Goal: Task Accomplishment & Management: Use online tool/utility

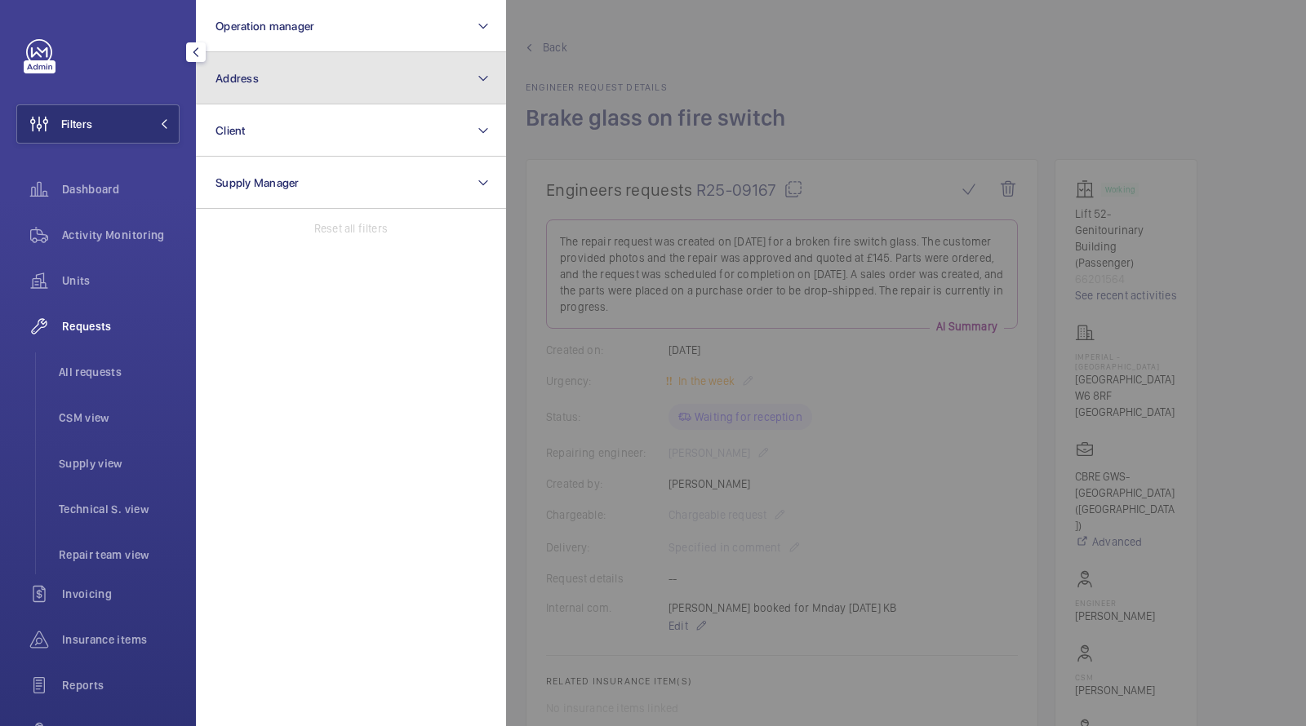
click at [251, 84] on button "Address" at bounding box center [351, 78] width 310 height 52
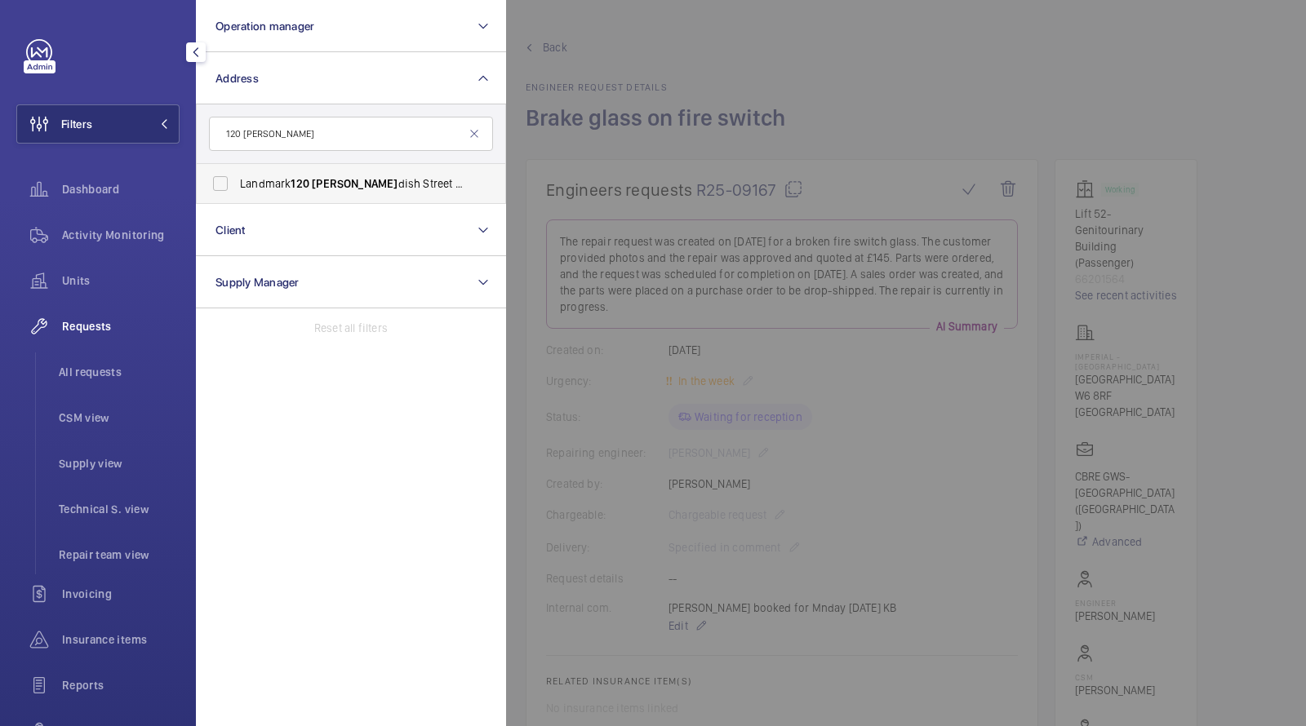
type input "120 [PERSON_NAME]"
click at [298, 187] on span "120" at bounding box center [300, 183] width 19 height 13
click at [237, 187] on input "Landmark [STREET_ADDRESS][PERSON_NAME] - Landmark Office Space - [GEOGRAPHIC_DA…" at bounding box center [220, 183] width 33 height 33
checkbox input "true"
click at [87, 377] on span "All requests" at bounding box center [119, 372] width 121 height 16
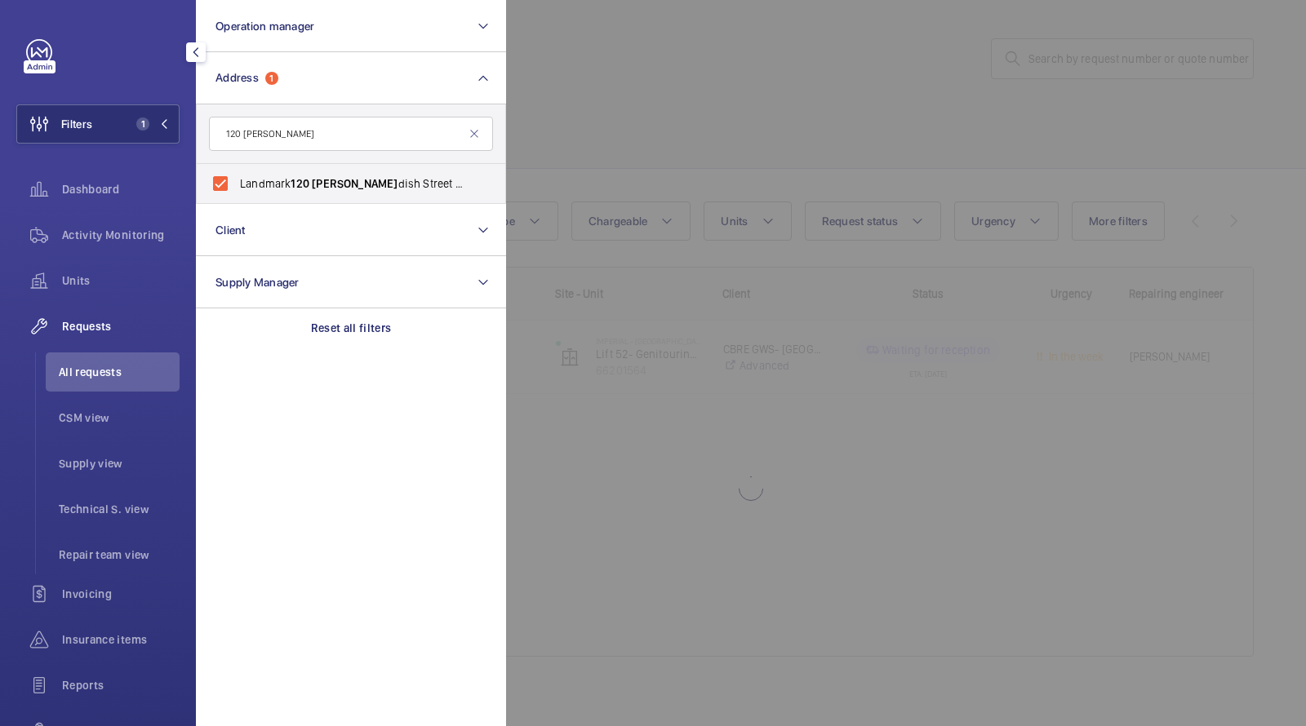
click at [697, 131] on div at bounding box center [1159, 363] width 1306 height 726
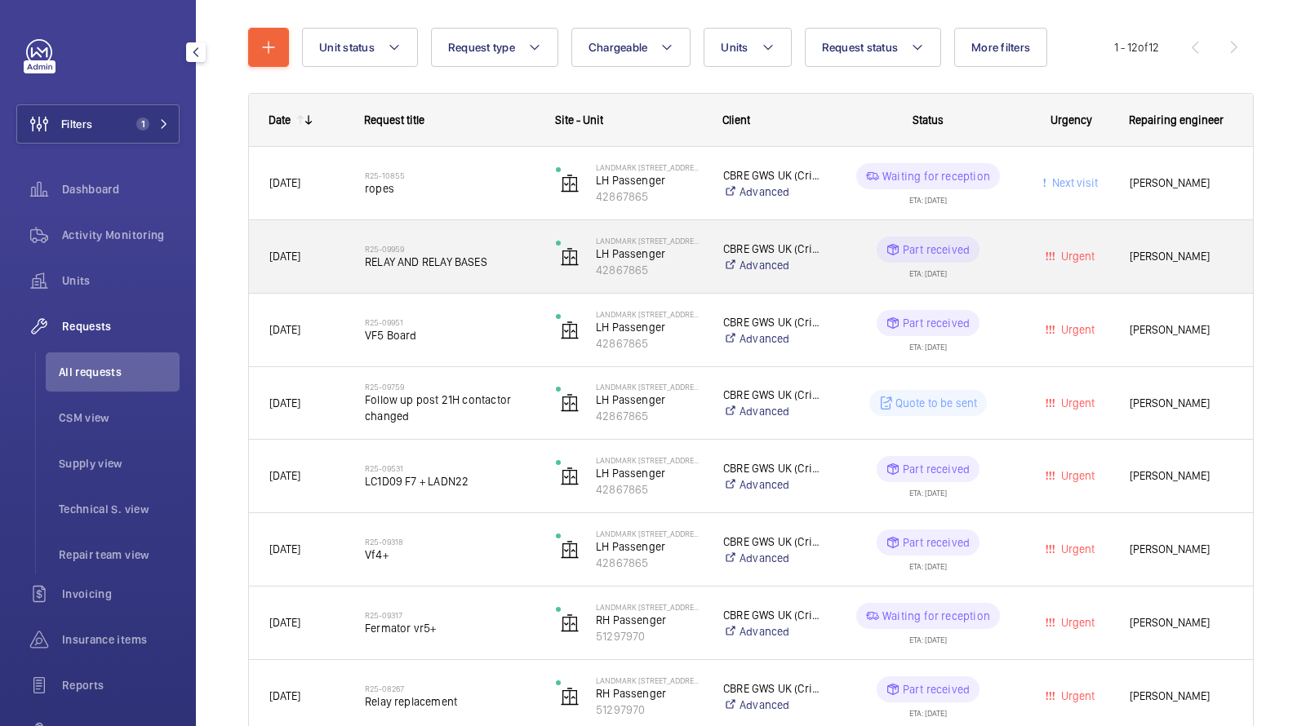
scroll to position [171, 0]
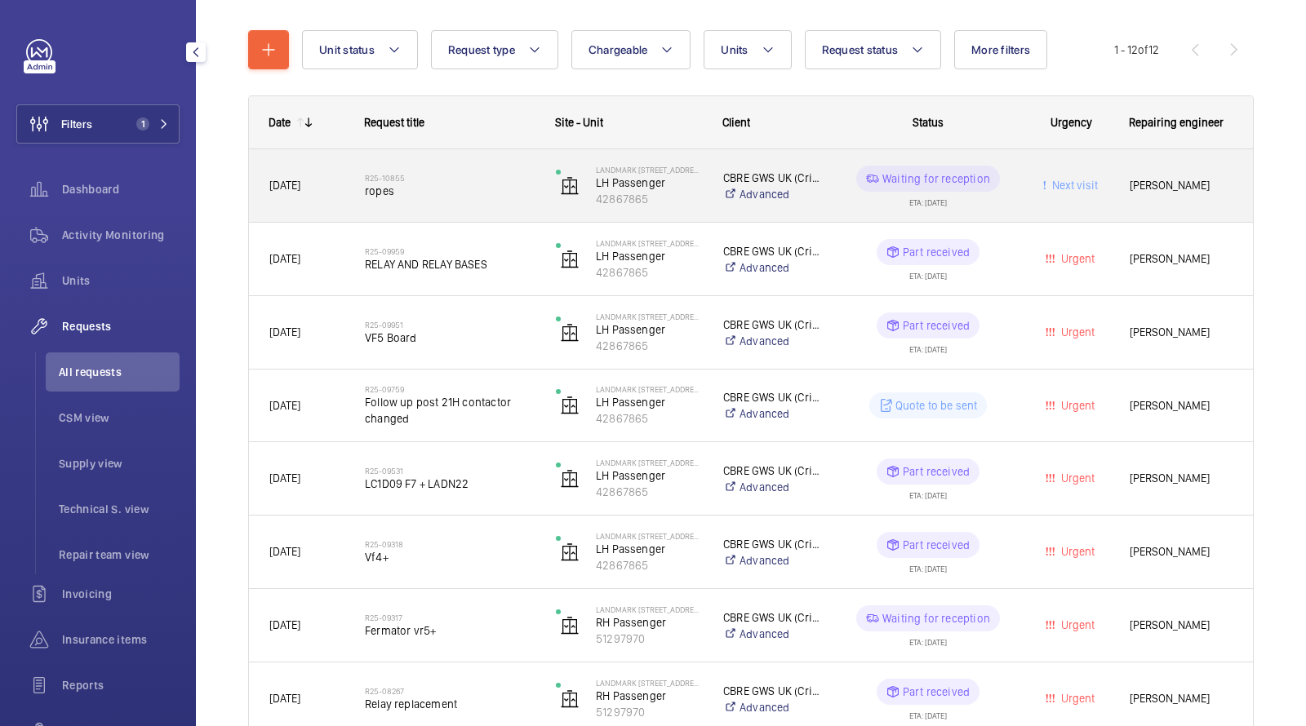
click at [402, 174] on h2 "R25-10855" at bounding box center [450, 178] width 170 height 10
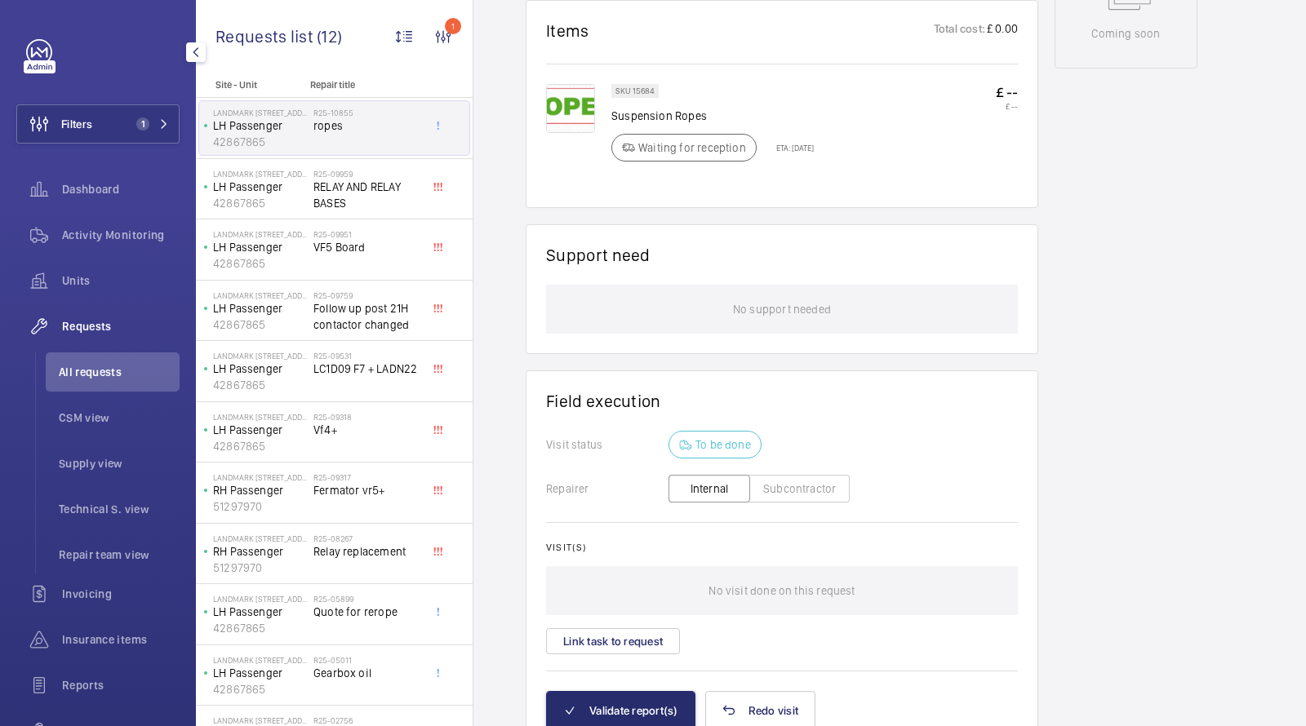
scroll to position [1018, 0]
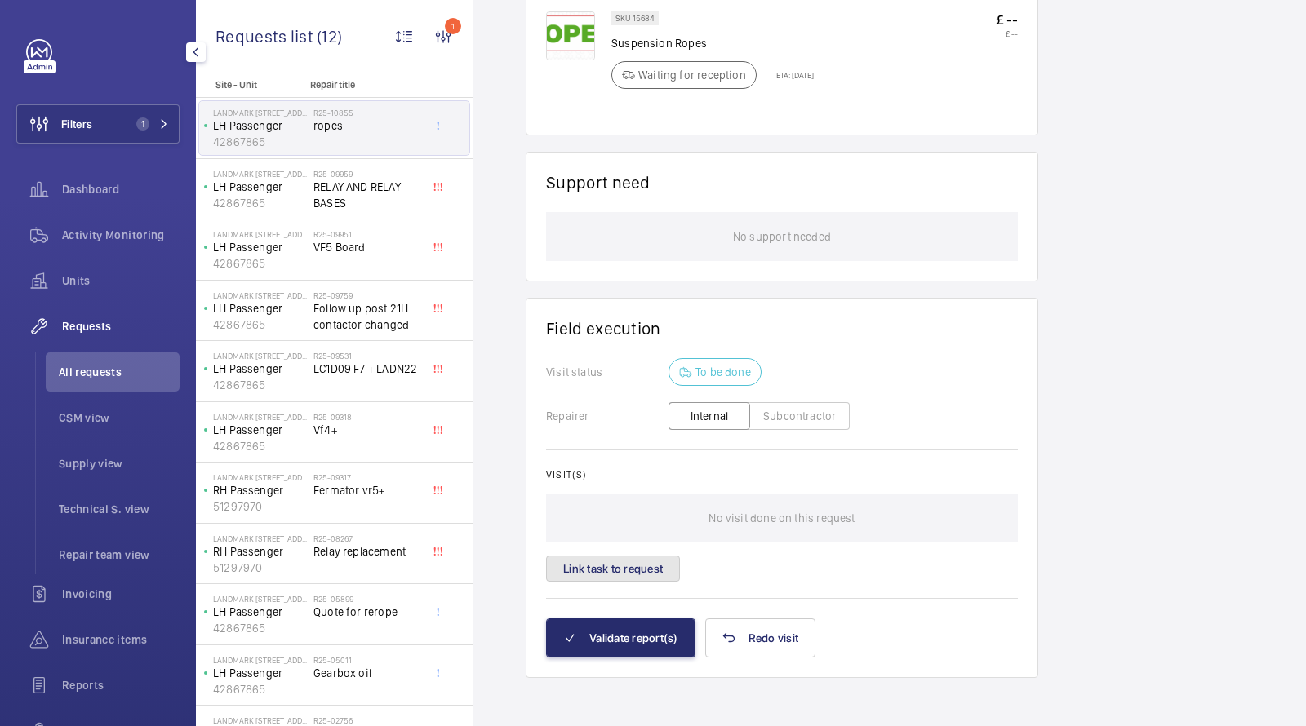
click at [617, 563] on button "Link task to request" at bounding box center [613, 569] width 134 height 26
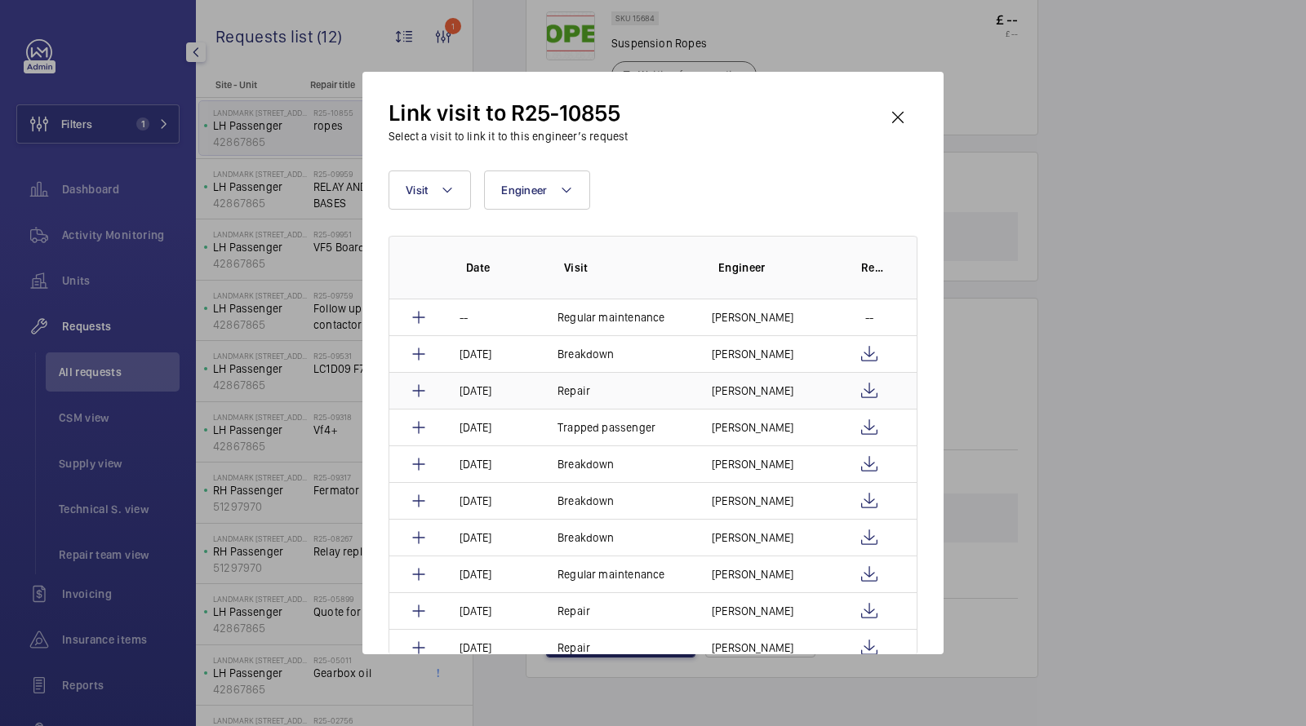
click at [631, 387] on td "Repair" at bounding box center [615, 390] width 154 height 37
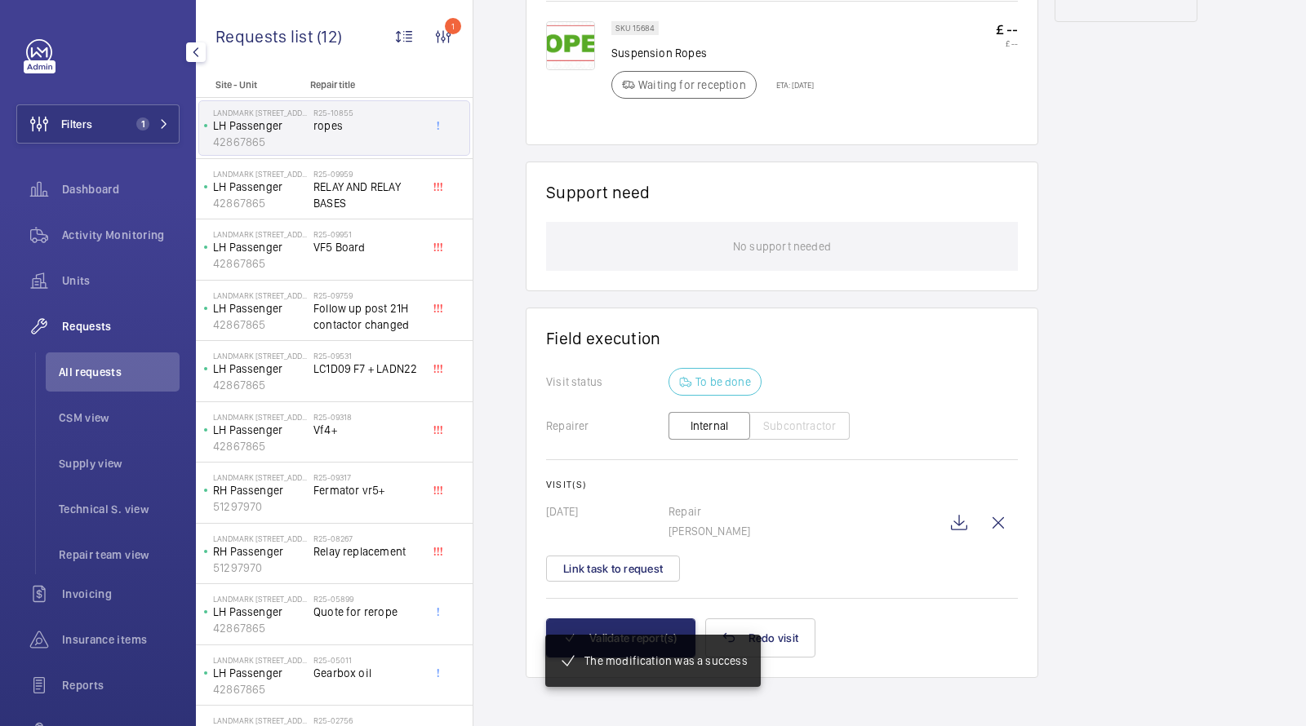
scroll to position [1008, 0]
click at [626, 631] on mat-snack-bar-container "The modification was a success" at bounding box center [653, 661] width 280 height 118
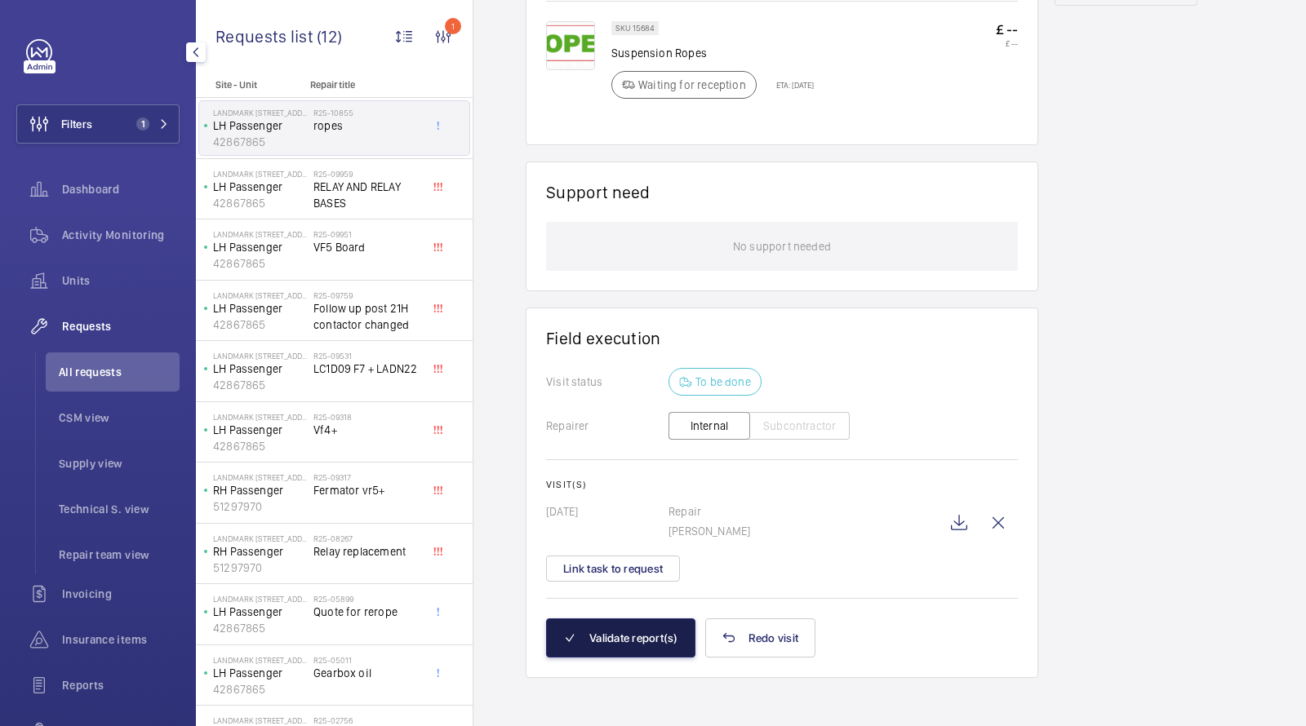
click at [613, 633] on button "Validate report(s)" at bounding box center [620, 638] width 149 height 39
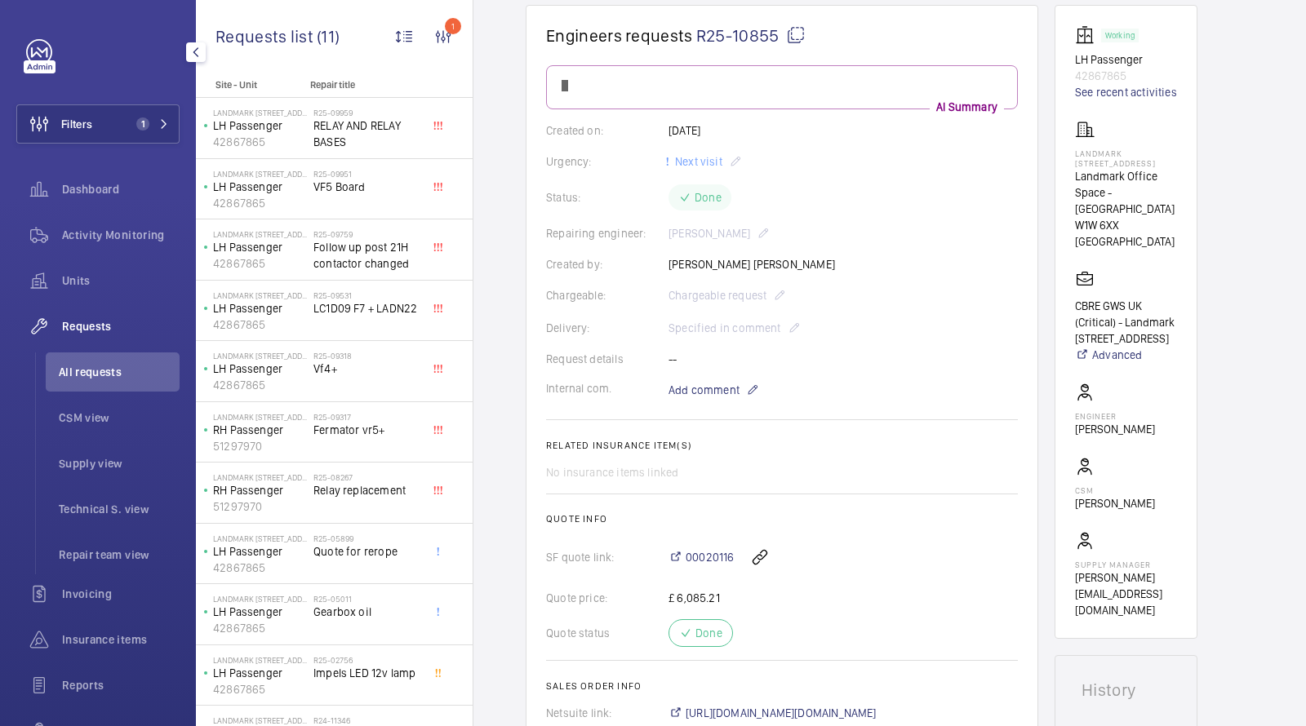
scroll to position [0, 0]
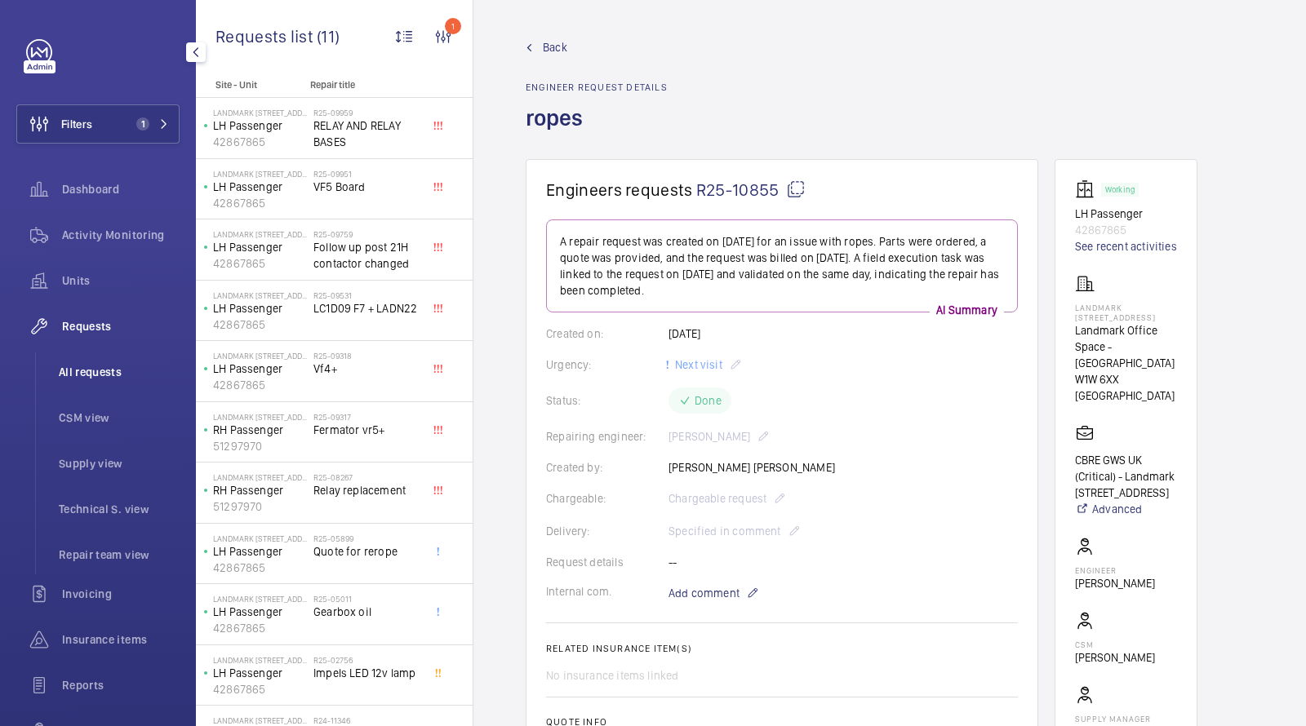
click at [104, 371] on span "All requests" at bounding box center [119, 372] width 121 height 16
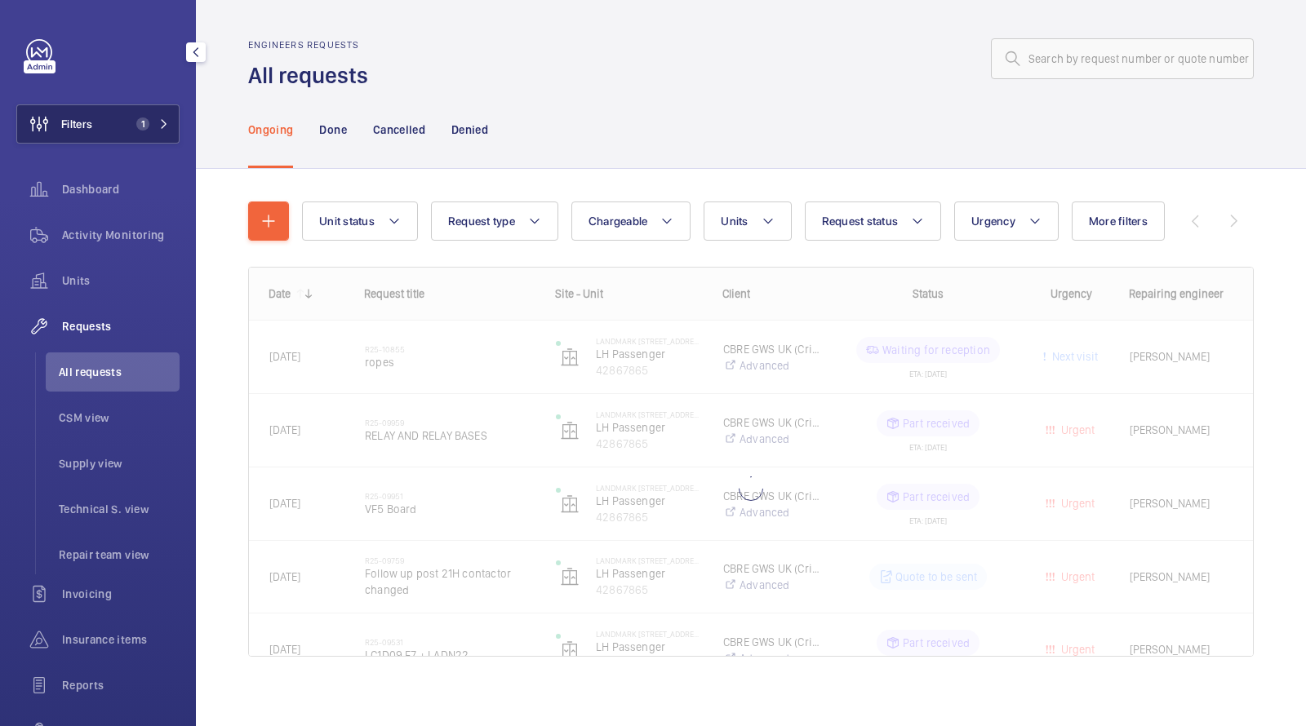
click at [129, 118] on button "Filters 1" at bounding box center [97, 123] width 163 height 39
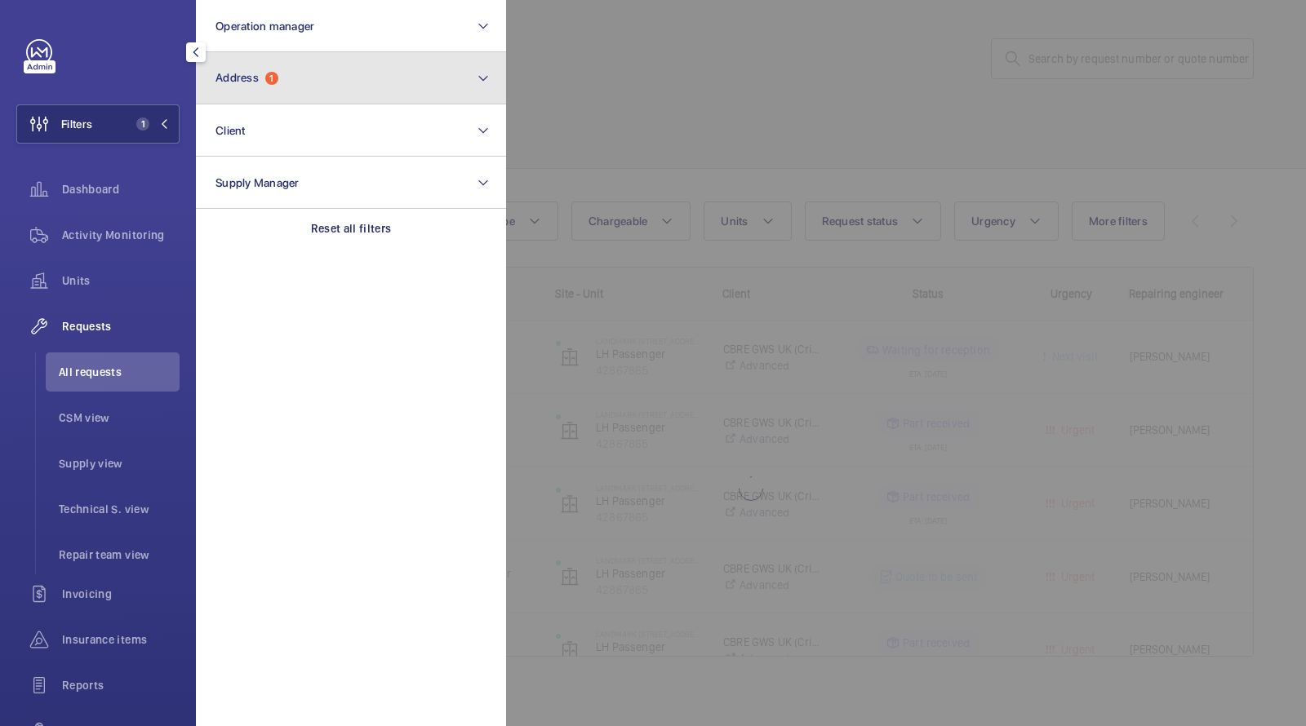
click at [238, 90] on button "Address 1" at bounding box center [351, 78] width 310 height 52
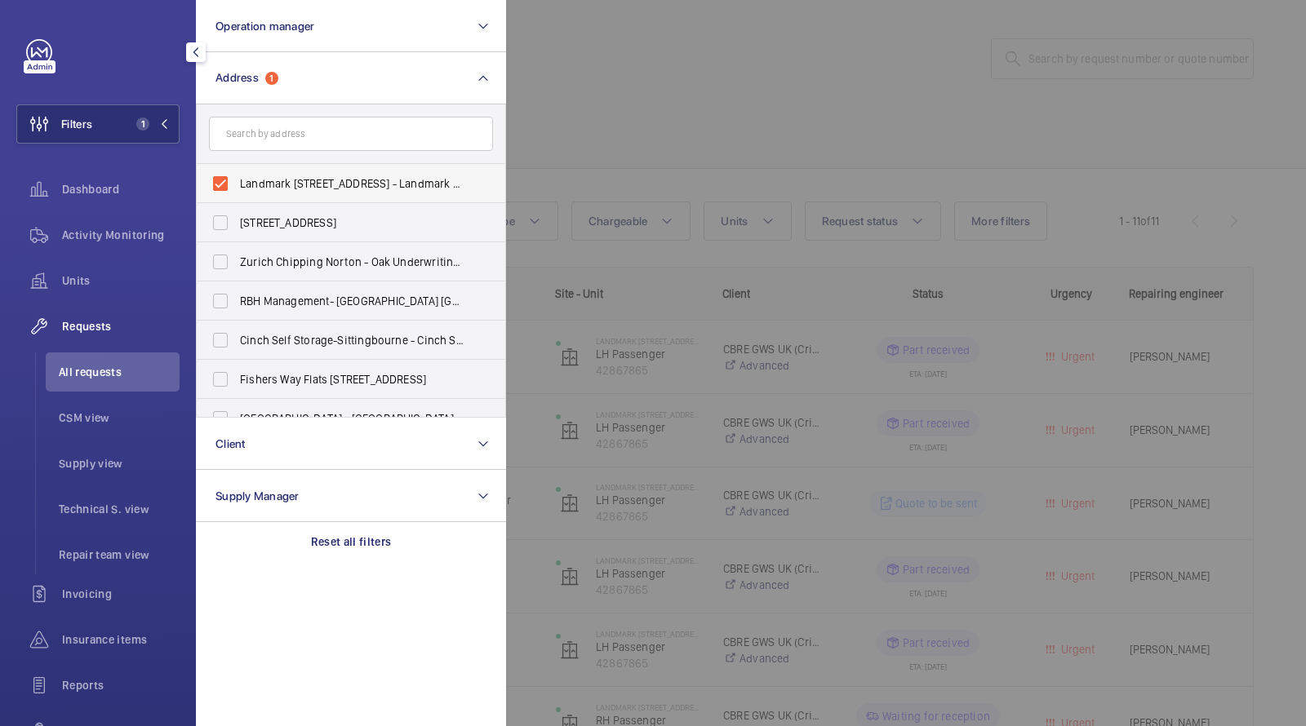
click at [268, 175] on span "Landmark 120 Cavendish Street - Landmark Office Space - New Cavendish Street, L…" at bounding box center [352, 183] width 224 height 16
click at [237, 175] on input "Landmark 120 Cavendish Street - Landmark Office Space - New Cavendish Street, L…" at bounding box center [220, 183] width 33 height 33
checkbox input "false"
click at [650, 162] on div at bounding box center [1159, 363] width 1306 height 726
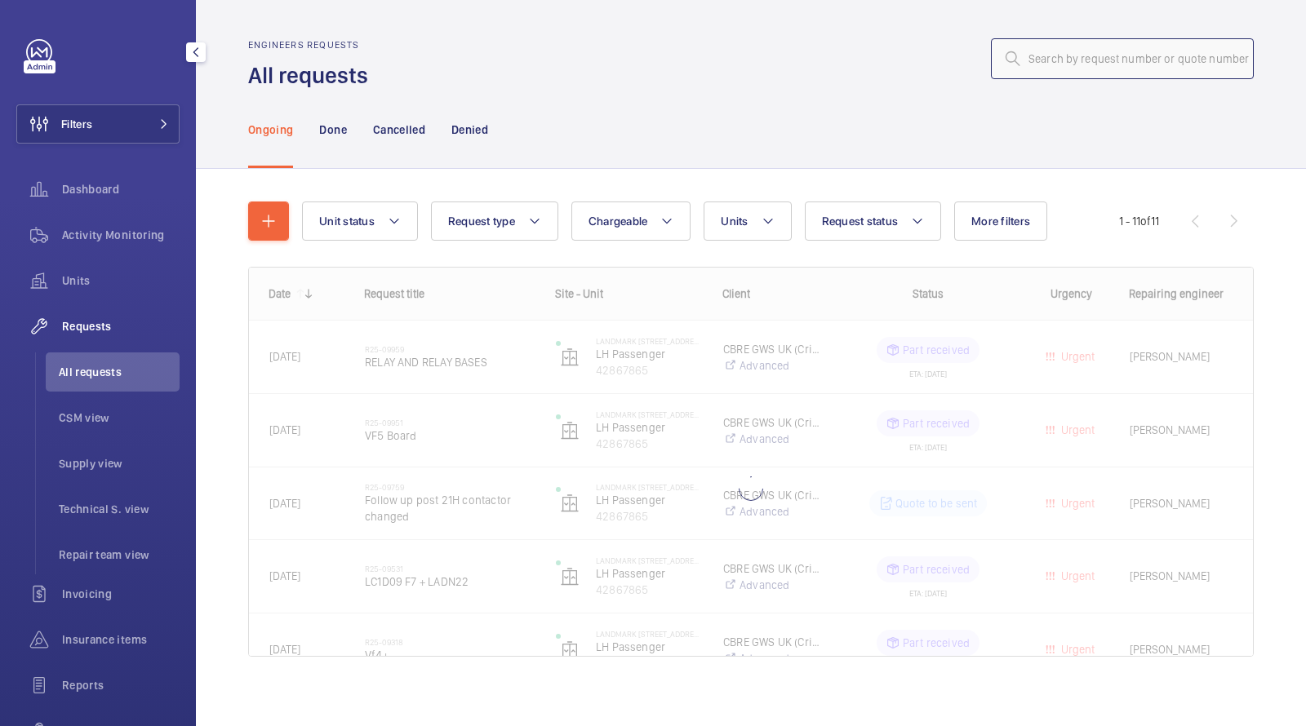
click at [1076, 70] on input "text" at bounding box center [1122, 58] width 263 height 41
paste input "05443"
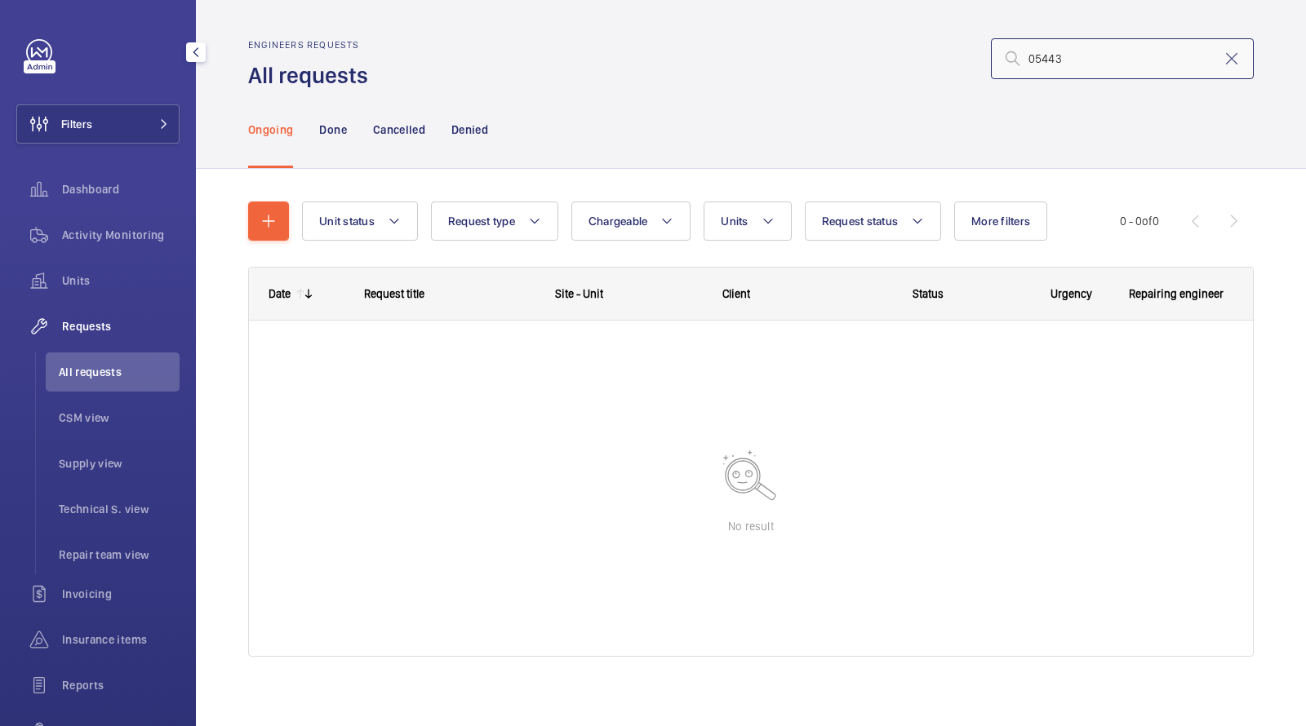
drag, startPoint x: 1101, startPoint y: 63, endPoint x: 712, endPoint y: 41, distance: 389.1
click at [733, 48] on div "05443" at bounding box center [816, 58] width 876 height 39
drag, startPoint x: 1053, startPoint y: 57, endPoint x: 943, endPoint y: 43, distance: 111.0
click at [957, 46] on div "r25-05443" at bounding box center [816, 58] width 876 height 39
type input "05443"
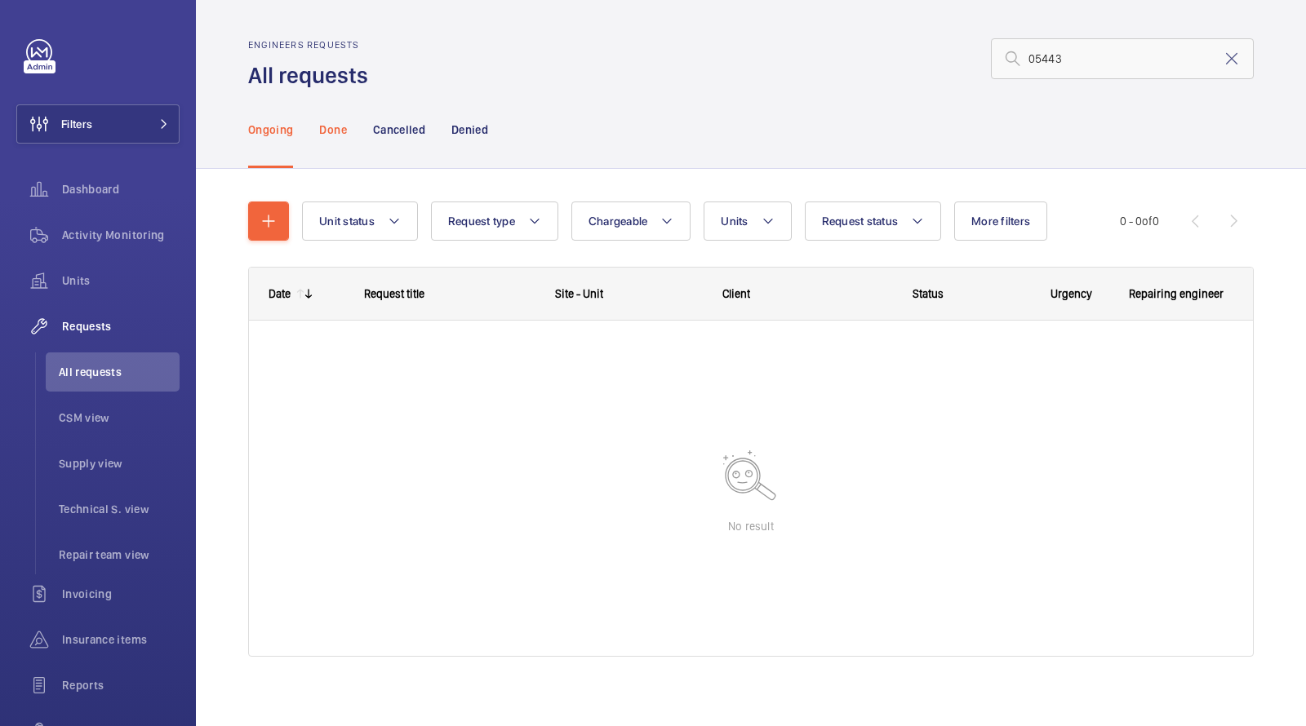
click at [326, 135] on p "Done" at bounding box center [332, 130] width 27 height 16
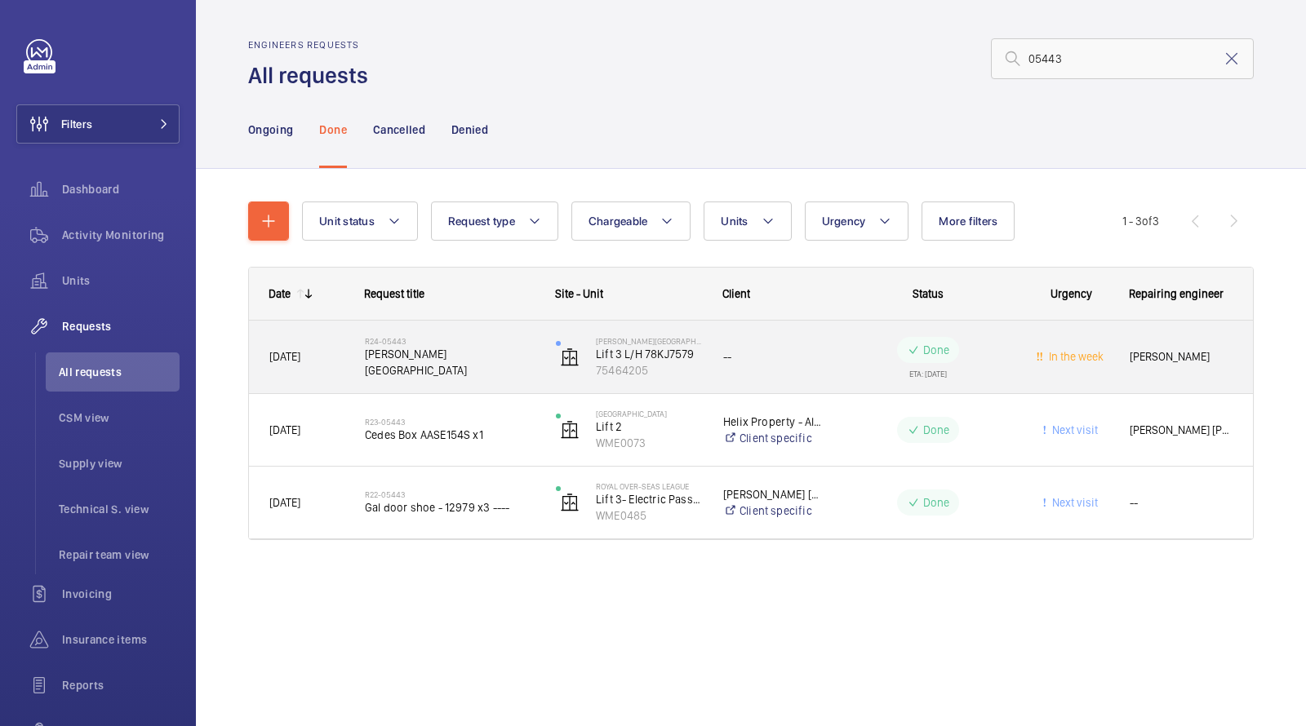
click at [400, 357] on span "Cromwell hospital" at bounding box center [450, 362] width 170 height 33
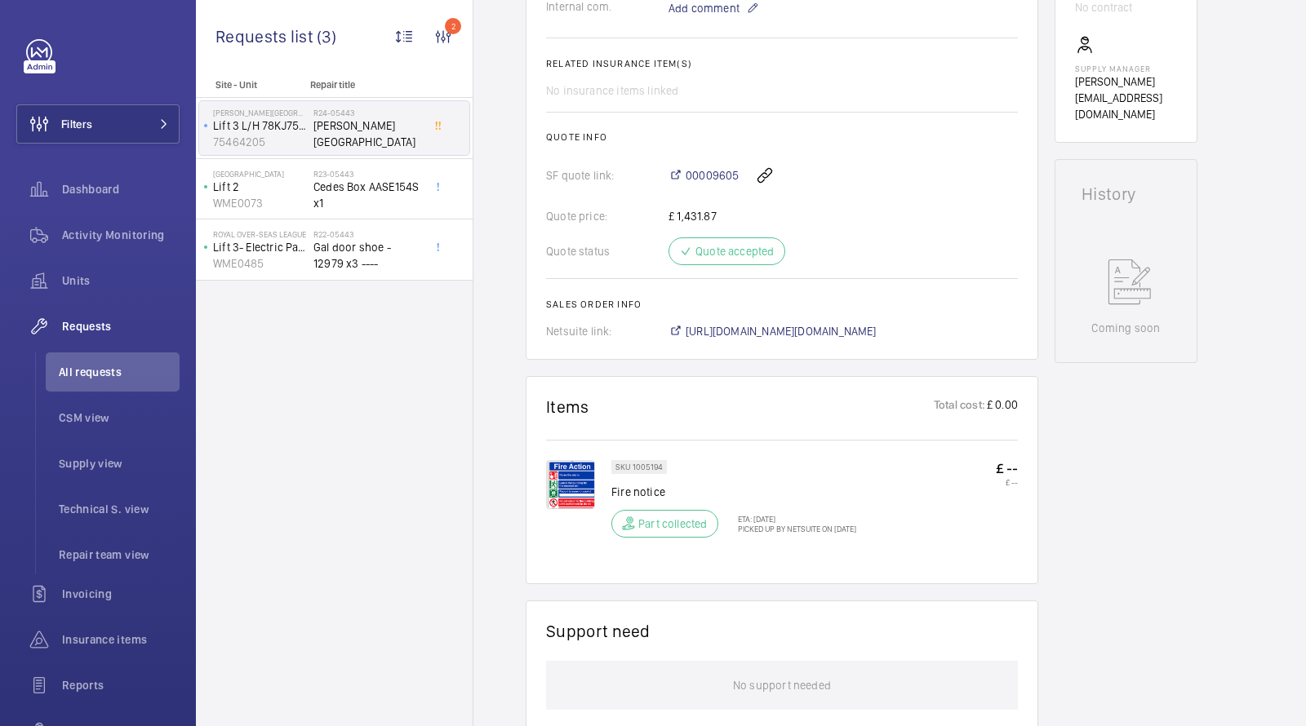
scroll to position [588, 0]
click at [574, 468] on img at bounding box center [570, 481] width 49 height 49
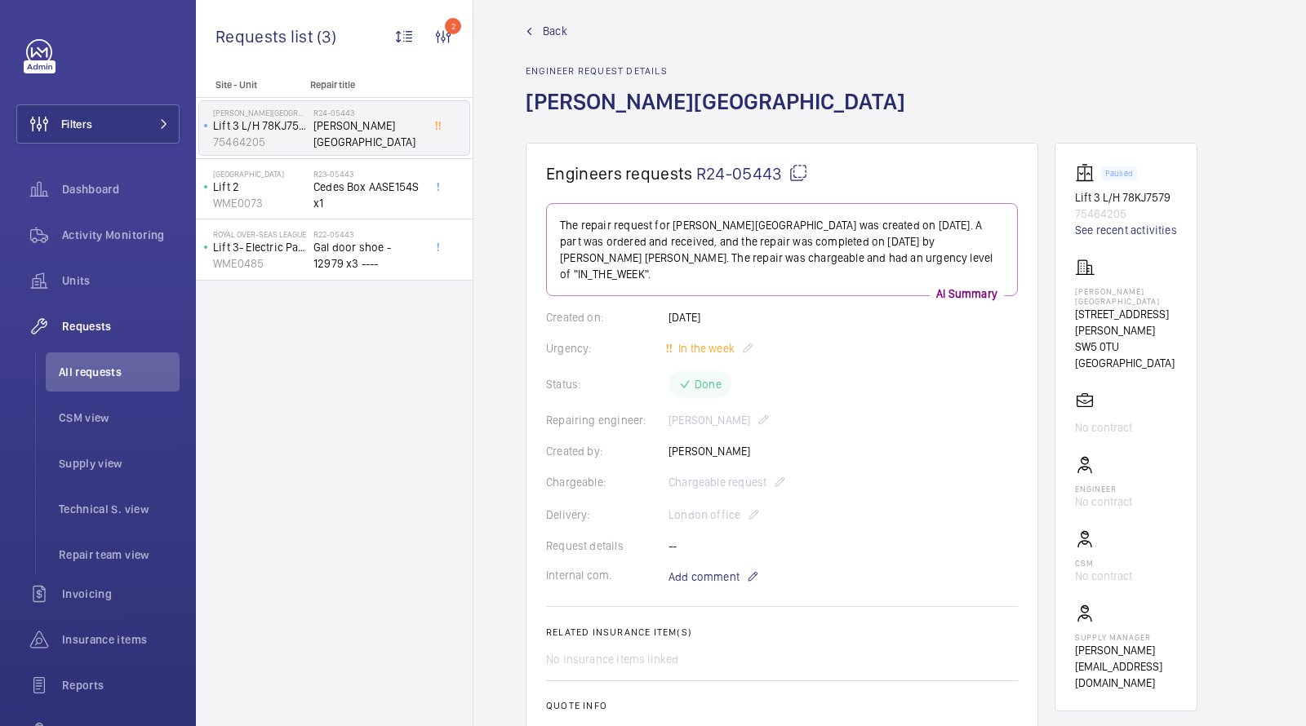
scroll to position [38, 0]
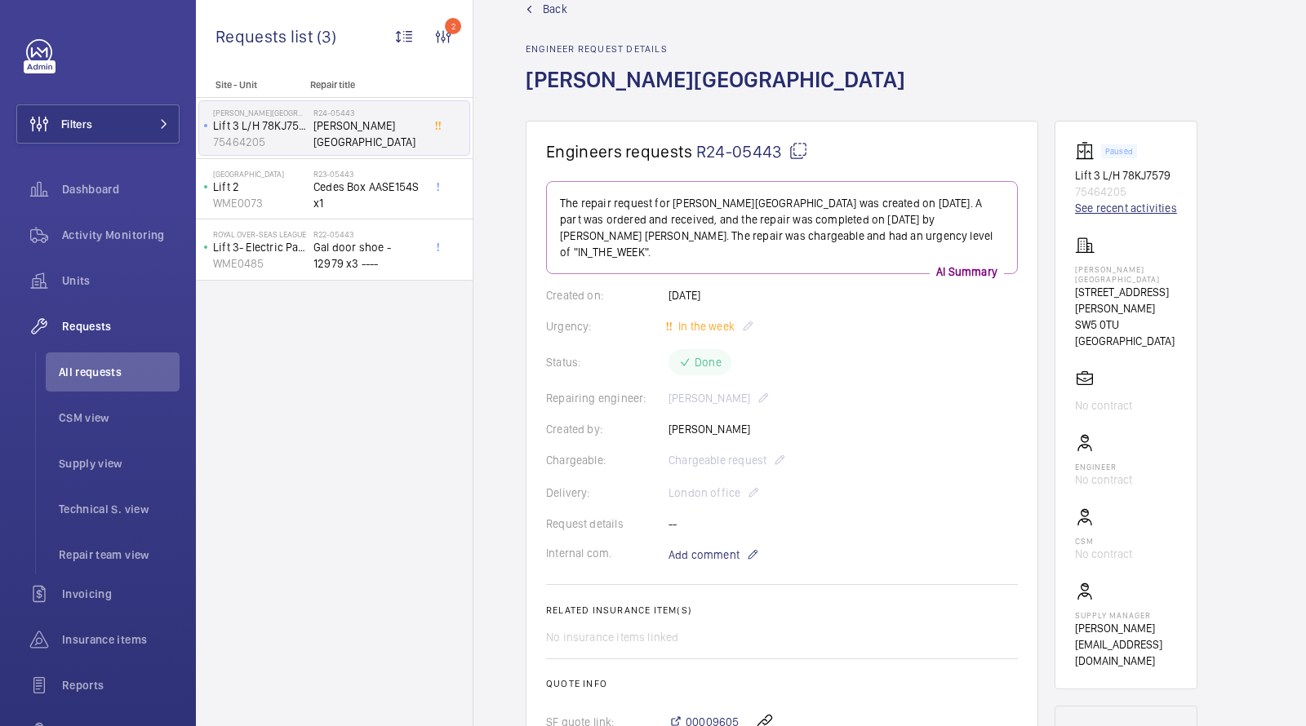
click at [1121, 206] on link "See recent activities" at bounding box center [1126, 208] width 102 height 16
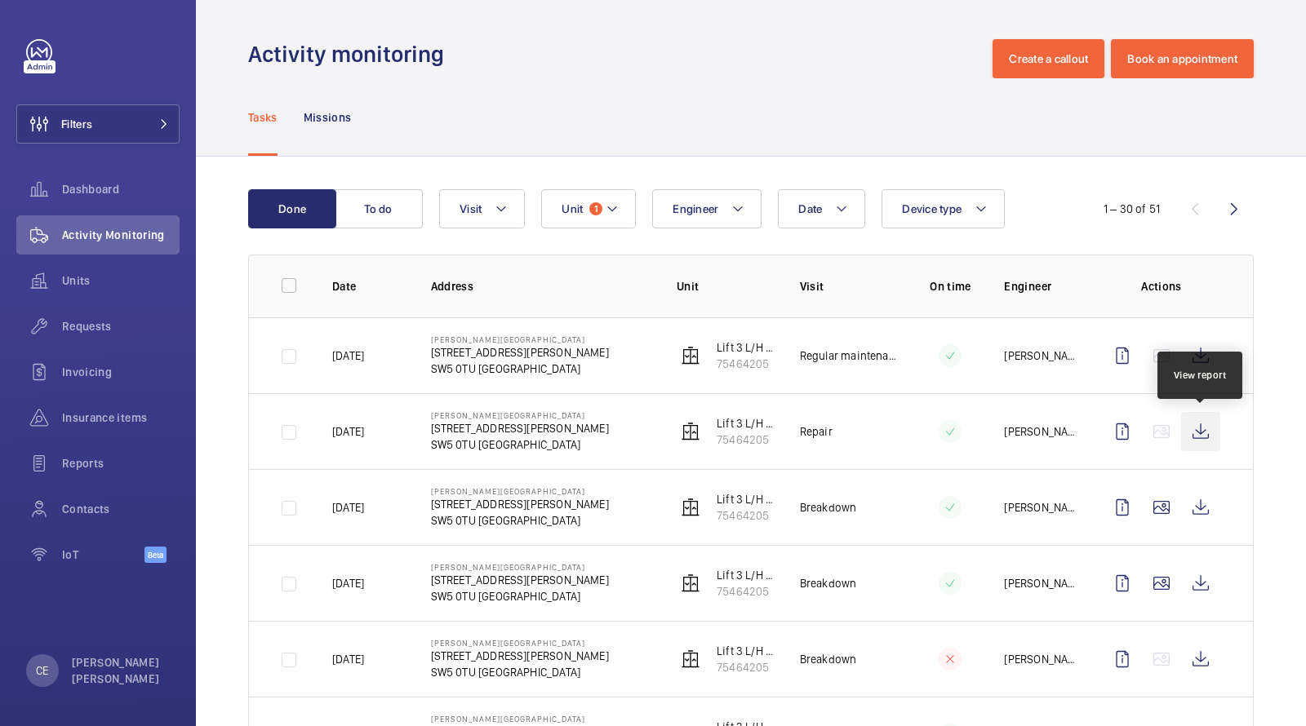
click at [1202, 438] on wm-front-icon-button at bounding box center [1200, 431] width 39 height 39
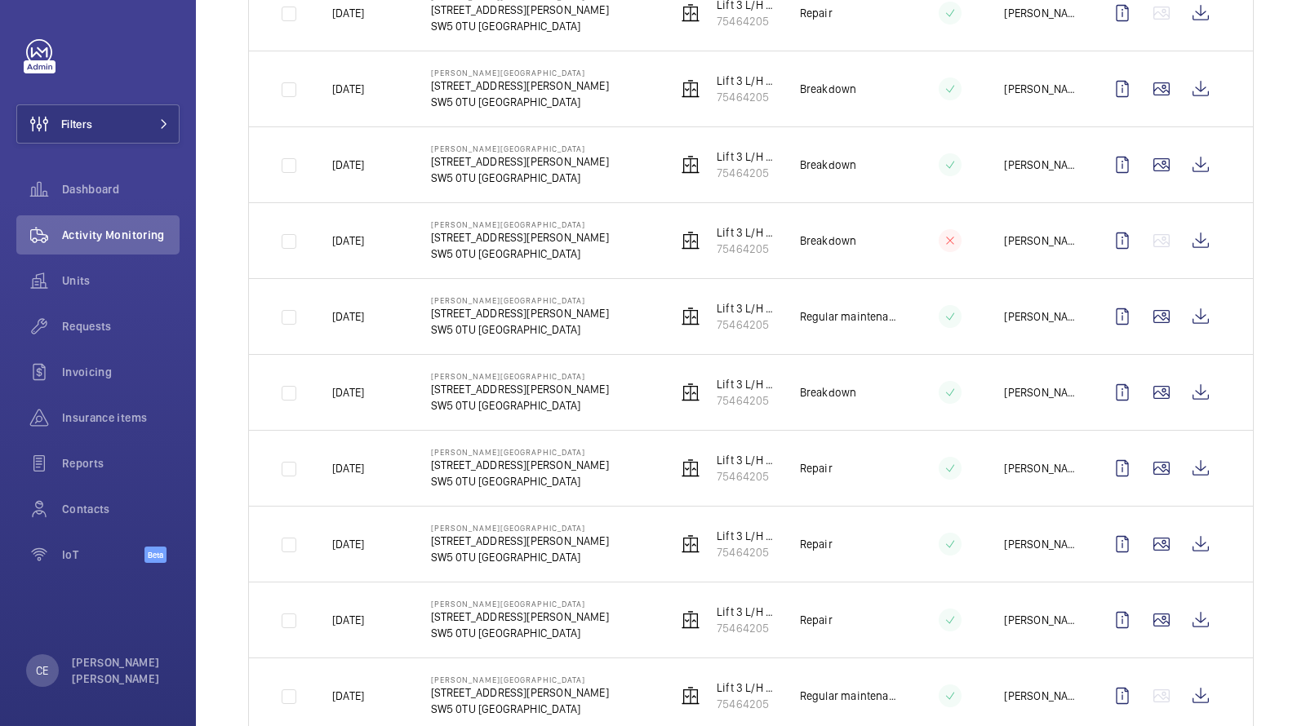
scroll to position [431, 0]
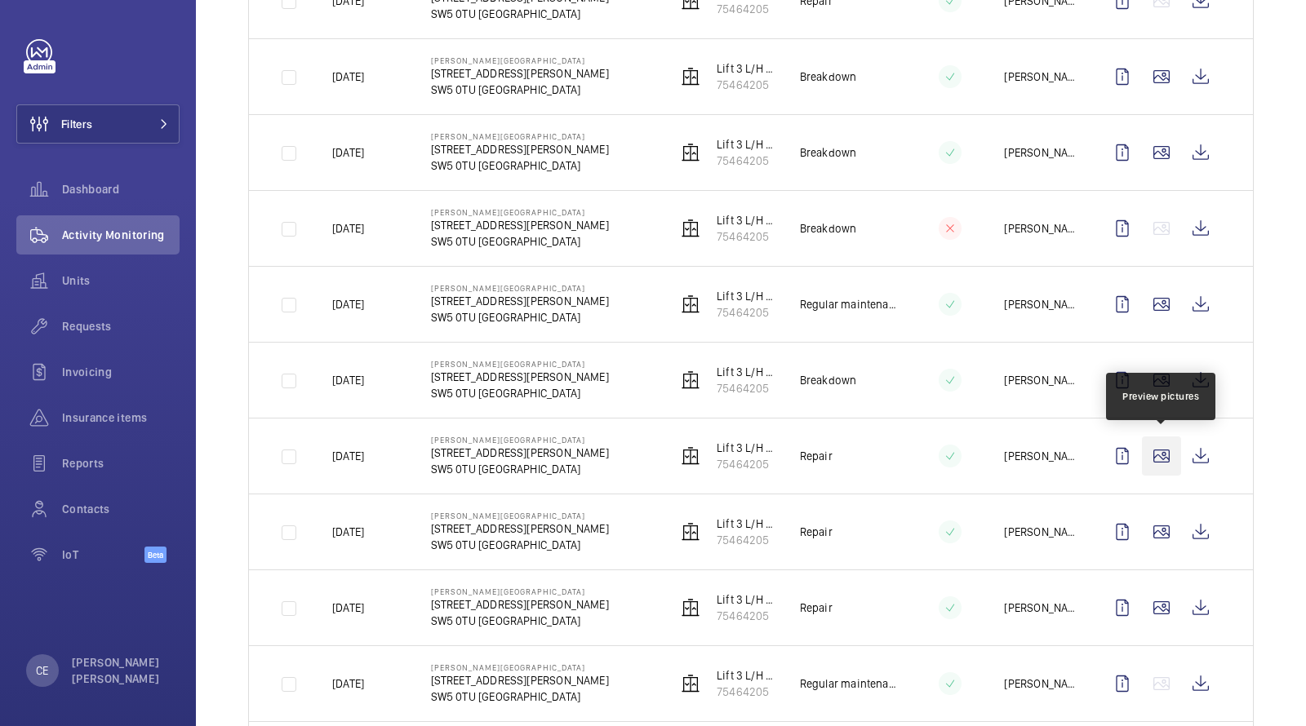
click at [1170, 457] on wm-front-icon-button at bounding box center [1161, 456] width 39 height 39
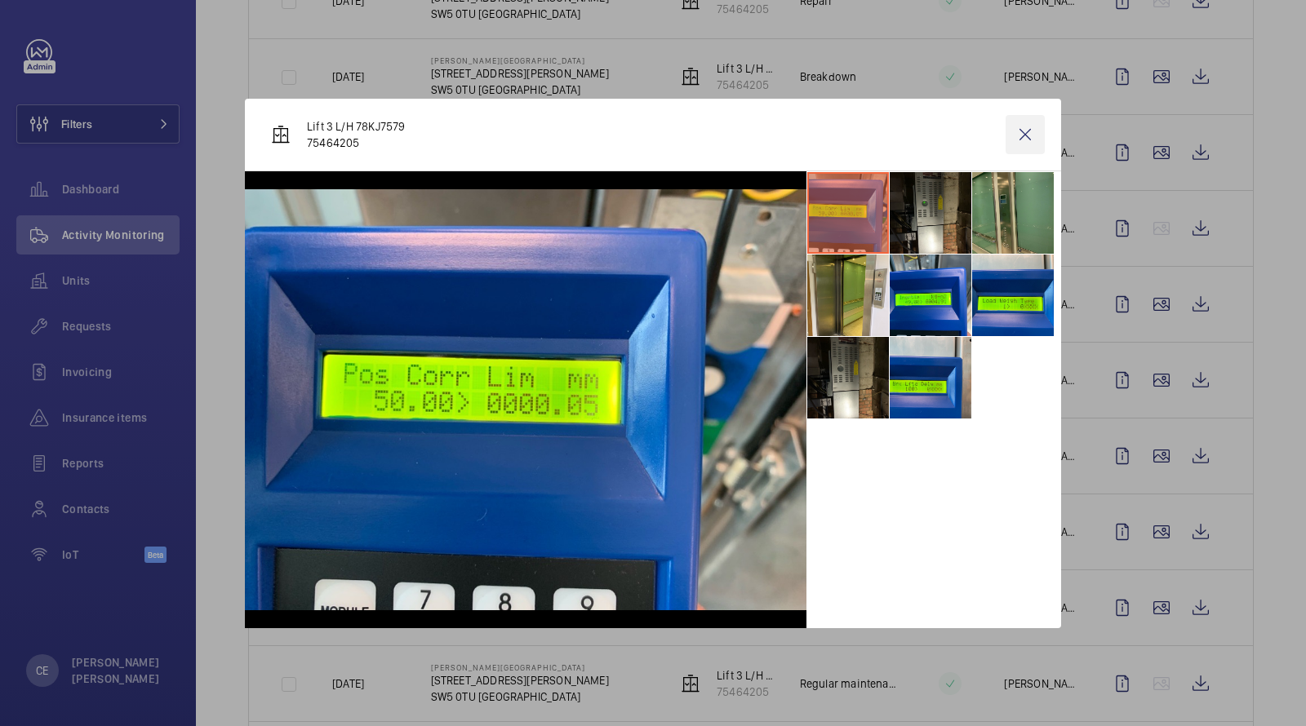
click at [1032, 140] on wm-front-icon-button at bounding box center [1024, 134] width 39 height 39
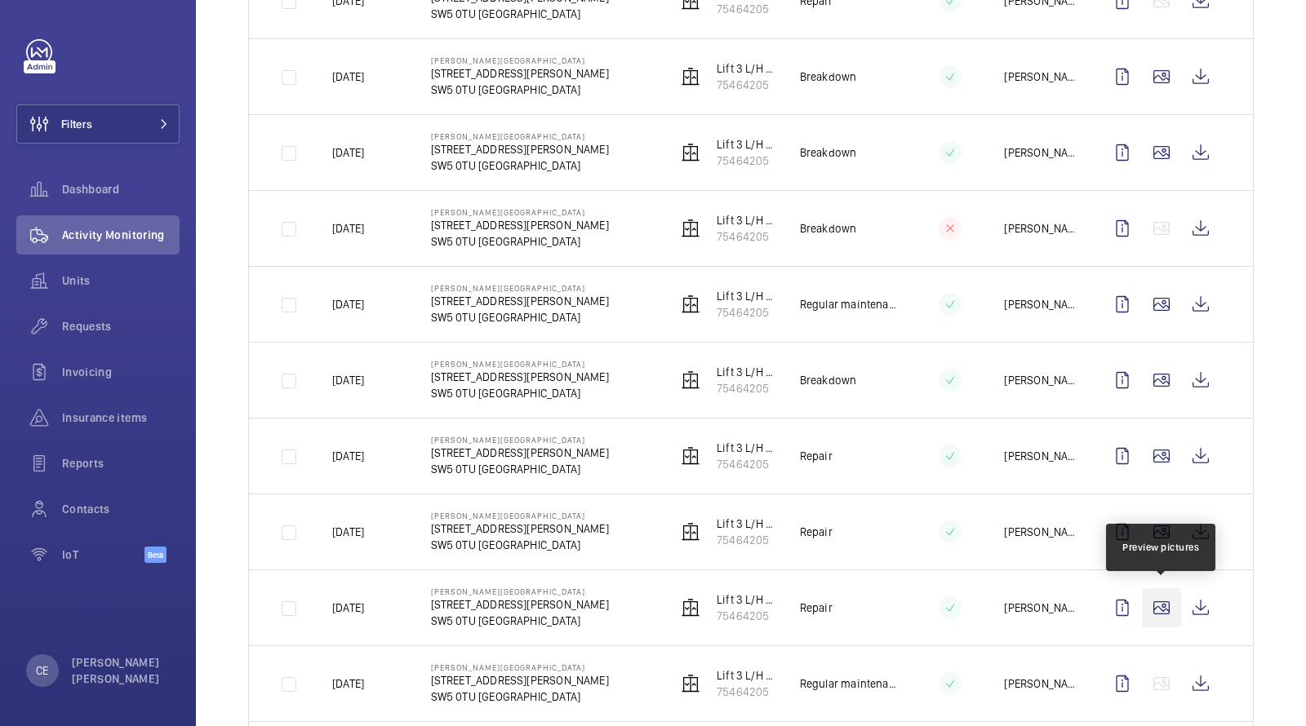
click at [1155, 592] on wm-front-icon-button at bounding box center [1161, 607] width 39 height 39
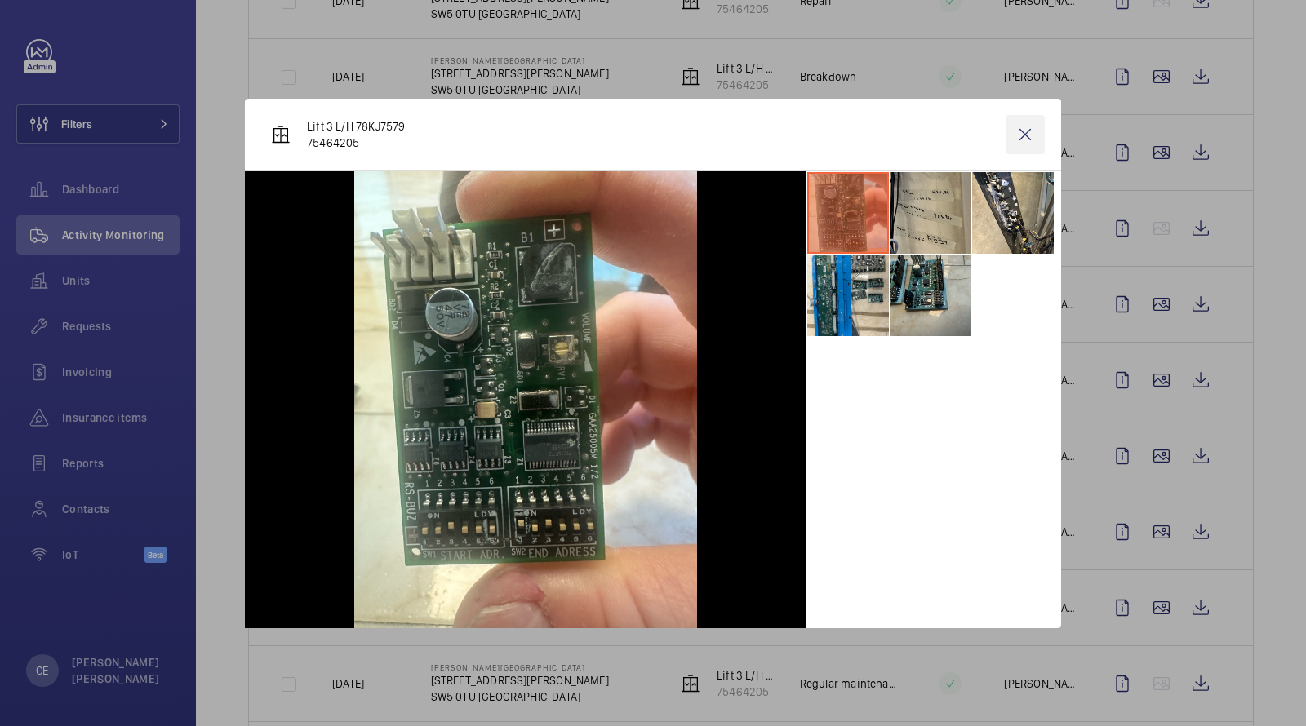
click at [1020, 140] on wm-front-icon-button at bounding box center [1024, 134] width 39 height 39
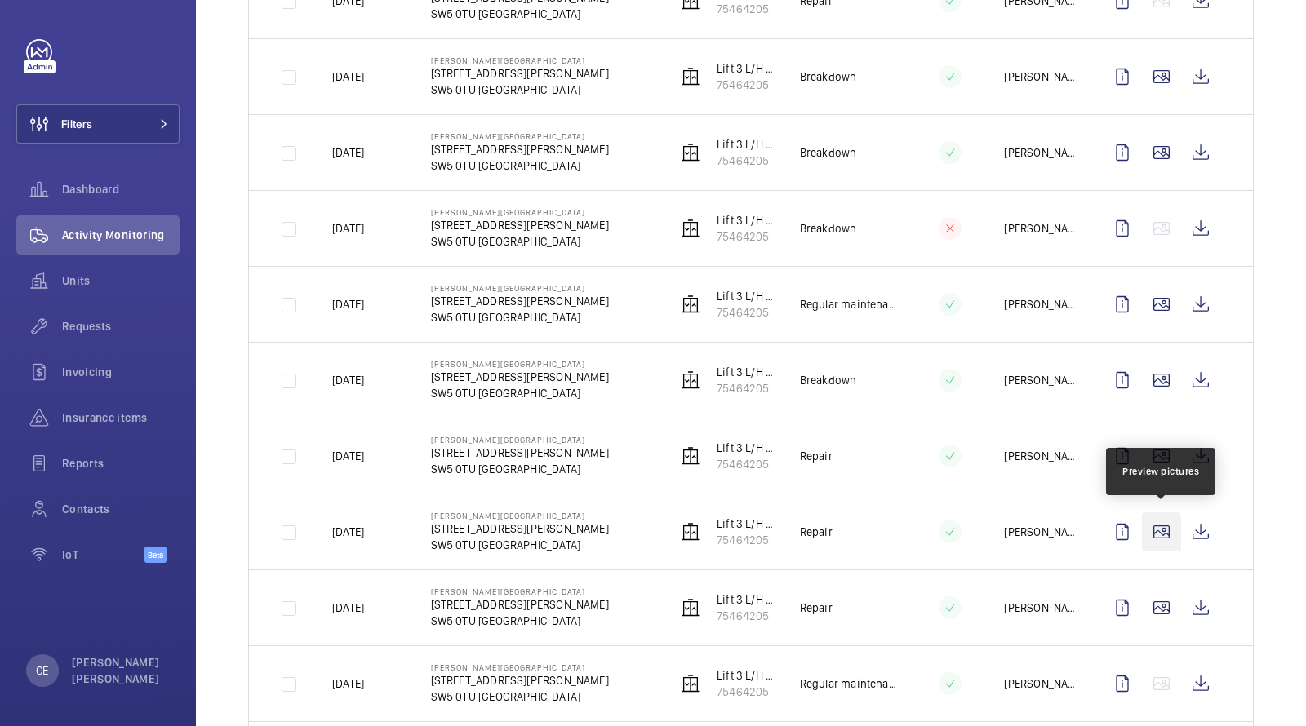
click at [1166, 534] on wm-front-icon-button at bounding box center [1161, 532] width 39 height 39
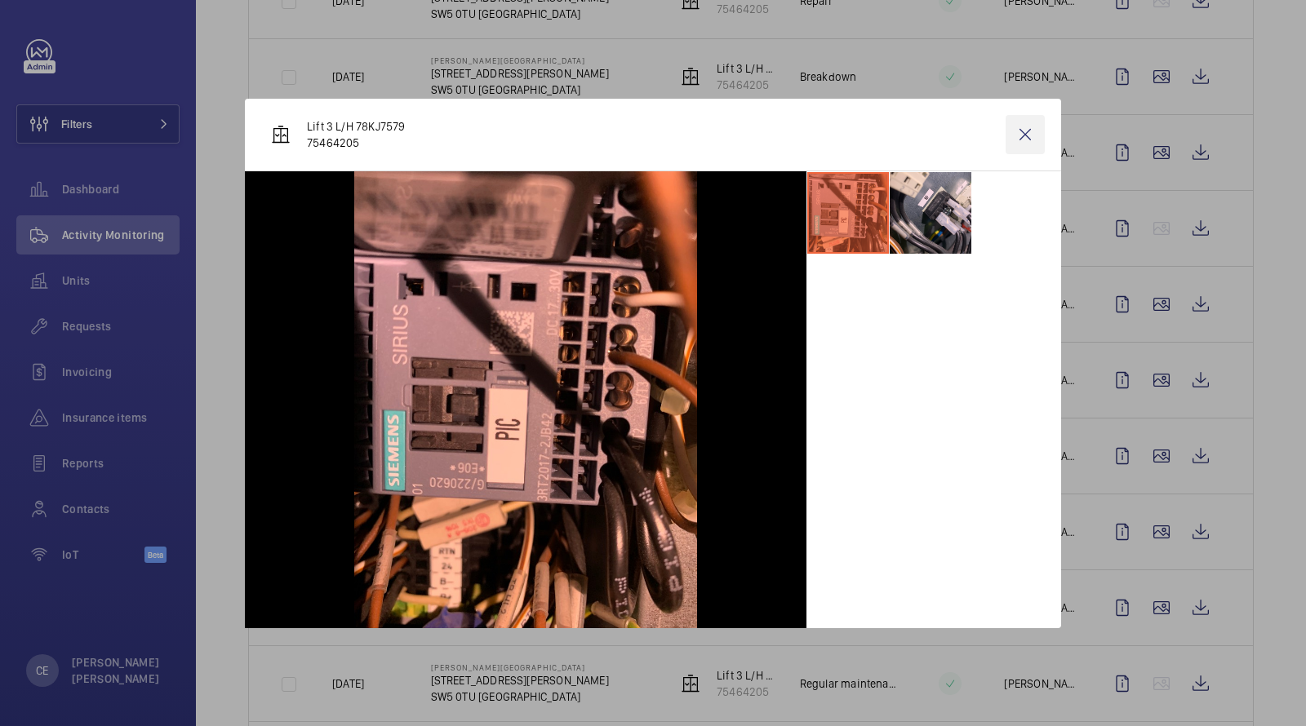
click at [1027, 128] on wm-front-icon-button at bounding box center [1024, 134] width 39 height 39
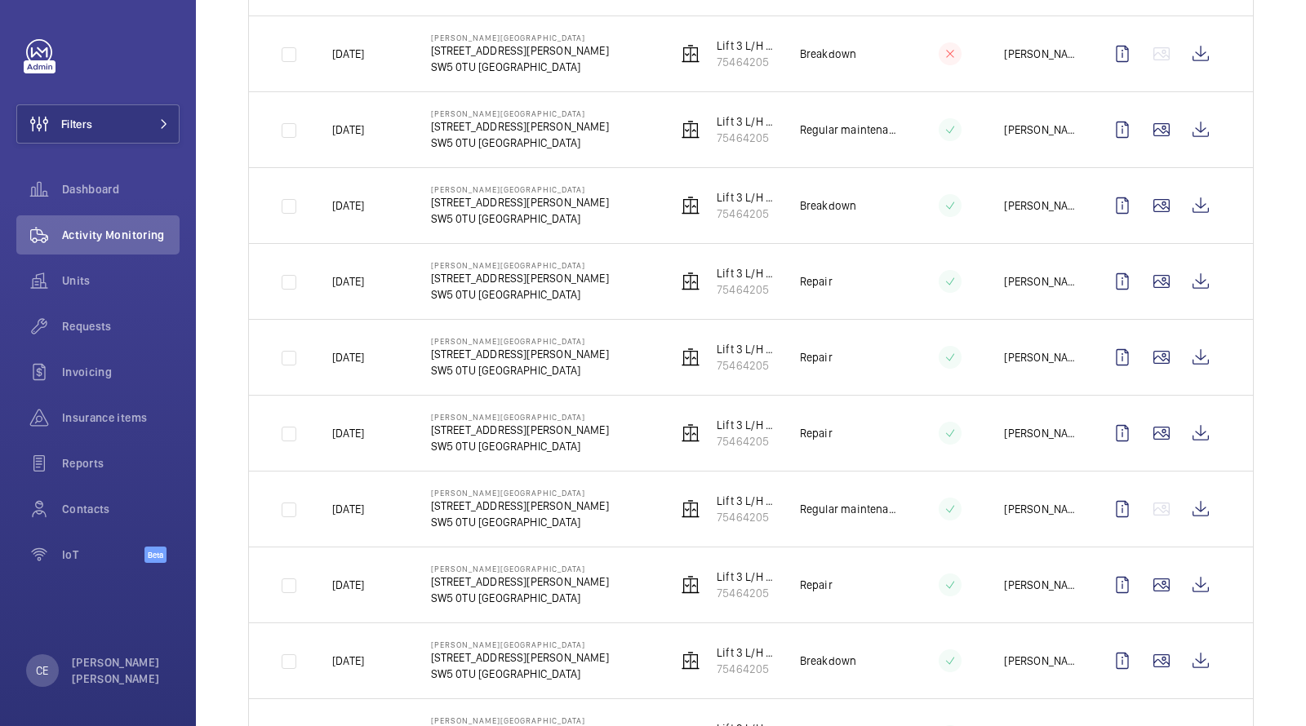
scroll to position [712, 0]
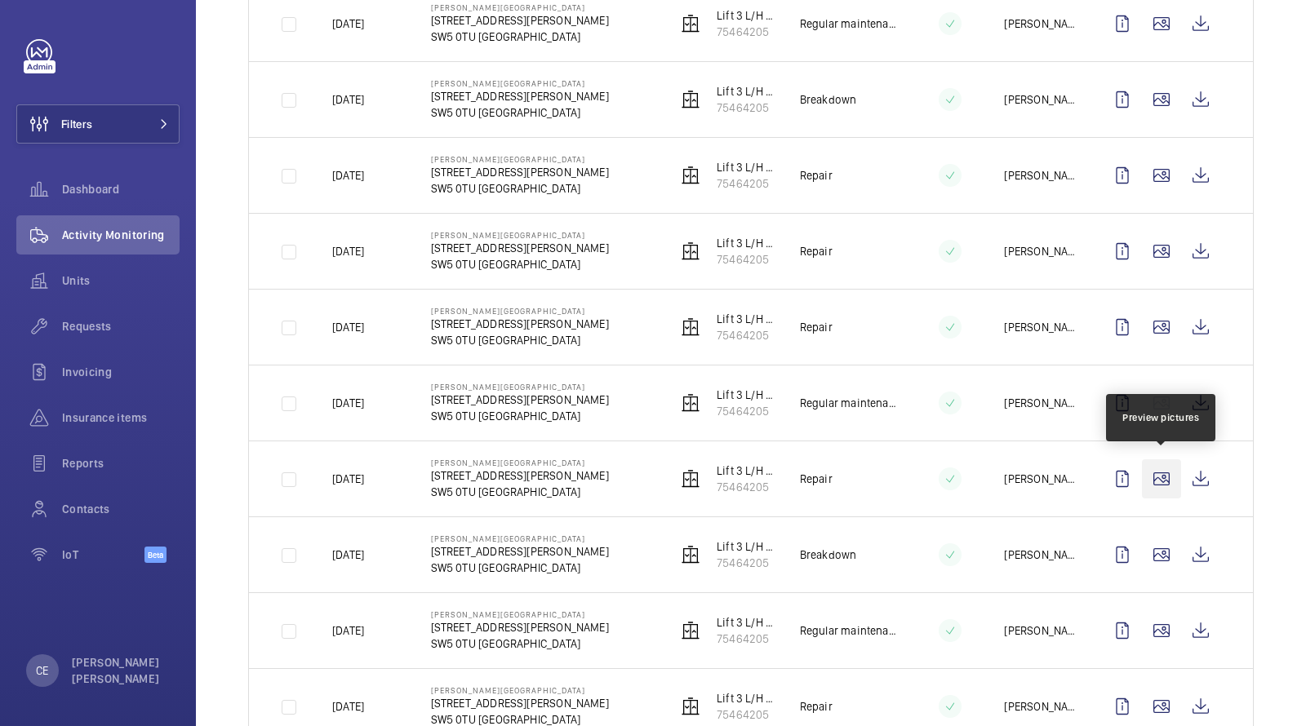
click at [1151, 479] on wm-front-icon-button at bounding box center [1161, 478] width 39 height 39
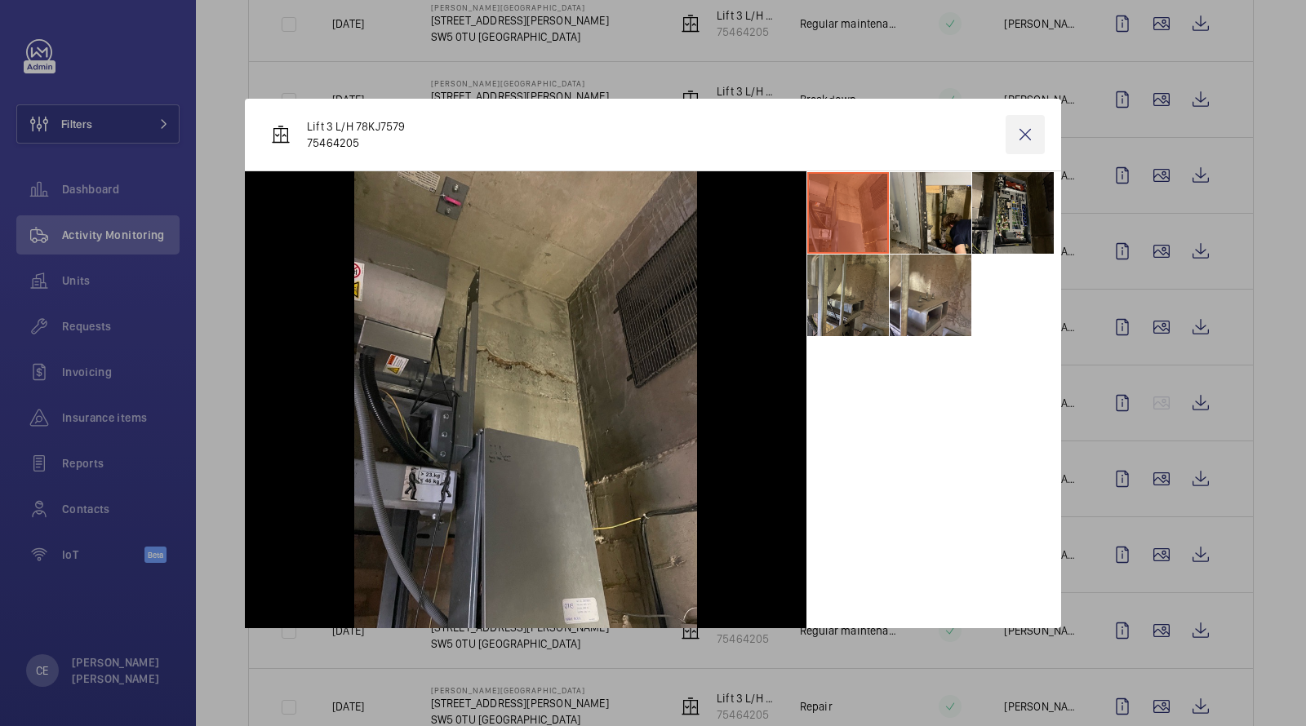
click at [1028, 140] on wm-front-icon-button at bounding box center [1024, 134] width 39 height 39
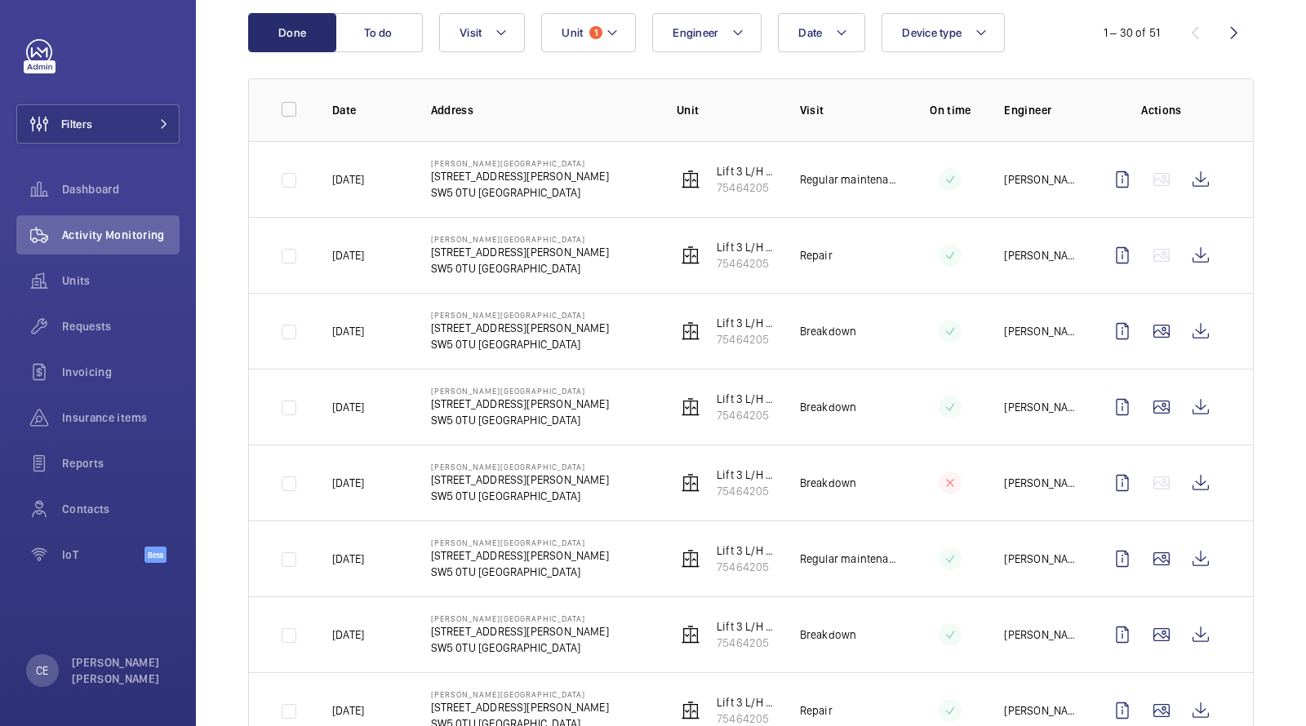
scroll to position [0, 0]
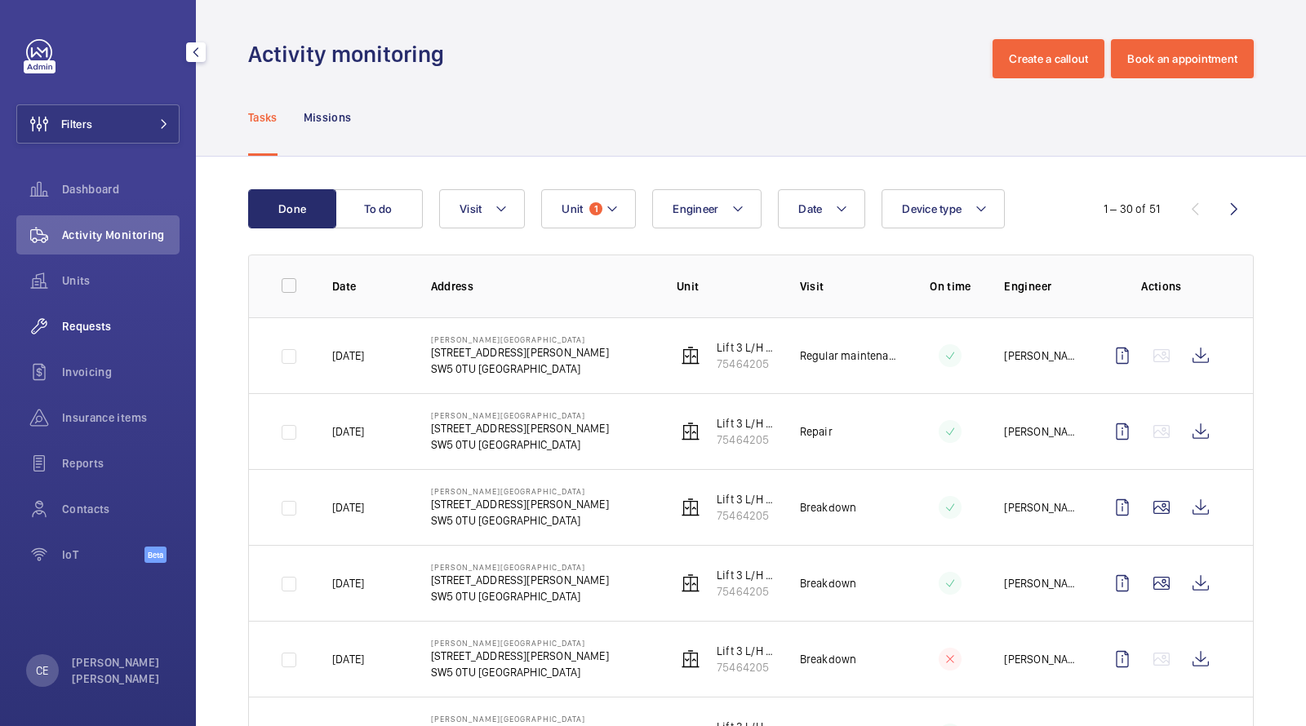
click at [93, 326] on span "Requests" at bounding box center [121, 326] width 118 height 16
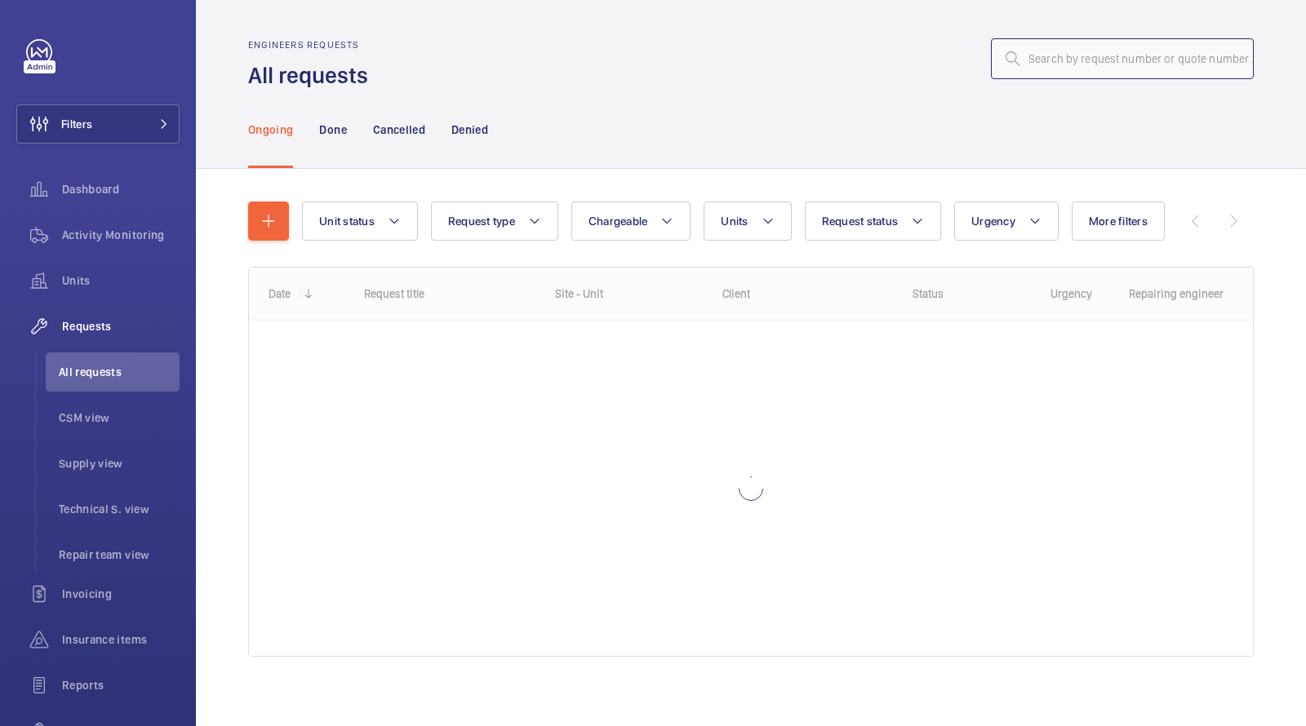
click at [1132, 73] on input "text" at bounding box center [1122, 58] width 263 height 41
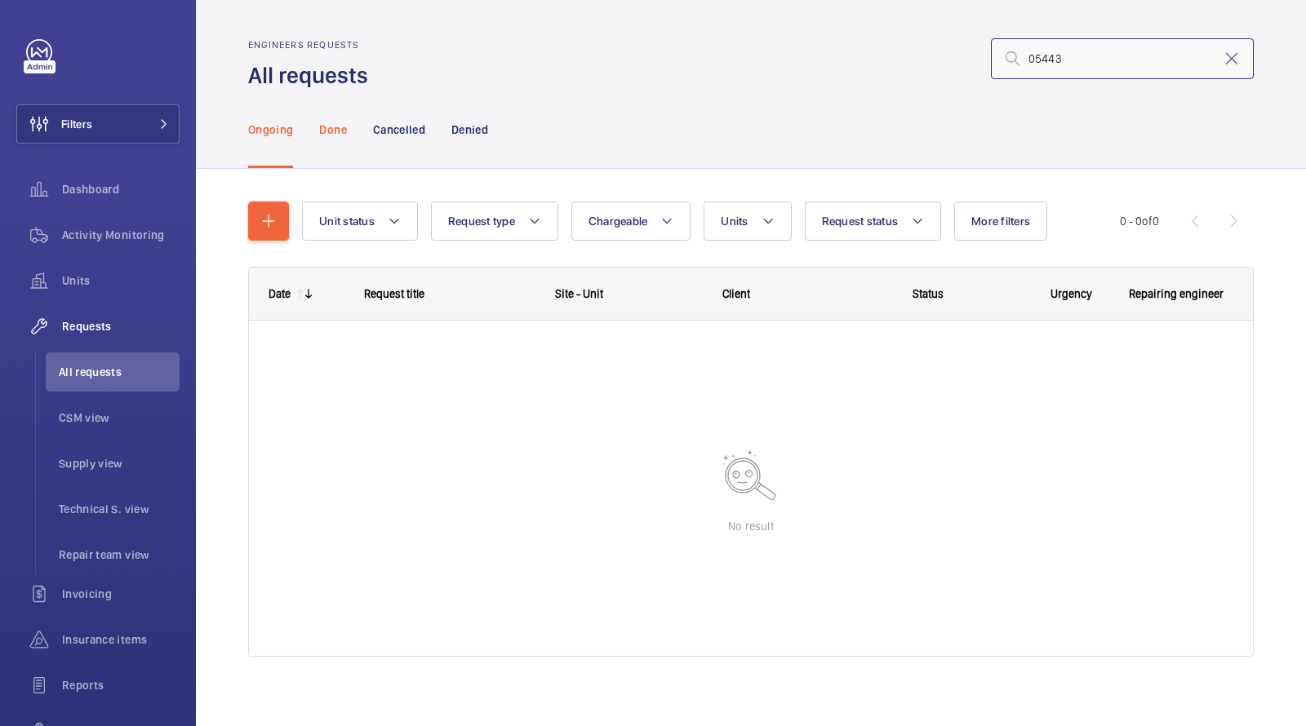
type input "05443"
click at [330, 136] on p "Done" at bounding box center [332, 130] width 27 height 16
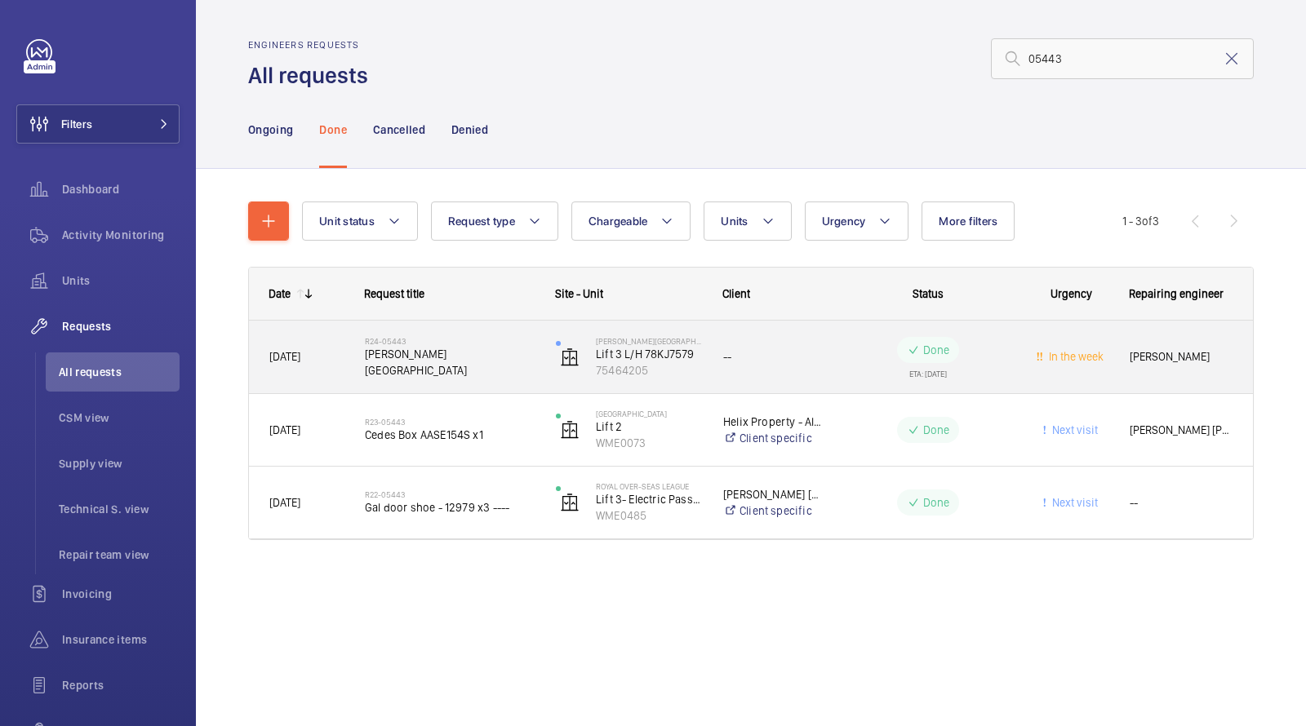
click at [425, 358] on span "Cromwell hospital" at bounding box center [450, 362] width 170 height 33
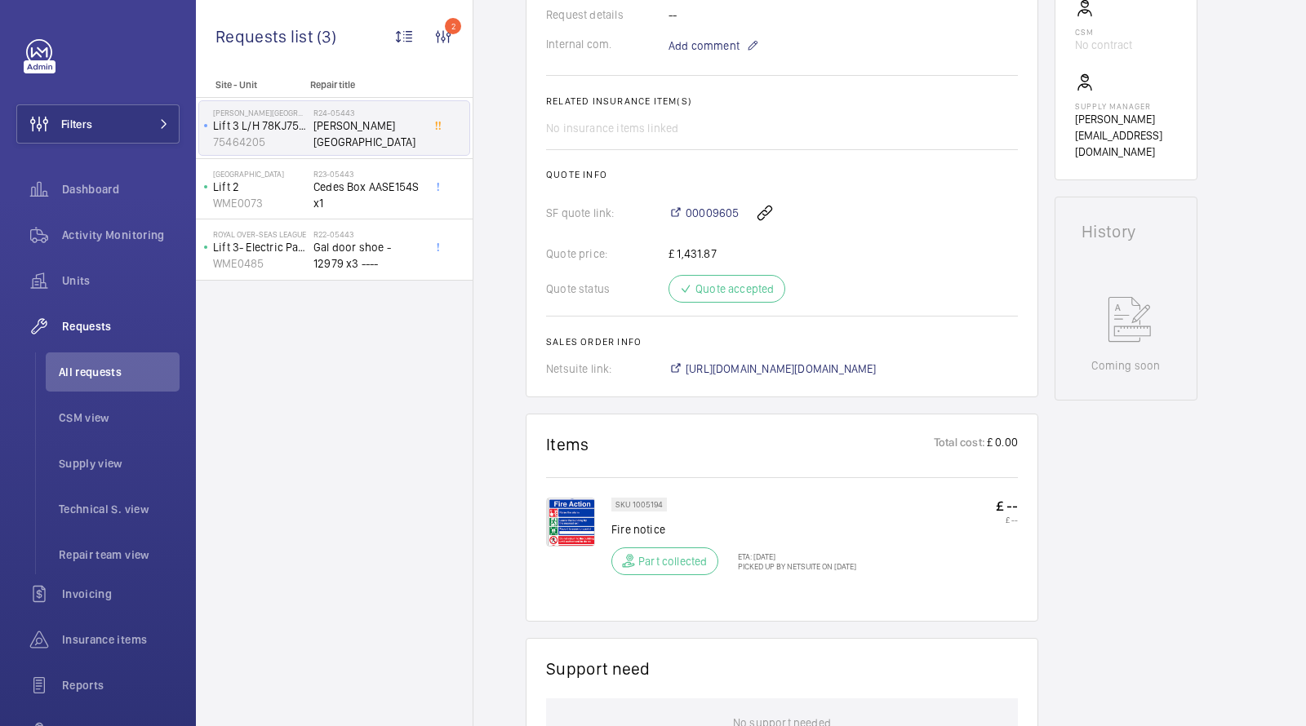
scroll to position [596, 0]
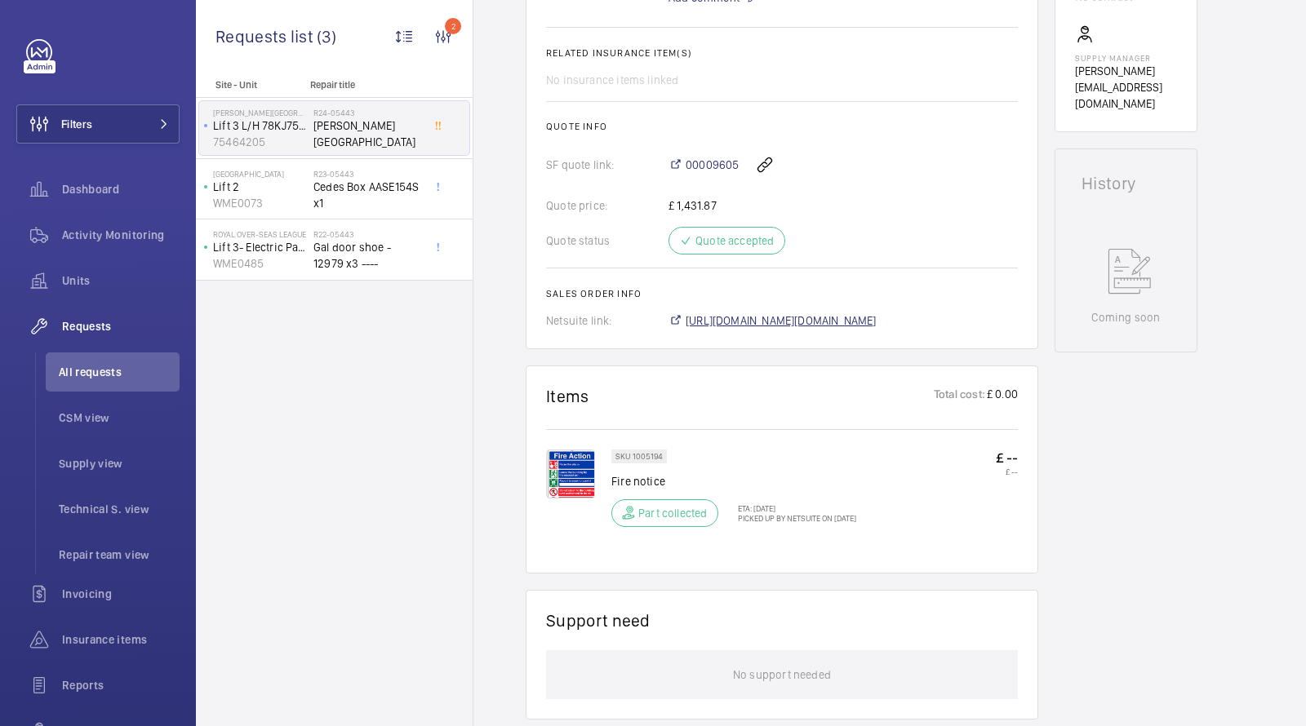
click at [726, 313] on span "https://6461500.app.netsuite.com/app/accounting/transactions/salesord.nl?id=143…" at bounding box center [781, 321] width 191 height 16
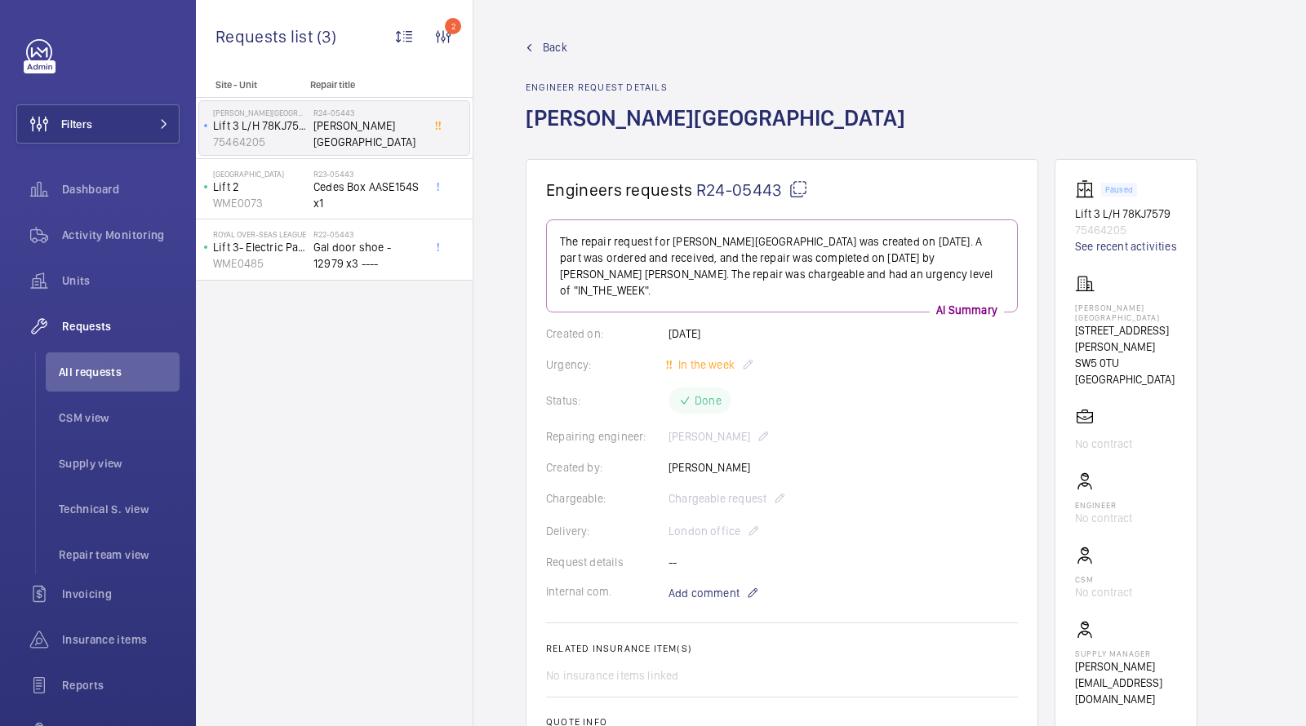
click at [1098, 228] on p "75464205" at bounding box center [1126, 230] width 102 height 16
copy p "75464205"
click at [87, 239] on span "Activity Monitoring" at bounding box center [121, 235] width 118 height 16
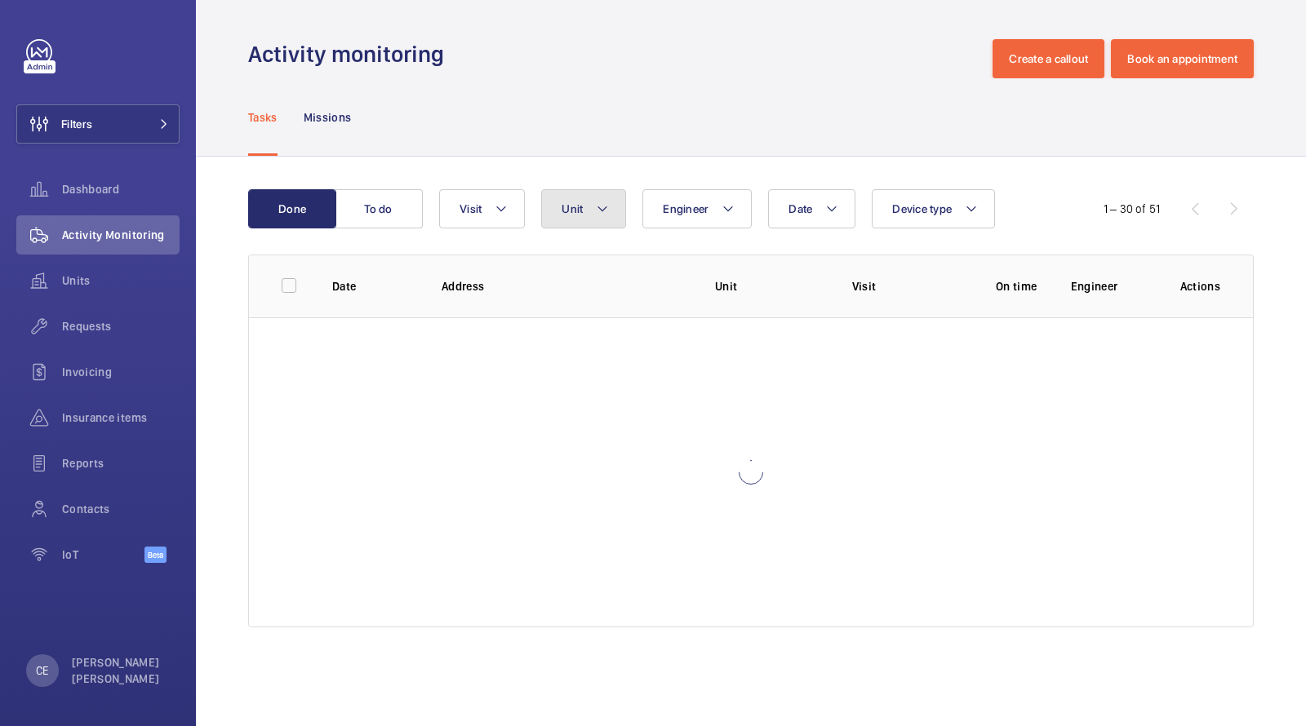
click at [597, 209] on mat-icon at bounding box center [602, 209] width 13 height 20
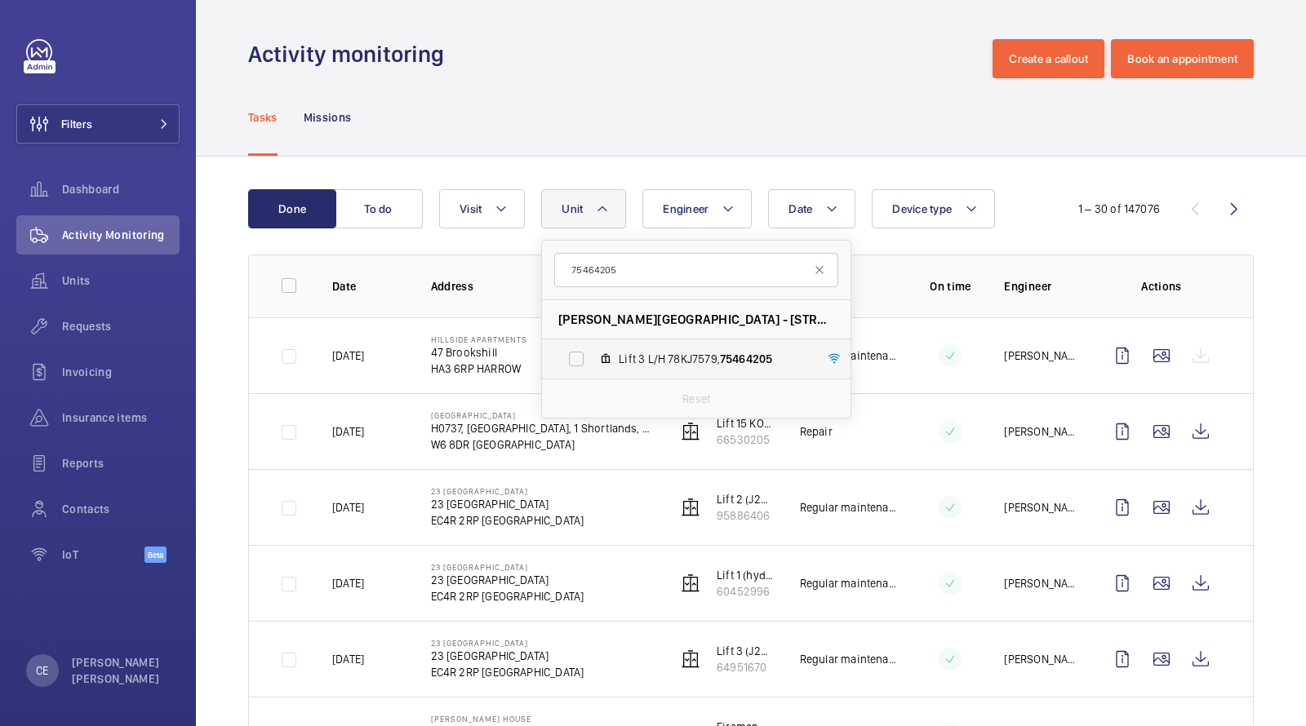
type input "75464205"
click at [650, 344] on label "Lift 3 L/H 78KJ7579, 75464205" at bounding box center [683, 359] width 282 height 39
click at [593, 344] on input "Lift 3 L/H 78KJ7579, 75464205" at bounding box center [576, 359] width 33 height 33
checkbox input "true"
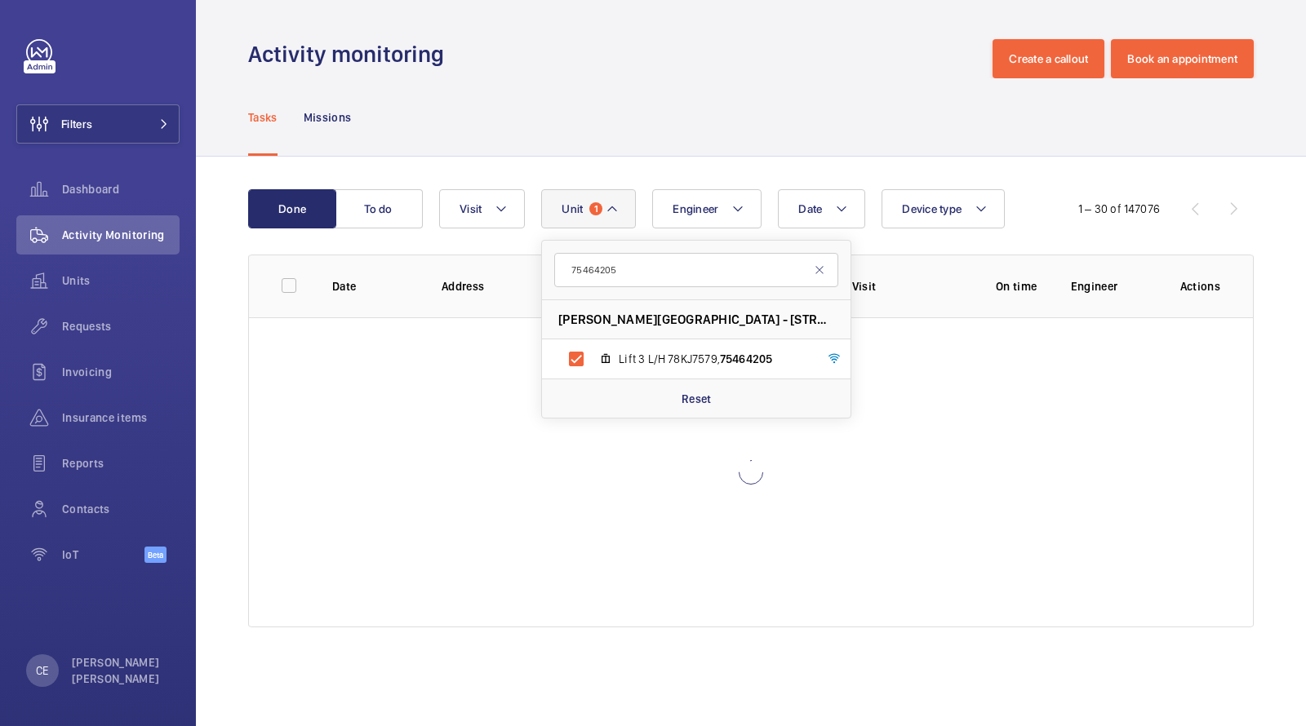
click at [672, 29] on wm-front-admin-header "Activity monitoring Create a callout Book an appointment" at bounding box center [751, 39] width 1110 height 78
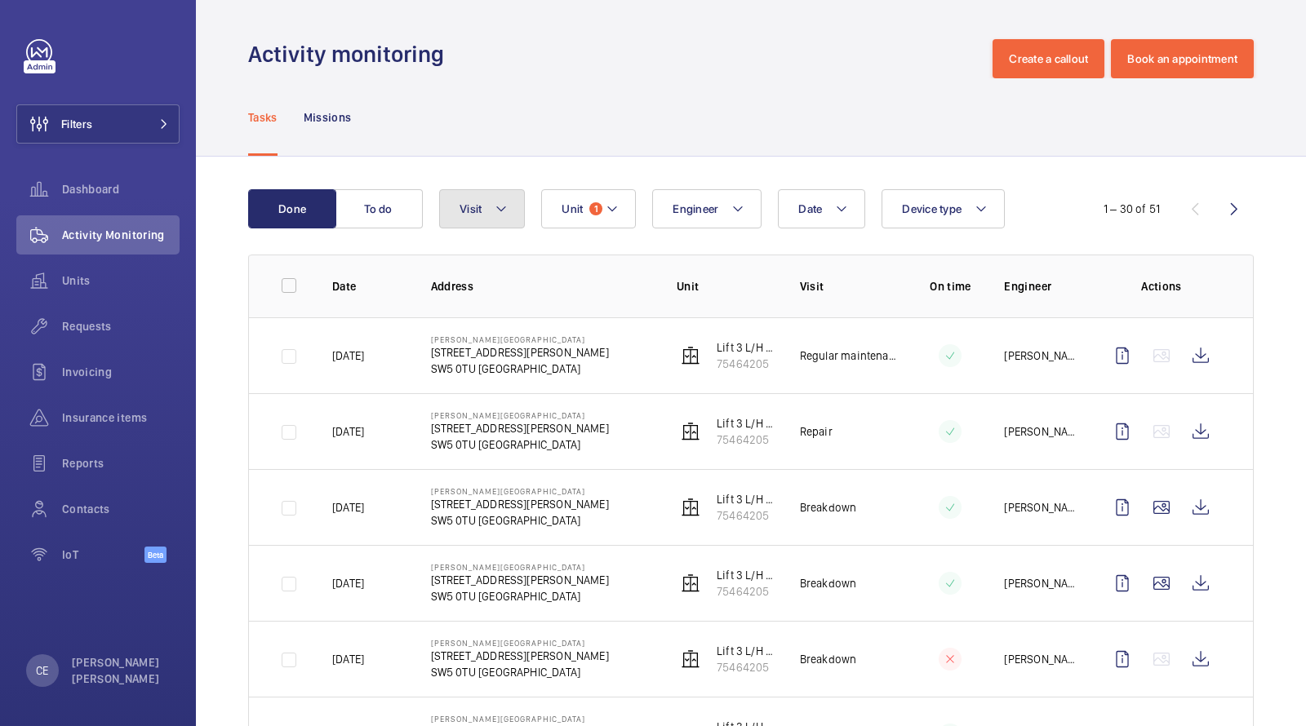
click at [492, 209] on button "Visit" at bounding box center [482, 208] width 86 height 39
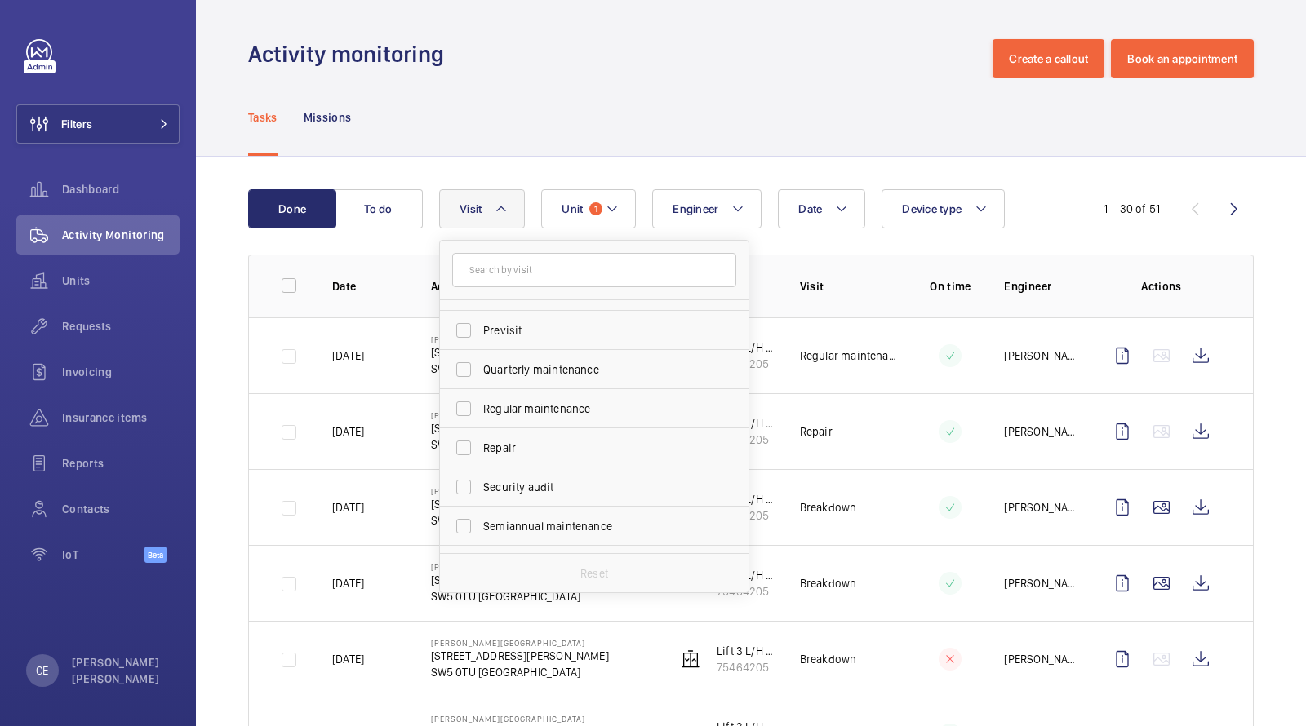
scroll to position [243, 0]
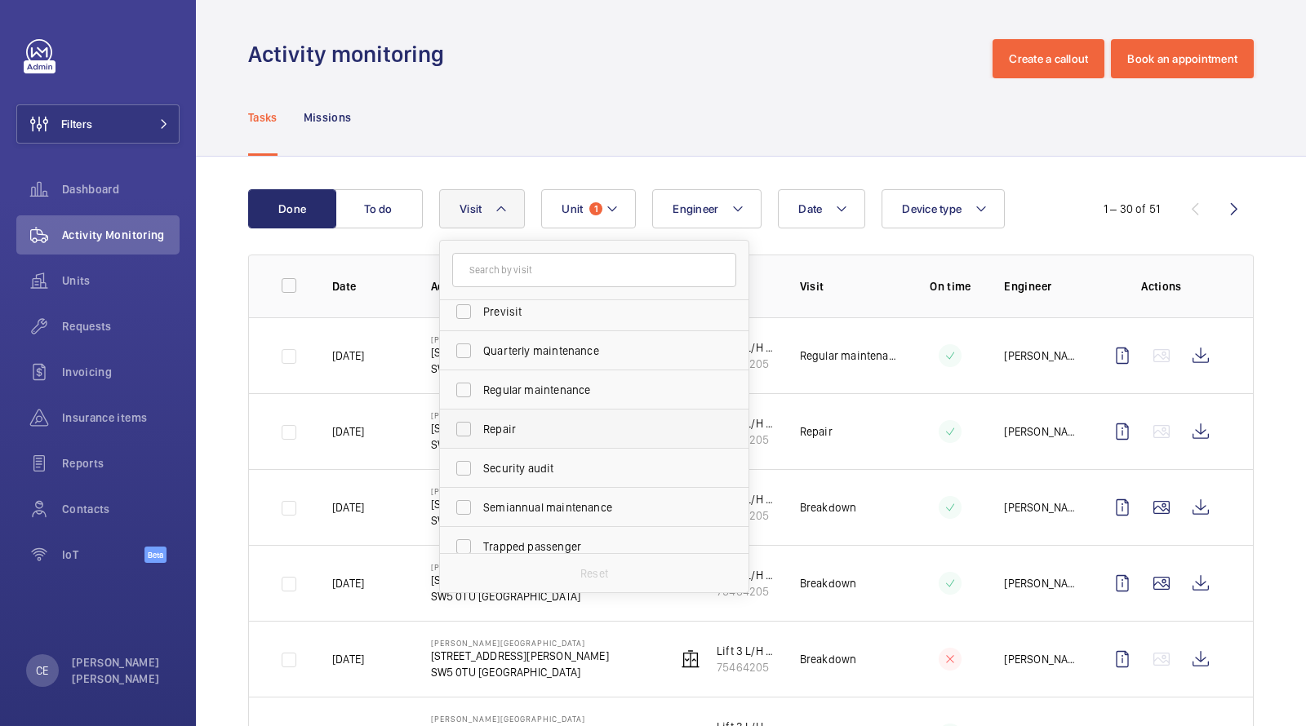
click at [524, 427] on span "Repair" at bounding box center [595, 429] width 224 height 16
click at [480, 427] on input "Repair" at bounding box center [463, 429] width 33 height 33
checkbox input "true"
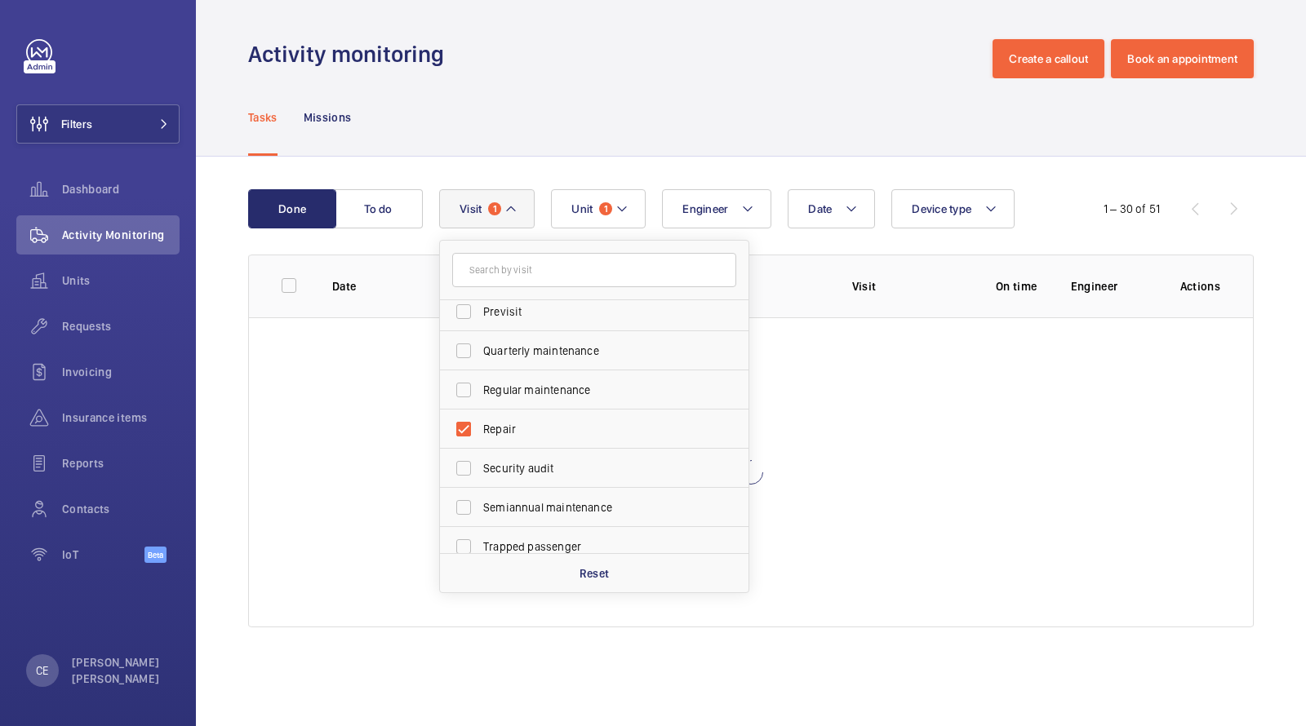
click at [601, 65] on div "Activity monitoring Create a callout Book an appointment" at bounding box center [750, 58] width 1005 height 39
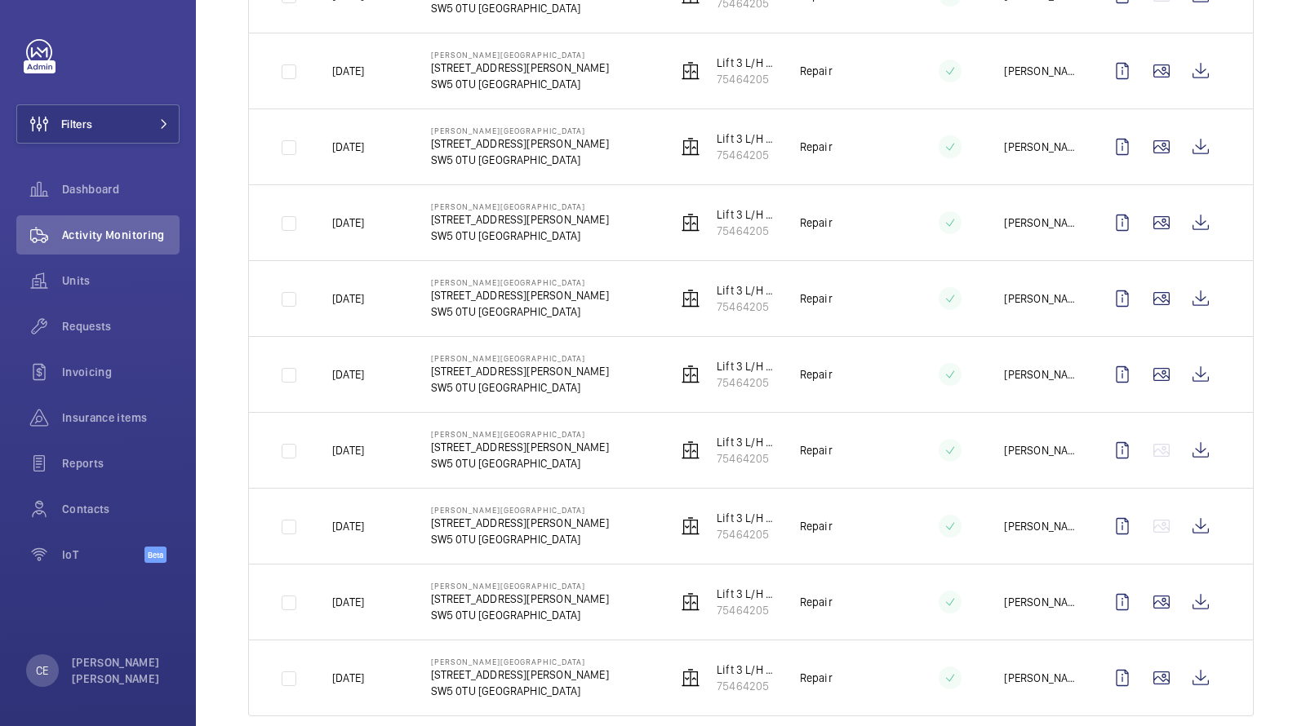
scroll to position [385, 0]
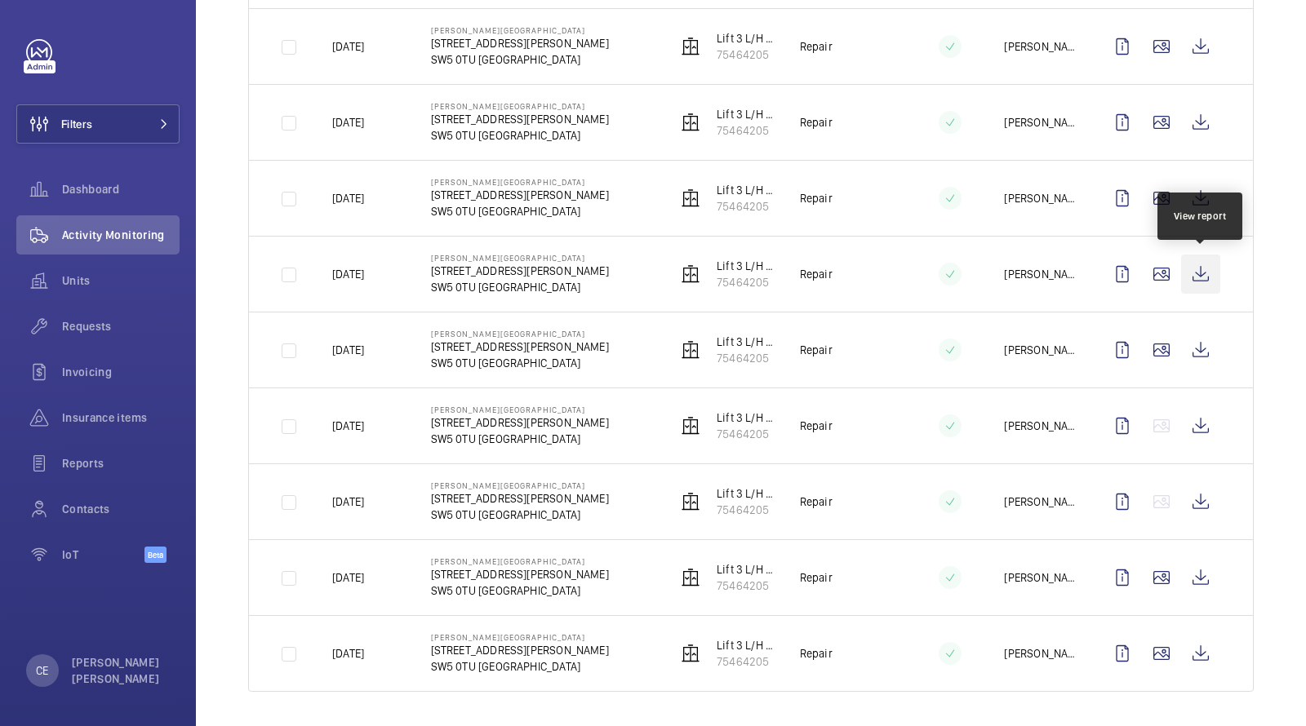
click at [1213, 270] on wm-front-icon-button at bounding box center [1200, 274] width 39 height 39
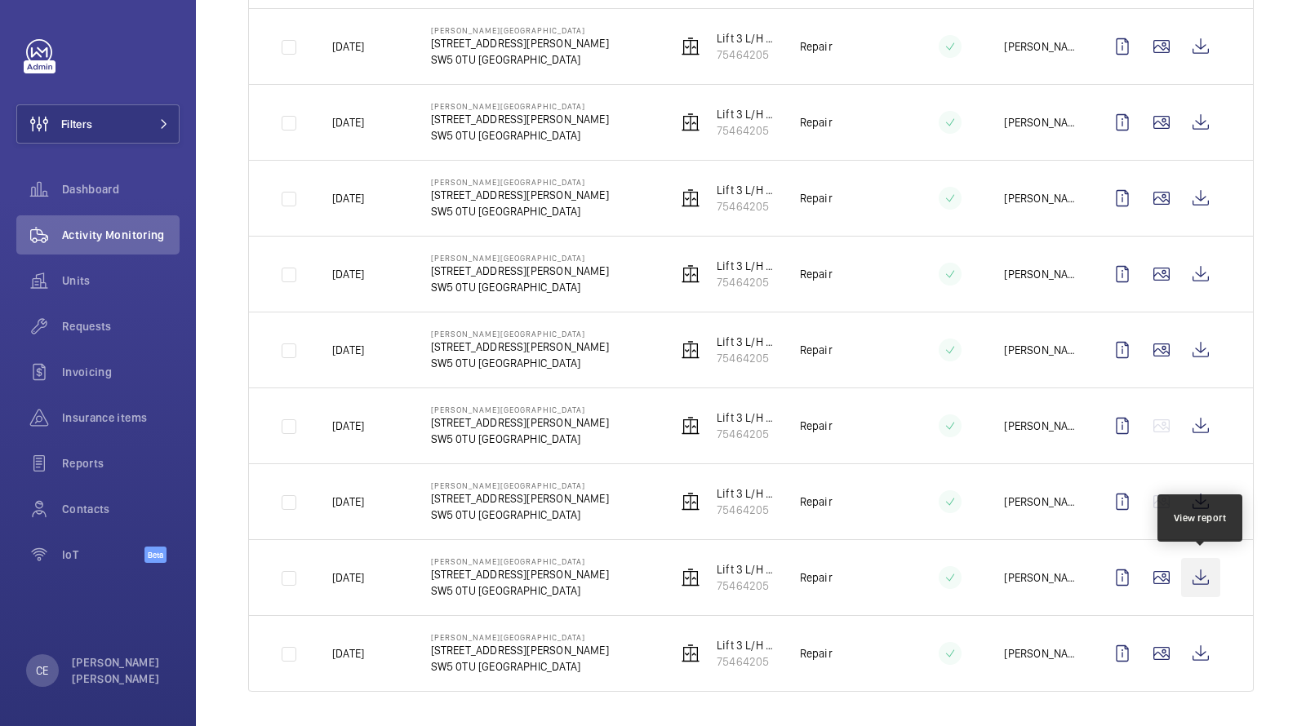
click at [1200, 576] on wm-front-icon-button at bounding box center [1200, 577] width 39 height 39
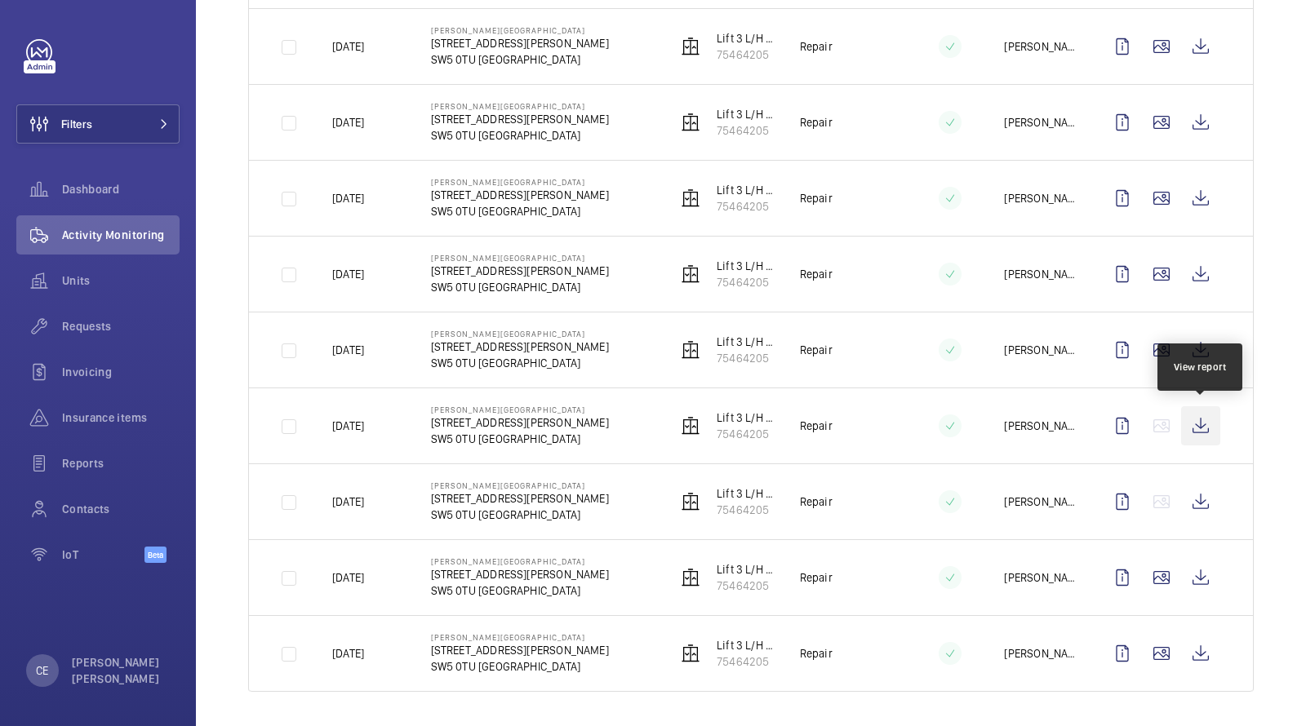
click at [1201, 429] on wm-front-icon-button at bounding box center [1200, 425] width 39 height 39
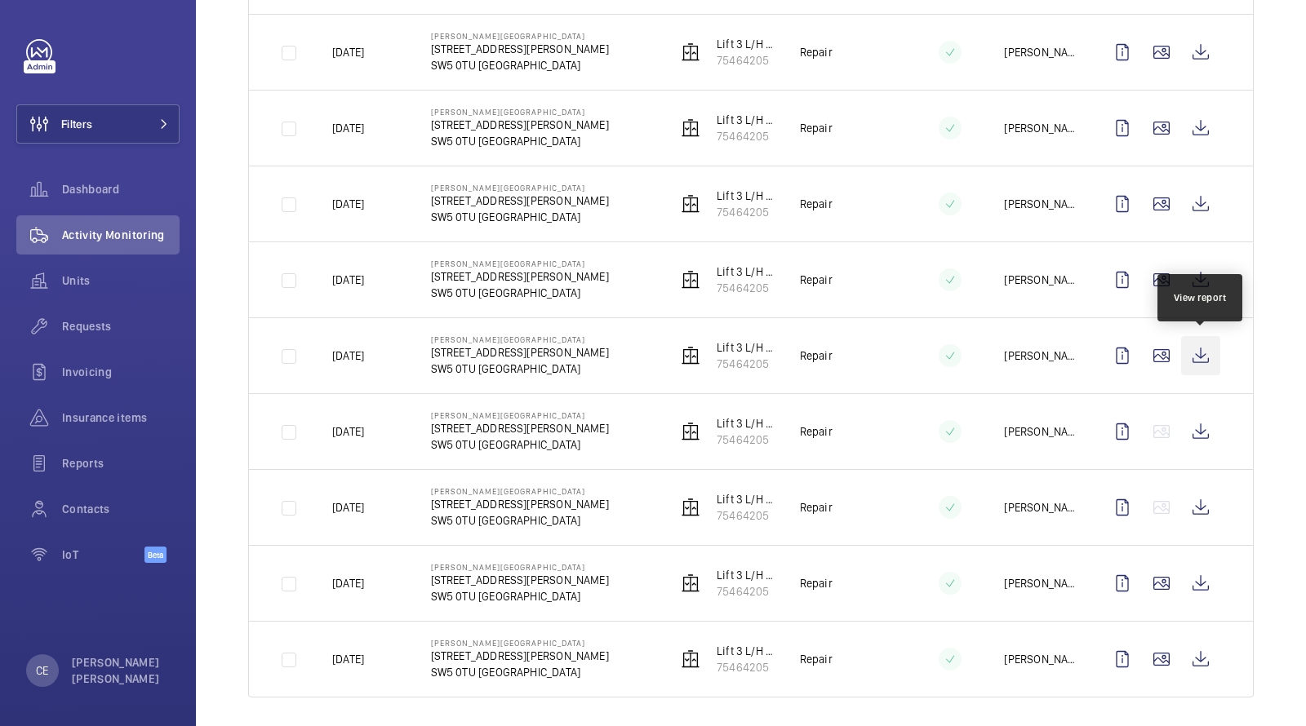
click at [1213, 348] on wm-front-icon-button at bounding box center [1200, 355] width 39 height 39
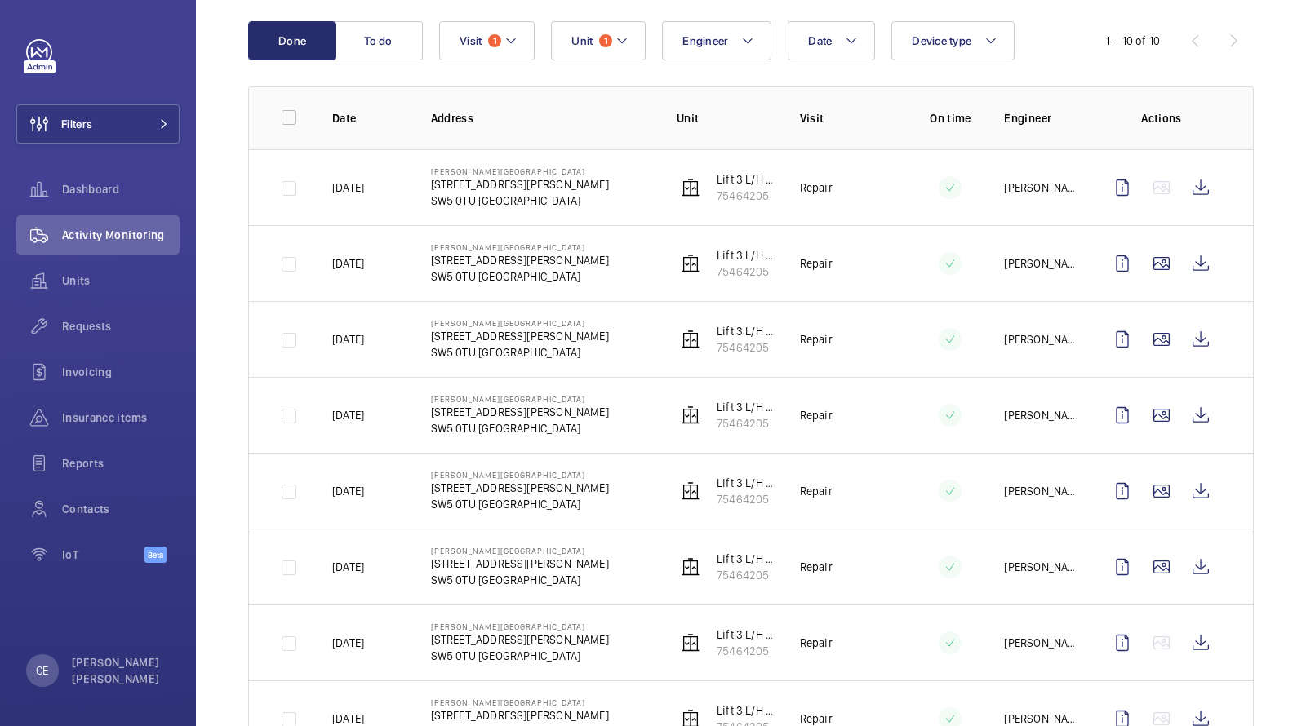
scroll to position [149, 0]
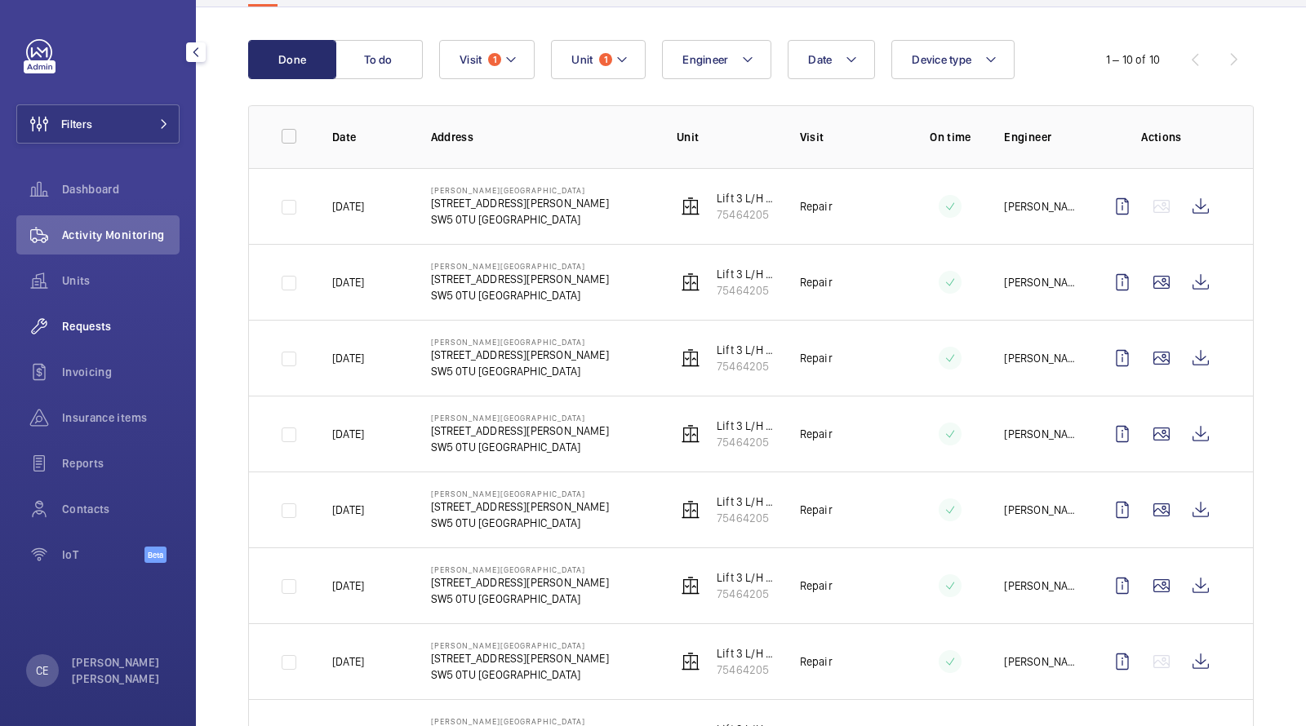
click at [95, 324] on span "Requests" at bounding box center [121, 326] width 118 height 16
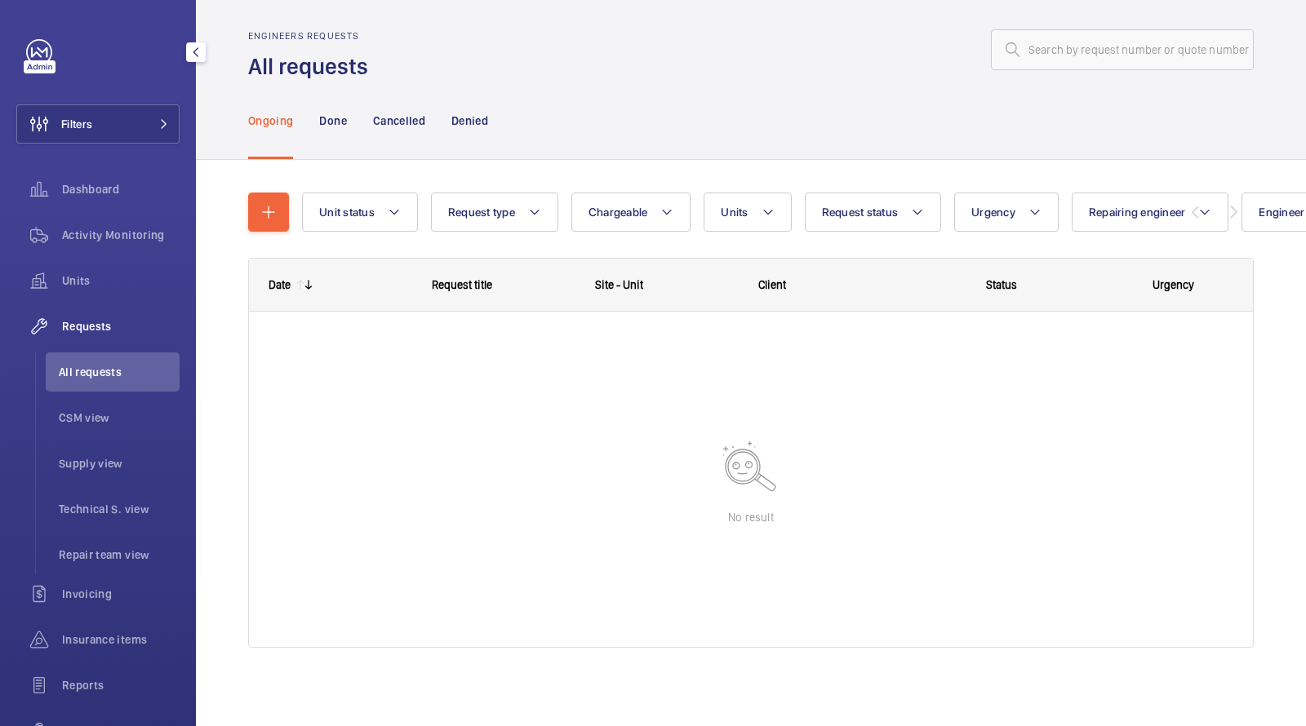
scroll to position [9, 0]
click at [712, 235] on wm-front-shared-table-view-engine "Unit status Request type Chargeable Units Request status Urgency More filters R…" at bounding box center [750, 440] width 1005 height 495
click at [717, 233] on wm-front-shared-table-view-engine "Unit status Request type Chargeable Units Request status Urgency More filters R…" at bounding box center [750, 440] width 1005 height 495
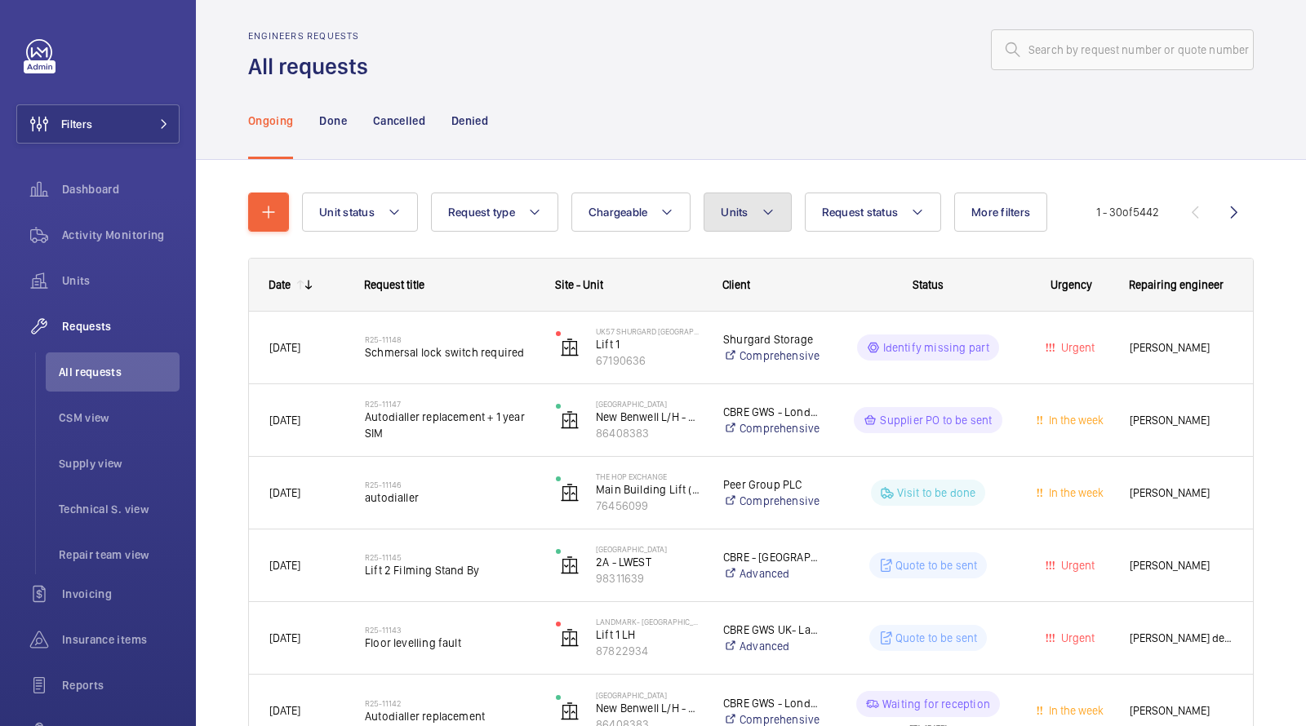
click at [730, 218] on span "Units" at bounding box center [734, 212] width 27 height 13
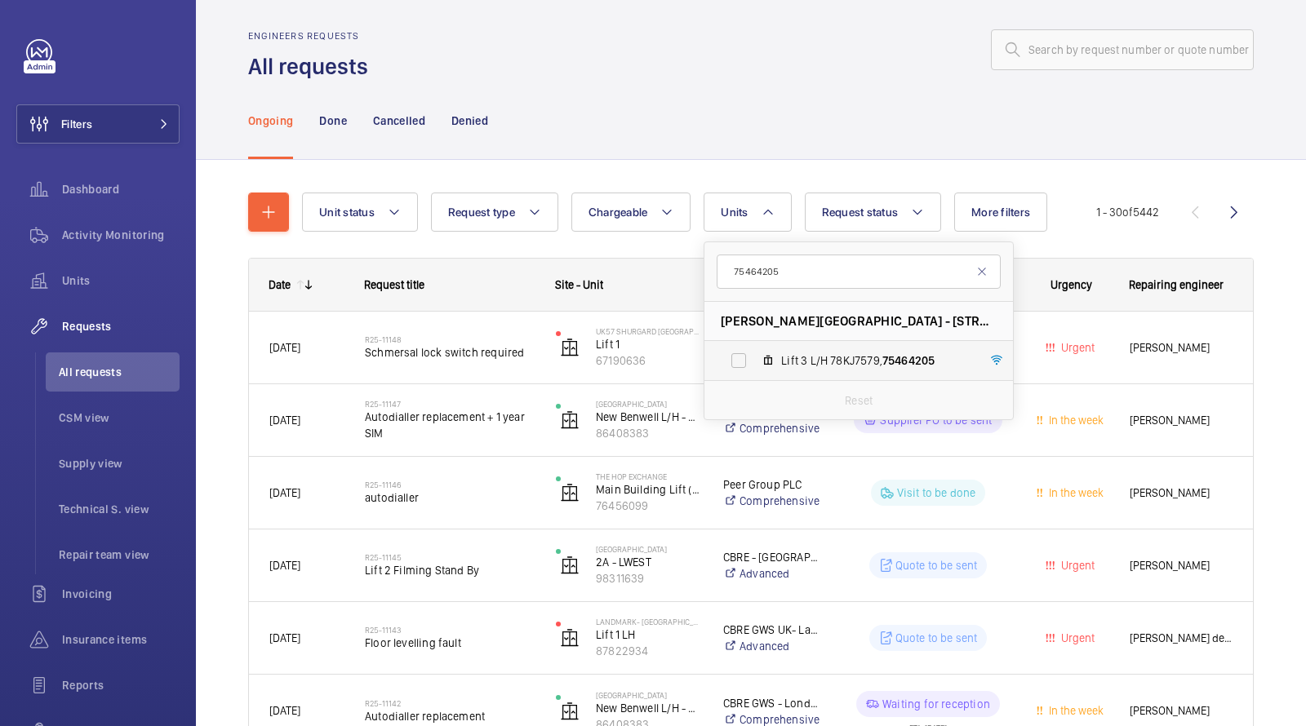
type input "75464205"
click at [780, 348] on label "Lift 3 L/H 78KJ7579, 75464205" at bounding box center [845, 360] width 282 height 39
click at [755, 348] on input "Lift 3 L/H 78KJ7579, 75464205" at bounding box center [738, 360] width 33 height 33
checkbox input "true"
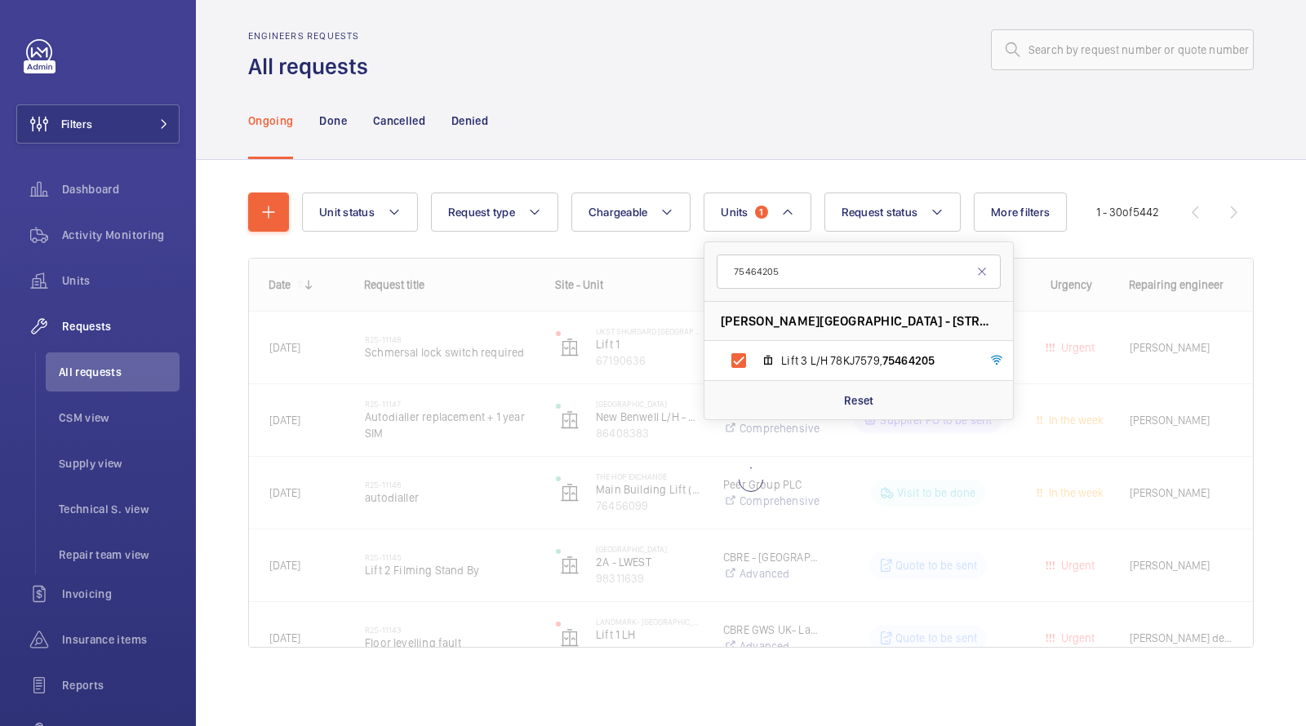
click at [739, 95] on div "Ongoing Done Cancelled Denied" at bounding box center [750, 121] width 1005 height 78
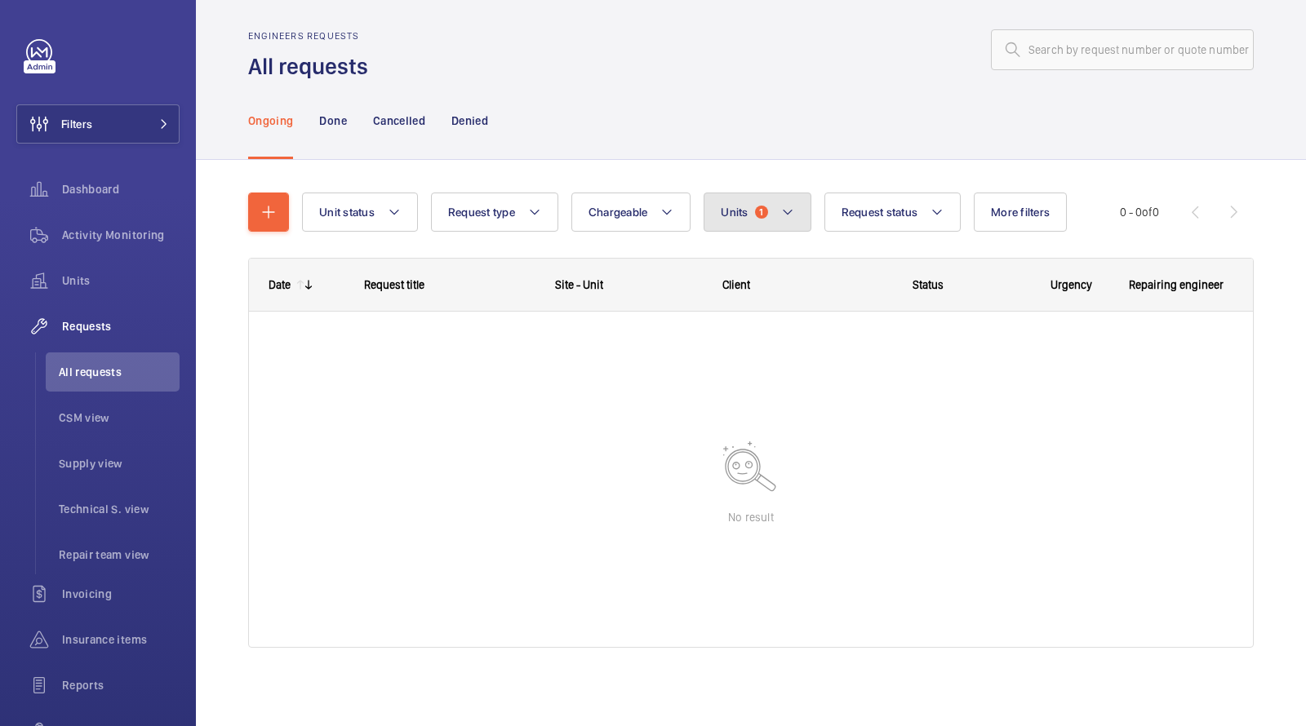
click at [749, 202] on button "Units 1" at bounding box center [757, 212] width 107 height 39
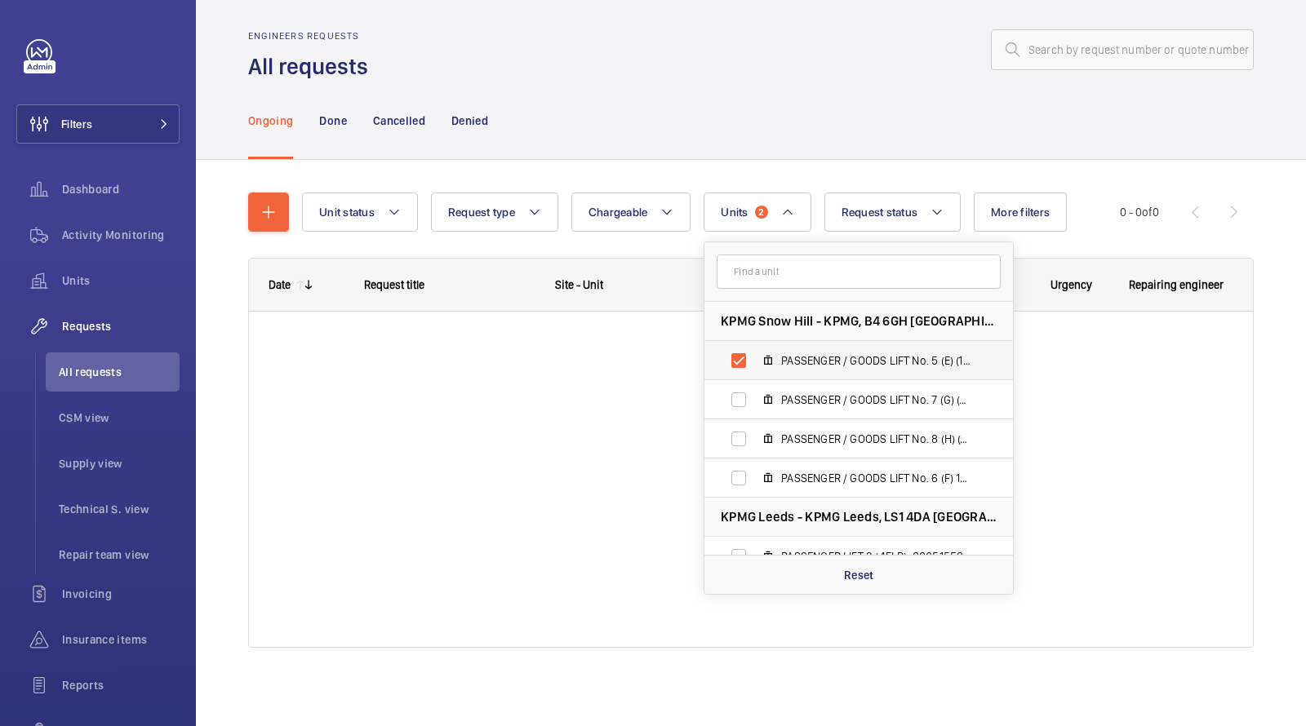
click at [761, 369] on label "PASSENGER / GOODS LIFT No. 5 (E) (13FLR), 60550945" at bounding box center [845, 360] width 282 height 39
click at [755, 369] on input "PASSENGER / GOODS LIFT No. 5 (E) (13FLR), 60550945" at bounding box center [738, 360] width 33 height 33
checkbox input "false"
click at [850, 569] on p "Reset" at bounding box center [859, 575] width 30 height 16
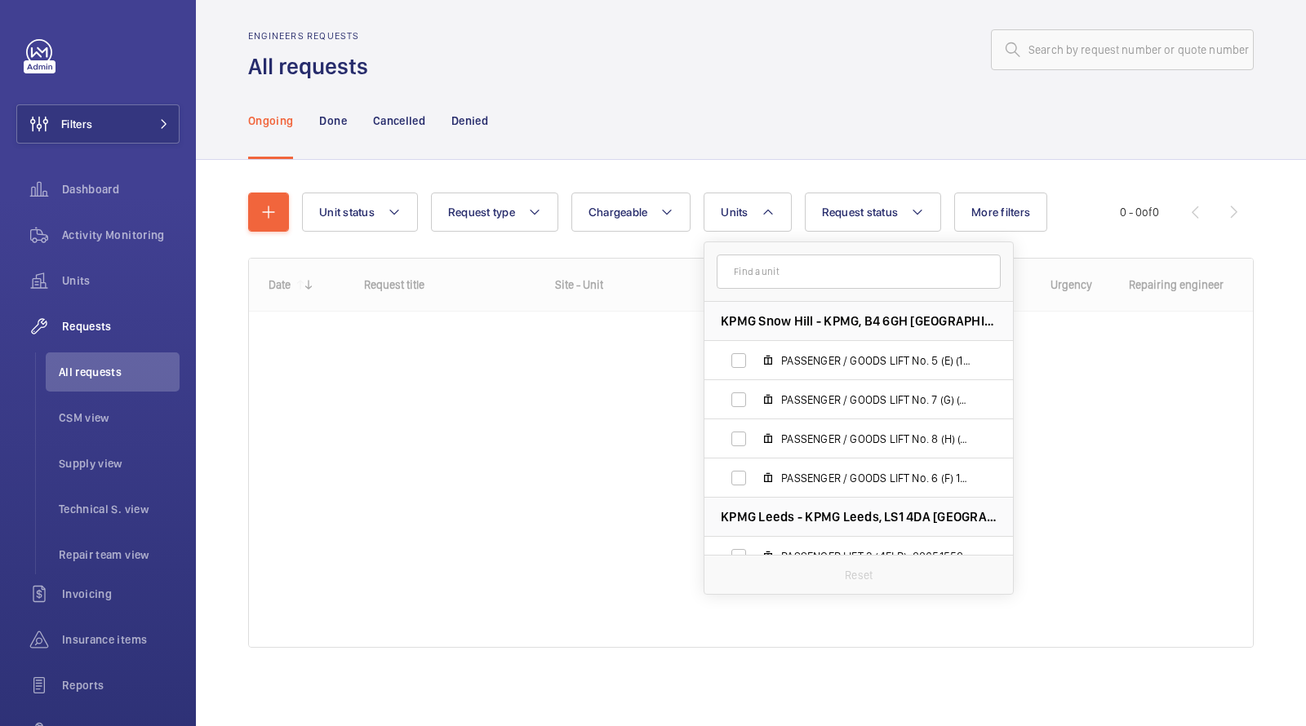
click at [764, 67] on div at bounding box center [816, 49] width 876 height 39
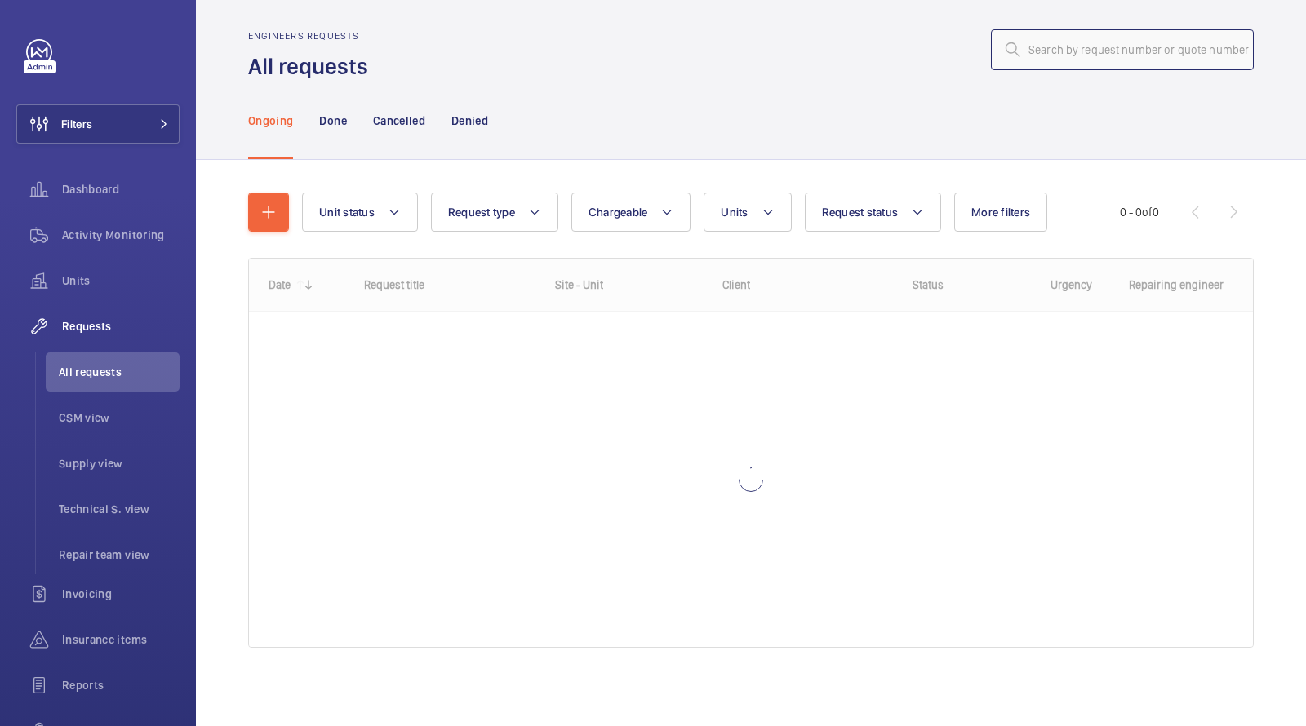
click at [1136, 56] on input "text" at bounding box center [1122, 49] width 263 height 41
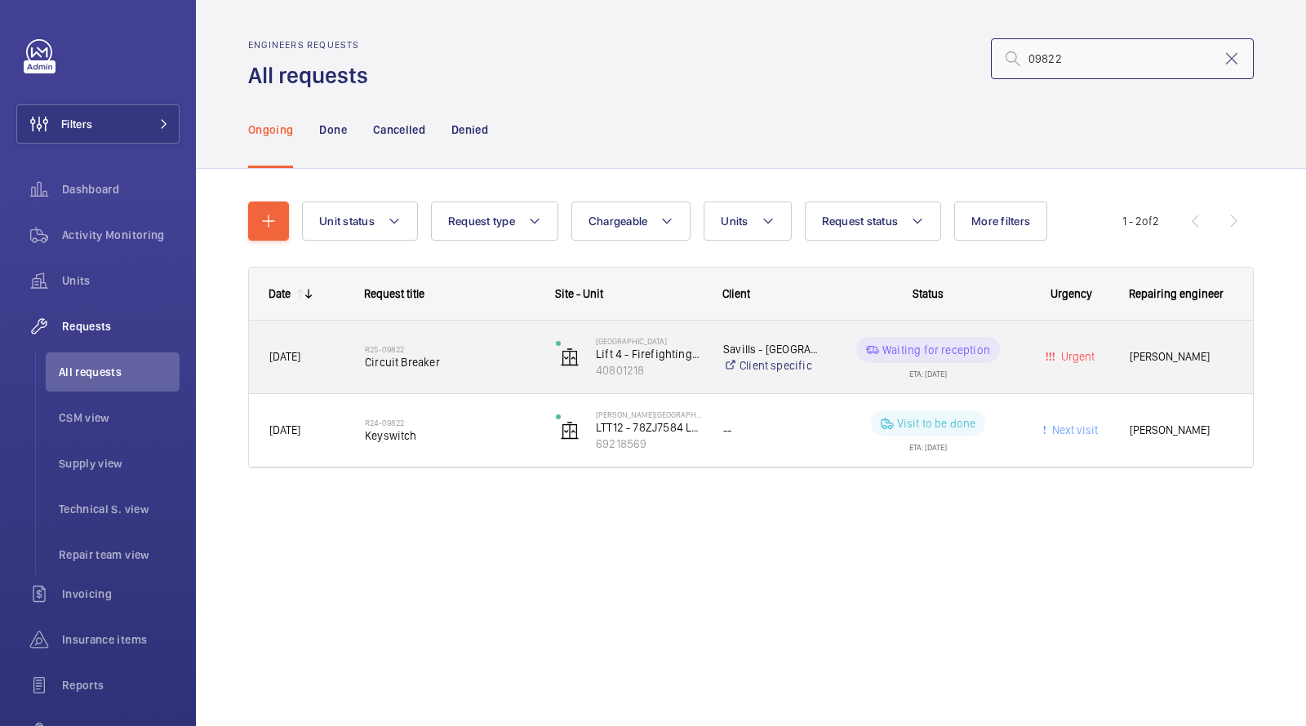
type input "09822"
click at [482, 354] on span "Circuit Breaker" at bounding box center [450, 362] width 170 height 16
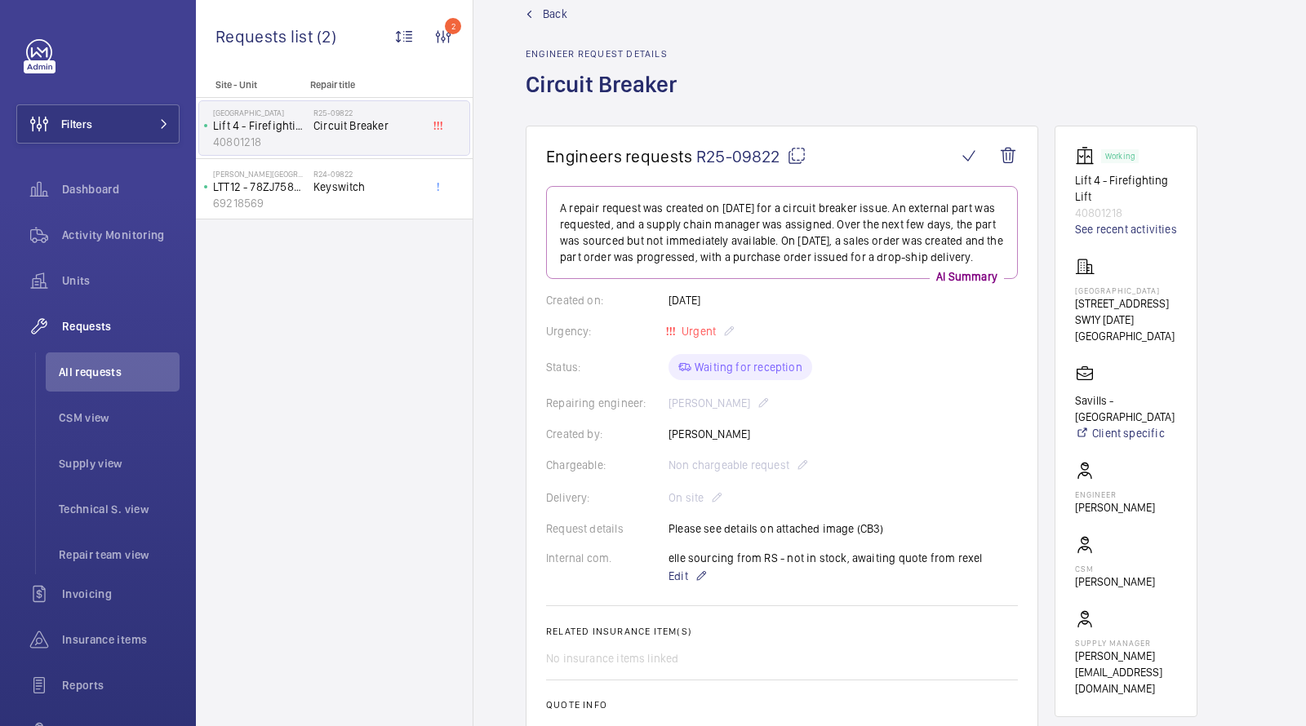
scroll to position [38, 0]
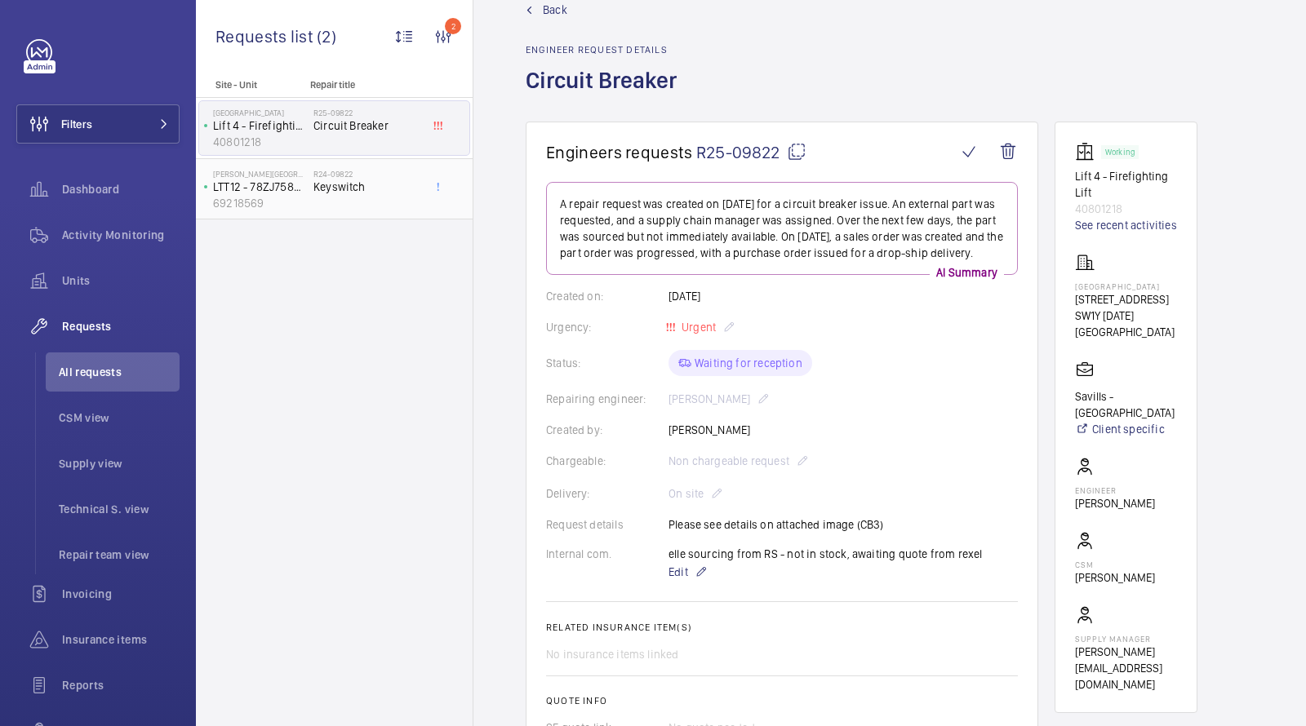
click at [388, 174] on h2 "R24-09822" at bounding box center [367, 174] width 108 height 10
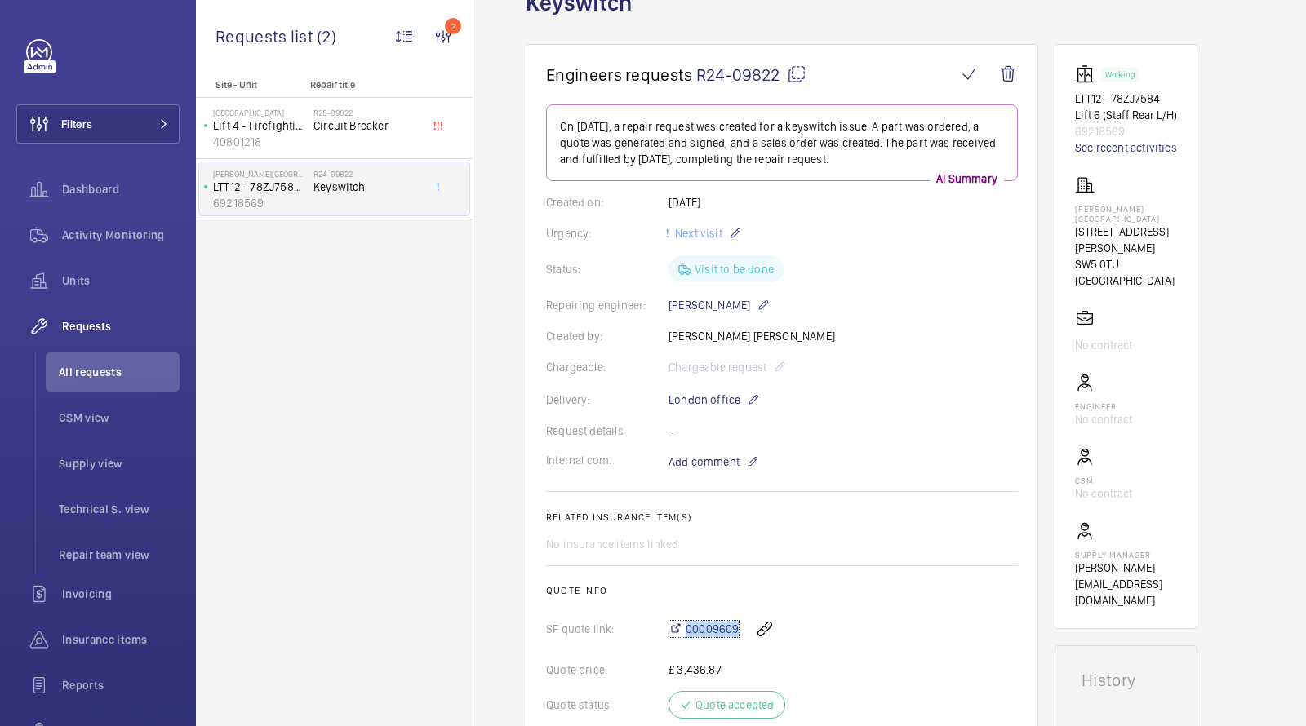
scroll to position [64, 0]
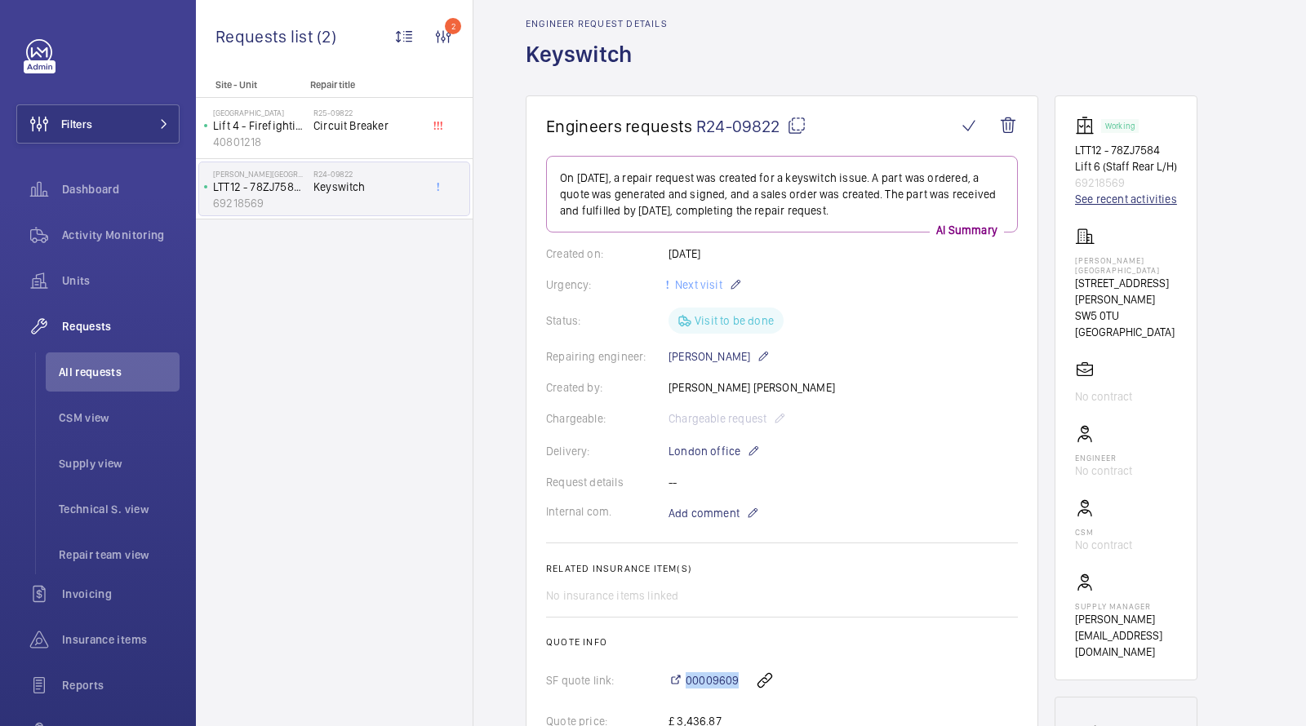
click at [1124, 197] on link "See recent activities" at bounding box center [1126, 199] width 102 height 16
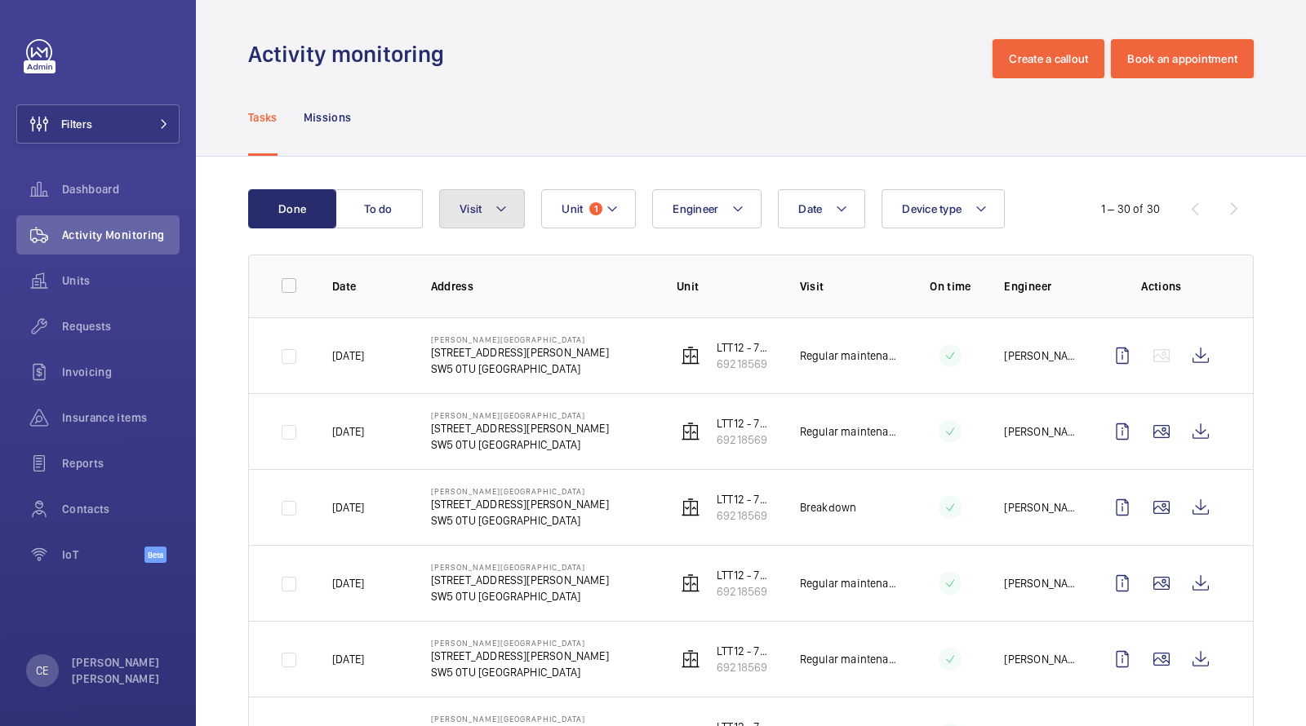
click at [504, 203] on mat-icon at bounding box center [501, 209] width 13 height 20
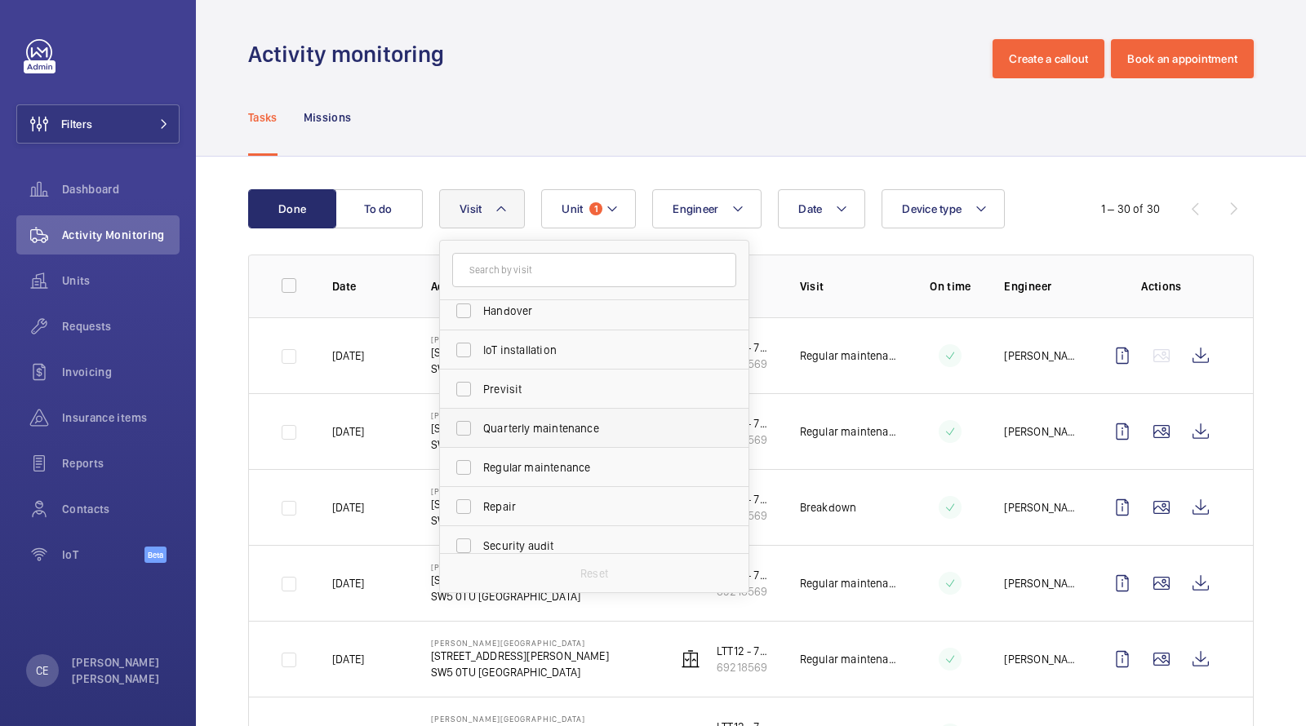
scroll to position [172, 0]
click at [509, 494] on span "Repair" at bounding box center [595, 500] width 224 height 16
click at [480, 494] on input "Repair" at bounding box center [463, 500] width 33 height 33
checkbox input "true"
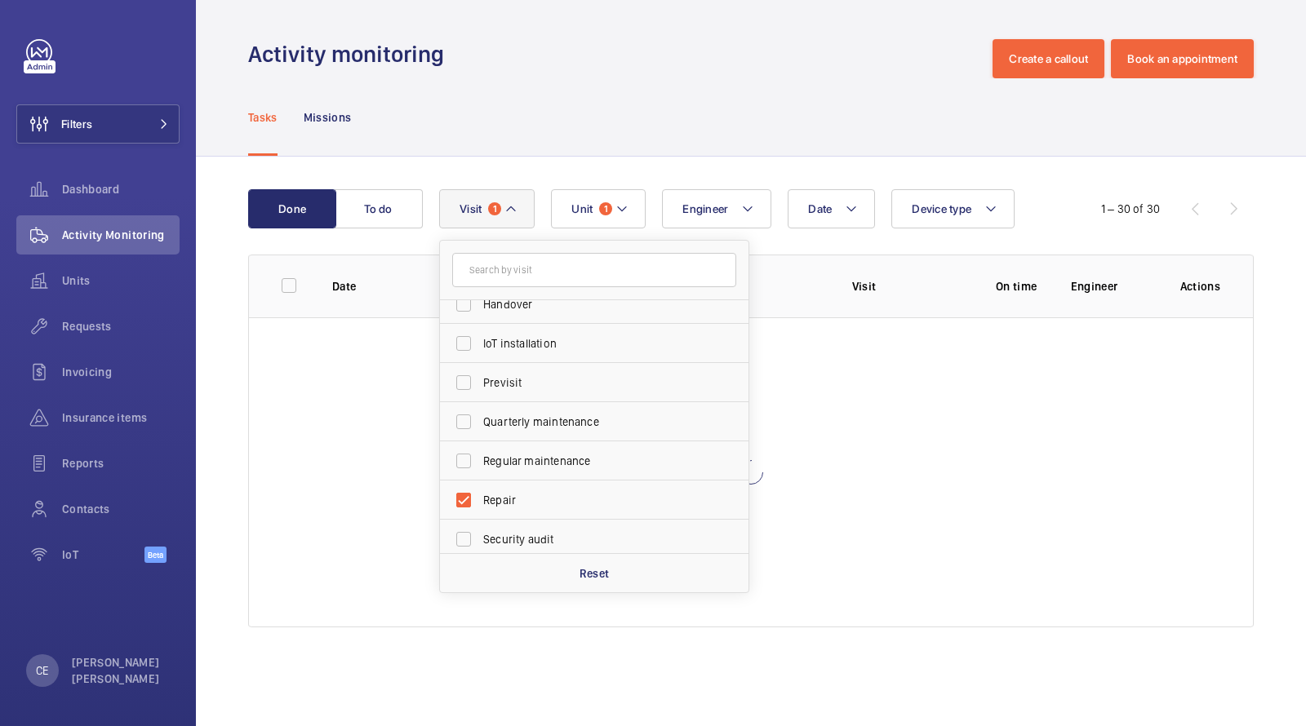
click at [705, 92] on div "Tasks Missions" at bounding box center [750, 117] width 1005 height 78
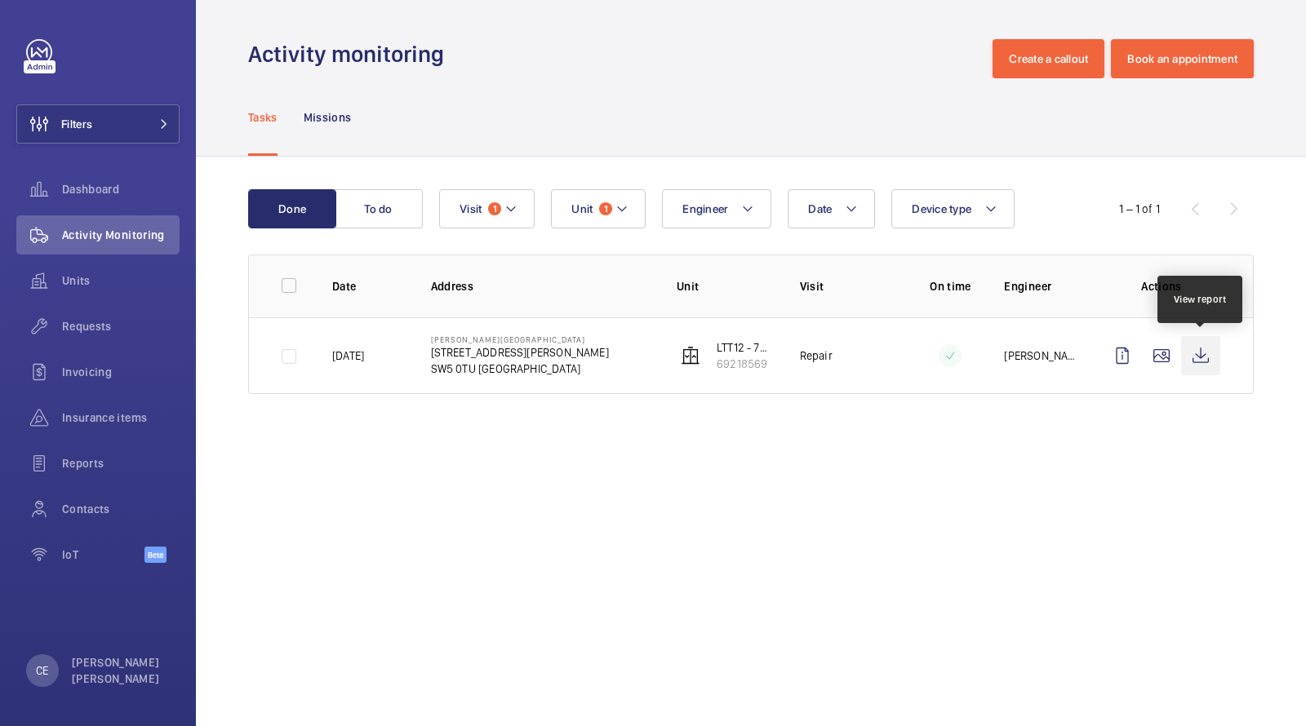
click at [1207, 352] on wm-front-icon-button at bounding box center [1200, 355] width 39 height 39
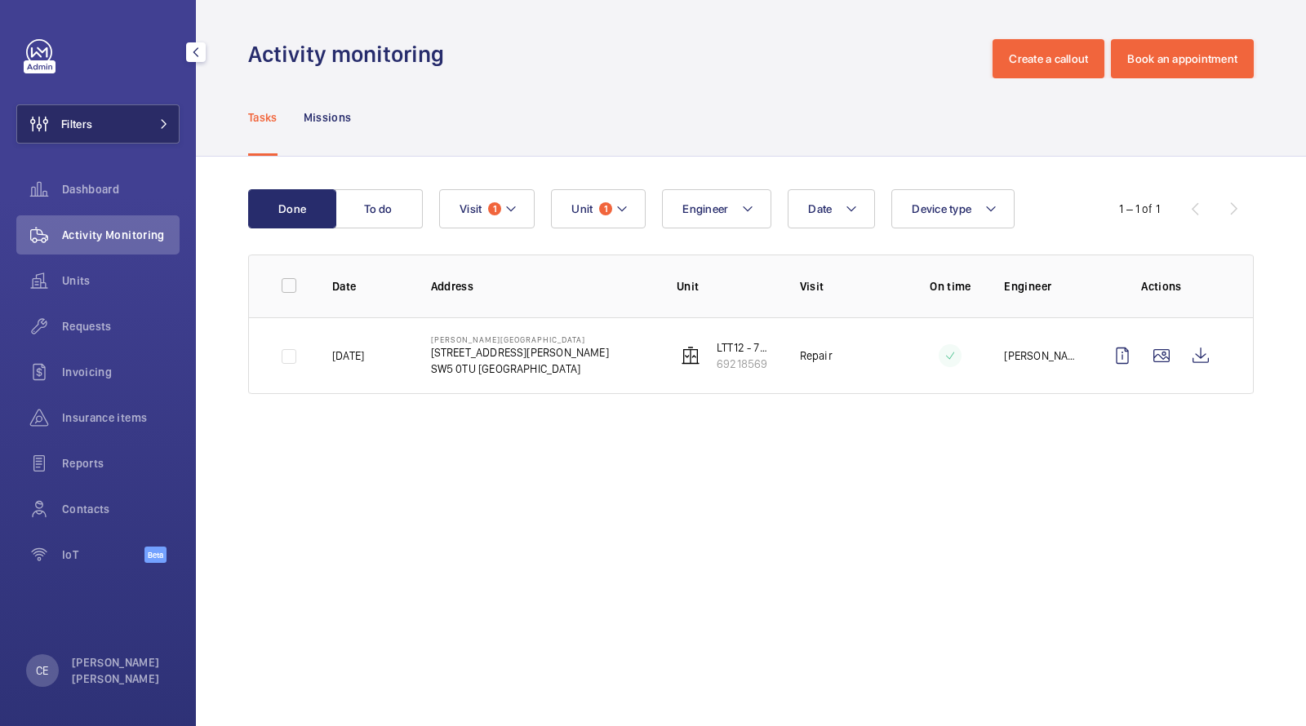
click at [153, 116] on button "Filters" at bounding box center [97, 123] width 163 height 39
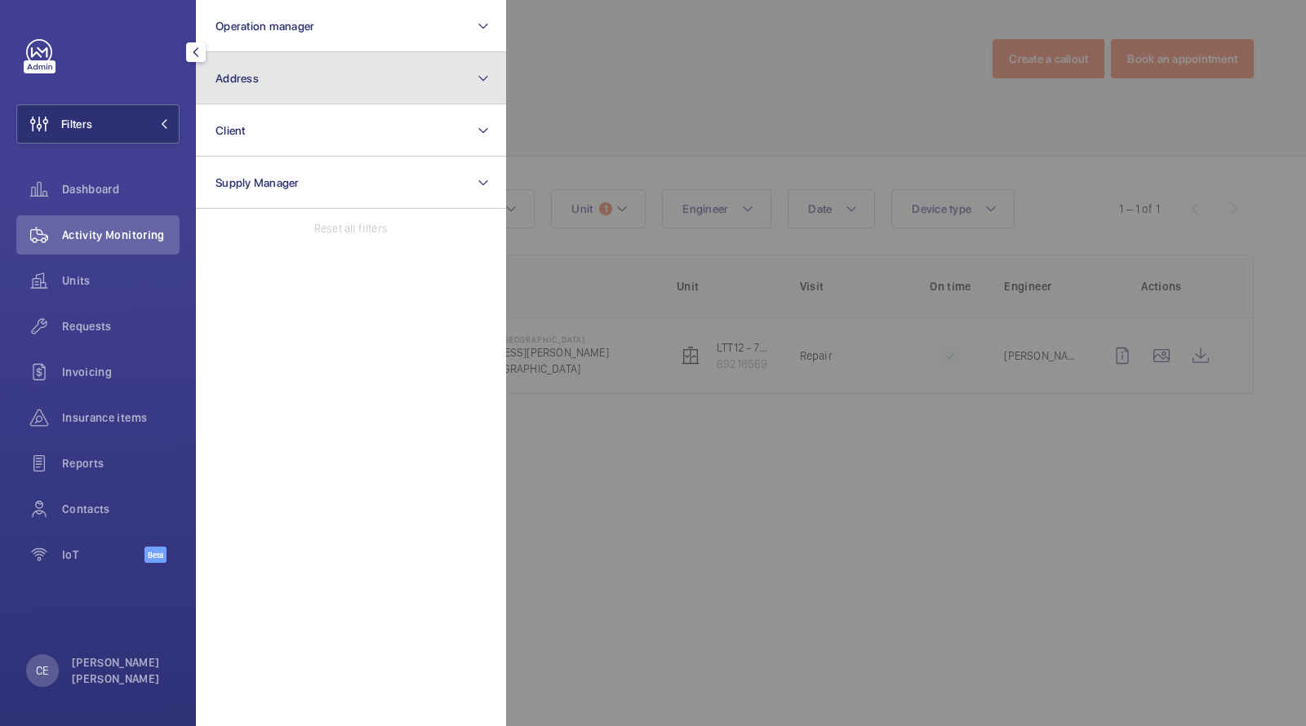
click at [301, 82] on button "Address" at bounding box center [351, 78] width 310 height 52
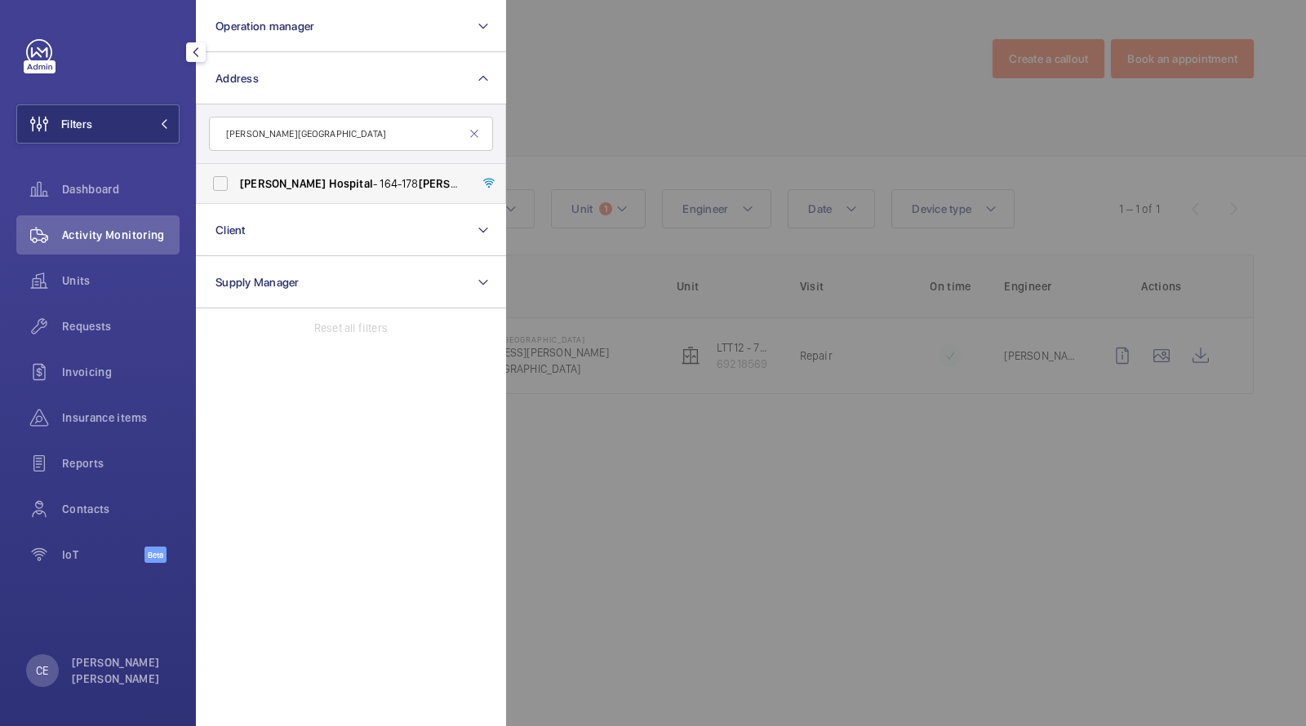
type input "cromwell hospital"
click at [396, 166] on label "Cromwell Hospital - 164-178 Cromwell Road, LONDON SW5 0TU" at bounding box center [339, 183] width 284 height 39
click at [237, 167] on input "Cromwell Hospital - 164-178 Cromwell Road, LONDON SW5 0TU" at bounding box center [220, 183] width 33 height 33
checkbox input "true"
click at [523, 99] on div at bounding box center [1159, 363] width 1306 height 726
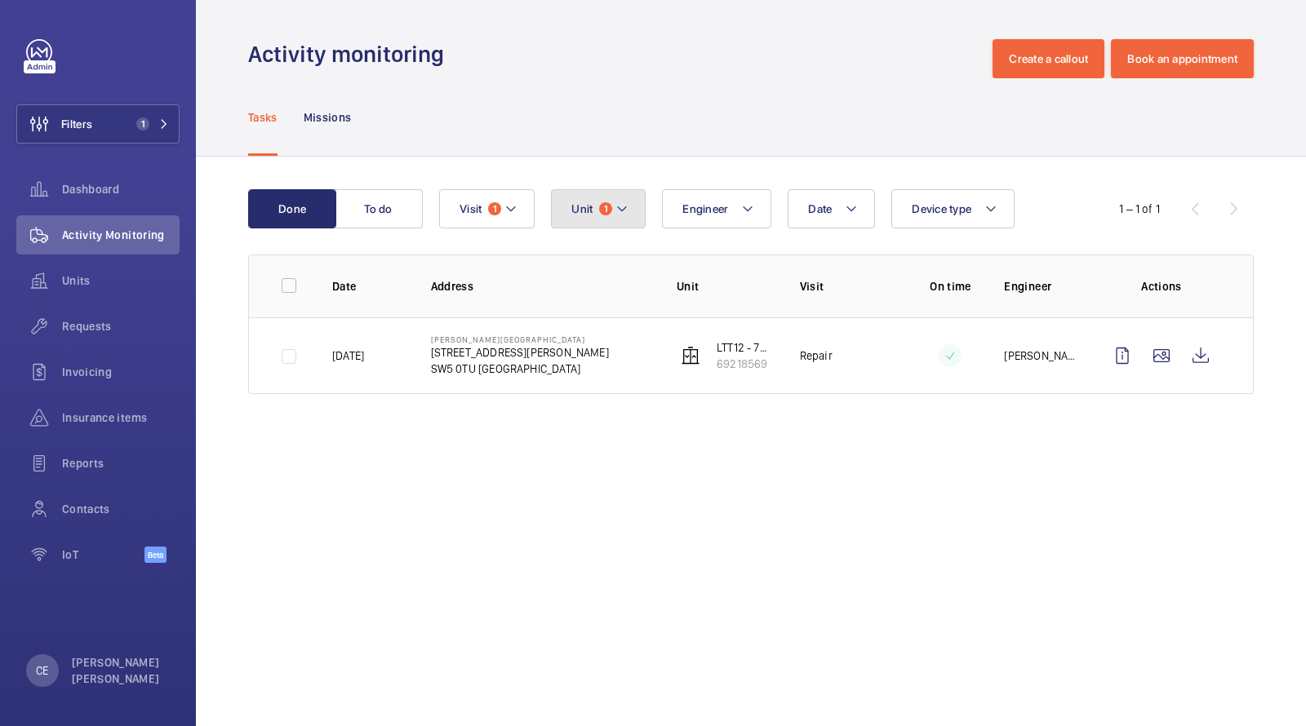
click at [596, 205] on button "Unit 1" at bounding box center [598, 208] width 95 height 39
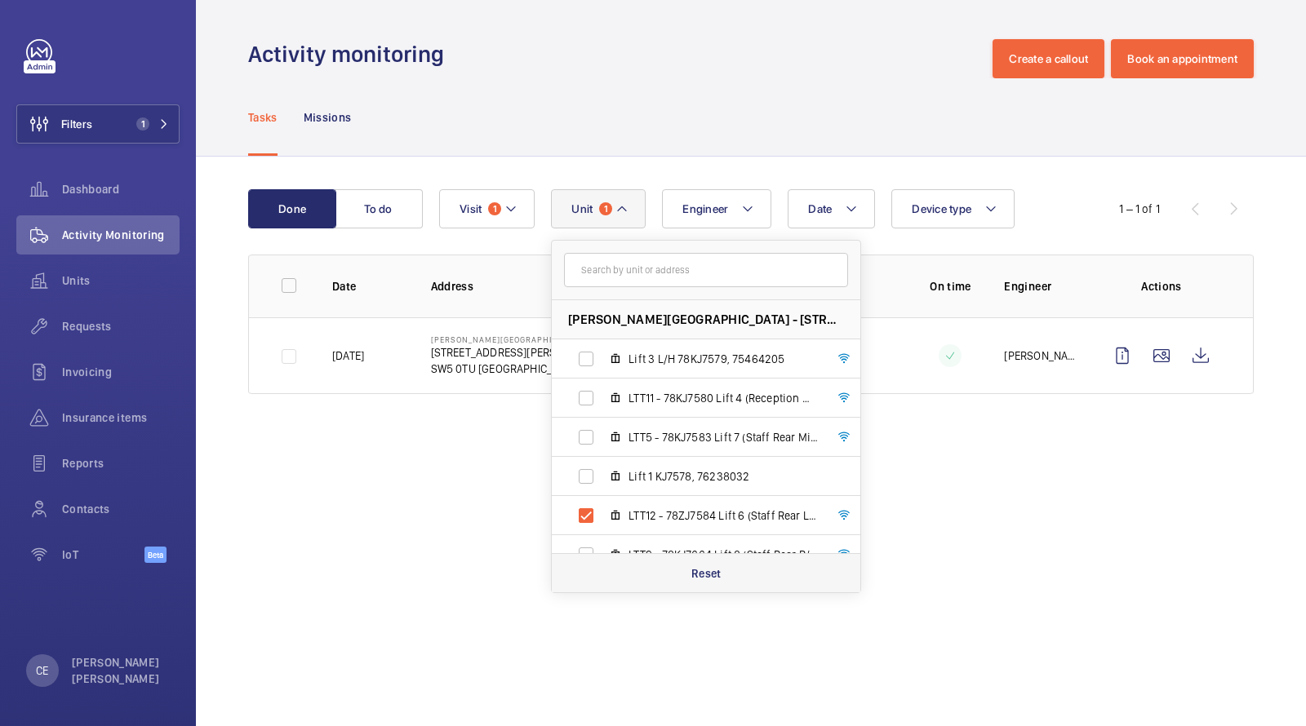
click at [705, 570] on p "Reset" at bounding box center [706, 574] width 30 height 16
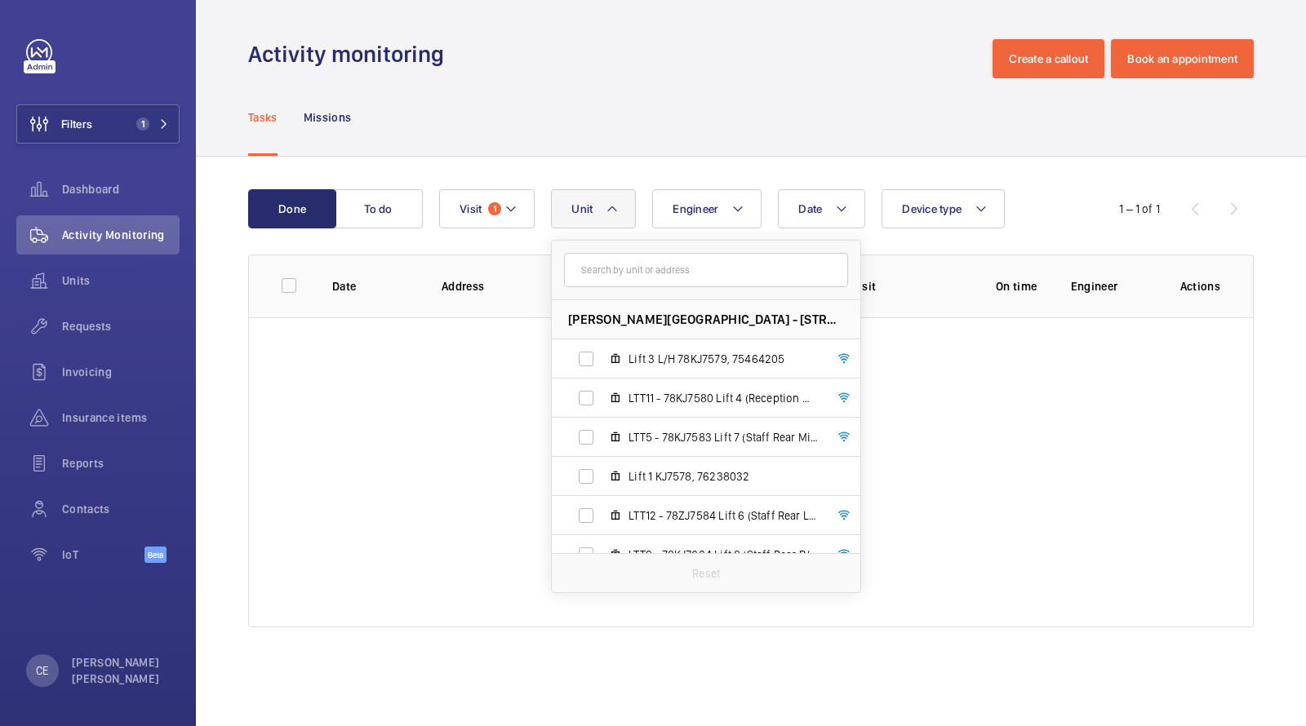
click at [708, 97] on div "Tasks Missions" at bounding box center [750, 117] width 1005 height 78
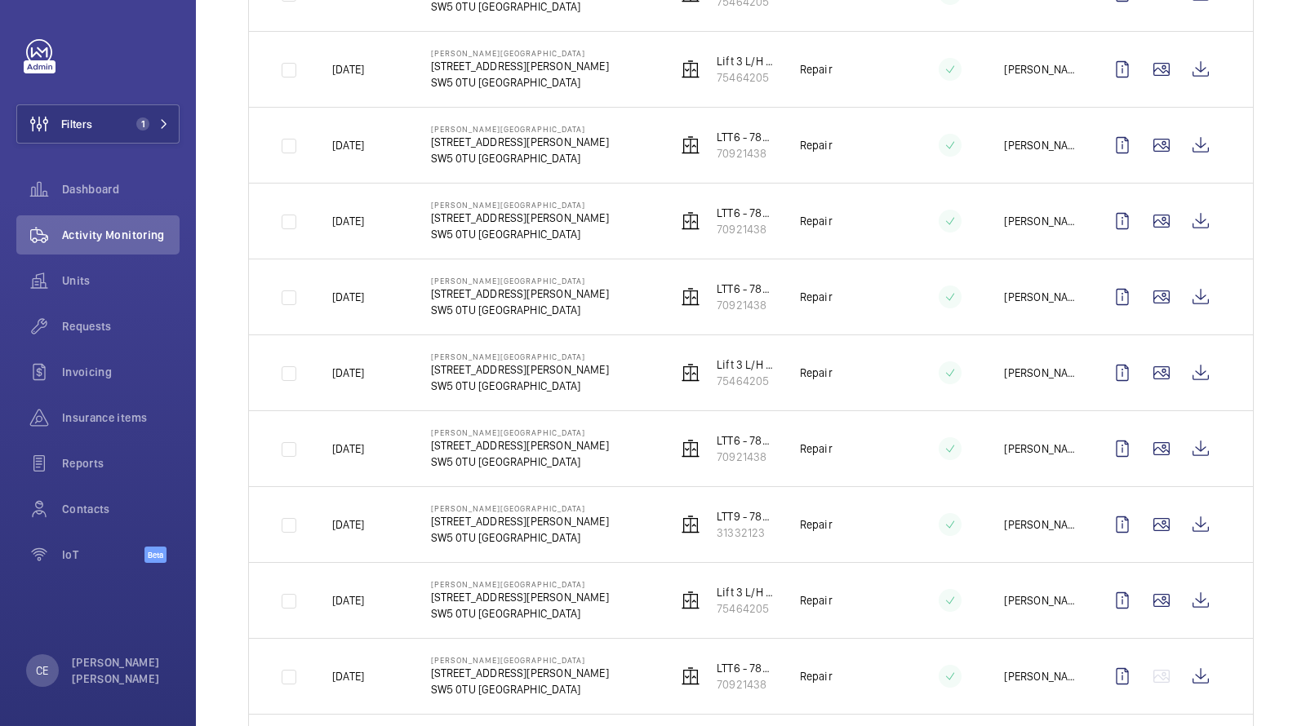
scroll to position [526, 0]
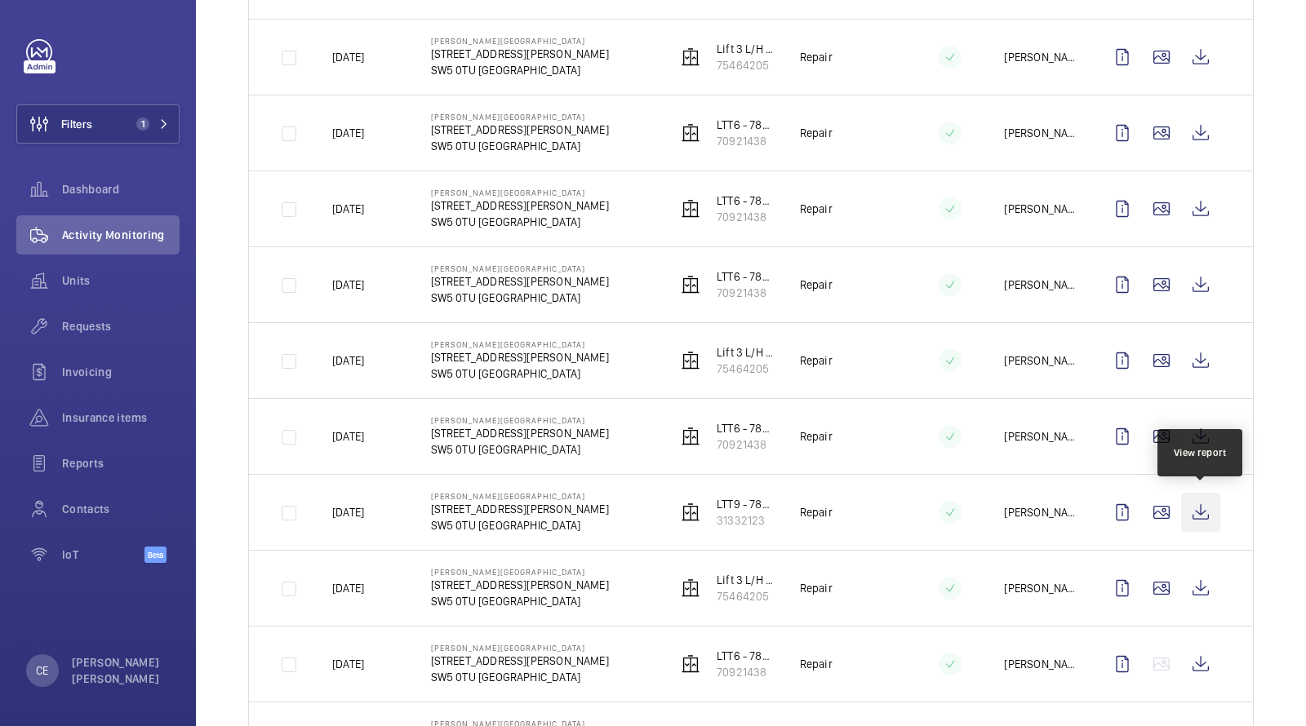
click at [1207, 508] on wm-front-icon-button at bounding box center [1200, 512] width 39 height 39
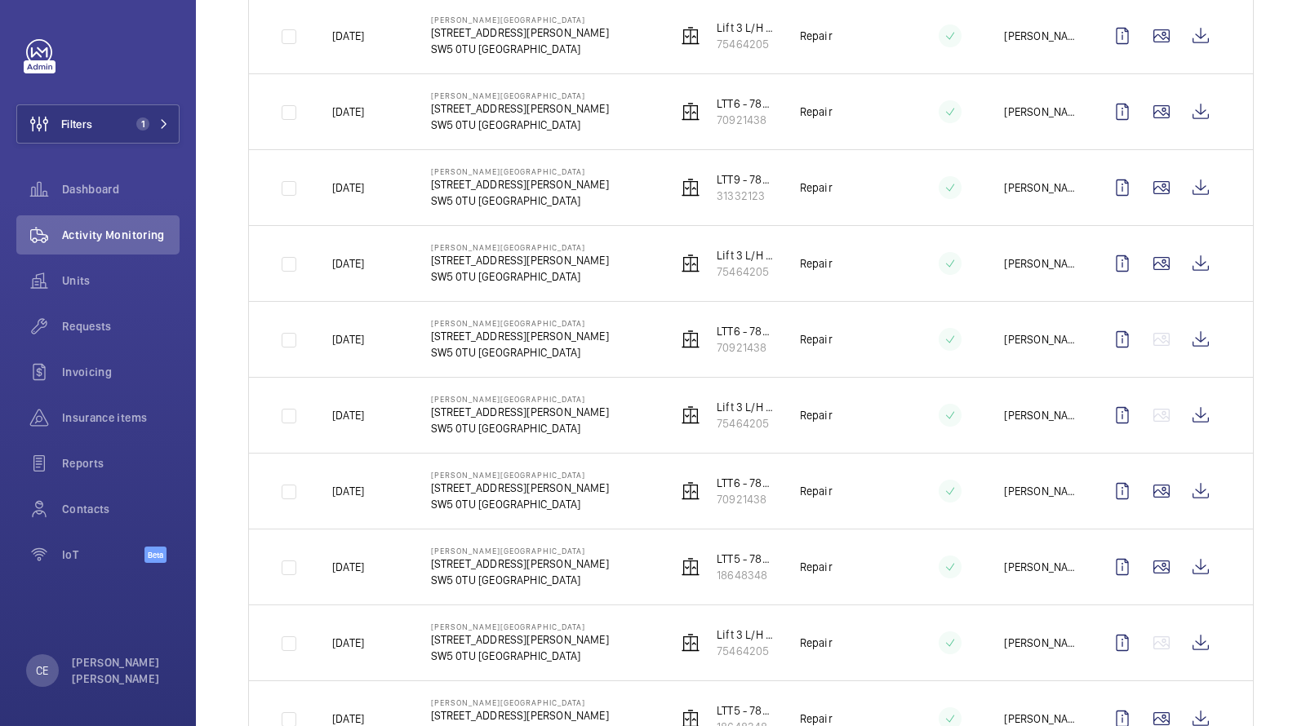
scroll to position [914, 0]
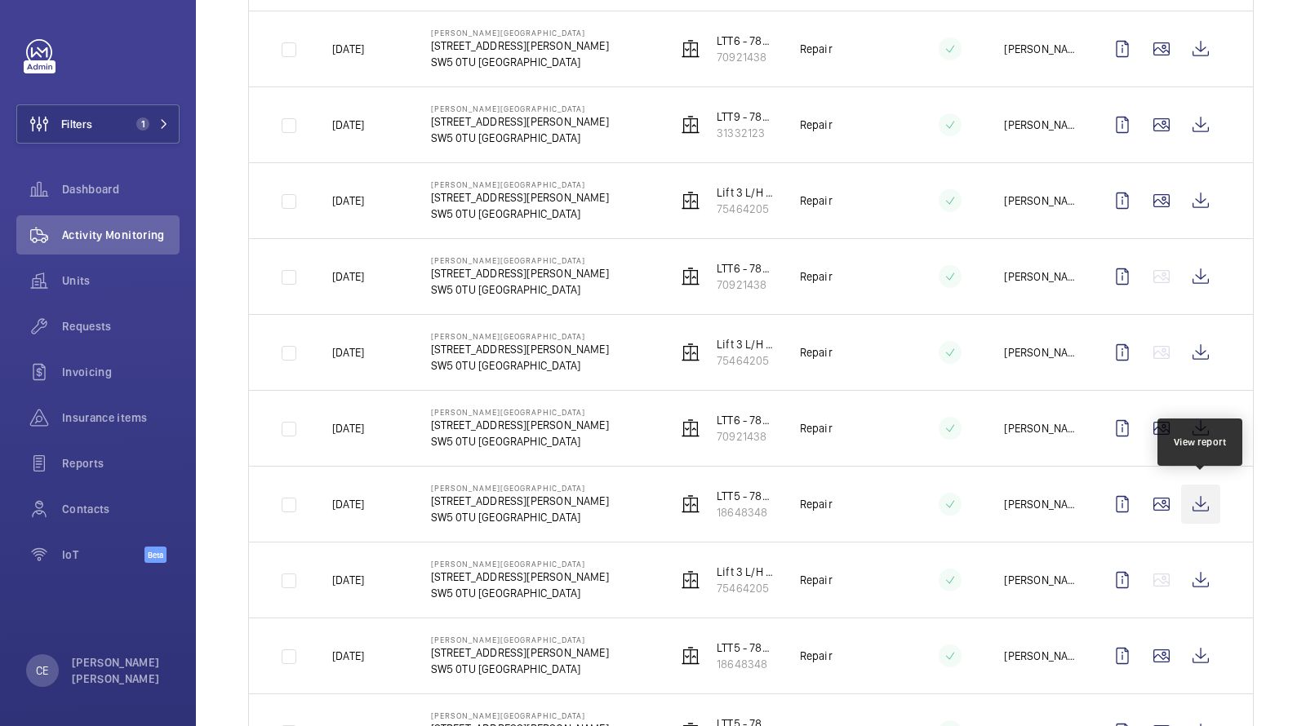
click at [1201, 495] on wm-front-icon-button at bounding box center [1200, 504] width 39 height 39
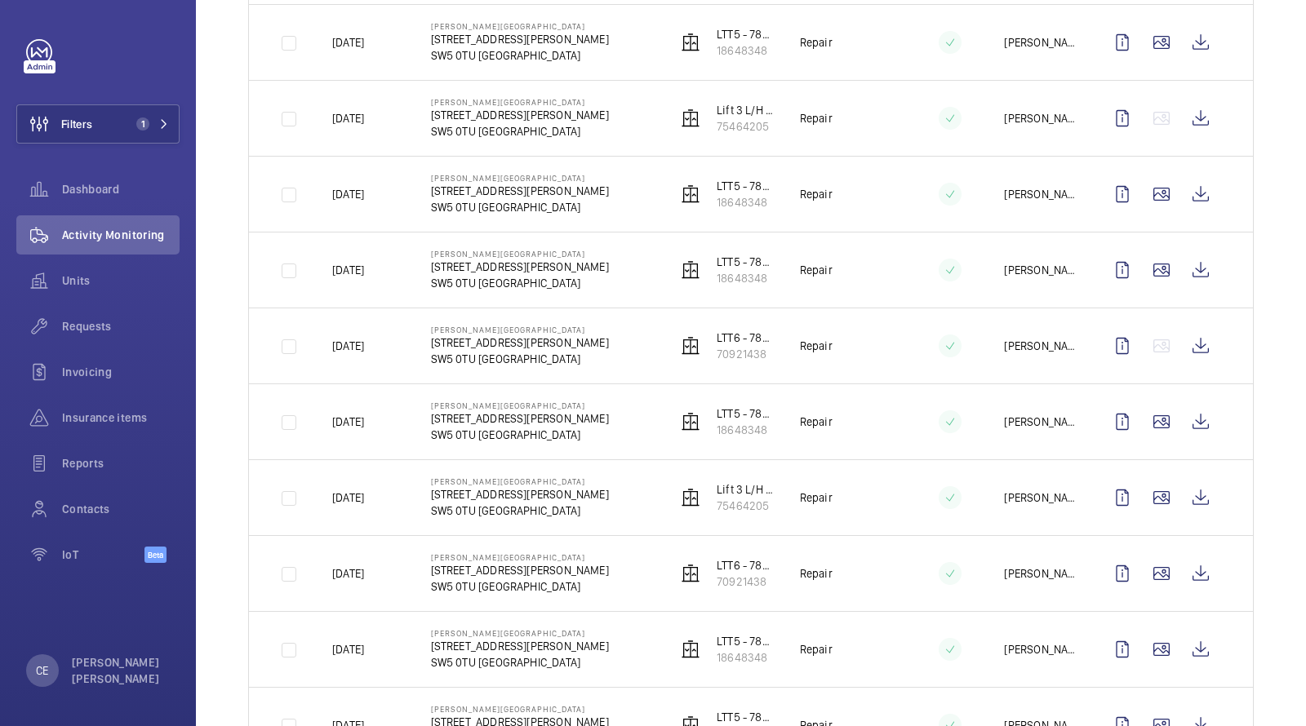
scroll to position [1379, 0]
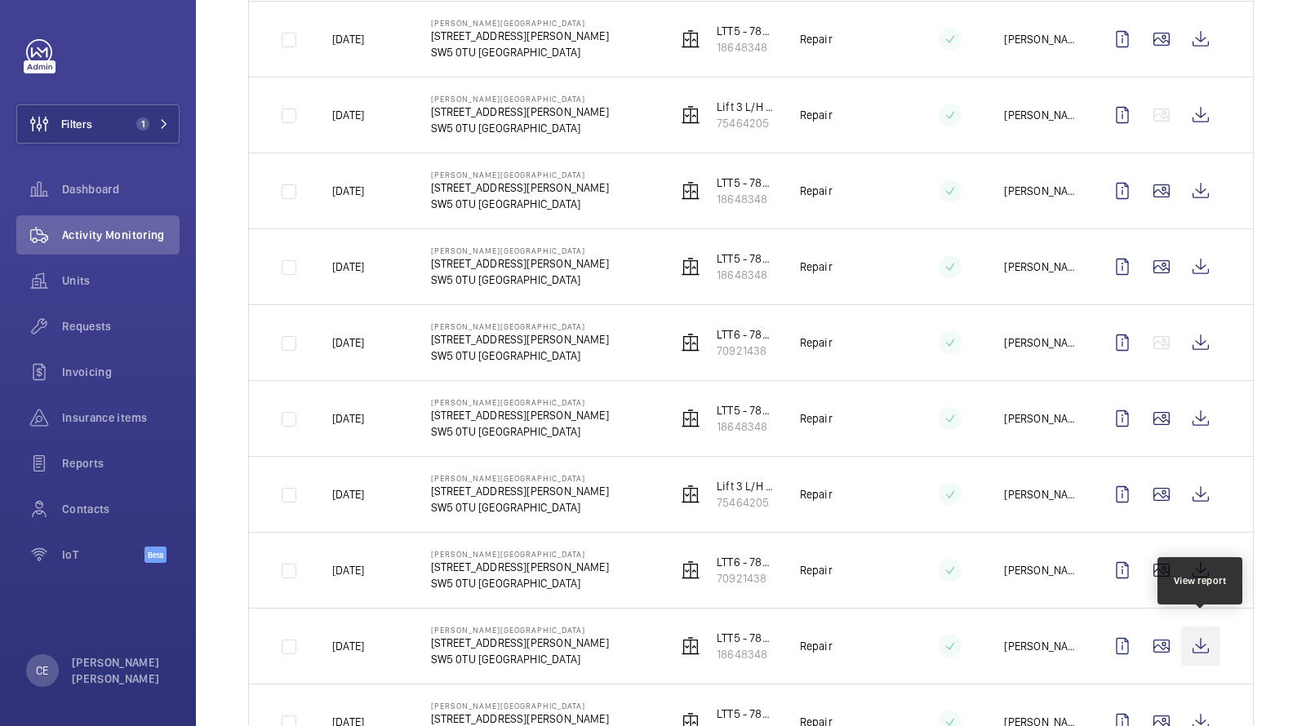
click at [1205, 627] on wm-front-icon-button at bounding box center [1200, 646] width 39 height 39
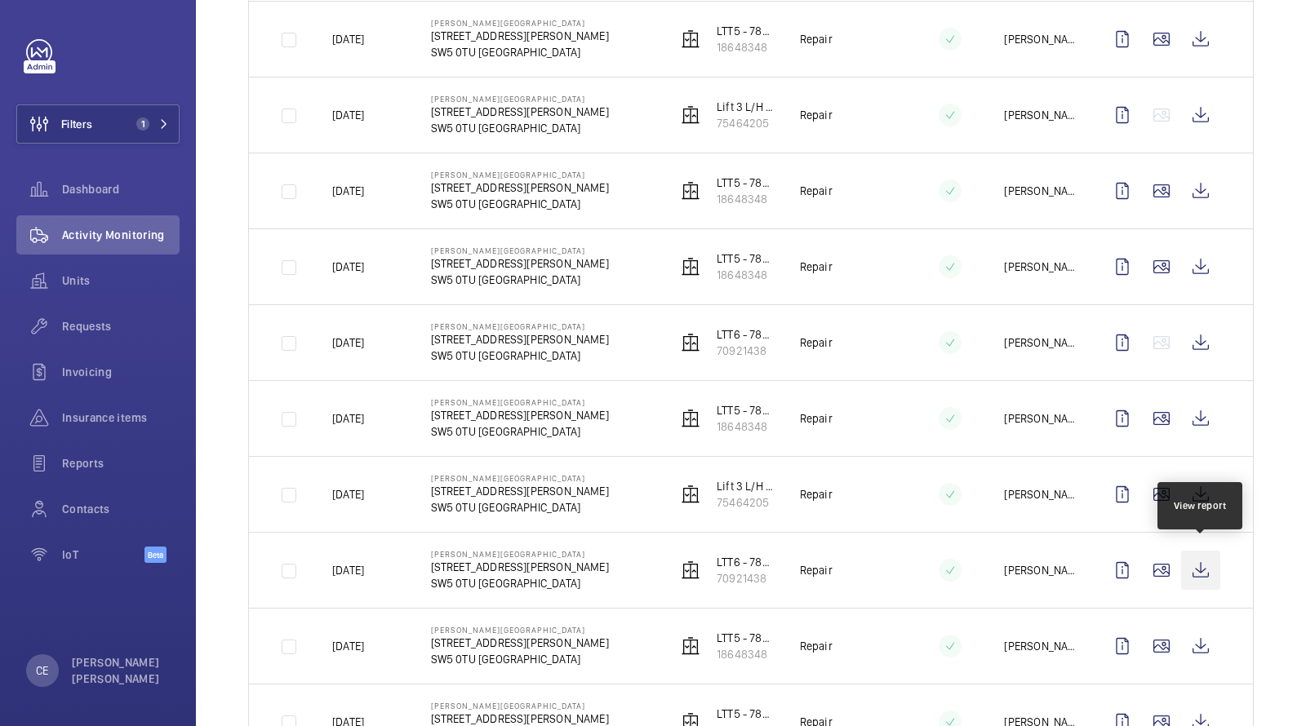
click at [1204, 567] on wm-front-icon-button at bounding box center [1200, 570] width 39 height 39
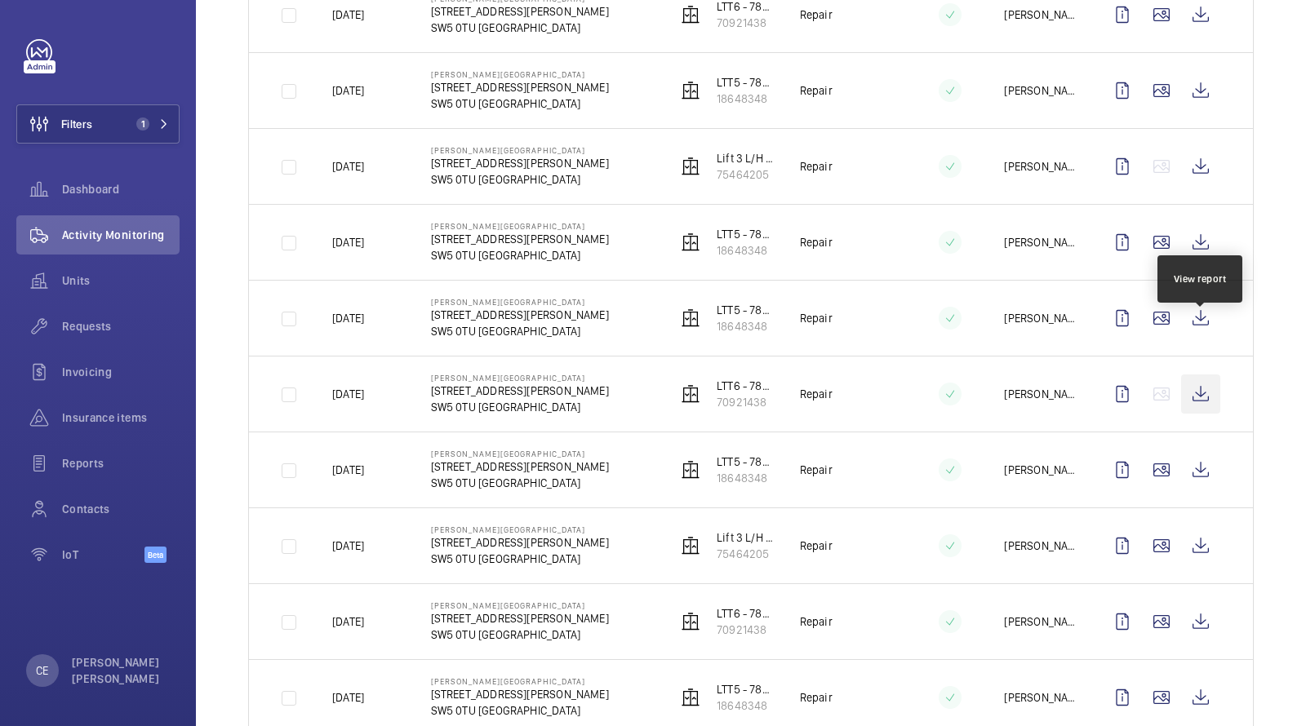
scroll to position [1318, 0]
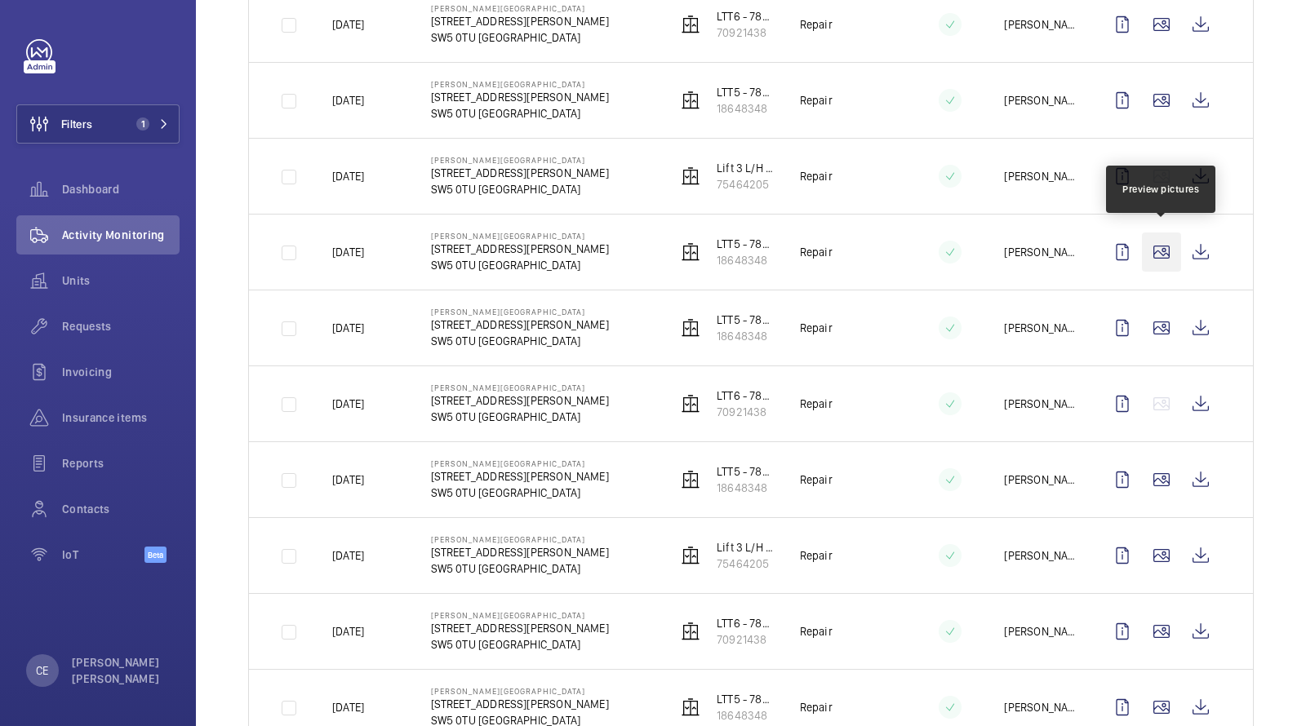
click at [1167, 252] on wm-front-icon-button at bounding box center [1161, 252] width 39 height 39
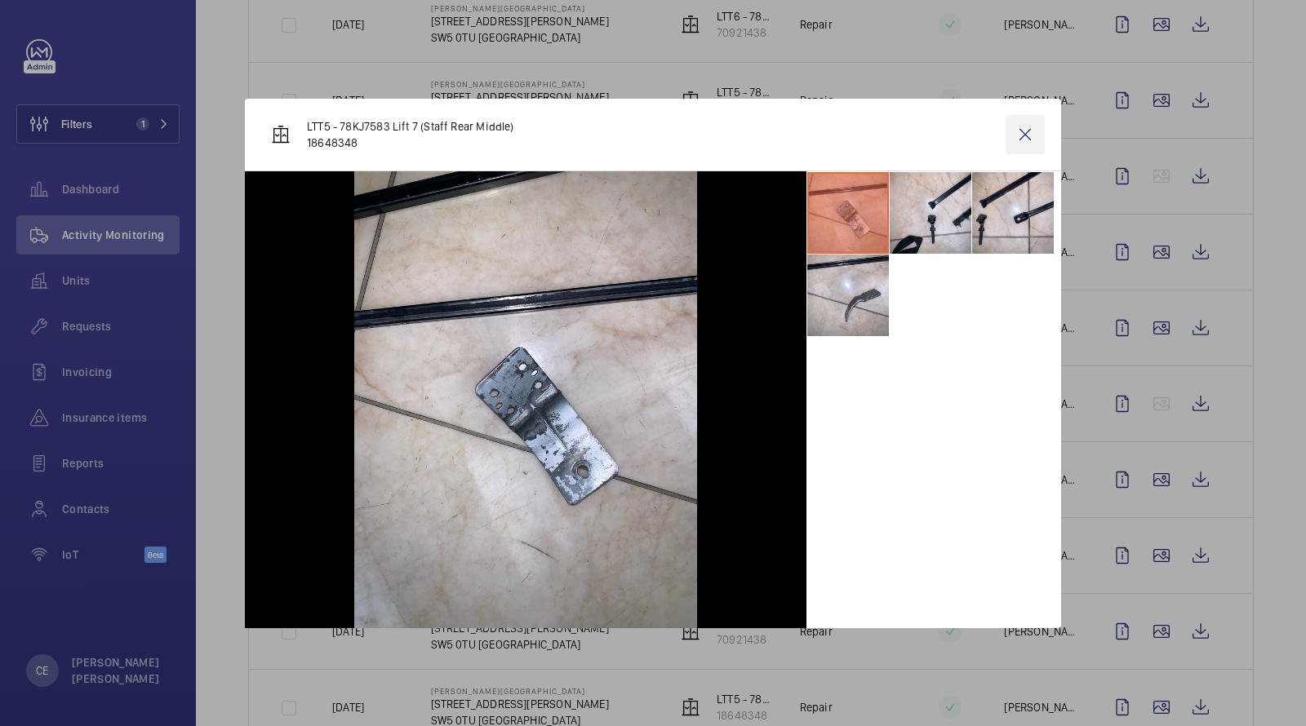
click at [1032, 127] on wm-front-icon-button at bounding box center [1024, 134] width 39 height 39
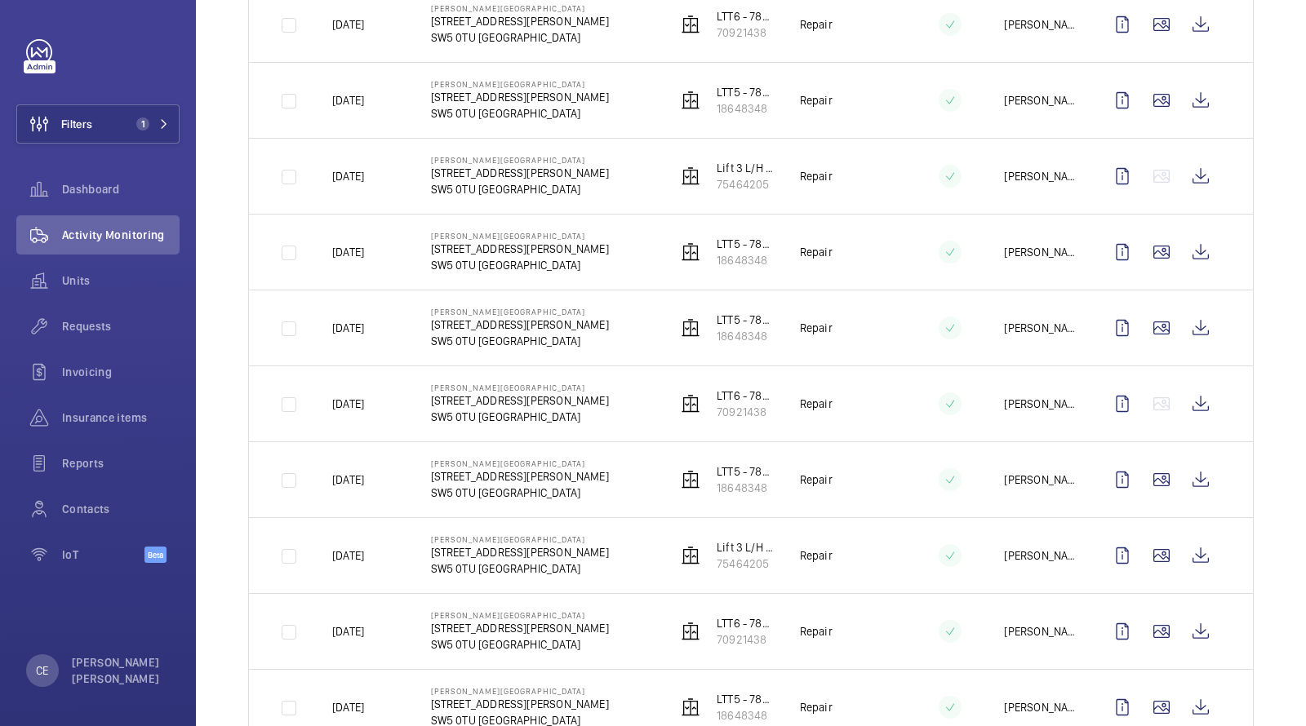
scroll to position [1263, 0]
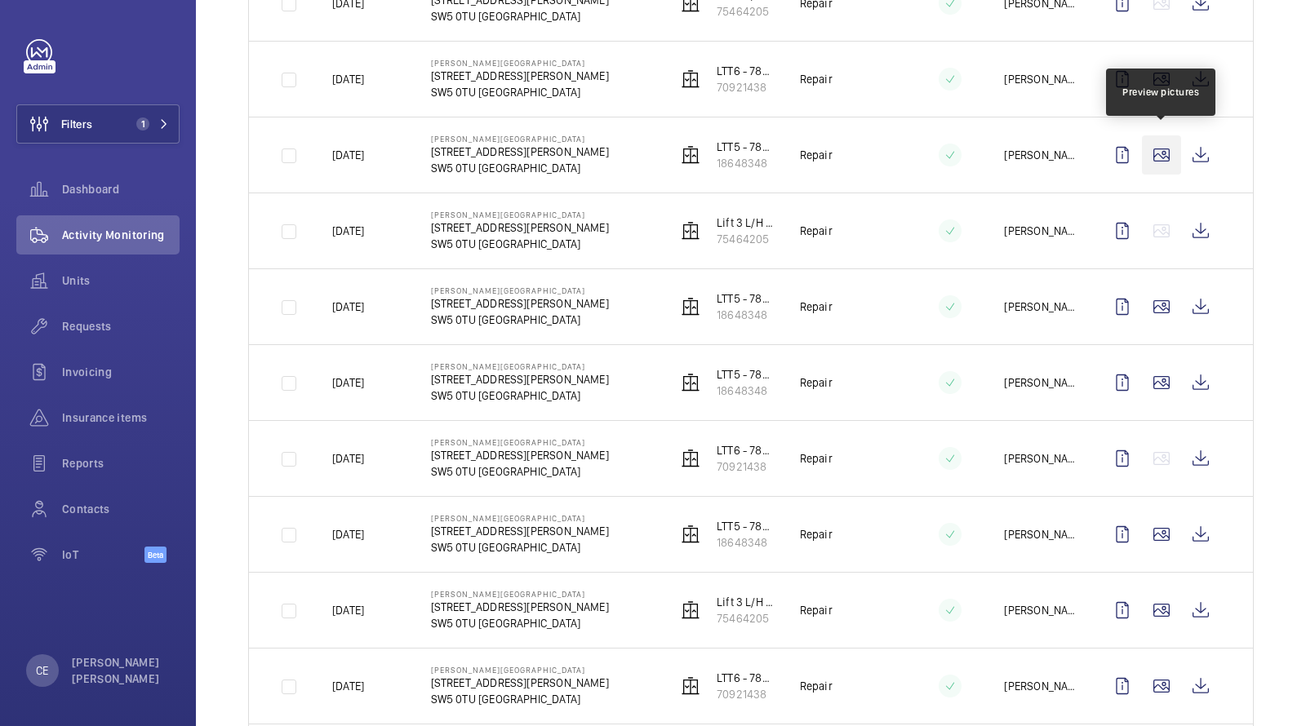
click at [1157, 152] on wm-front-icon-button at bounding box center [1161, 154] width 39 height 39
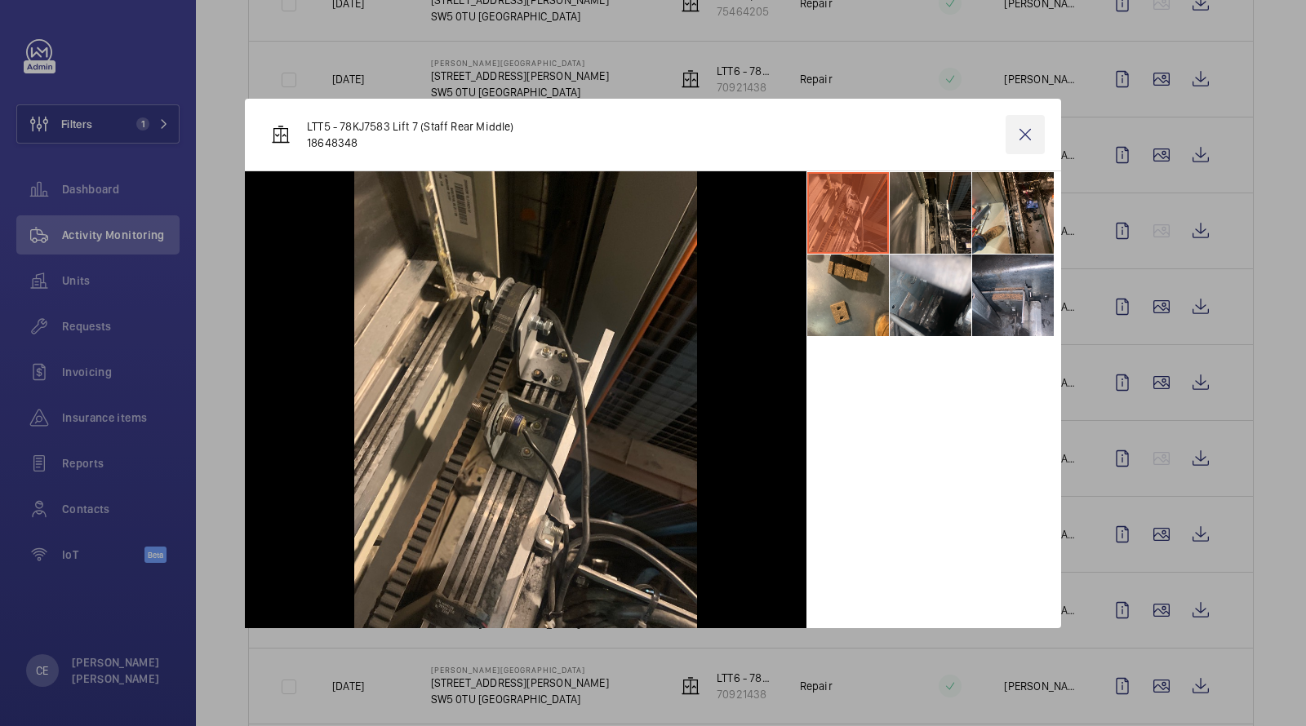
click at [1023, 132] on wm-front-icon-button at bounding box center [1024, 134] width 39 height 39
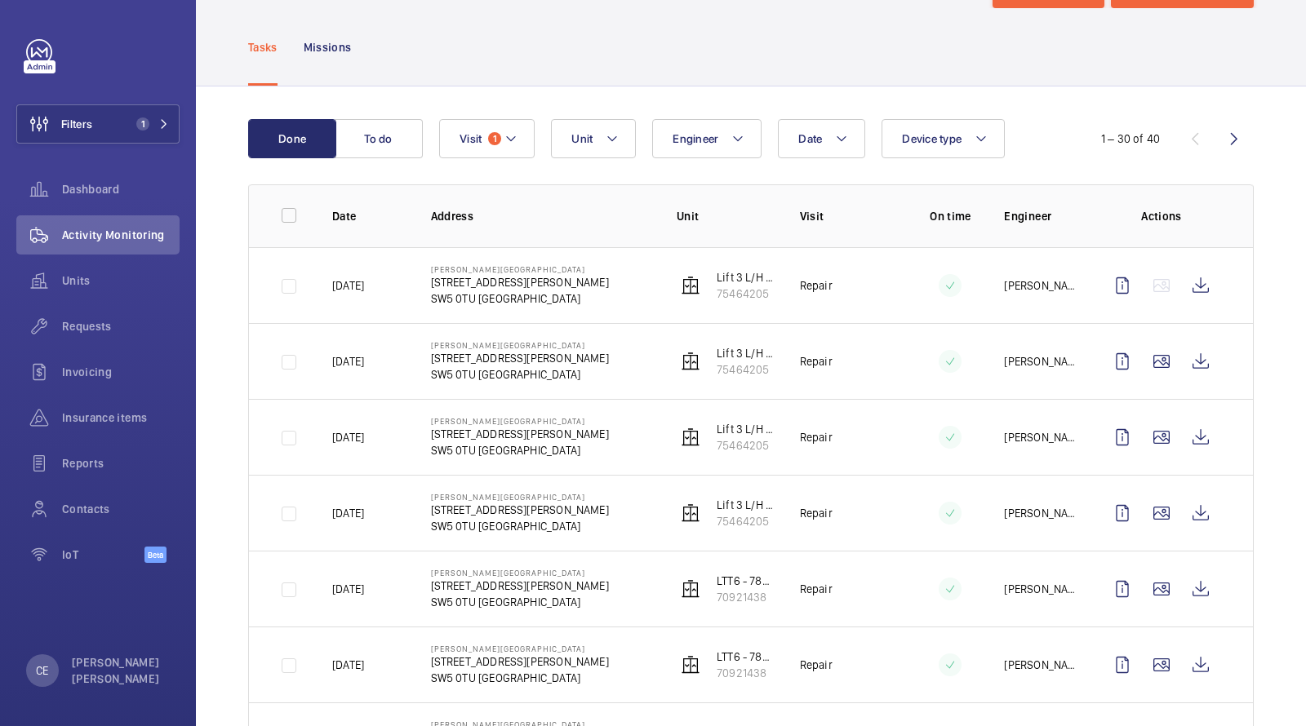
scroll to position [0, 0]
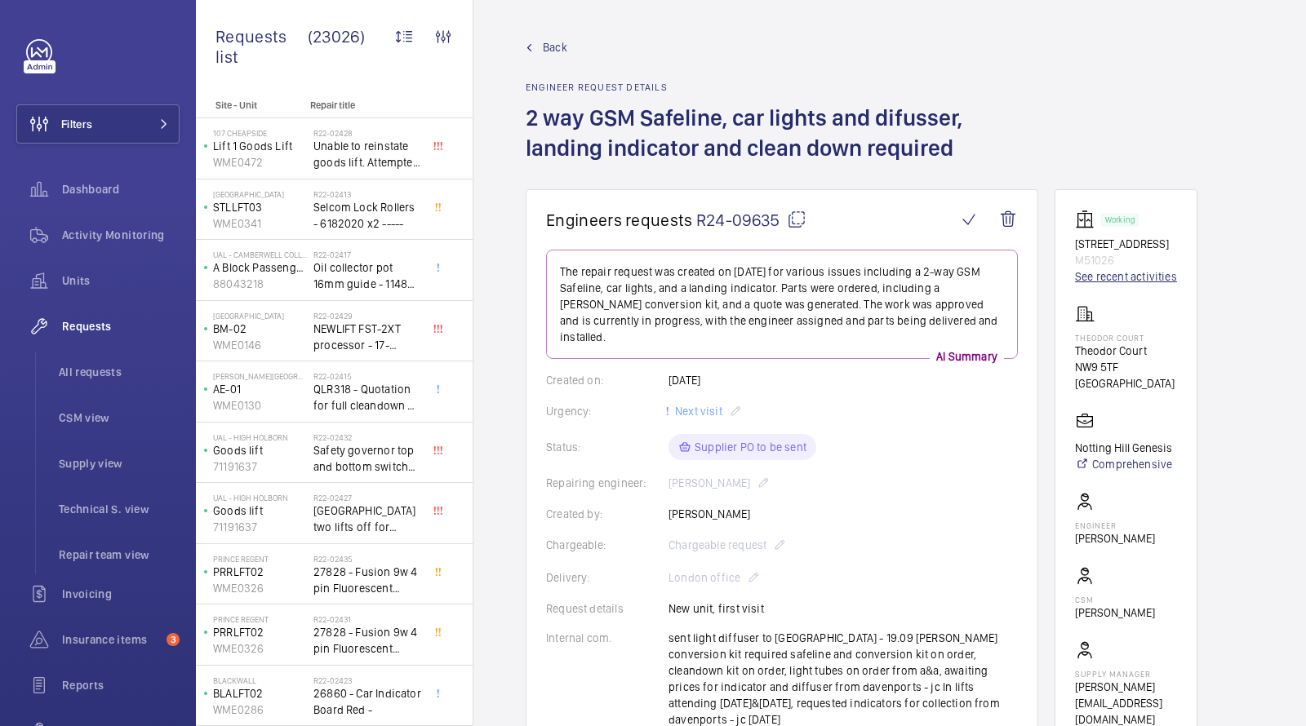
click at [1093, 275] on link "See recent activities" at bounding box center [1126, 277] width 102 height 16
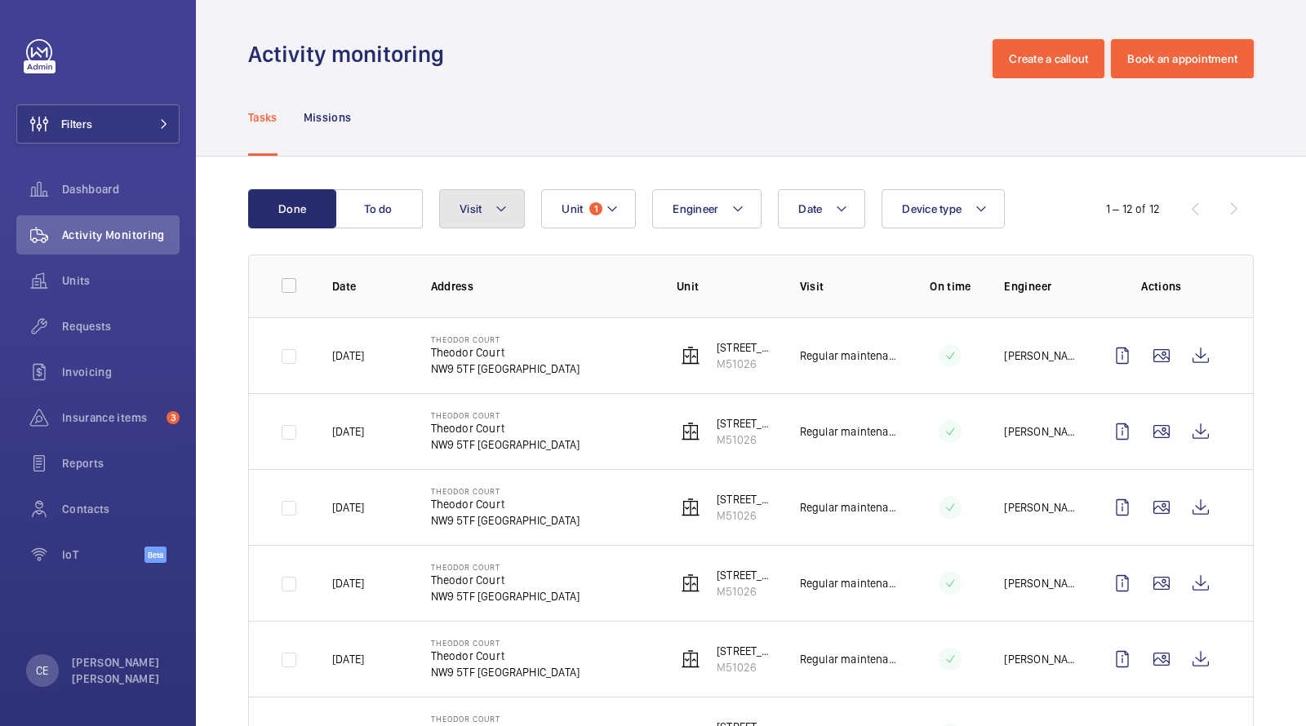
click at [487, 201] on button "Visit" at bounding box center [482, 208] width 86 height 39
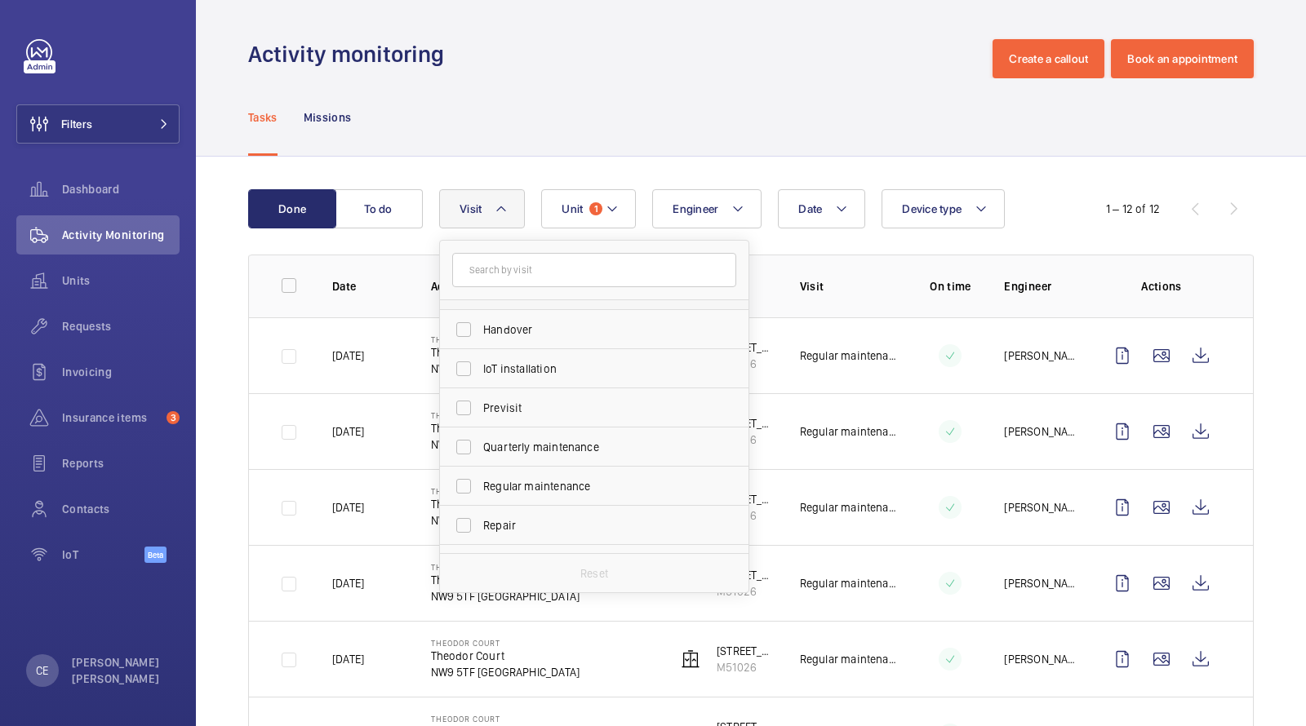
scroll to position [165, 0]
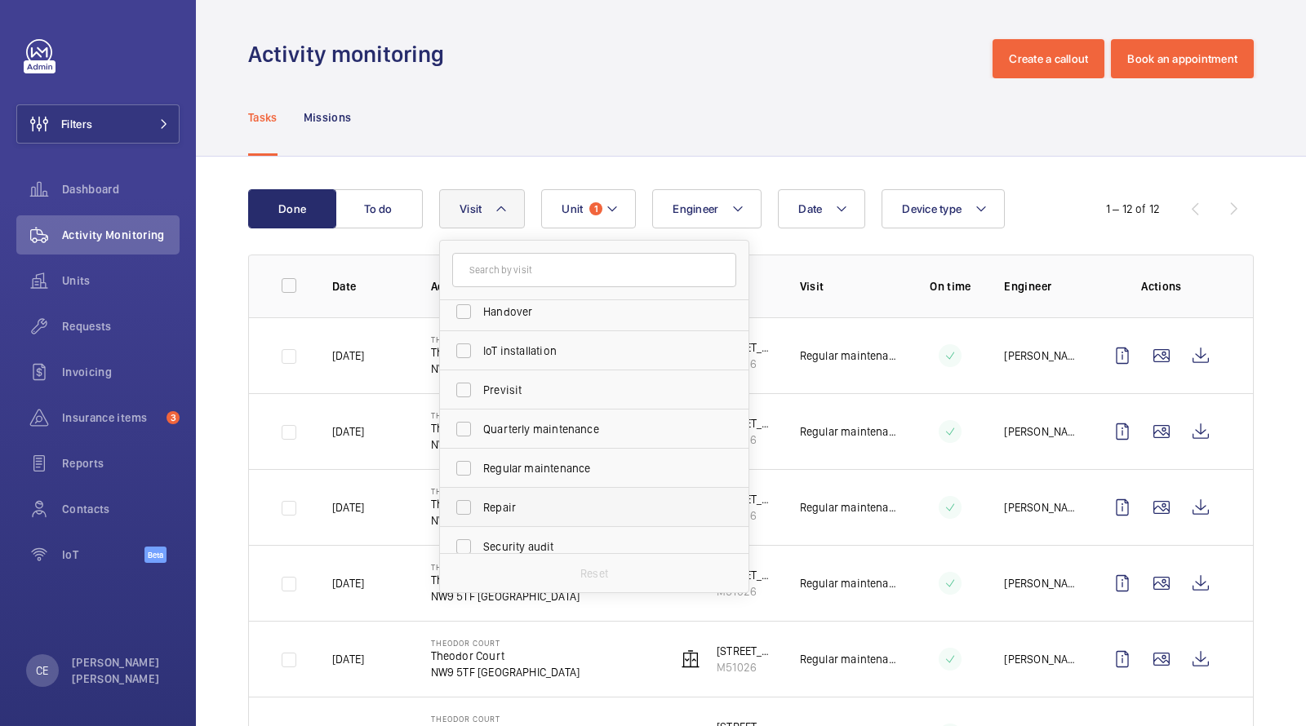
click at [504, 499] on span "Repair" at bounding box center [595, 507] width 224 height 16
click at [480, 499] on input "Repair" at bounding box center [463, 507] width 33 height 33
checkbox input "true"
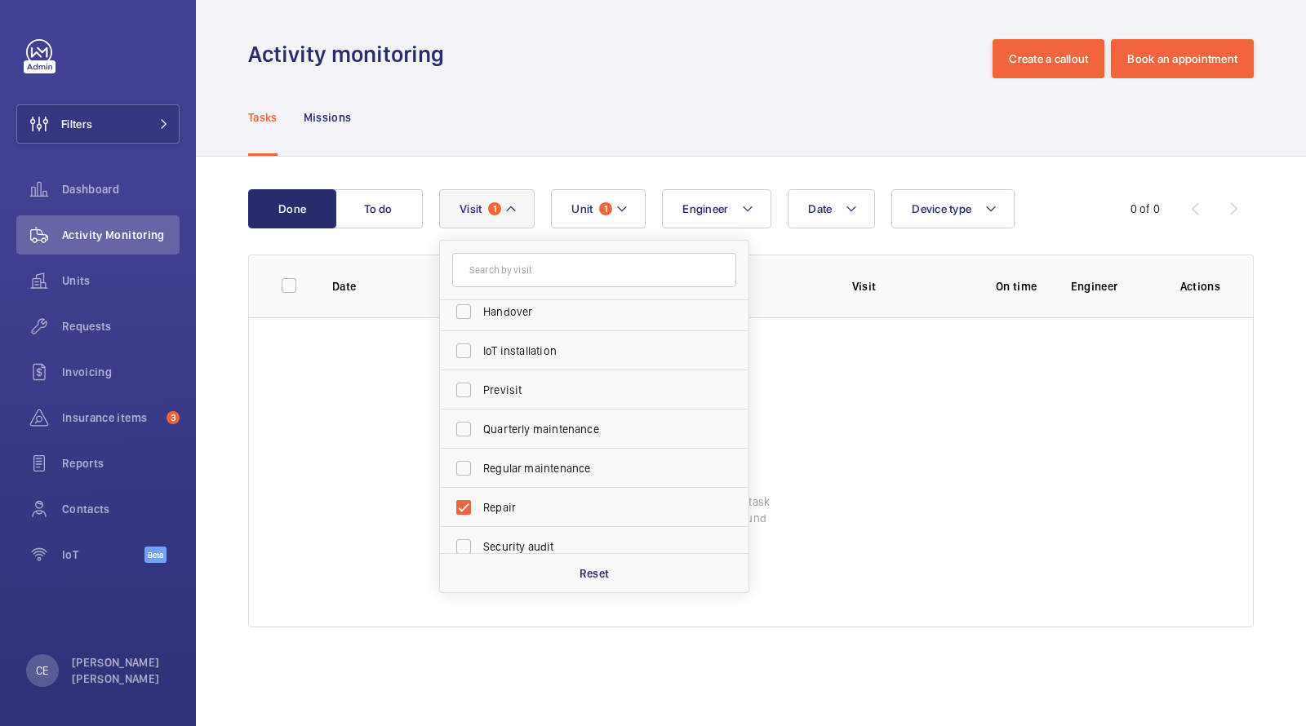
click at [664, 140] on div "Tasks Missions" at bounding box center [750, 117] width 1005 height 78
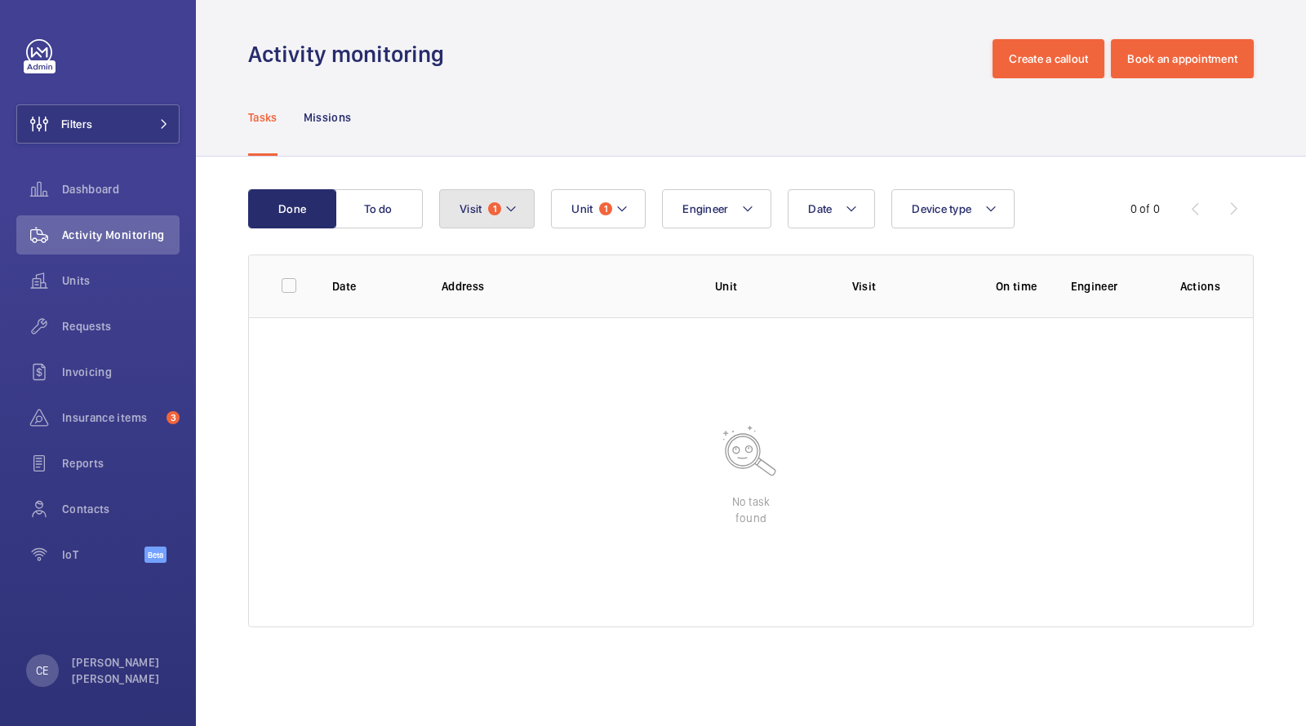
click at [473, 206] on span "Visit" at bounding box center [470, 208] width 22 height 13
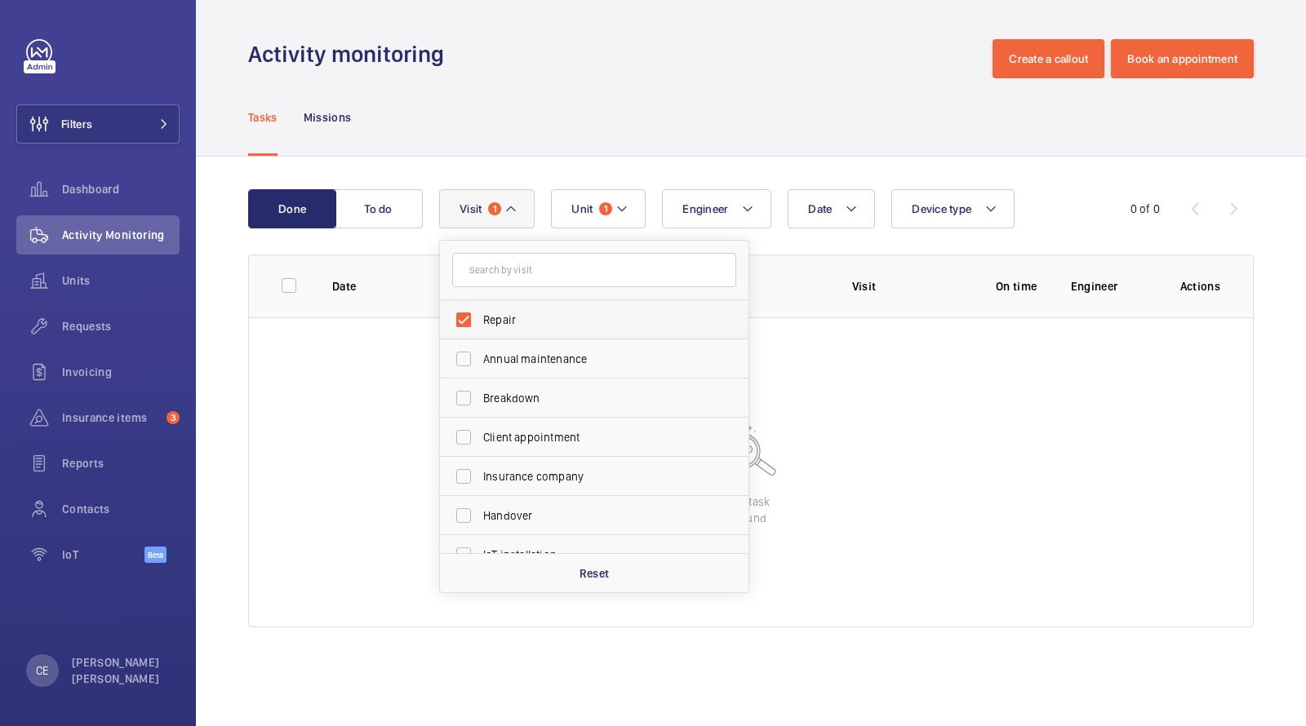
click at [539, 322] on span "Repair" at bounding box center [595, 320] width 224 height 16
click at [480, 322] on input "Repair" at bounding box center [463, 320] width 33 height 33
checkbox input "false"
click at [647, 71] on div "Activity monitoring Create a callout Book an appointment" at bounding box center [750, 58] width 1005 height 39
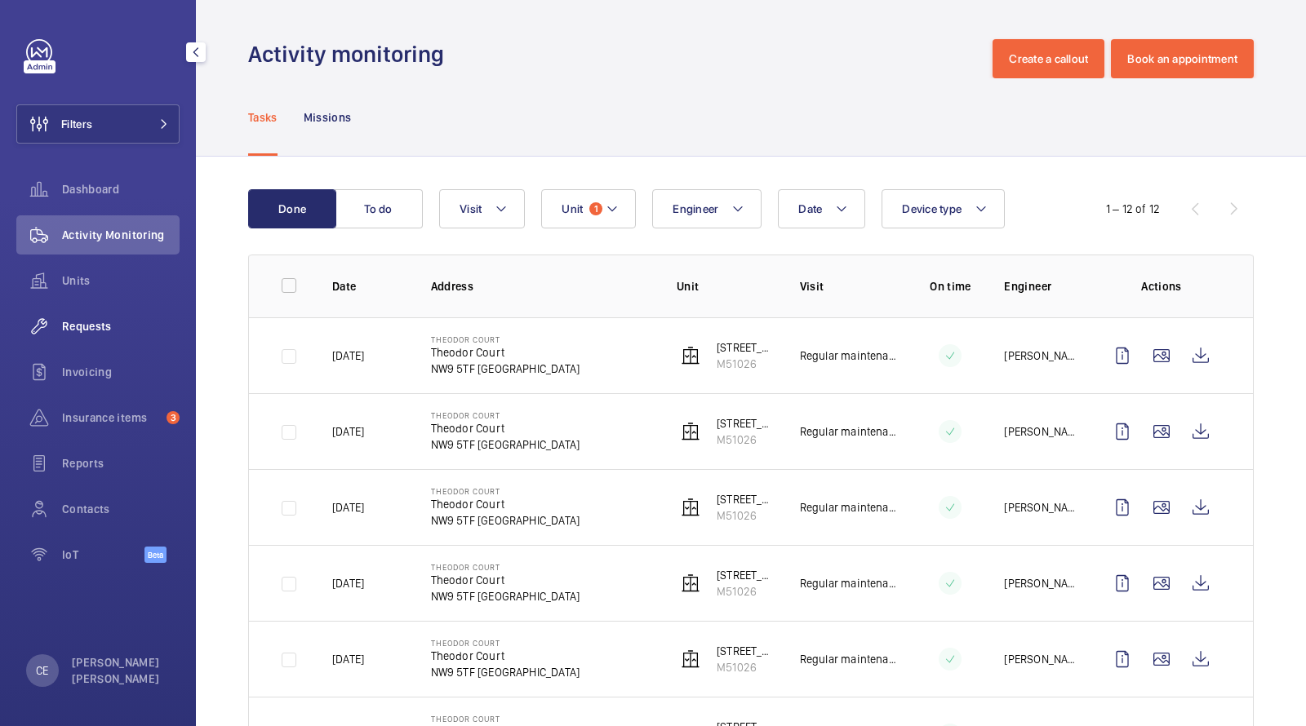
click at [104, 325] on span "Requests" at bounding box center [121, 326] width 118 height 16
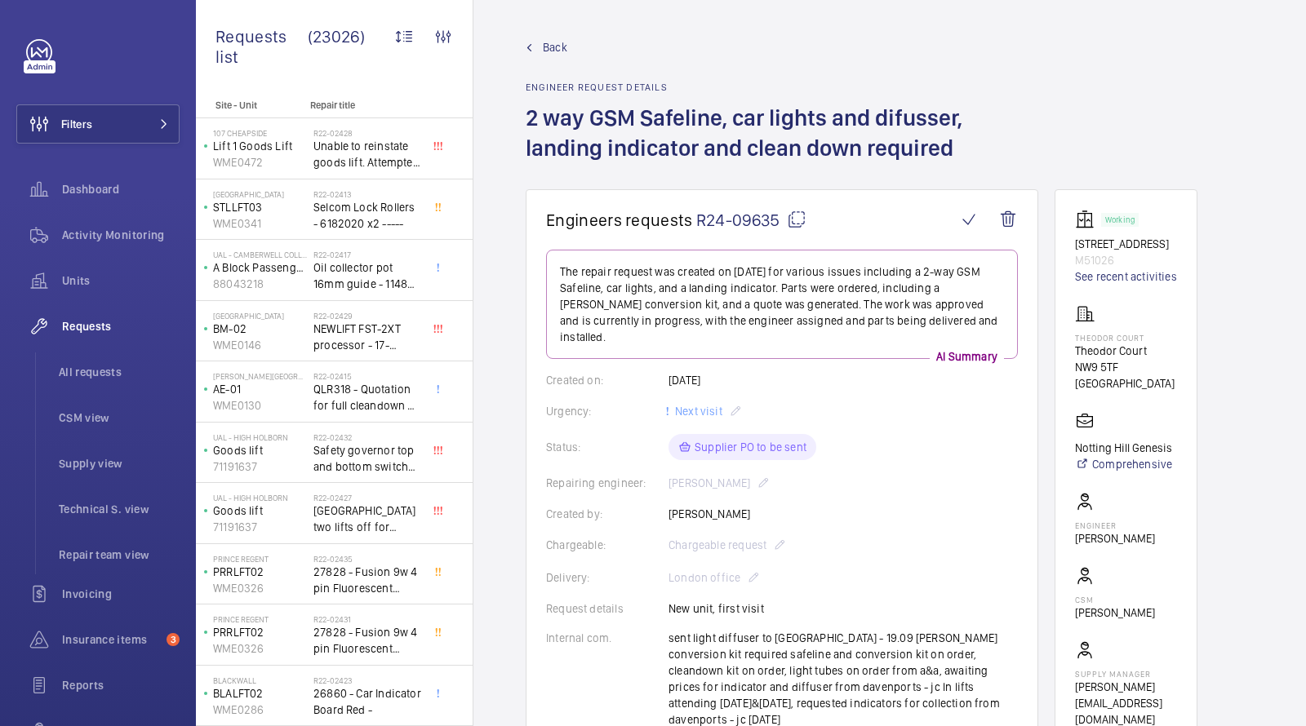
click at [1094, 261] on p "M51026" at bounding box center [1126, 260] width 102 height 16
copy p "M51026"
click at [94, 233] on span "Activity Monitoring" at bounding box center [121, 235] width 118 height 16
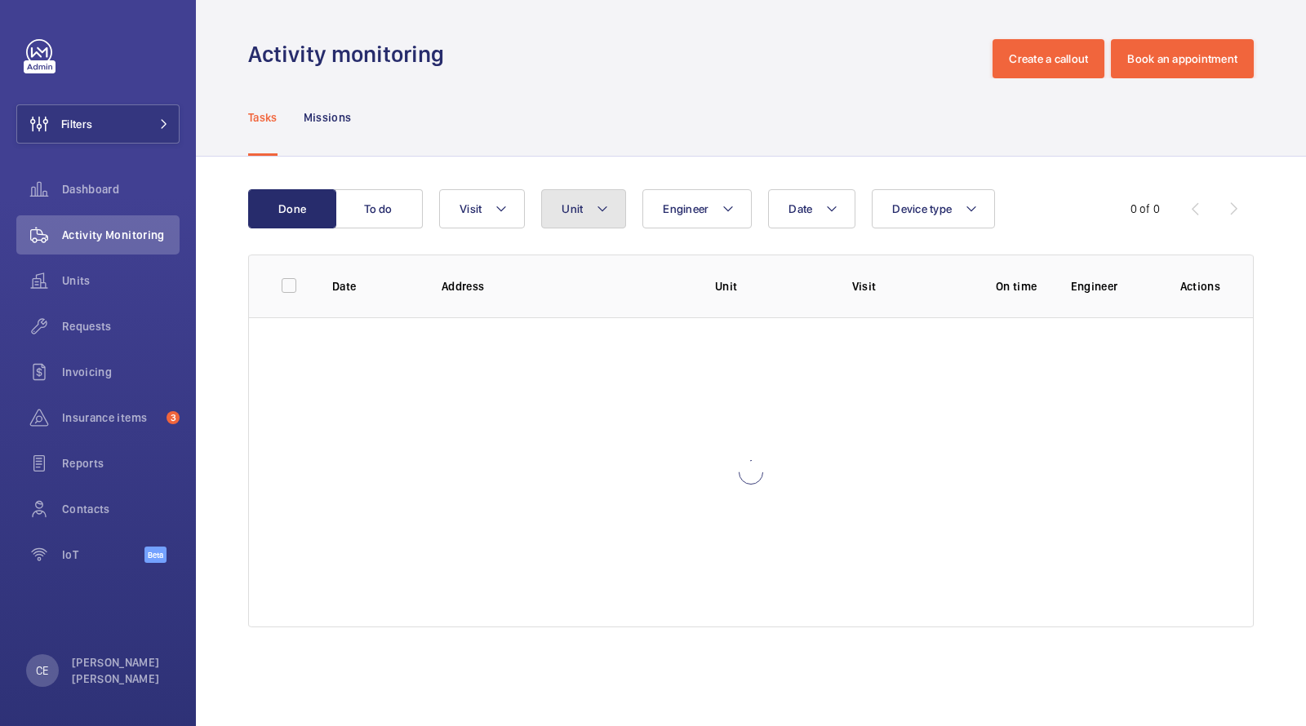
click at [582, 207] on button "Unit" at bounding box center [583, 208] width 85 height 39
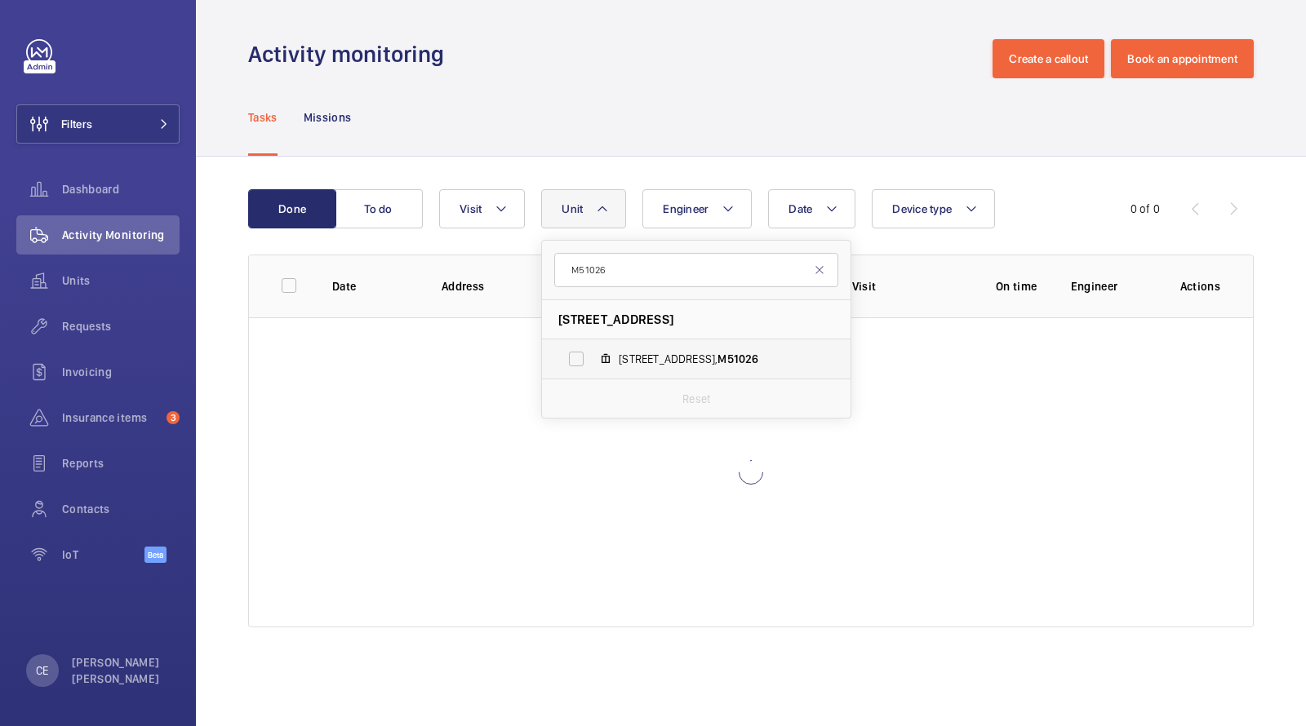
type input "M51026"
click at [674, 344] on label "63-79 Theodor court, M51026" at bounding box center [683, 359] width 282 height 39
click at [593, 344] on input "63-79 Theodor court, M51026" at bounding box center [576, 359] width 33 height 33
checkbox input "true"
click at [667, 40] on div "Activity monitoring Create a callout Book an appointment" at bounding box center [750, 58] width 1005 height 39
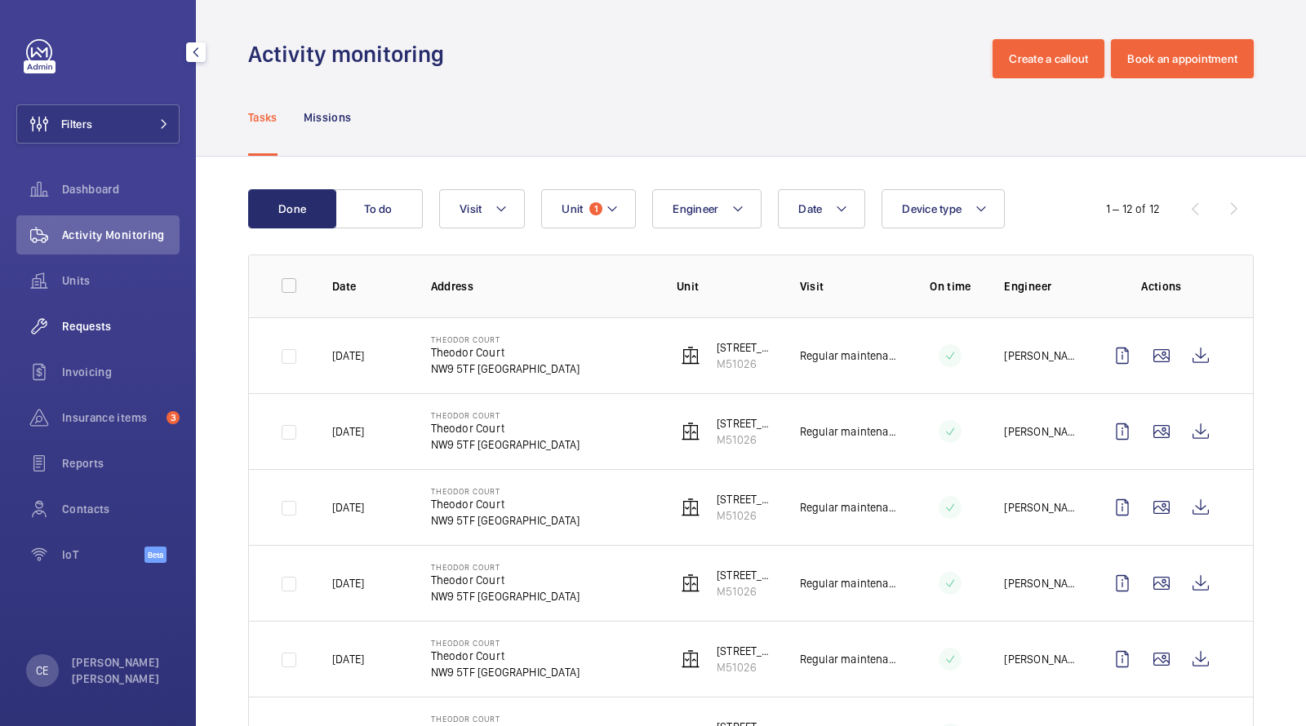
click at [86, 335] on div "Requests" at bounding box center [97, 326] width 163 height 39
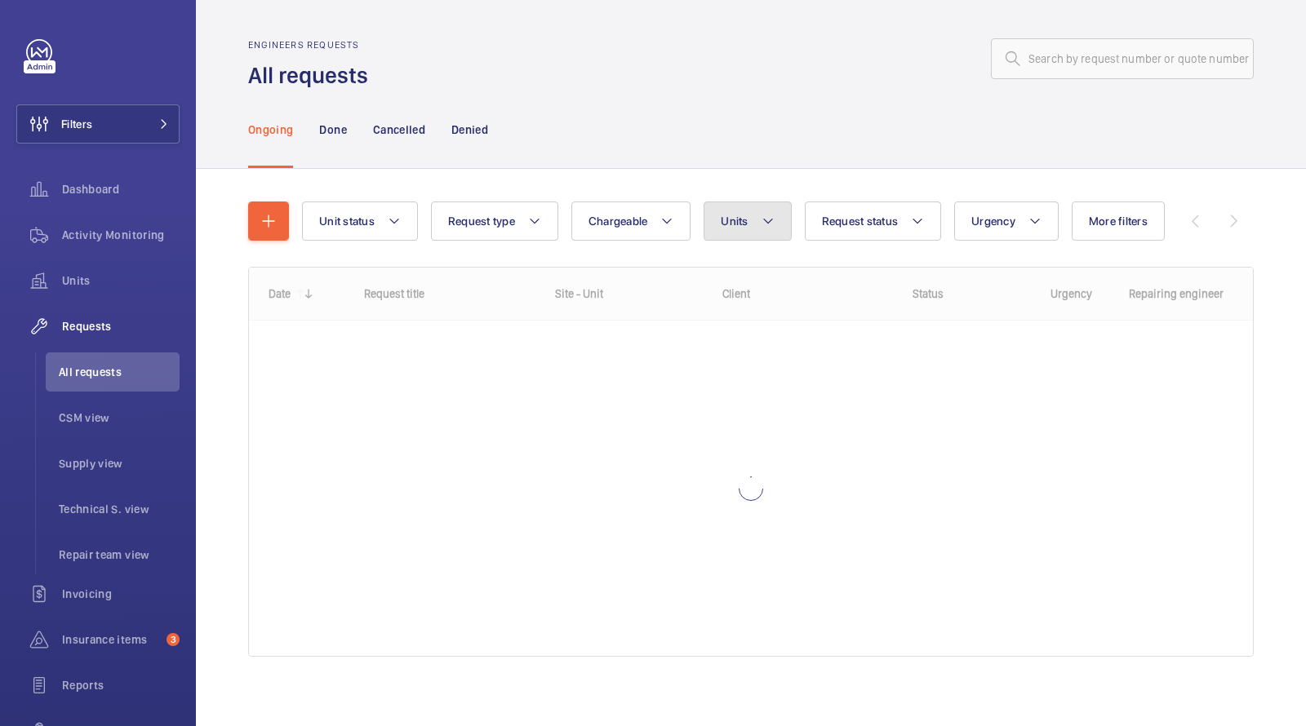
click at [739, 208] on button "Units" at bounding box center [747, 221] width 87 height 39
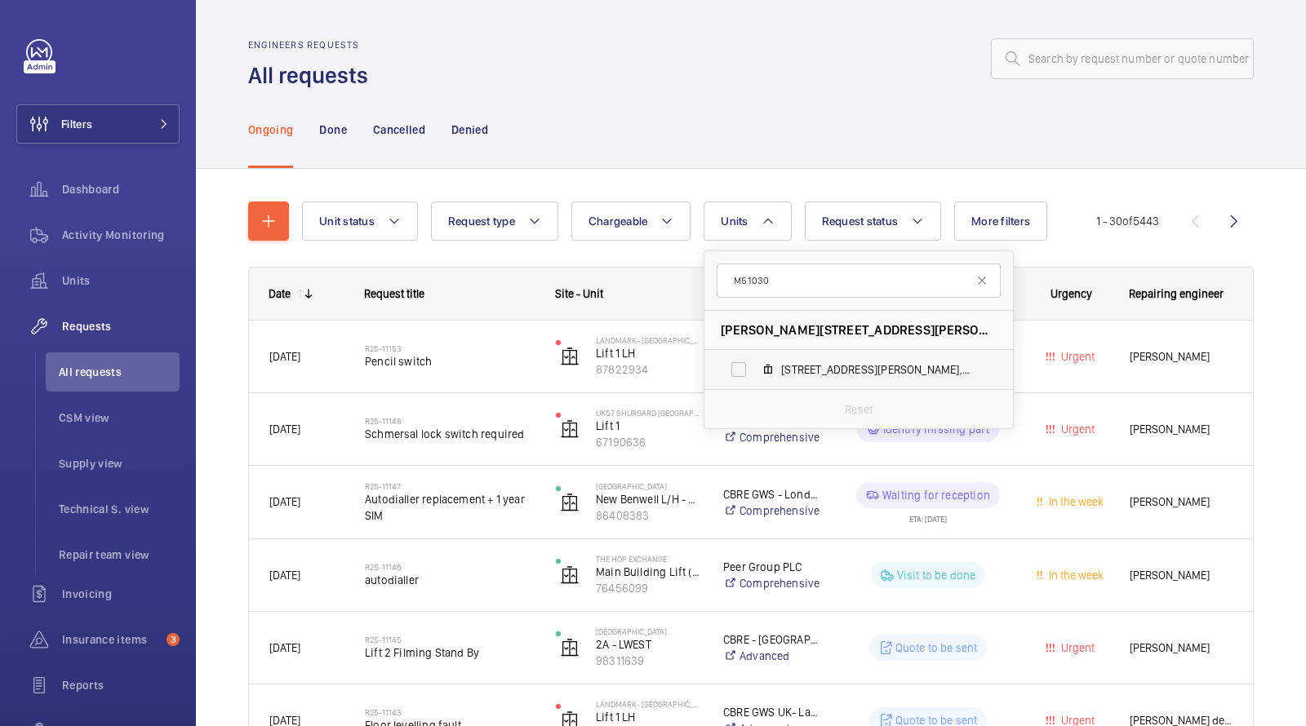
type input "M51030"
click at [778, 365] on label "28-49 Wilson Court, M51030" at bounding box center [845, 369] width 282 height 39
click at [755, 365] on input "28-49 Wilson Court, M51030" at bounding box center [738, 369] width 33 height 33
checkbox input "true"
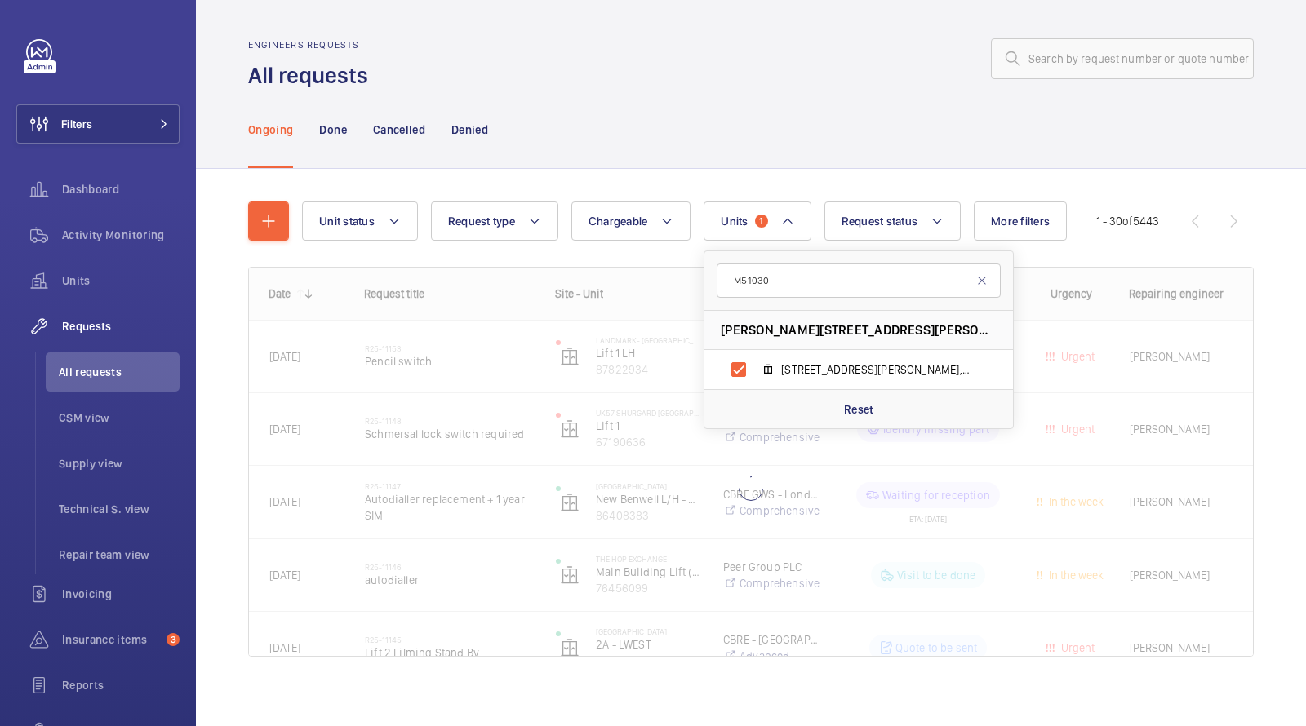
click at [743, 47] on div at bounding box center [816, 58] width 876 height 39
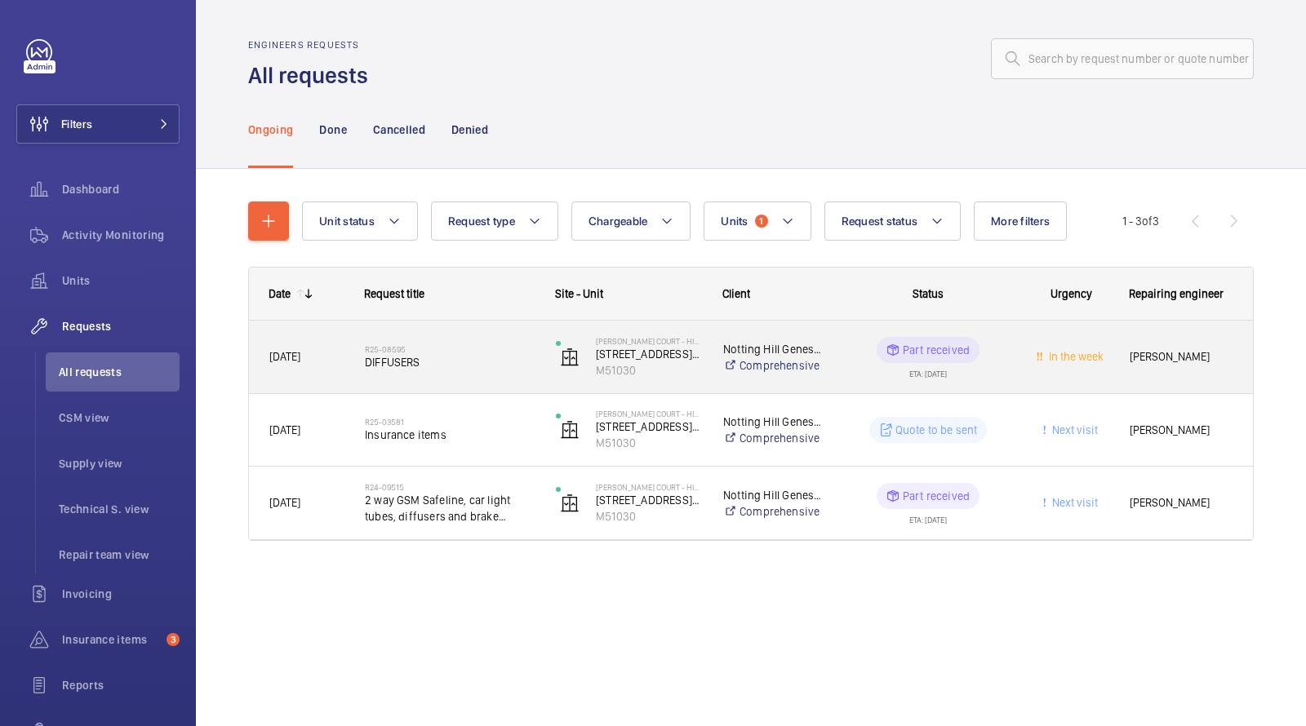
click at [433, 359] on span "DIFFUSERS" at bounding box center [450, 362] width 170 height 16
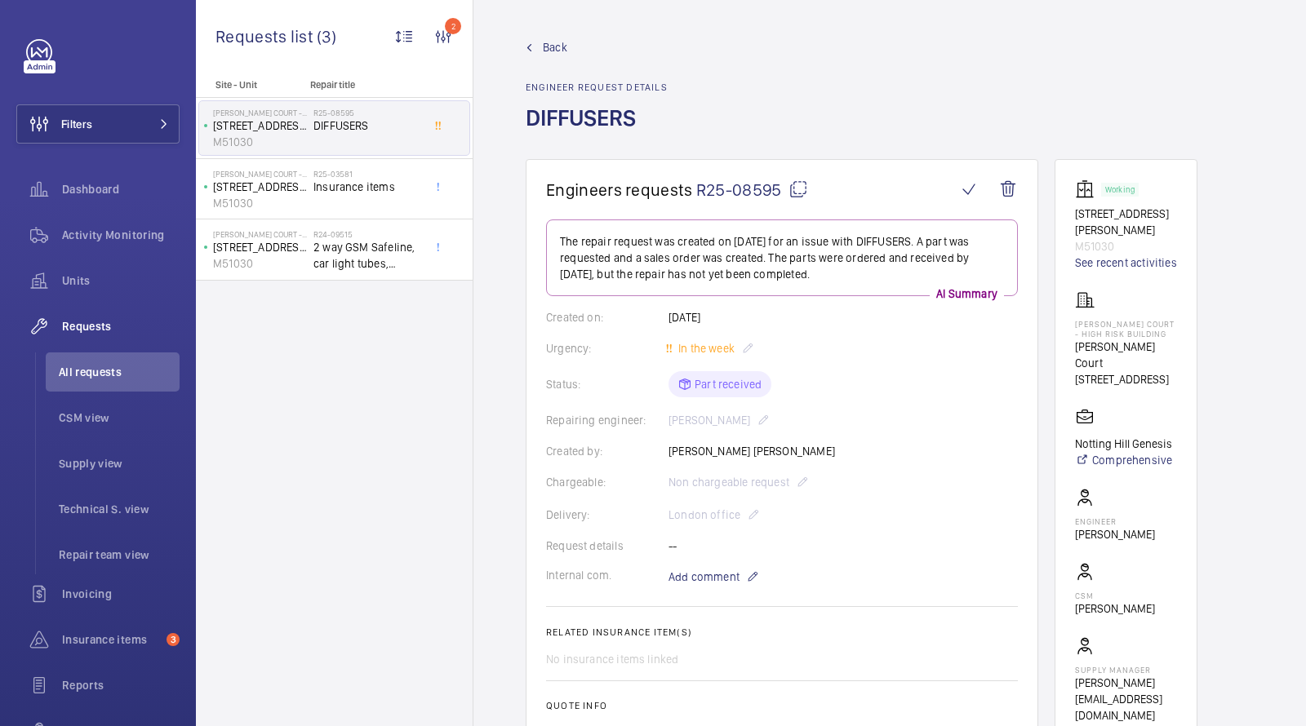
scroll to position [61, 0]
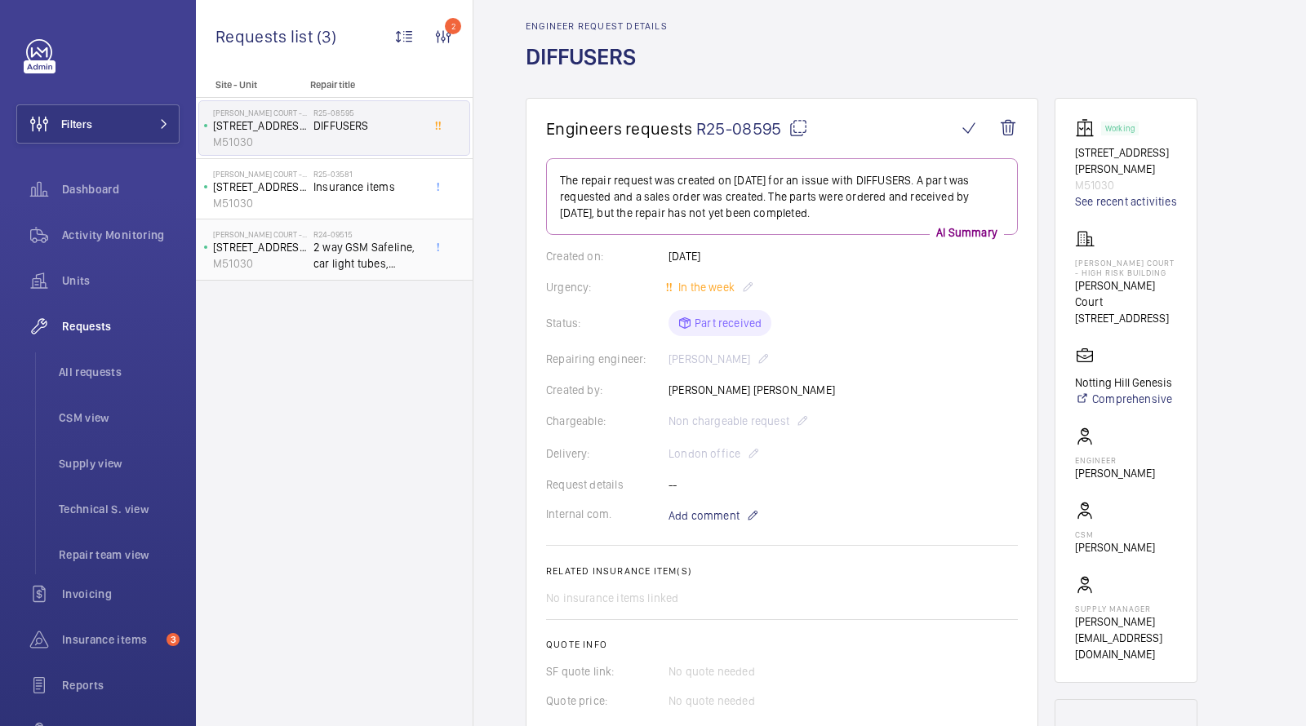
click at [326, 242] on span "2 way GSM Safeline, car light tubes, diffusers and brake release batteries to b…" at bounding box center [367, 255] width 108 height 33
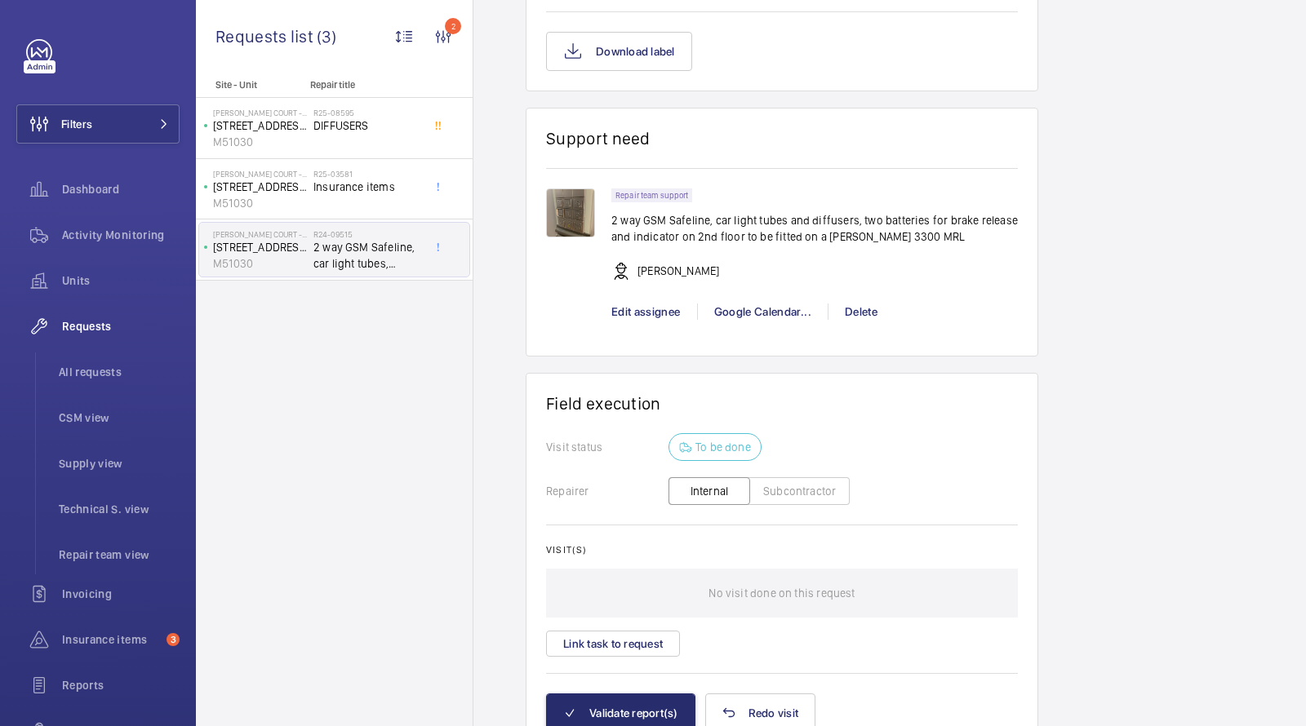
scroll to position [1704, 0]
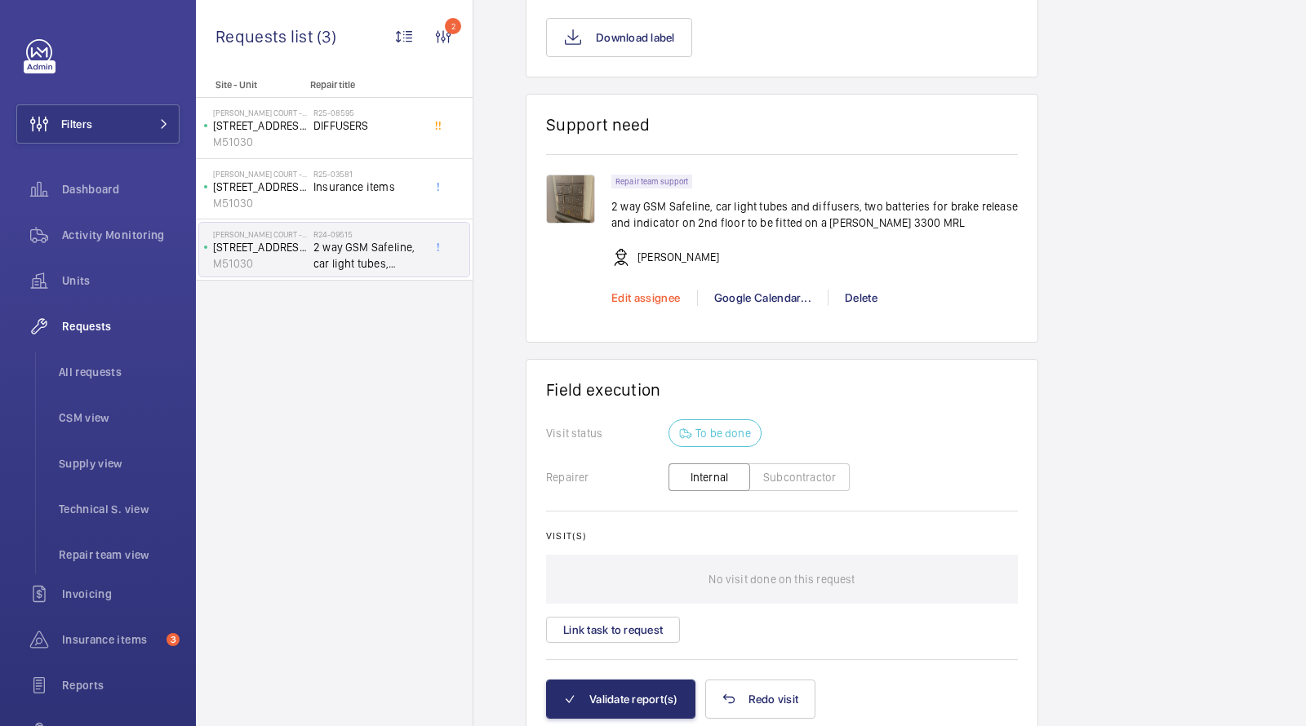
click at [664, 291] on span "Edit assignee" at bounding box center [645, 297] width 69 height 13
click at [752, 295] on div "Google Calendar..." at bounding box center [762, 298] width 131 height 16
click at [738, 326] on span "Schedule this event" at bounding box center [768, 322] width 113 height 16
click at [991, 286] on div at bounding box center [653, 363] width 1306 height 726
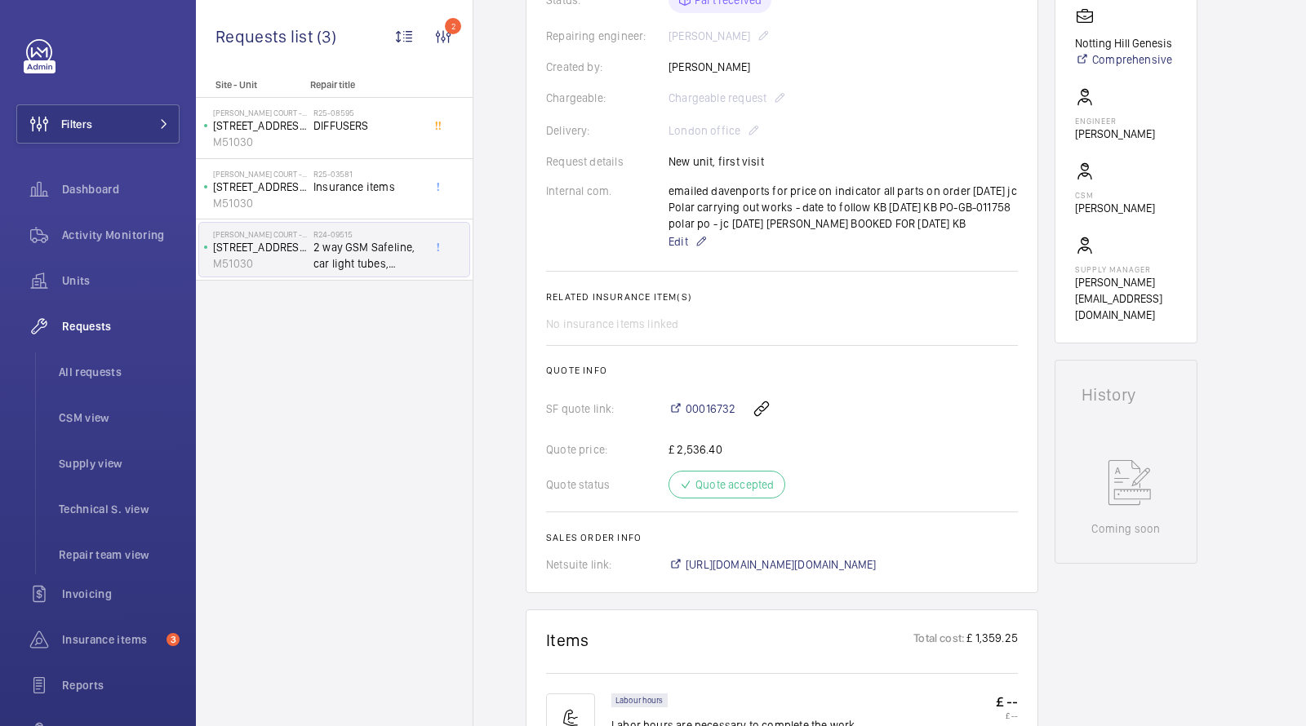
scroll to position [10, 0]
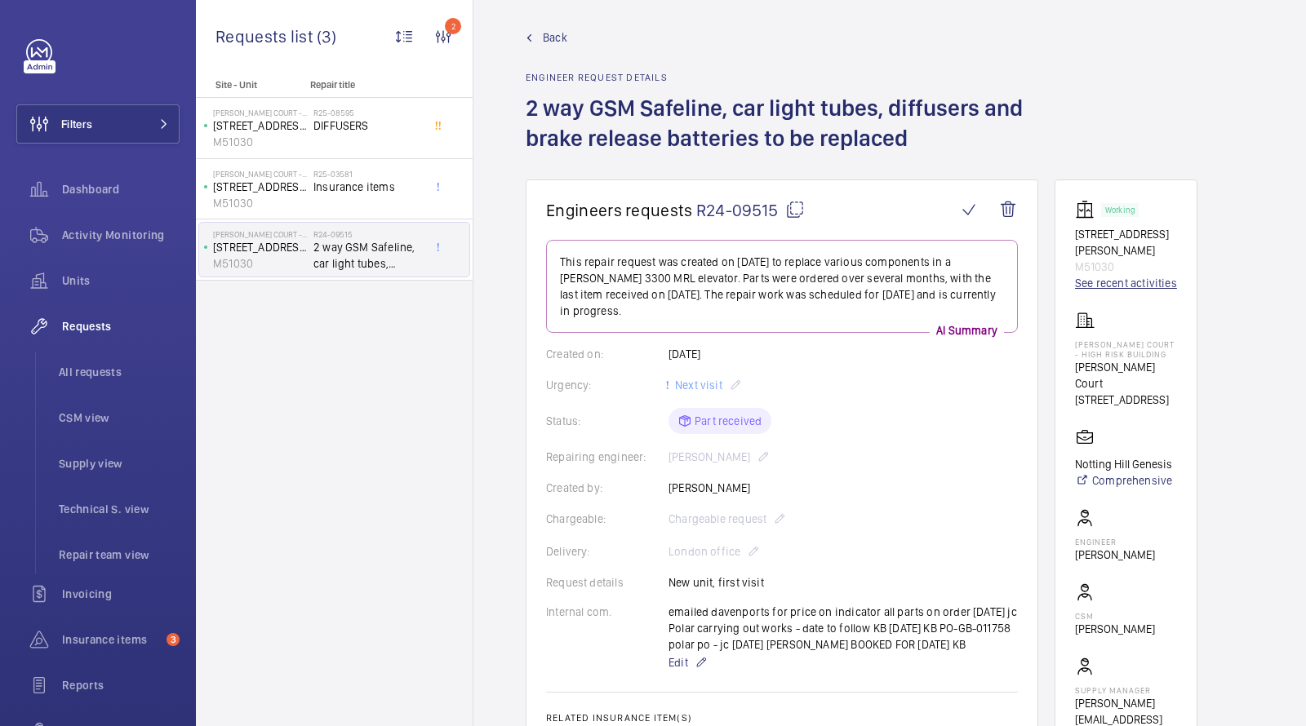
click at [1109, 275] on link "See recent activities" at bounding box center [1126, 283] width 102 height 16
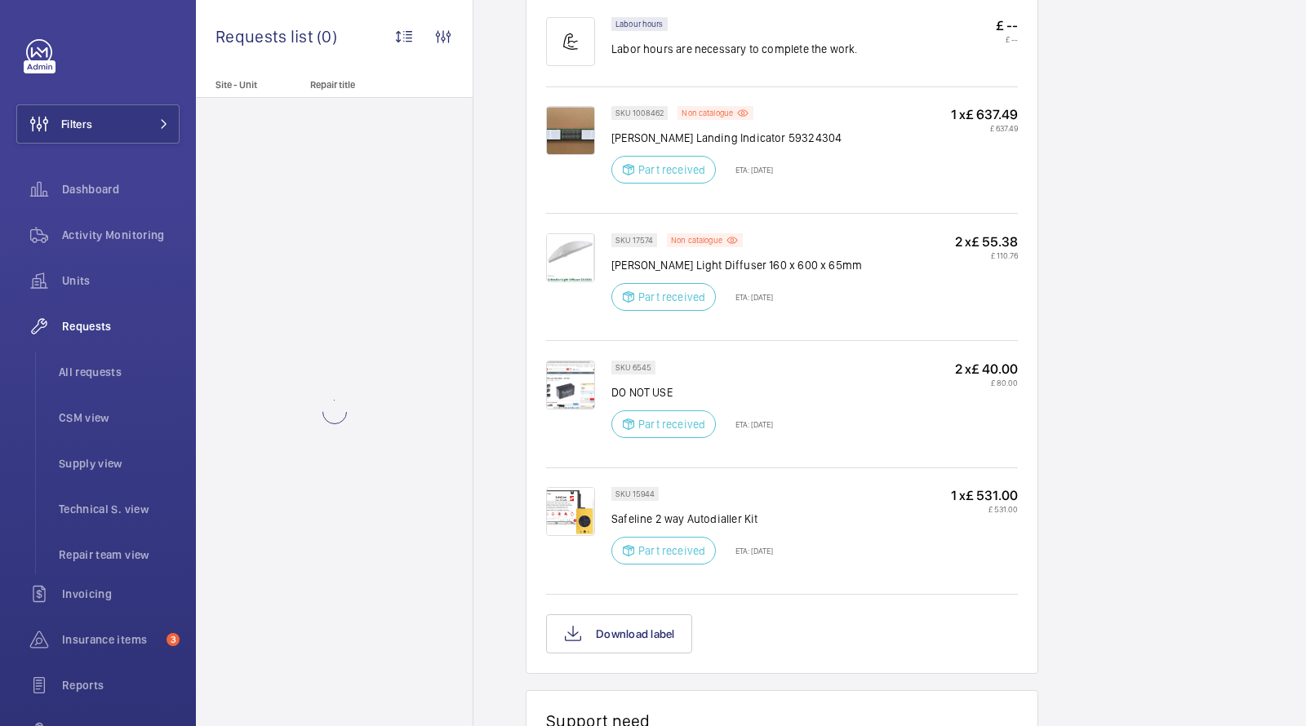
scroll to position [1054, 0]
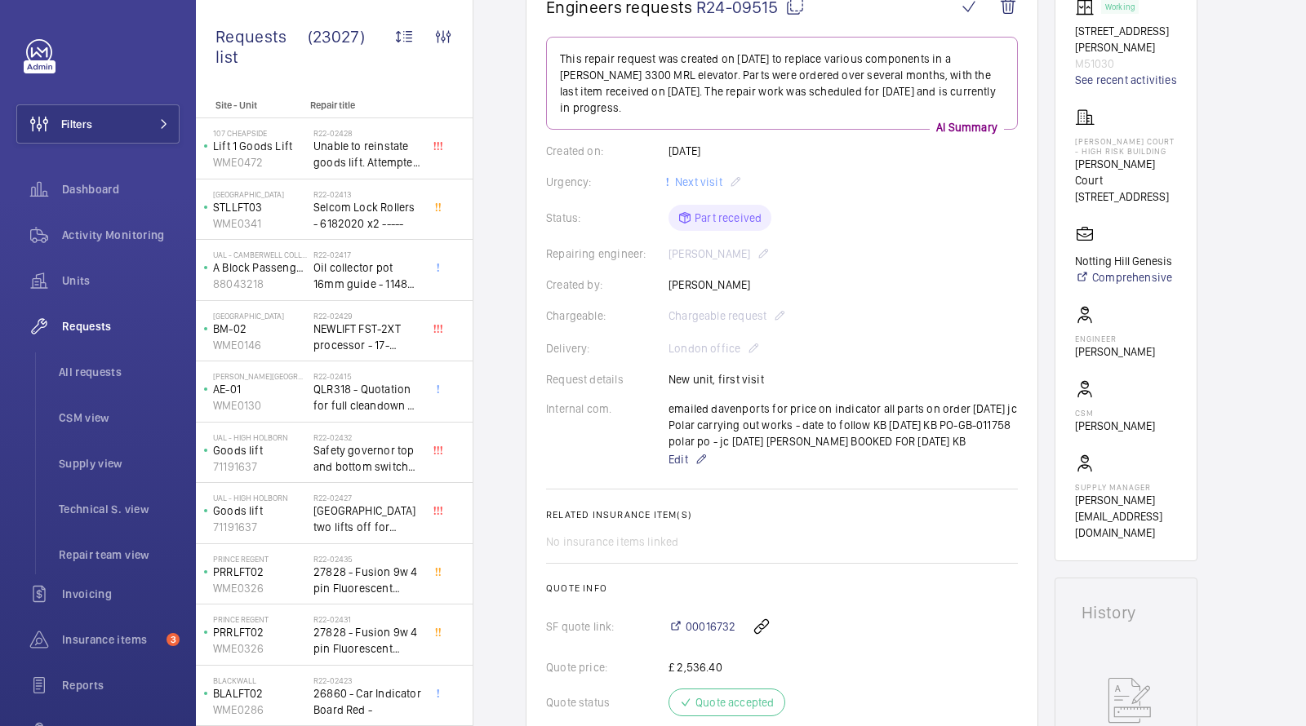
scroll to position [198, 0]
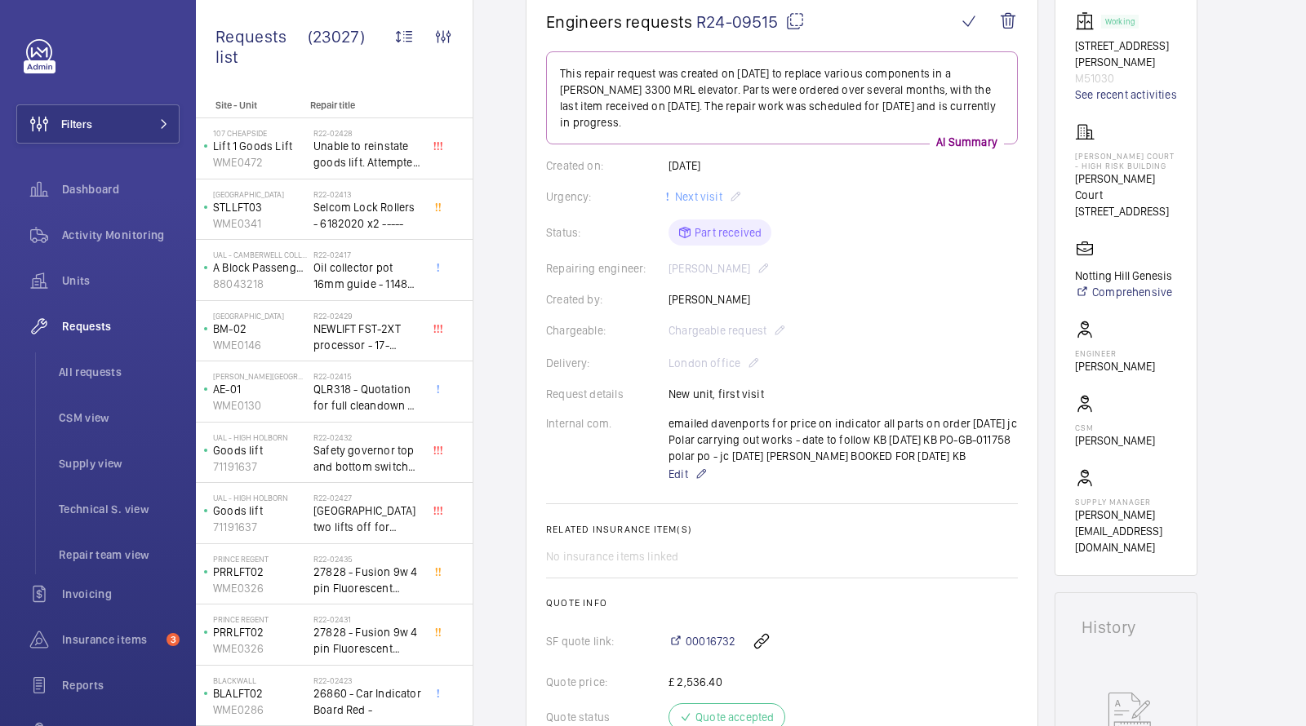
click at [1094, 70] on p "M51030" at bounding box center [1126, 78] width 102 height 16
copy p "M51030"
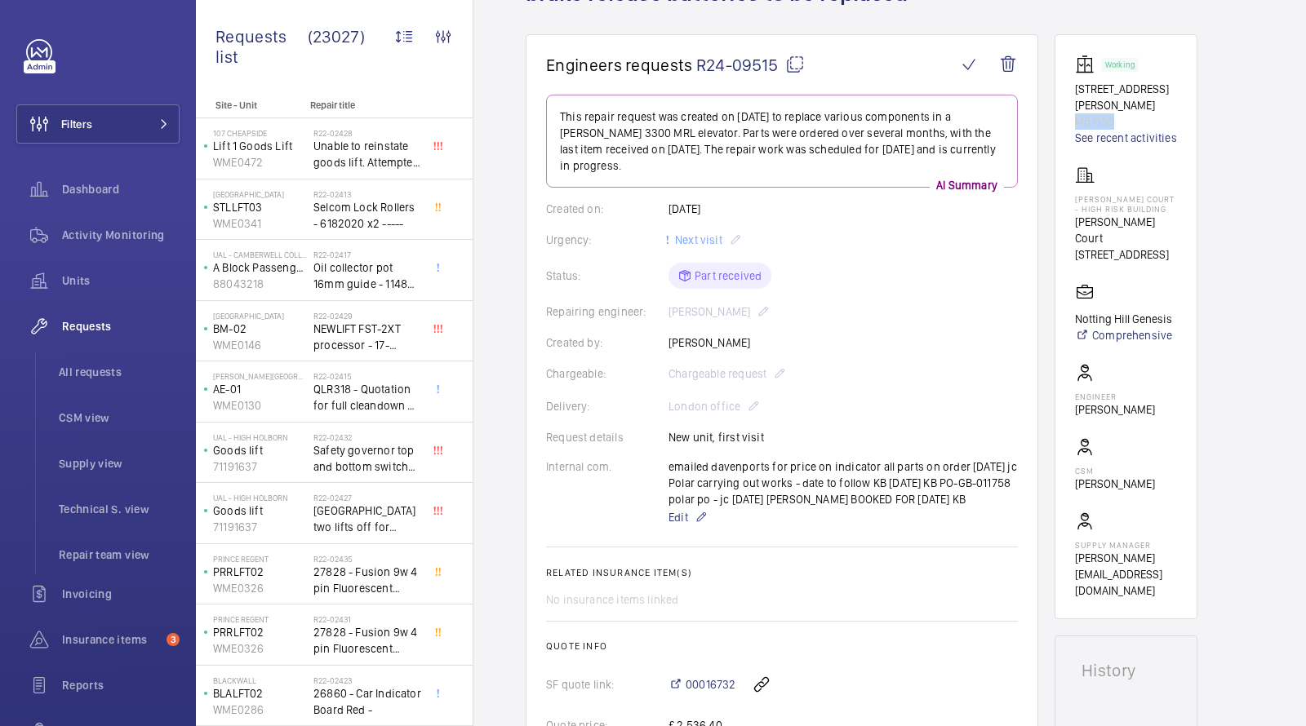
scroll to position [0, 0]
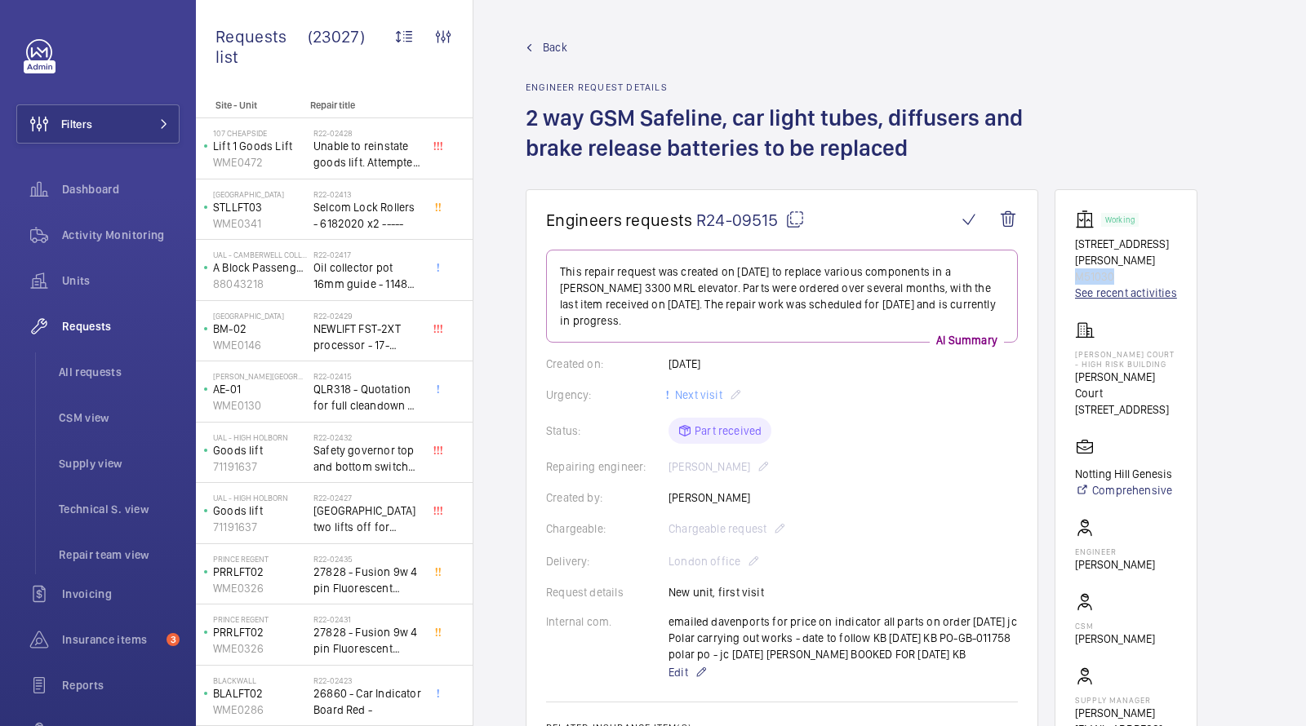
click at [1102, 285] on link "See recent activities" at bounding box center [1126, 293] width 102 height 16
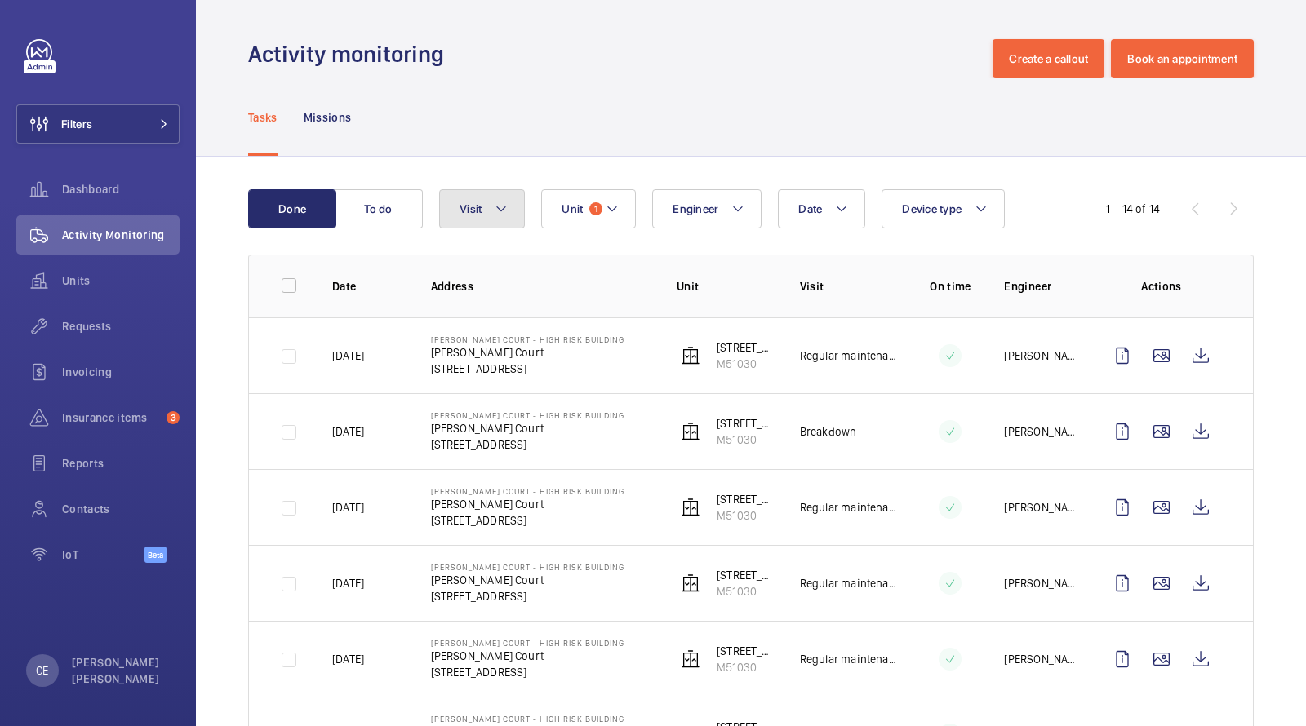
click at [479, 211] on span "Visit" at bounding box center [470, 208] width 22 height 13
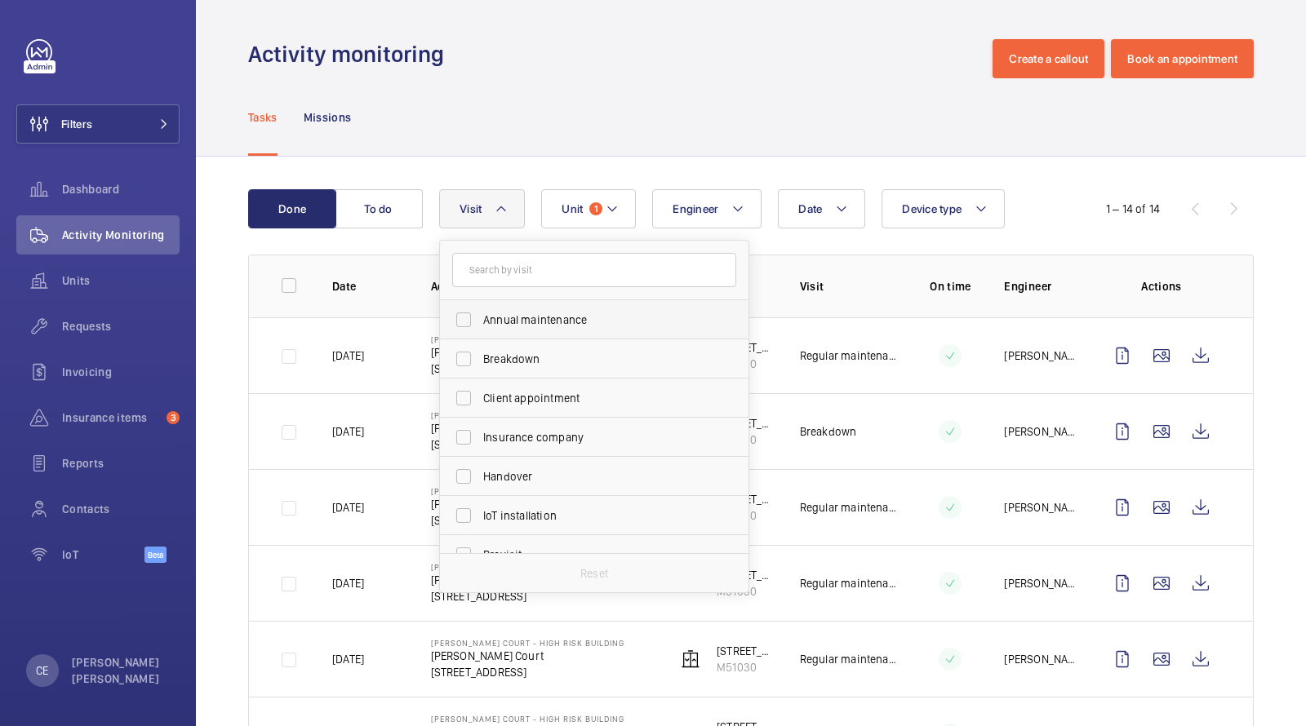
type input "R"
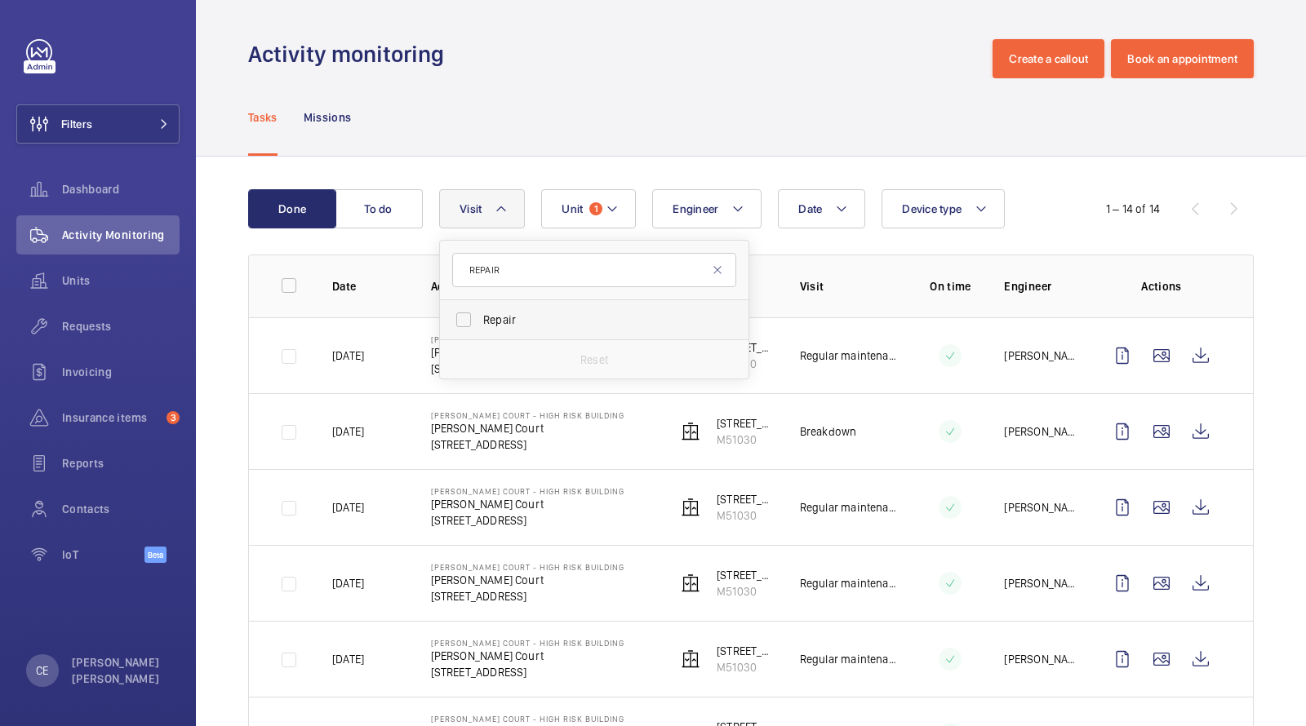
type input "REPAIR"
click at [572, 331] on label "Repair" at bounding box center [582, 319] width 284 height 39
click at [480, 331] on input "Repair" at bounding box center [463, 320] width 33 height 33
checkbox input "true"
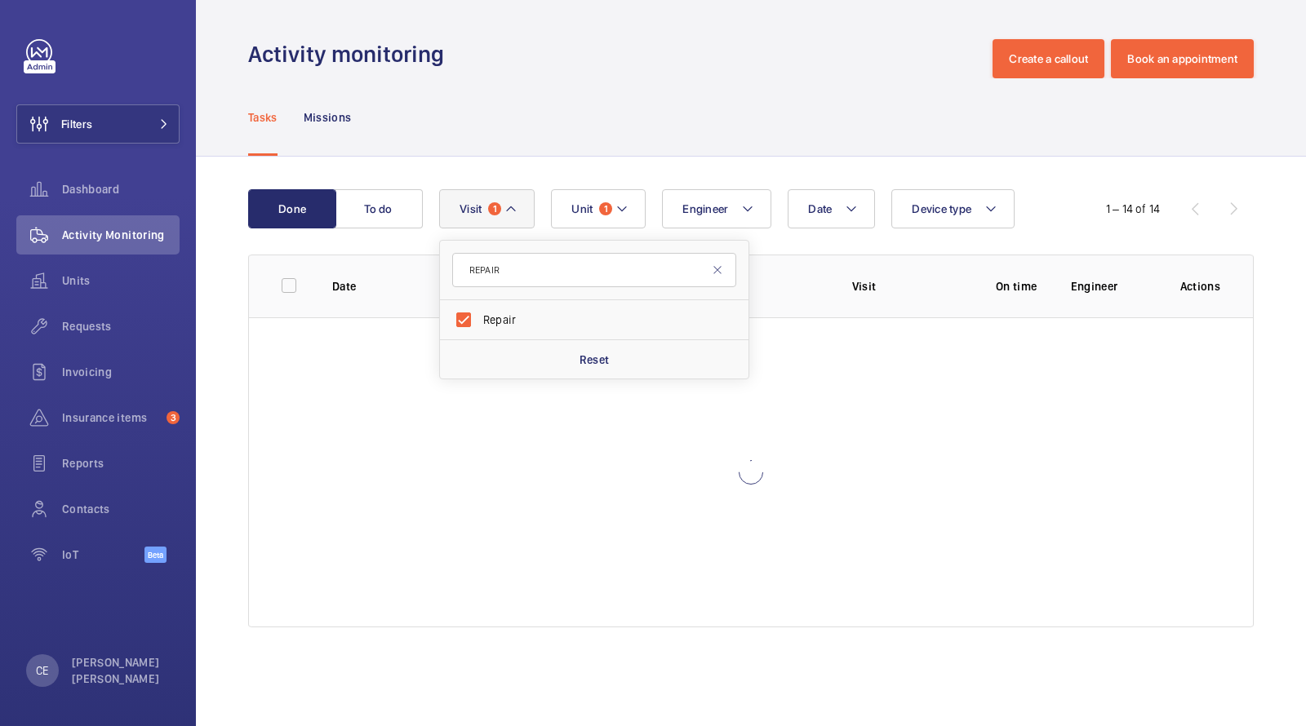
click at [631, 114] on div "Tasks Missions" at bounding box center [750, 117] width 1005 height 78
click at [508, 210] on mat-icon at bounding box center [510, 209] width 13 height 20
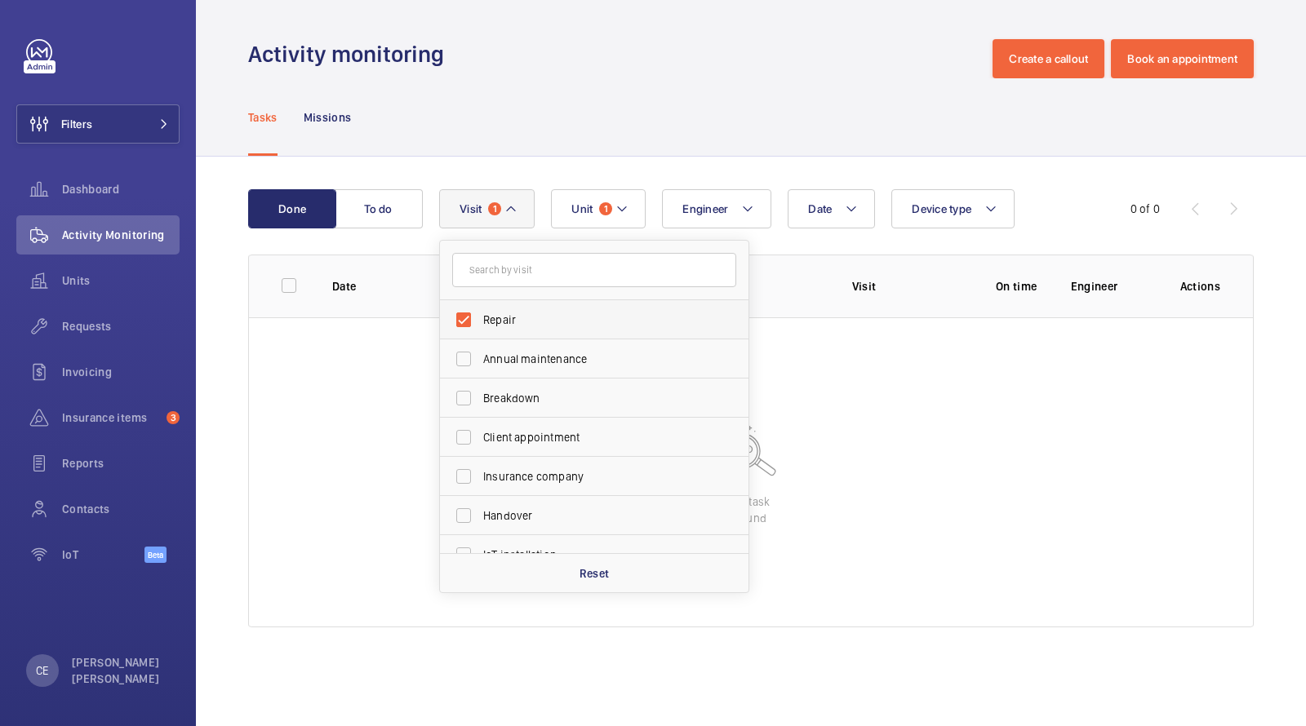
click at [523, 313] on span "Repair" at bounding box center [595, 320] width 224 height 16
click at [480, 313] on input "Repair" at bounding box center [463, 320] width 33 height 33
checkbox input "false"
click at [548, 107] on div "Tasks Missions" at bounding box center [750, 117] width 1005 height 78
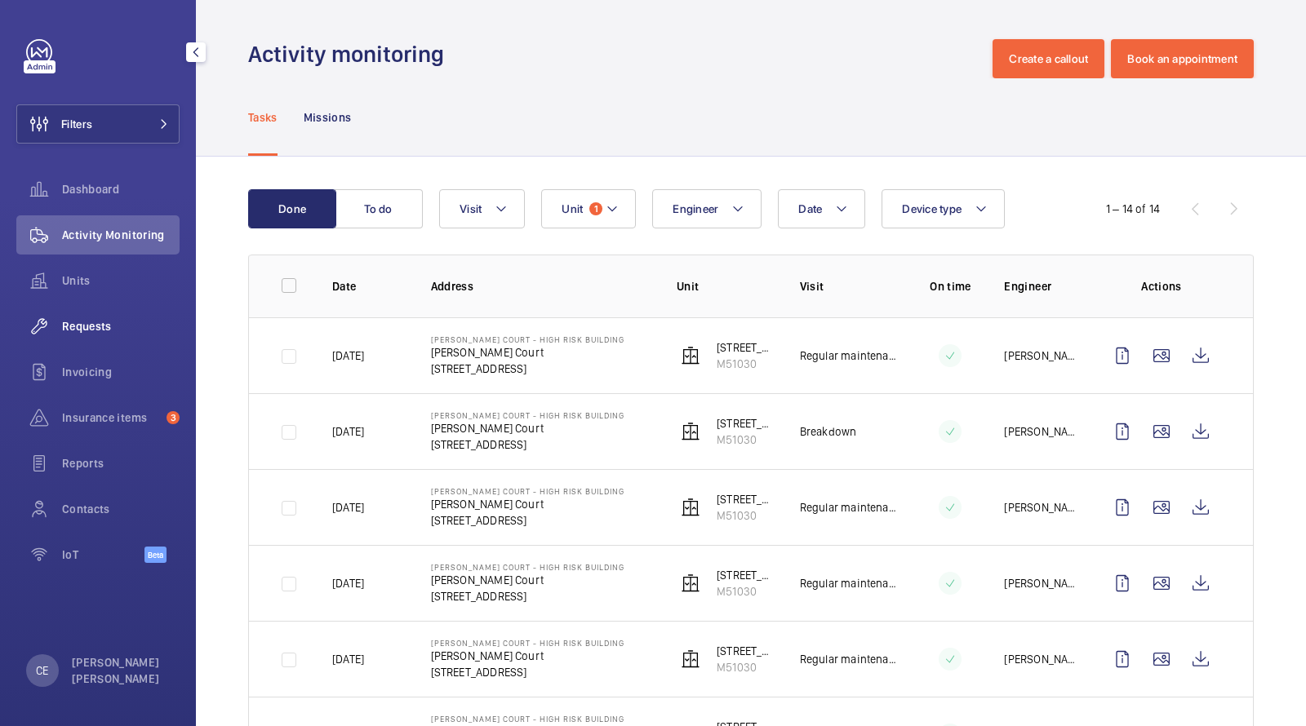
click at [98, 329] on span "Requests" at bounding box center [121, 326] width 118 height 16
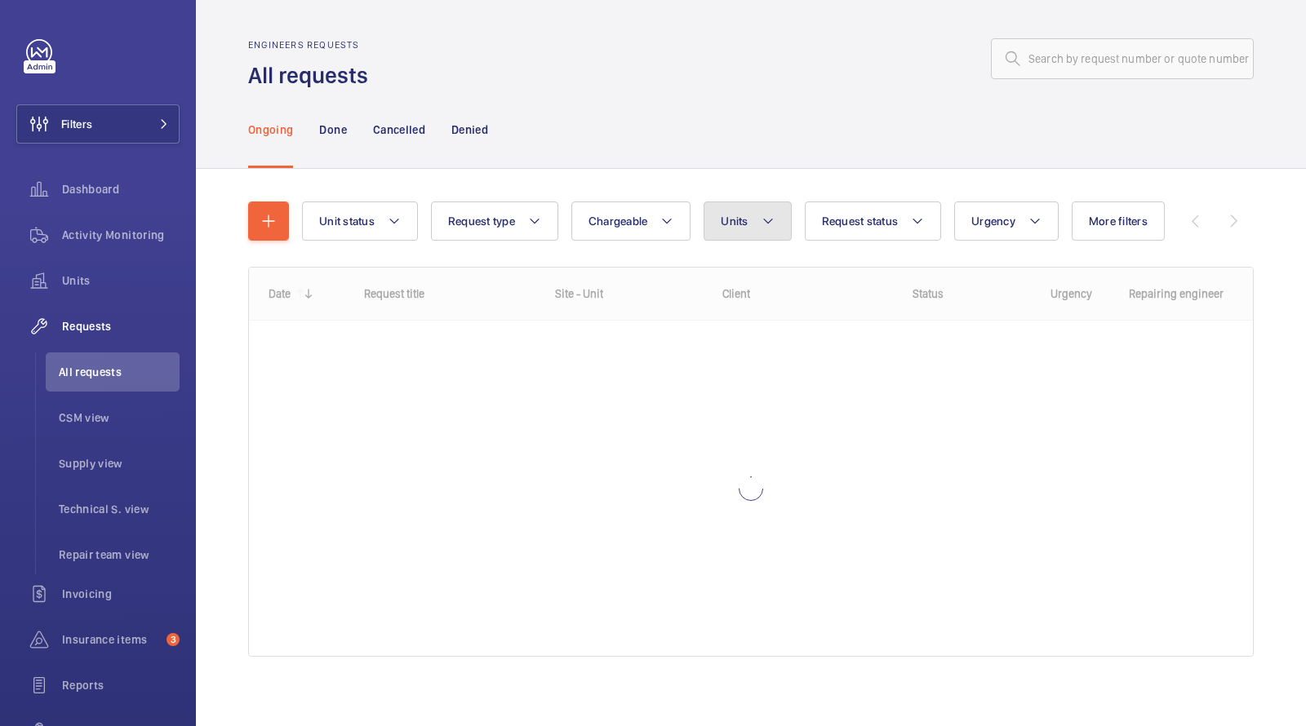
click at [775, 219] on button "Units" at bounding box center [747, 221] width 87 height 39
type input "R24-12175"
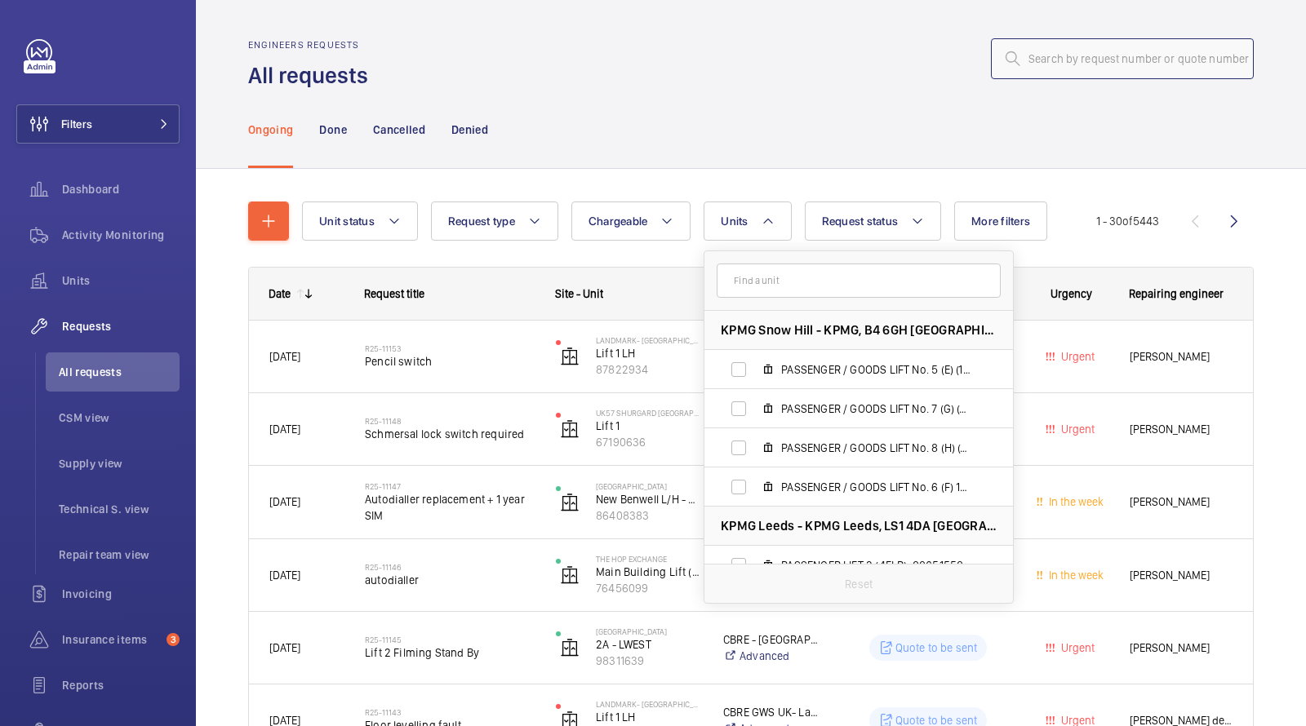
click at [1080, 55] on input "text" at bounding box center [1122, 58] width 263 height 41
paste input "R24-12175"
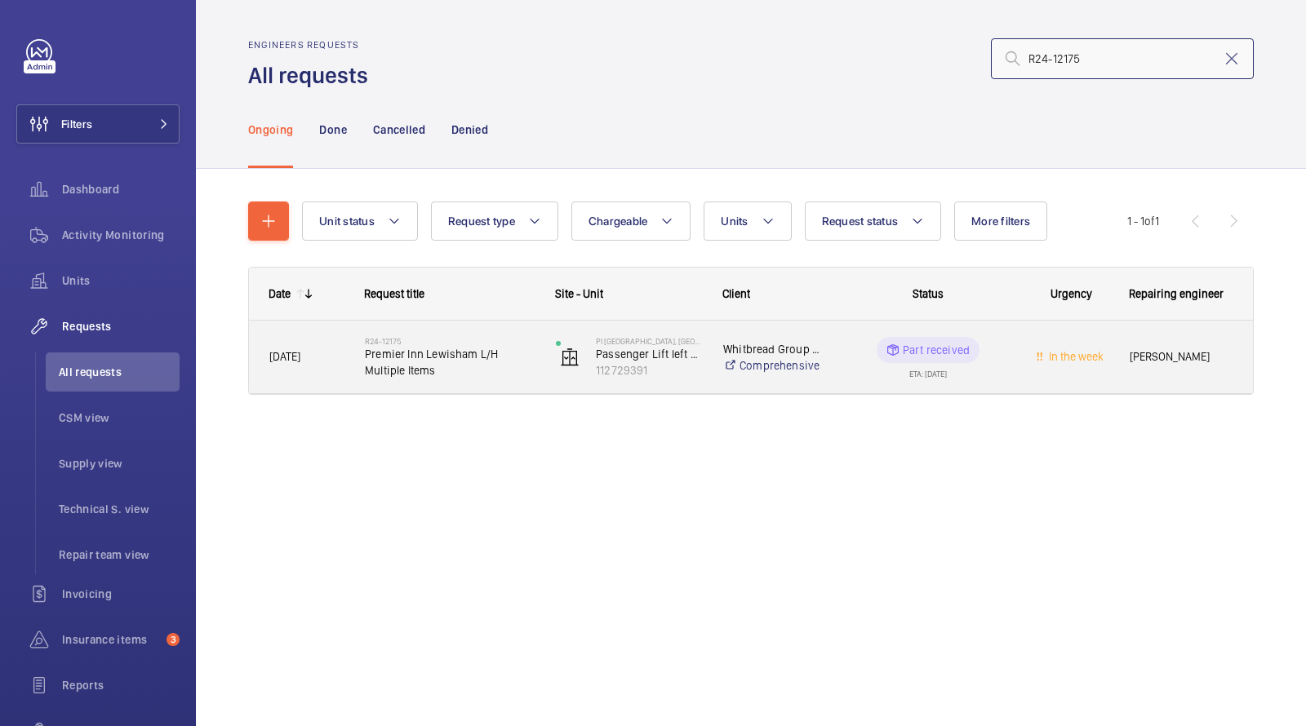
type input "R24-12175"
click at [464, 348] on span "Premier Inn Lewisham L/H Multiple Items" at bounding box center [450, 362] width 170 height 33
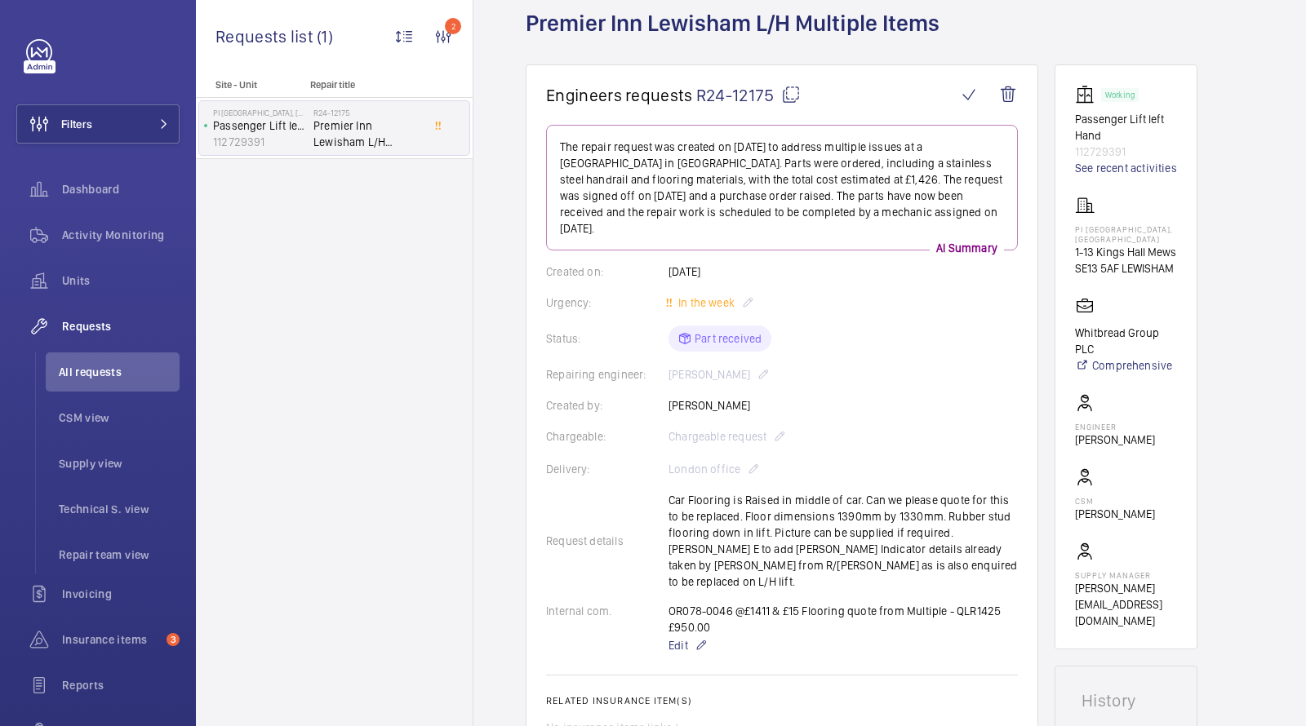
scroll to position [92, 0]
click at [1146, 171] on link "See recent activities" at bounding box center [1126, 170] width 102 height 16
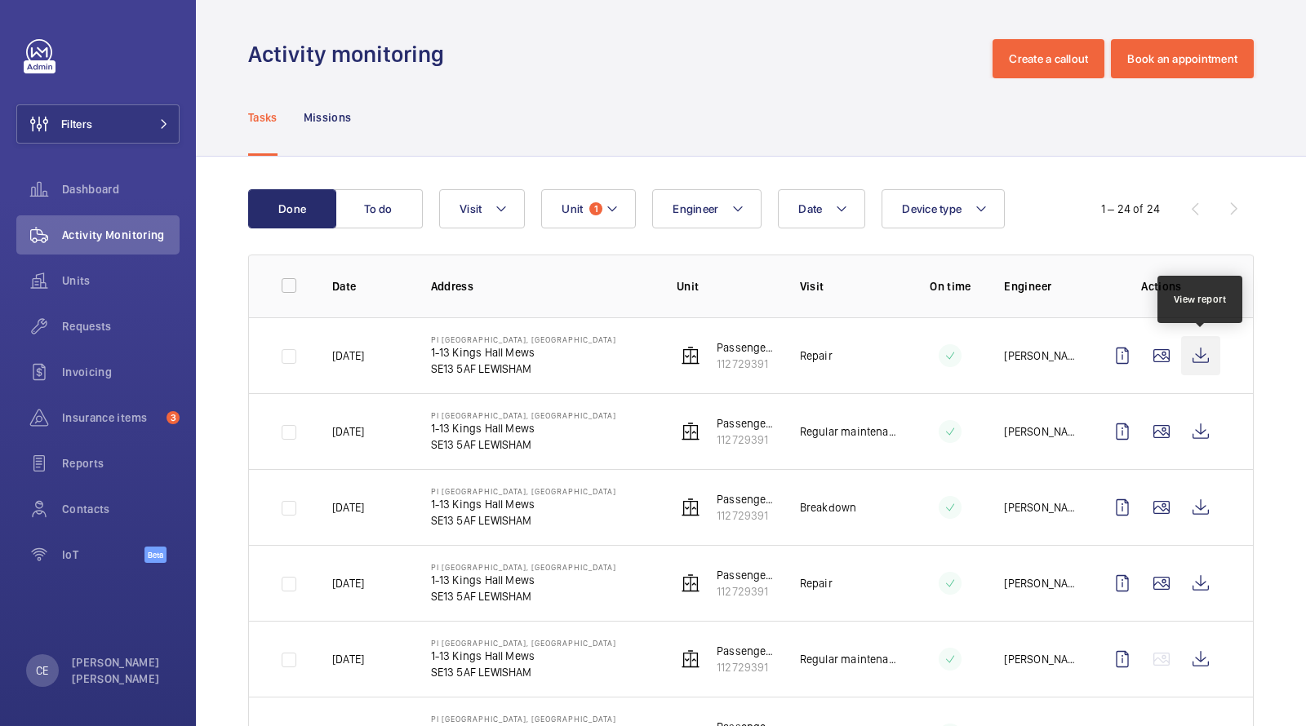
click at [1198, 348] on wm-front-icon-button at bounding box center [1200, 355] width 39 height 39
click at [473, 208] on span "Visit" at bounding box center [470, 208] width 22 height 13
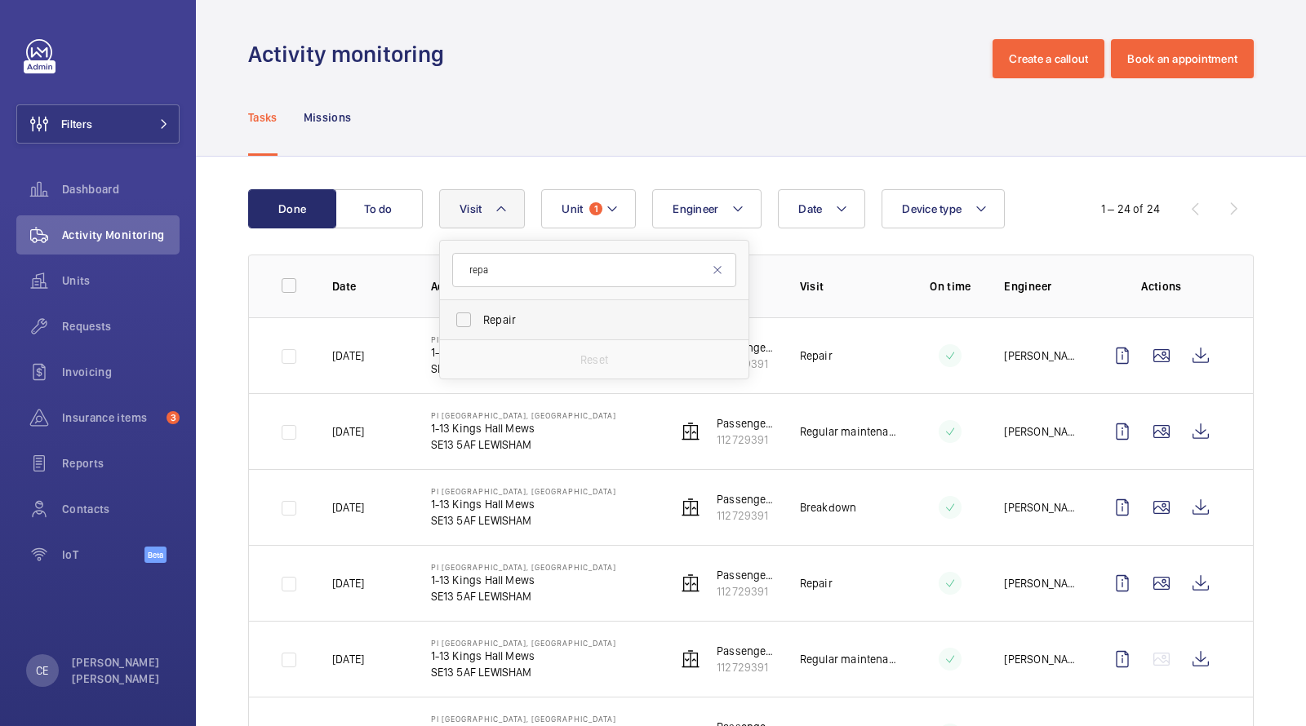
type input "repa"
click at [522, 324] on span "Repair" at bounding box center [595, 320] width 224 height 16
click at [480, 324] on input "Repair" at bounding box center [463, 320] width 33 height 33
checkbox input "true"
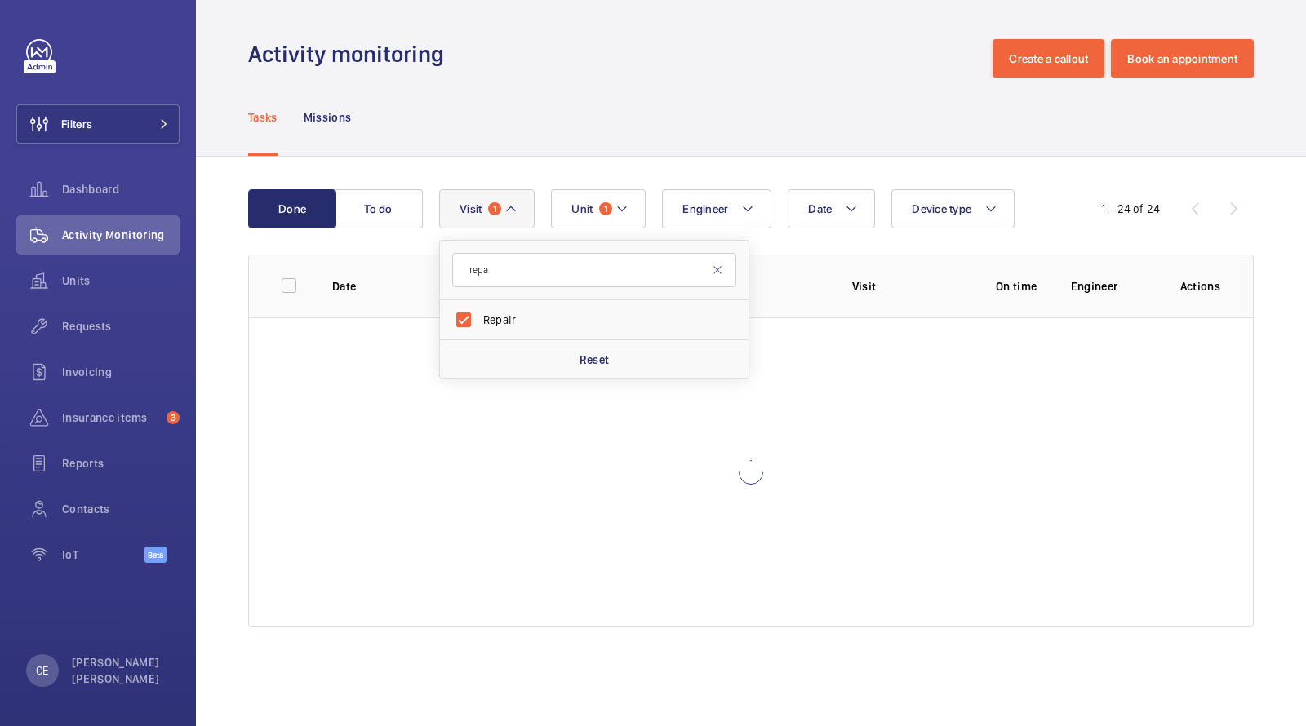
click at [643, 144] on div "Tasks Missions" at bounding box center [750, 117] width 1005 height 78
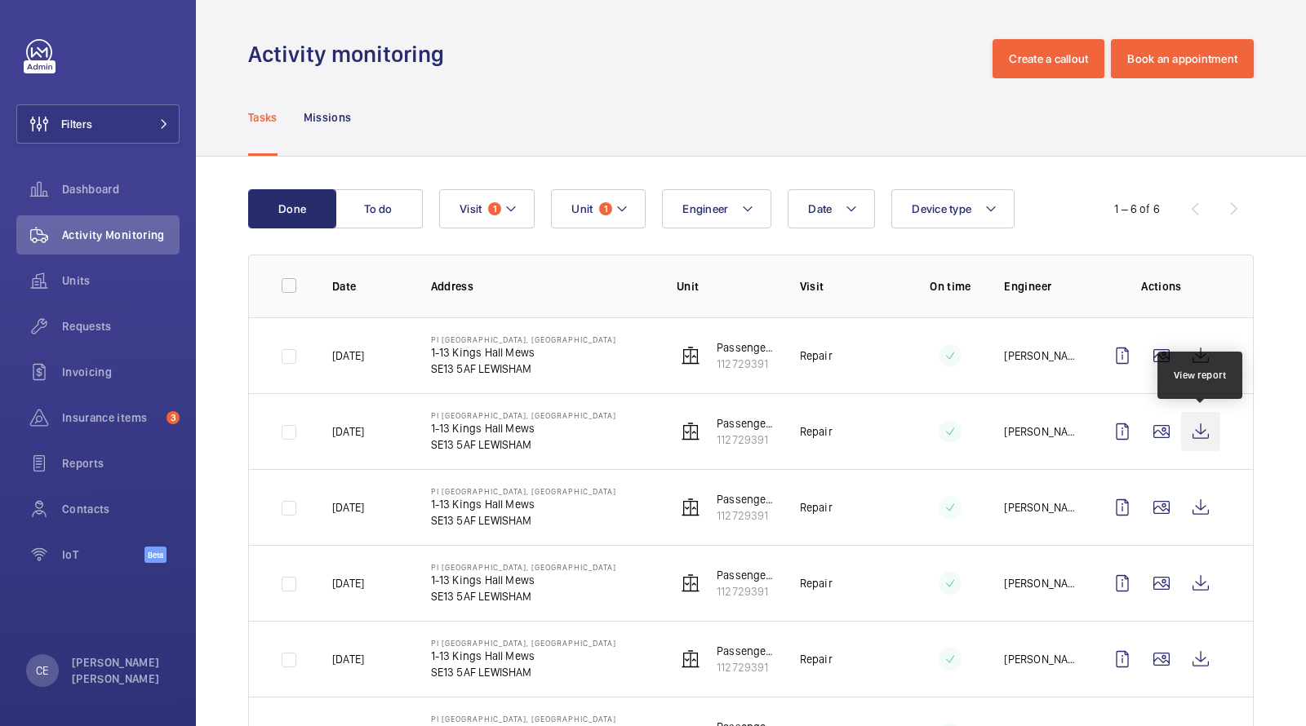
click at [1205, 425] on wm-front-icon-button at bounding box center [1200, 431] width 39 height 39
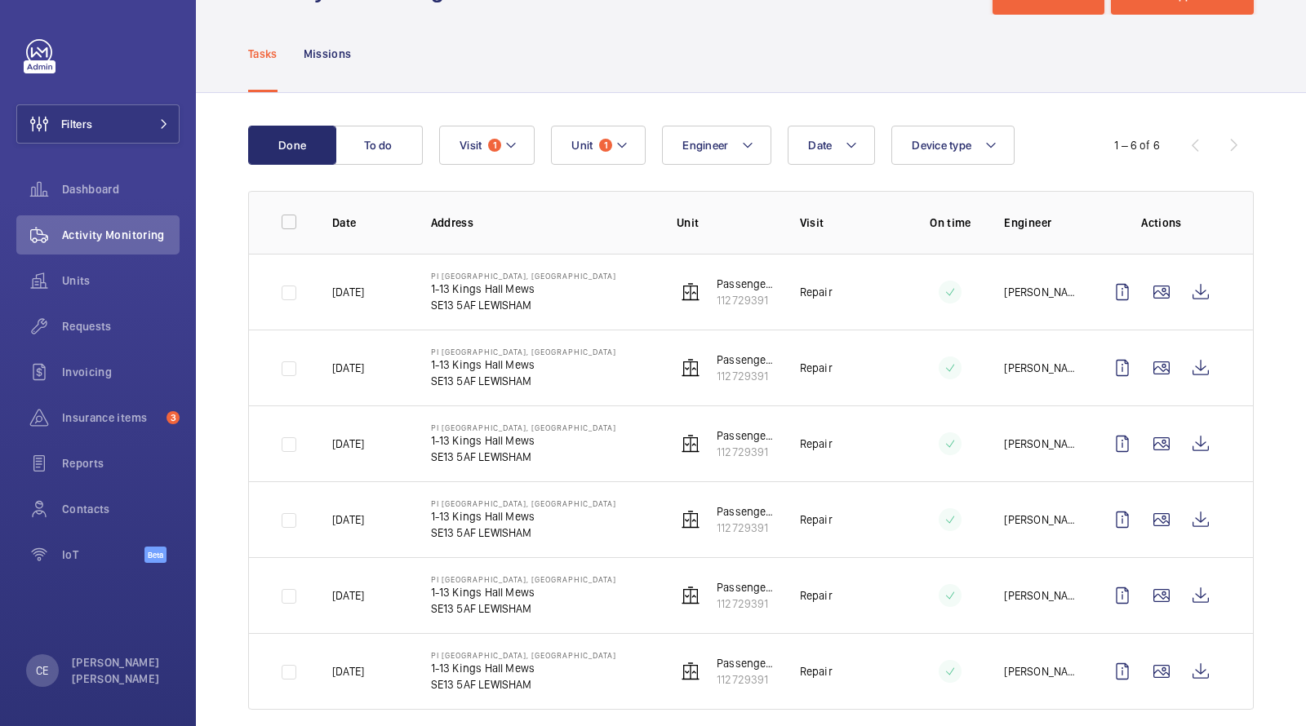
scroll to position [83, 0]
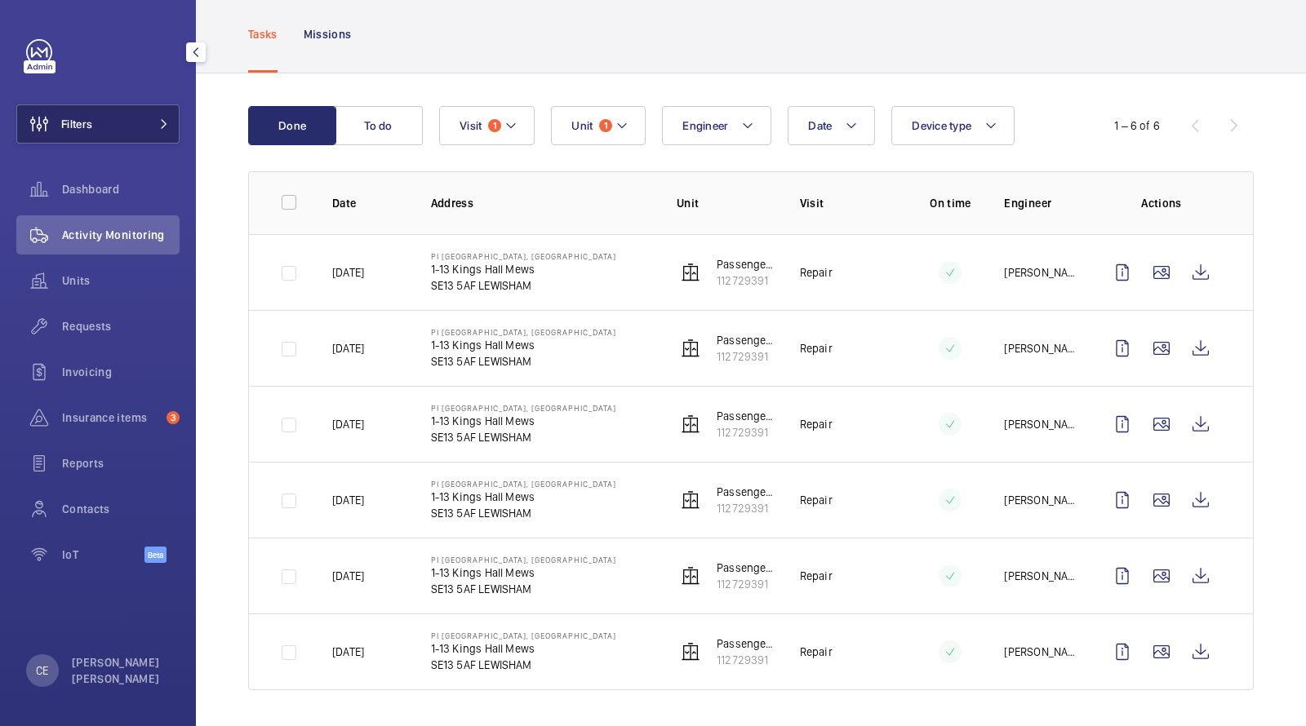
click at [166, 119] on mat-icon at bounding box center [164, 124] width 10 height 10
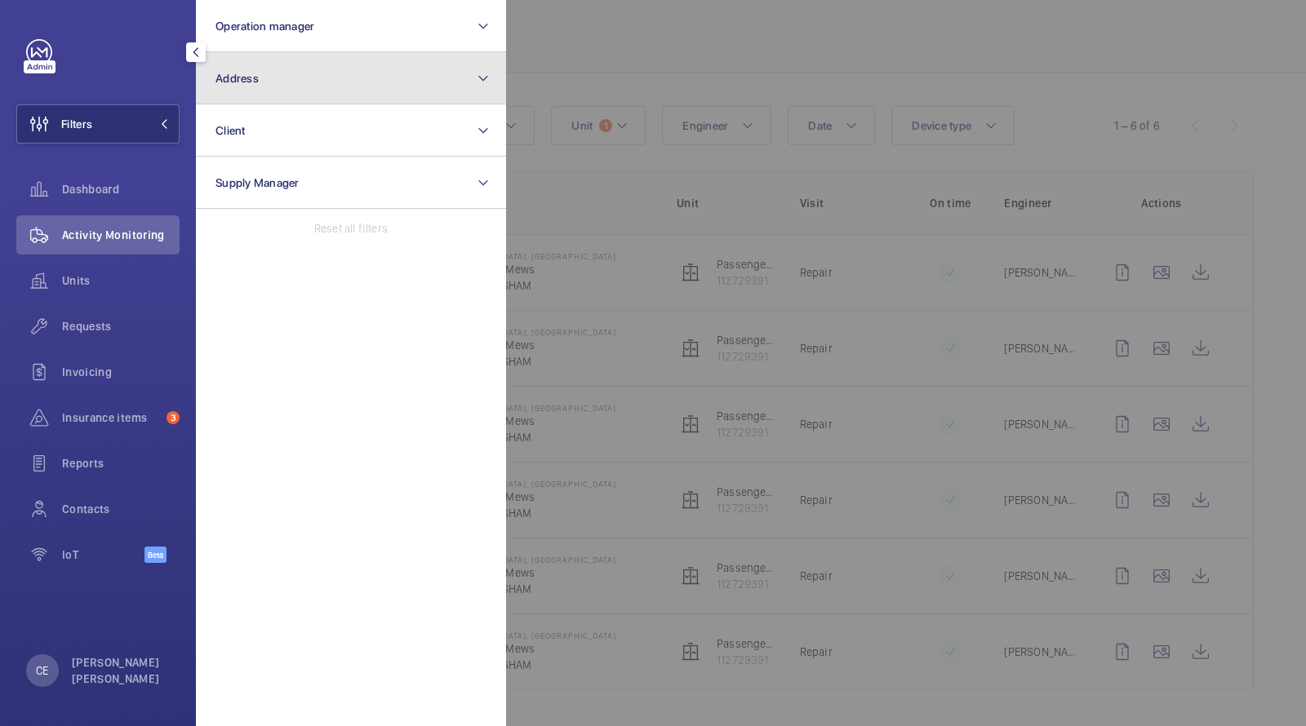
click at [277, 76] on button "Address" at bounding box center [351, 78] width 310 height 52
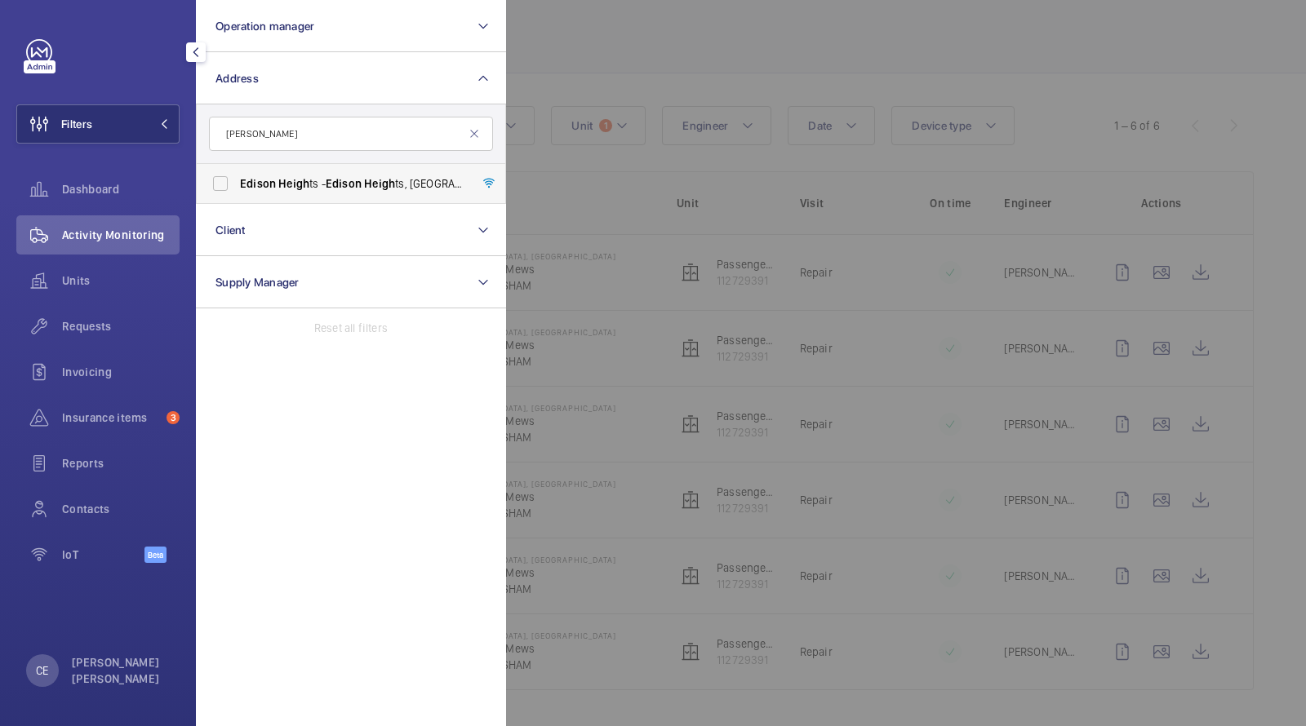
type input "edison heigh"
click at [293, 187] on span "Heigh" at bounding box center [293, 183] width 31 height 13
click at [237, 187] on input "Edison Heigh ts - Edison Heigh ts, LONDON E1 6GP" at bounding box center [220, 183] width 33 height 33
checkbox input "true"
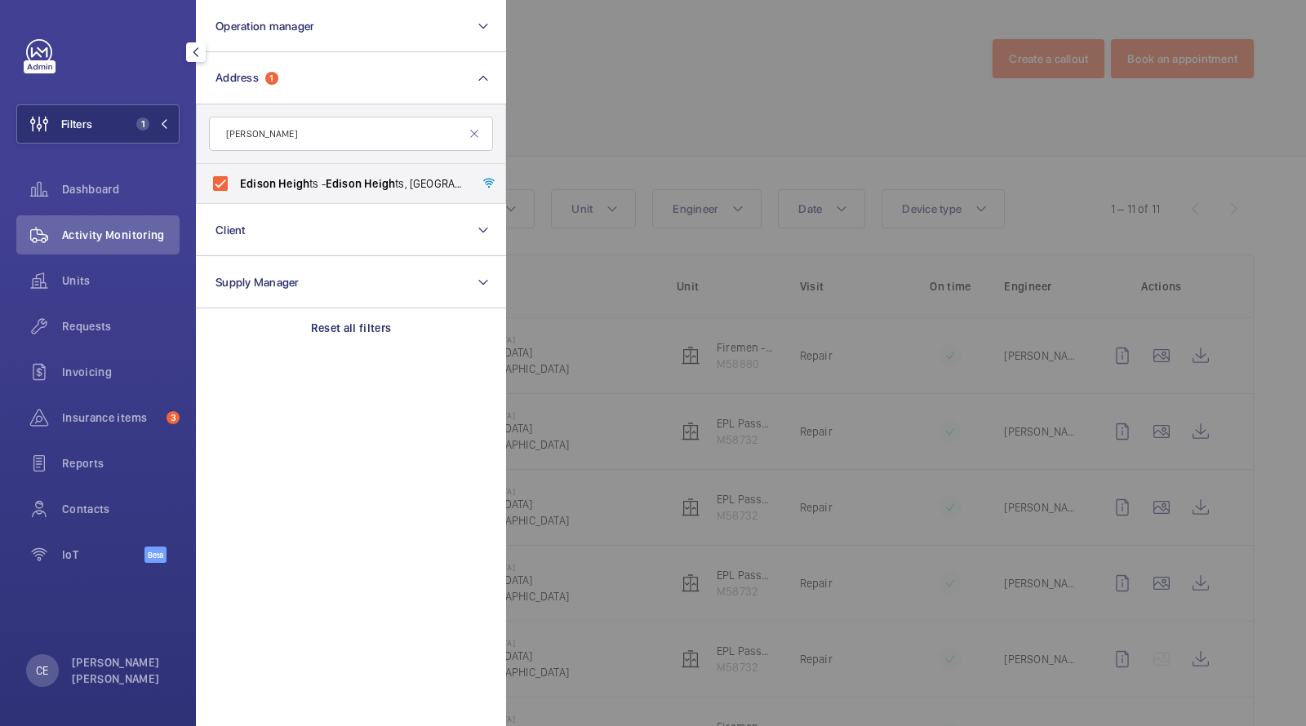
click at [593, 65] on div at bounding box center [1159, 363] width 1306 height 726
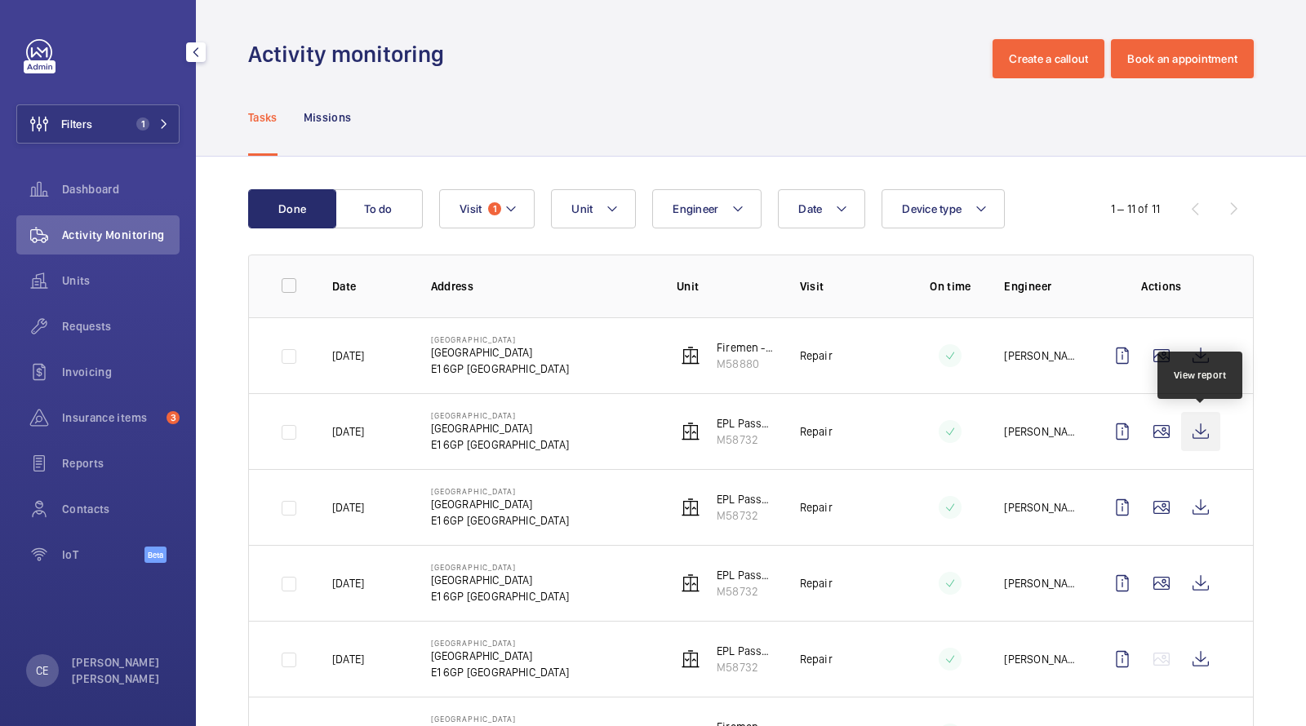
click at [1202, 425] on wm-front-icon-button at bounding box center [1200, 431] width 39 height 39
click at [491, 204] on span "1" at bounding box center [494, 208] width 13 height 13
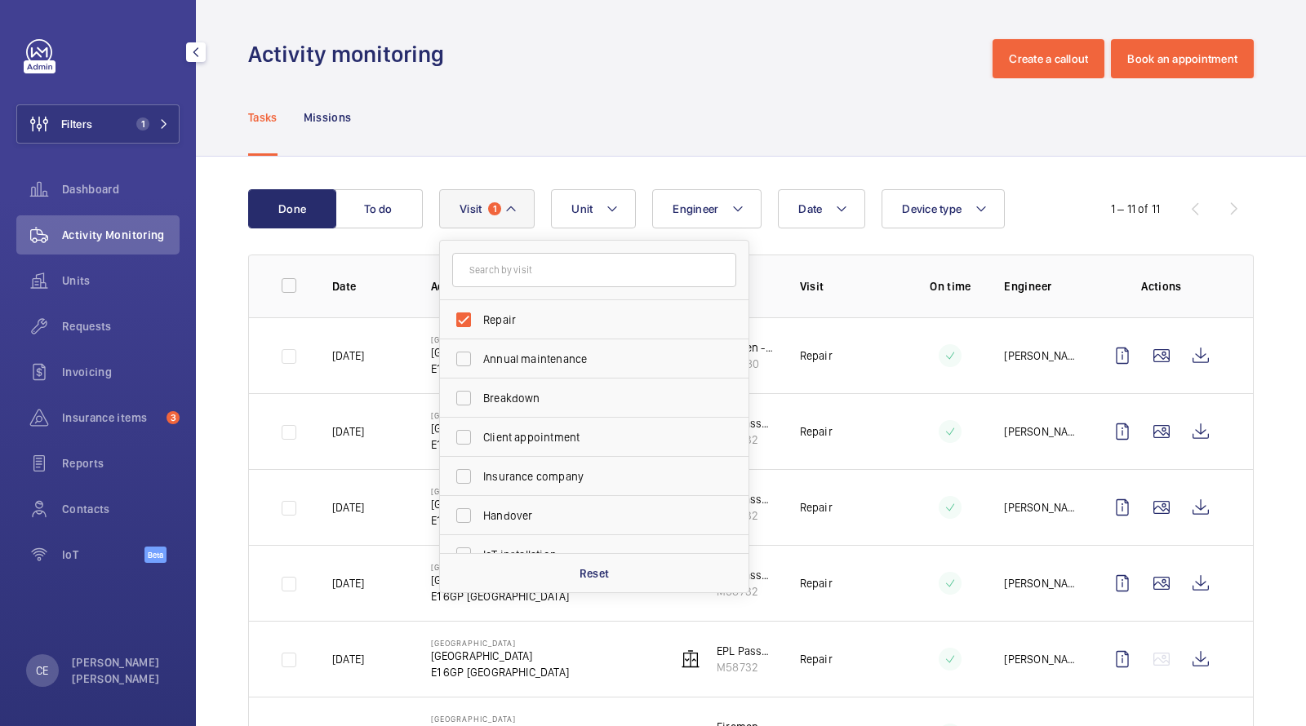
click at [568, 136] on div "Tasks Missions" at bounding box center [750, 117] width 1005 height 78
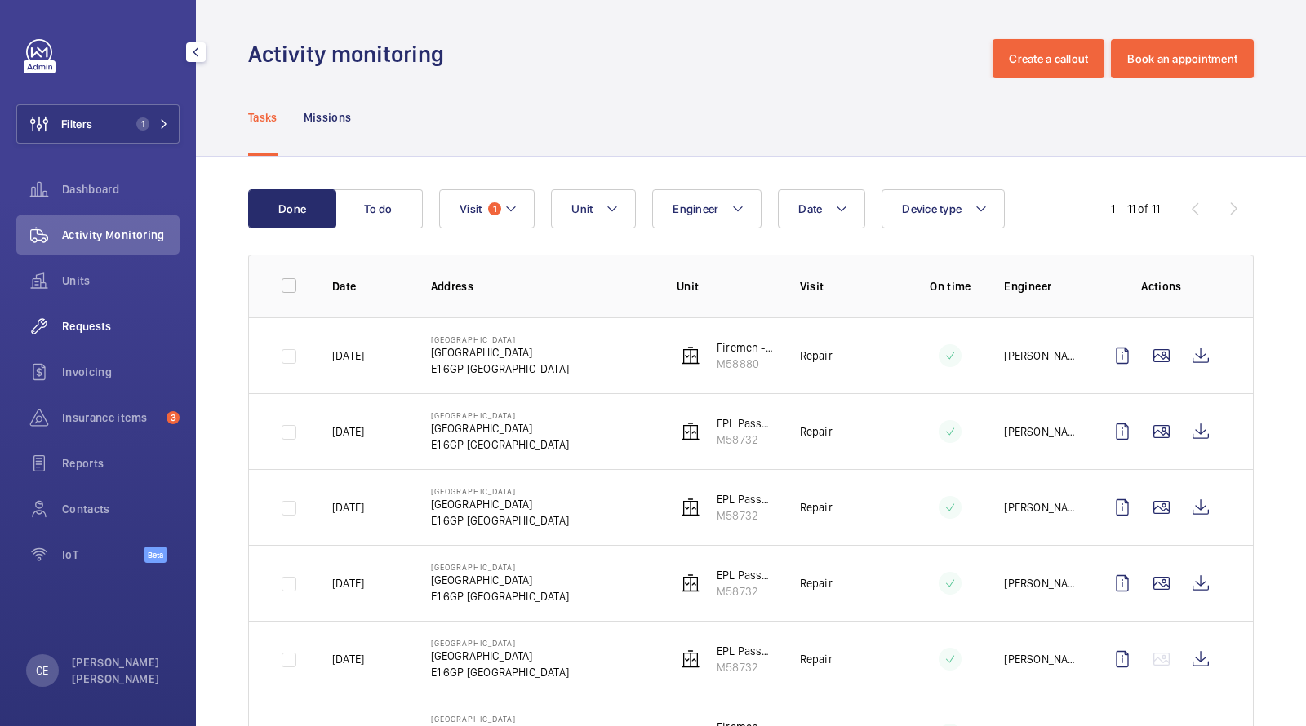
click at [88, 334] on span "Requests" at bounding box center [121, 326] width 118 height 16
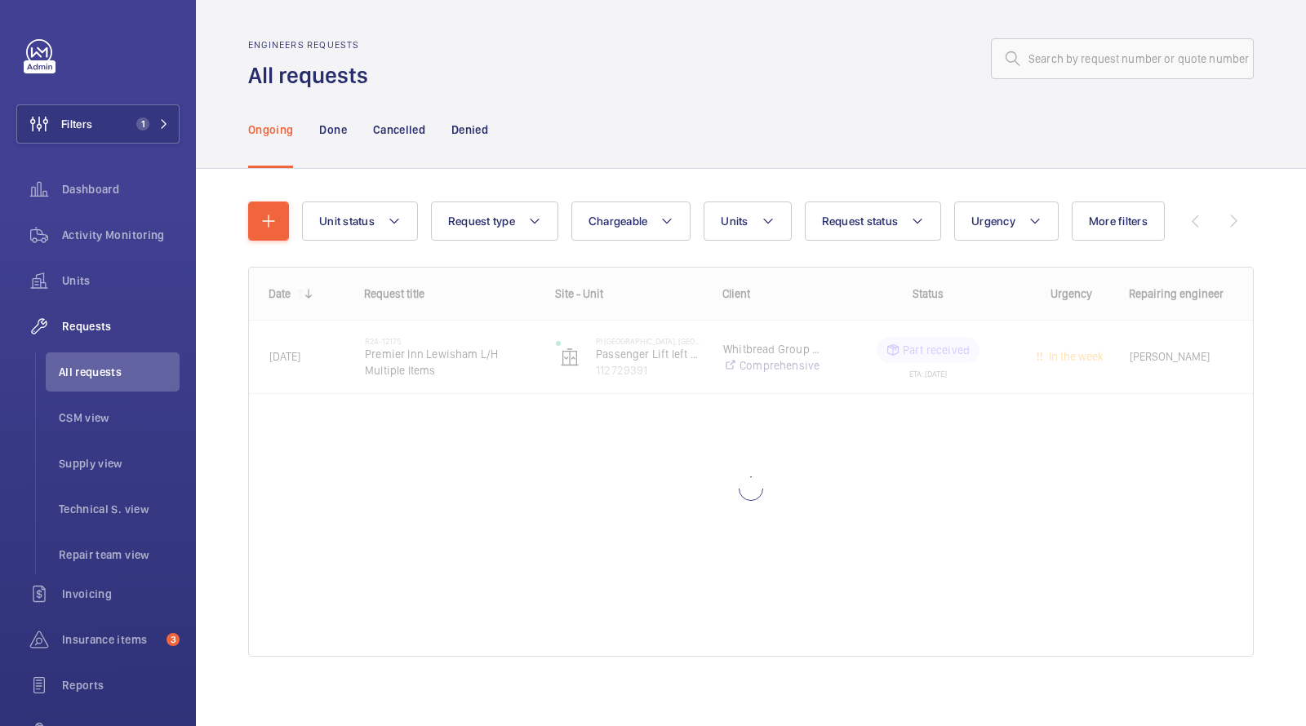
click at [601, 58] on div at bounding box center [816, 58] width 876 height 39
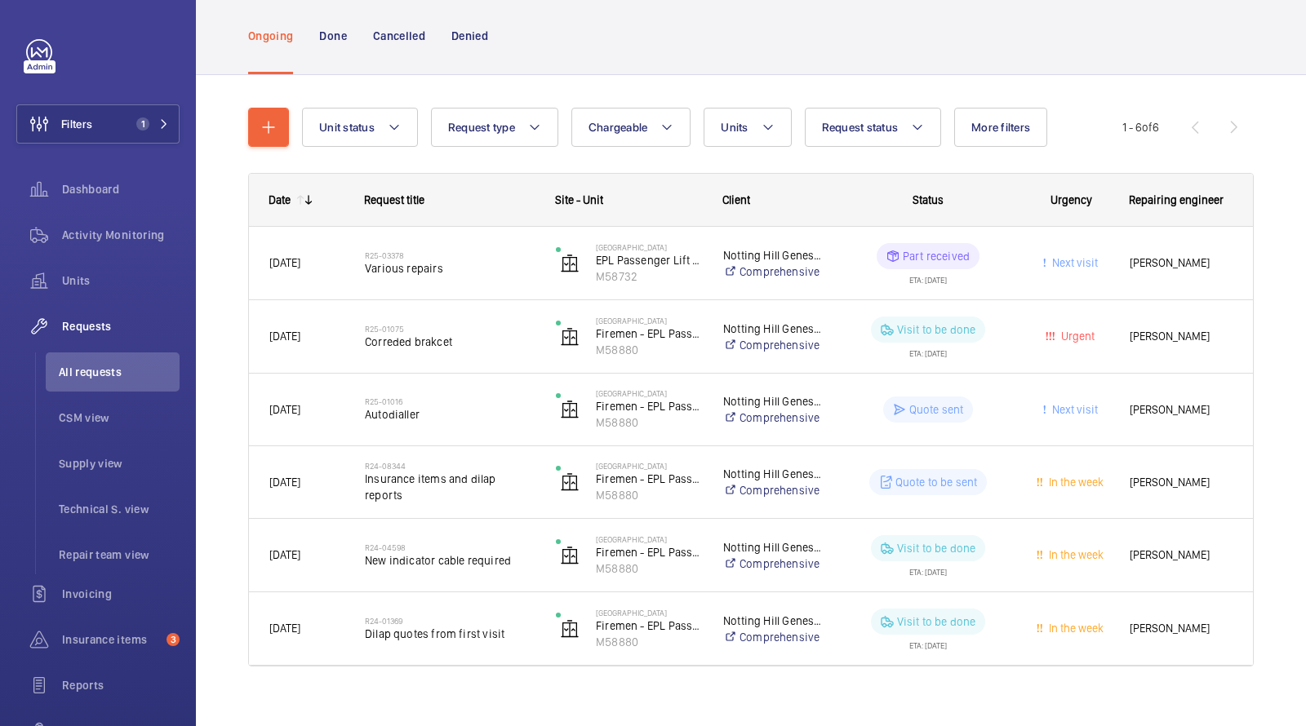
scroll to position [112, 0]
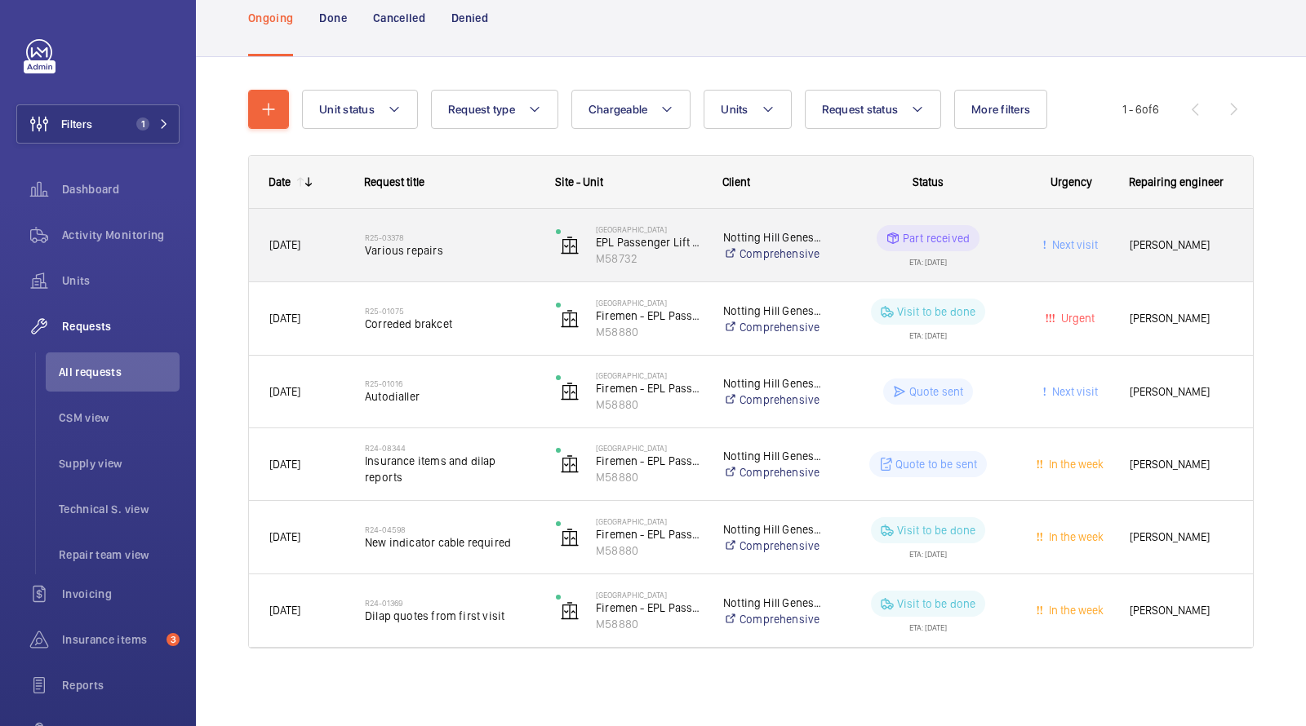
click at [460, 247] on span "Various repairs" at bounding box center [450, 250] width 170 height 16
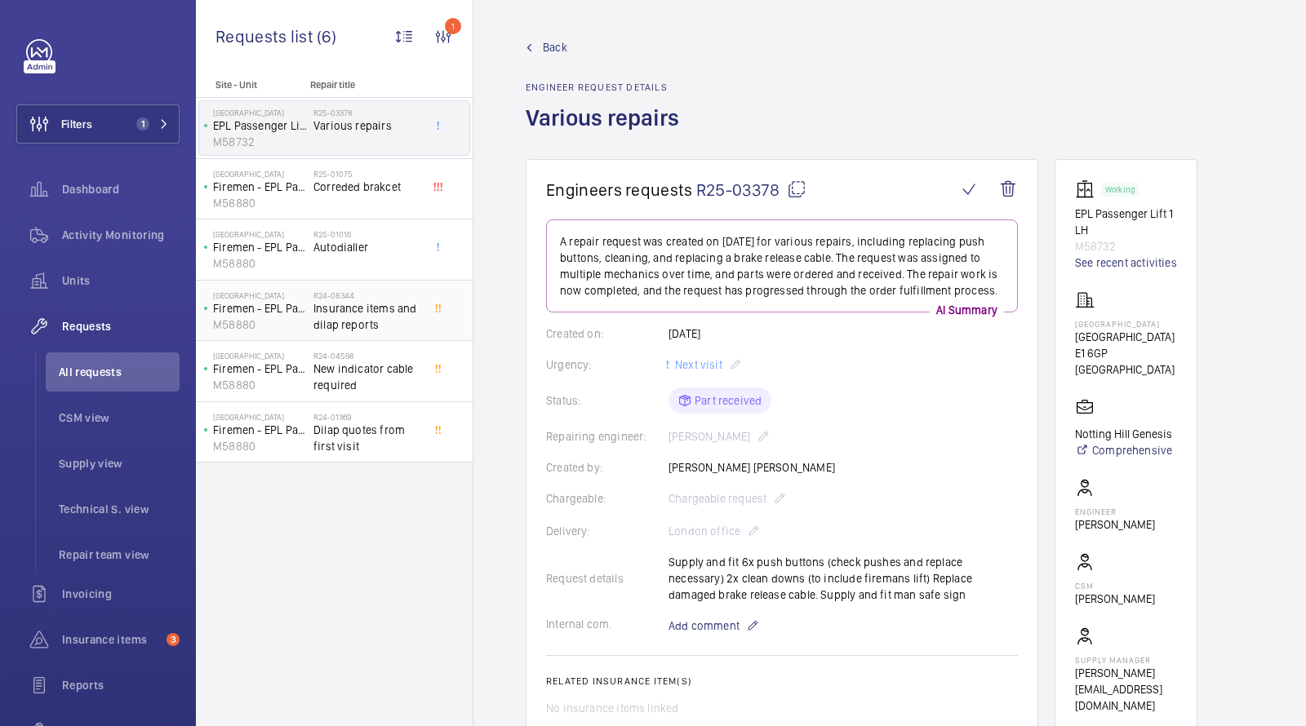
click at [357, 311] on span "Insurance items and dilap reports" at bounding box center [367, 316] width 108 height 33
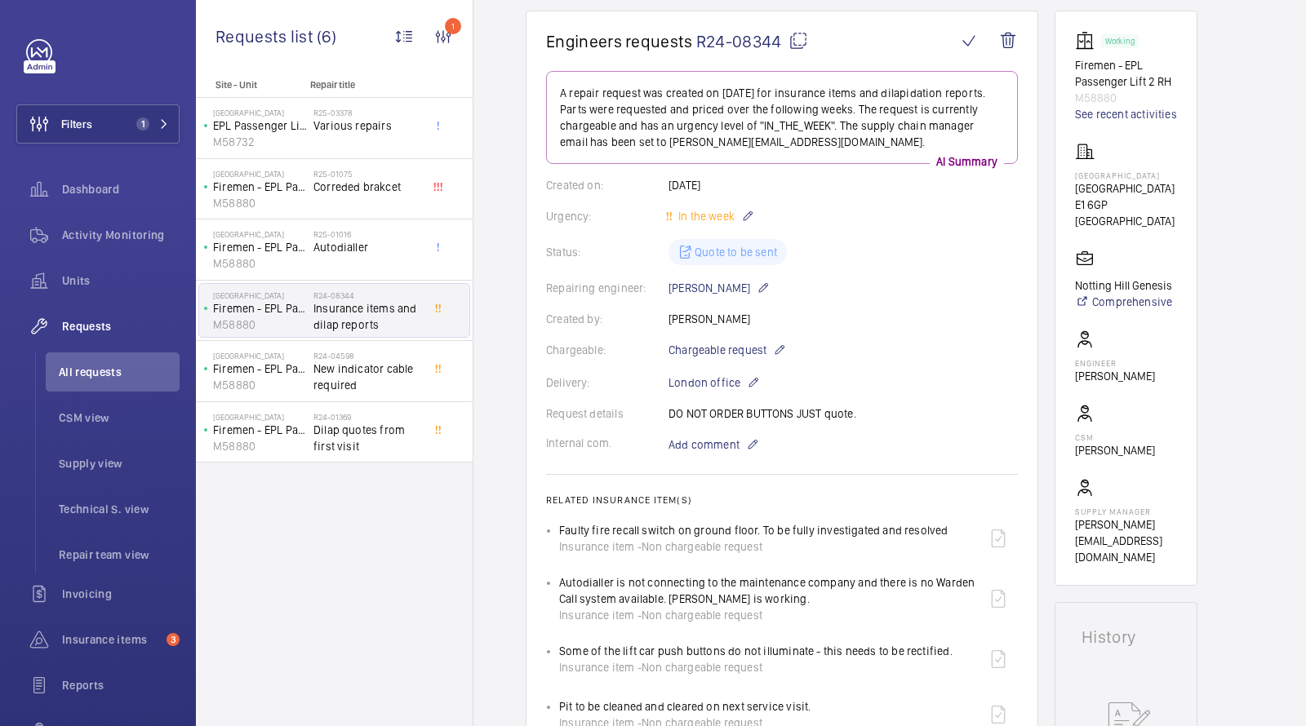
scroll to position [140, 0]
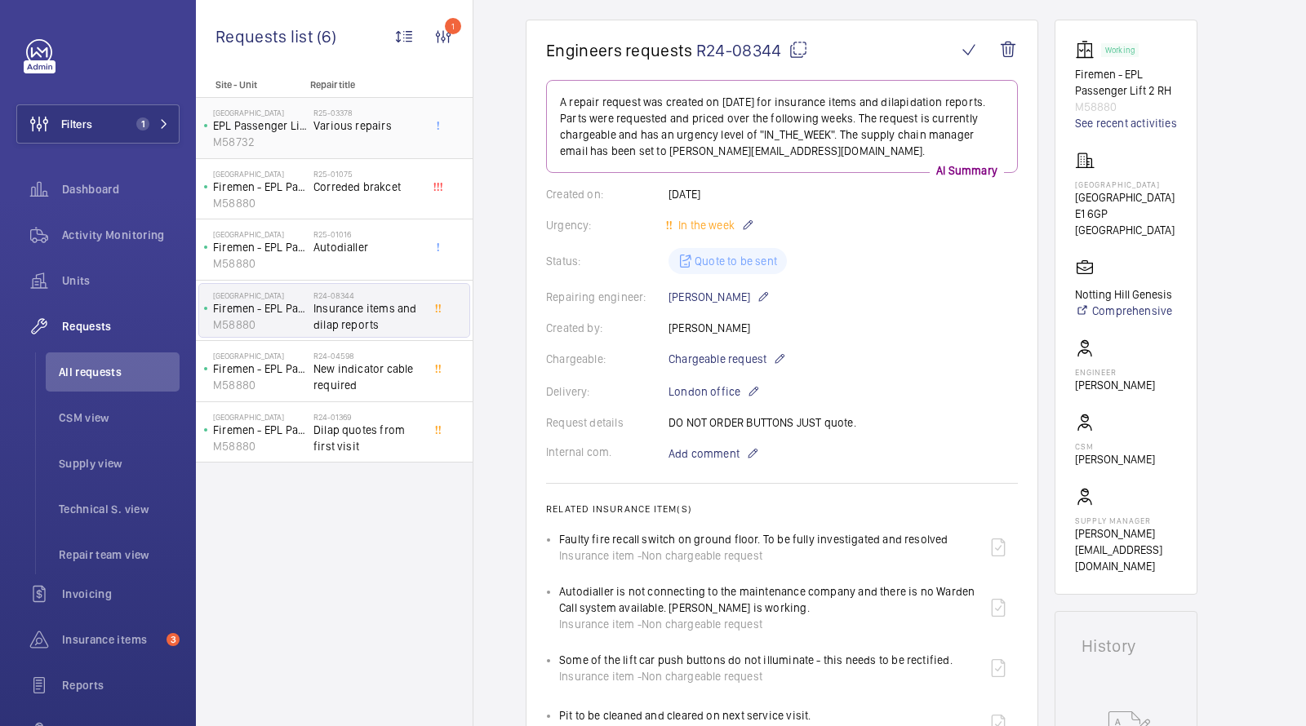
click at [331, 144] on div "R25-03378 Various repairs" at bounding box center [367, 131] width 108 height 47
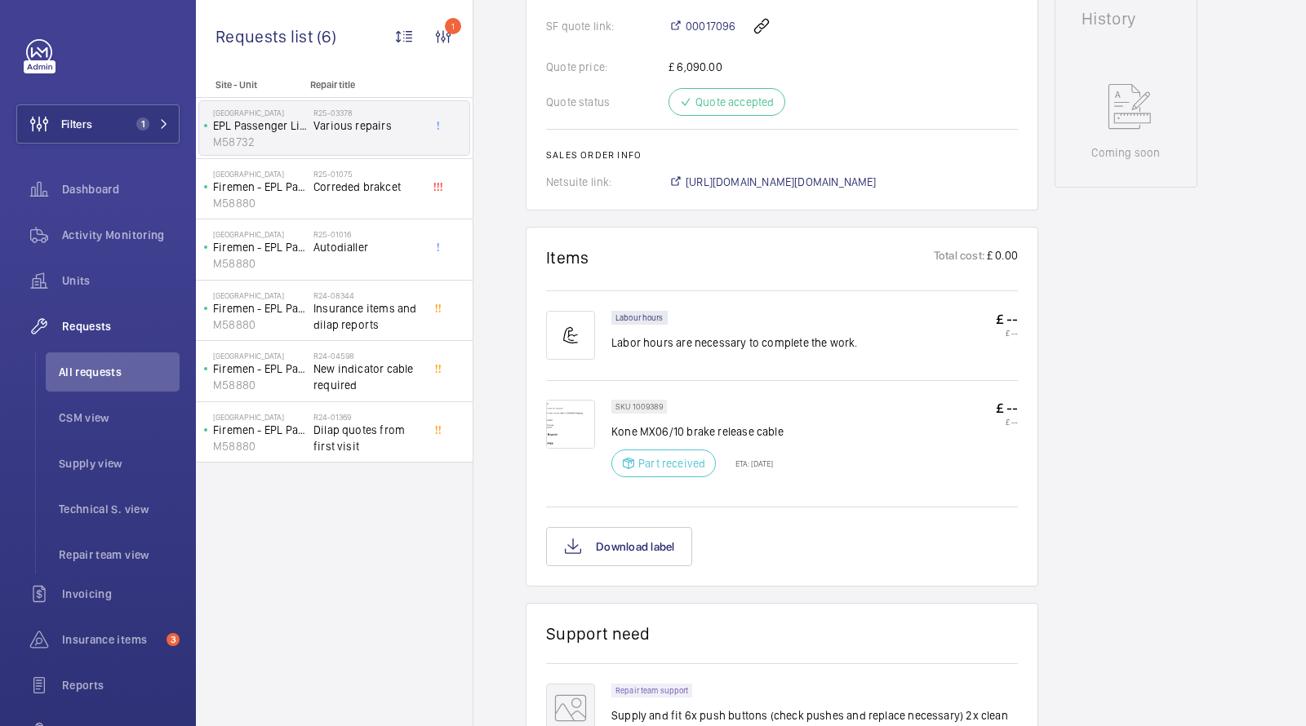
scroll to position [830, 0]
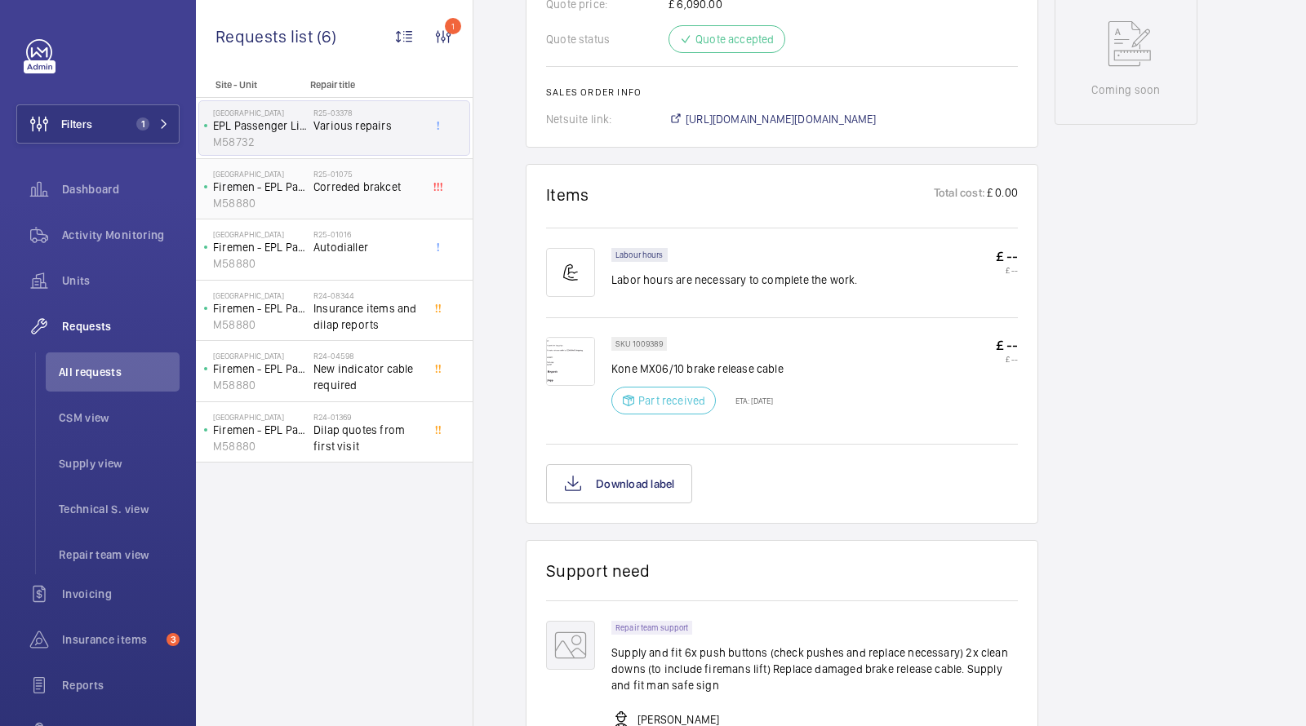
click at [354, 189] on span "Correded brakcet" at bounding box center [367, 187] width 108 height 16
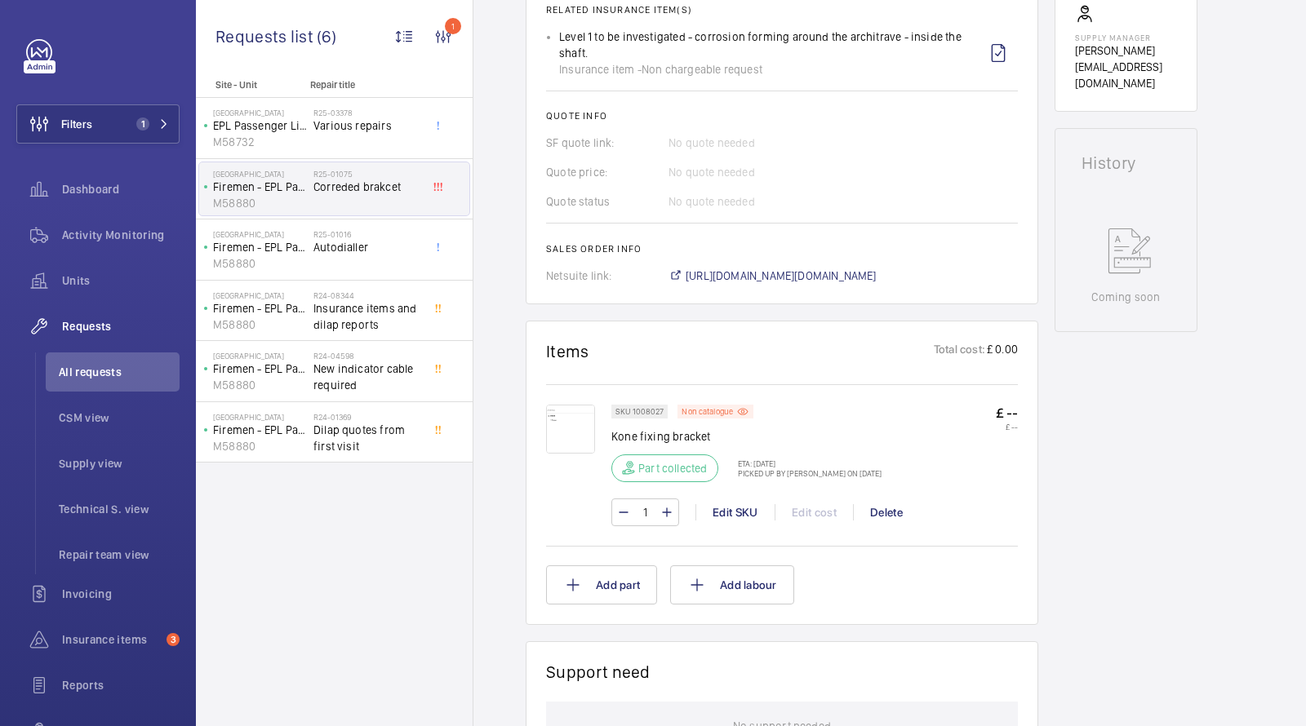
scroll to position [624, 0]
click at [344, 267] on div "R25-01016 Autodialler" at bounding box center [367, 252] width 108 height 47
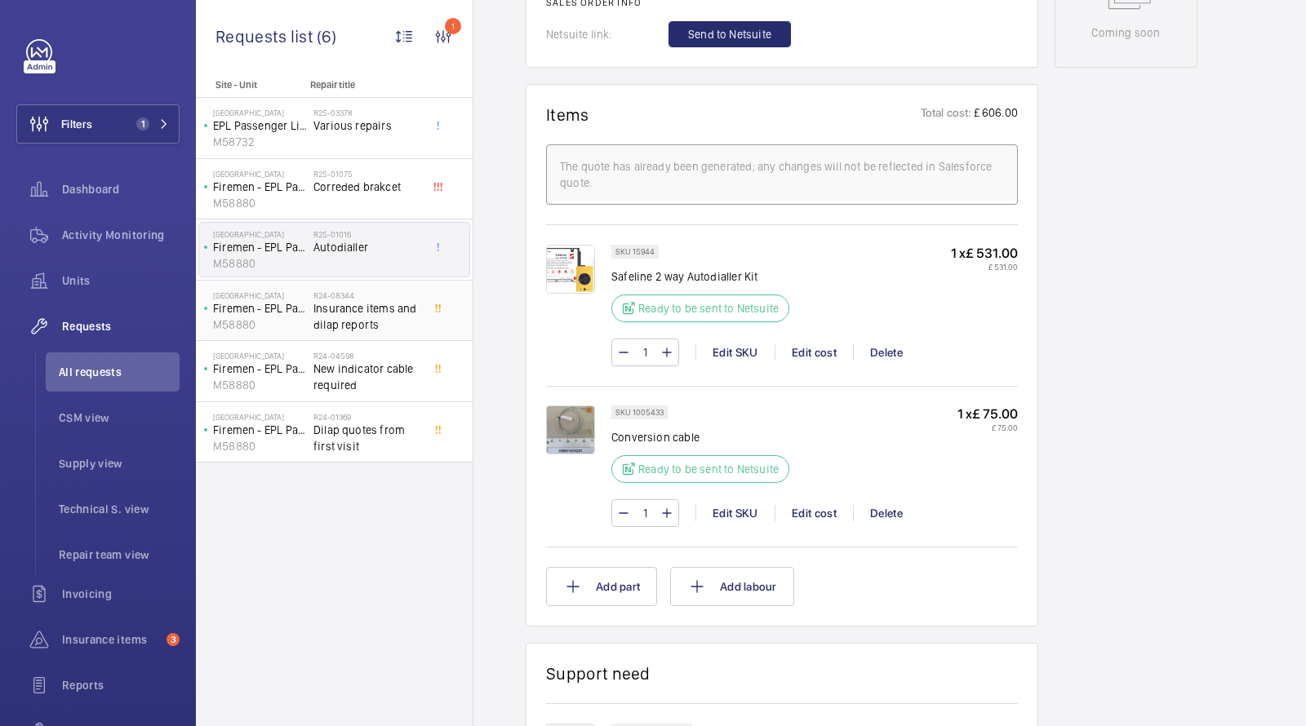
scroll to position [904, 0]
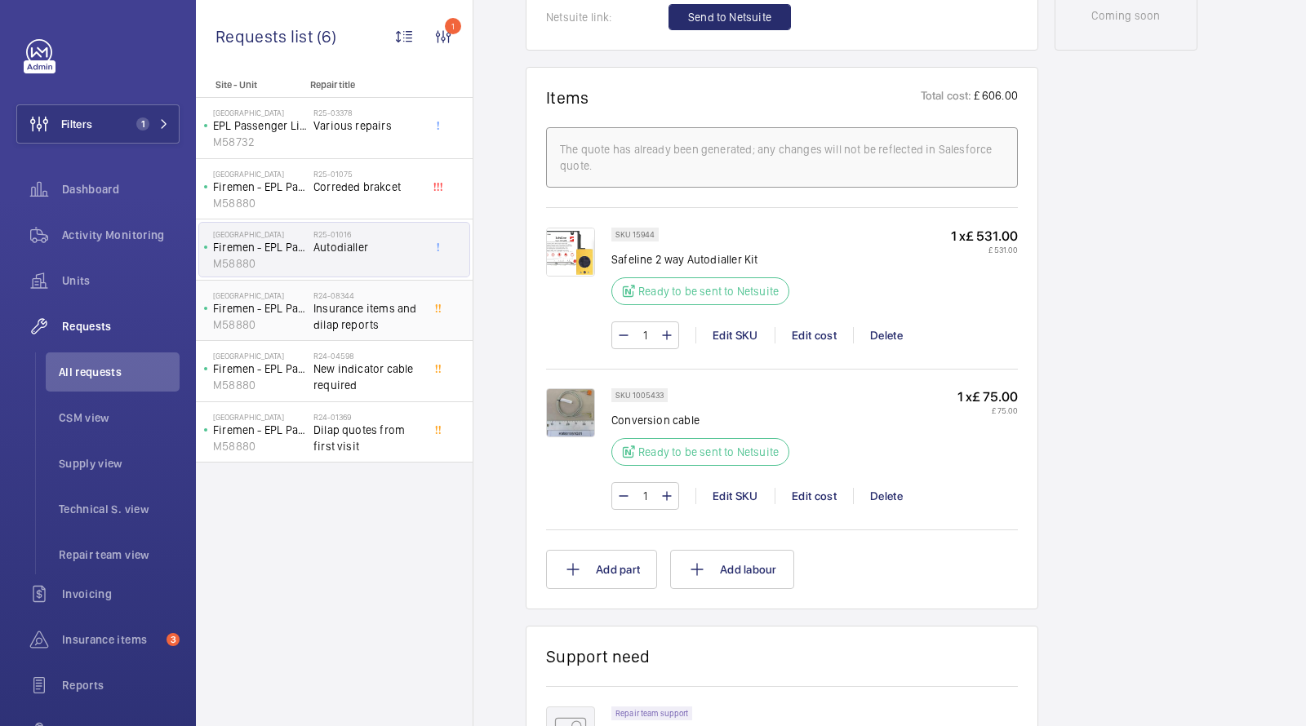
click at [360, 324] on span "Insurance items and dilap reports" at bounding box center [367, 316] width 108 height 33
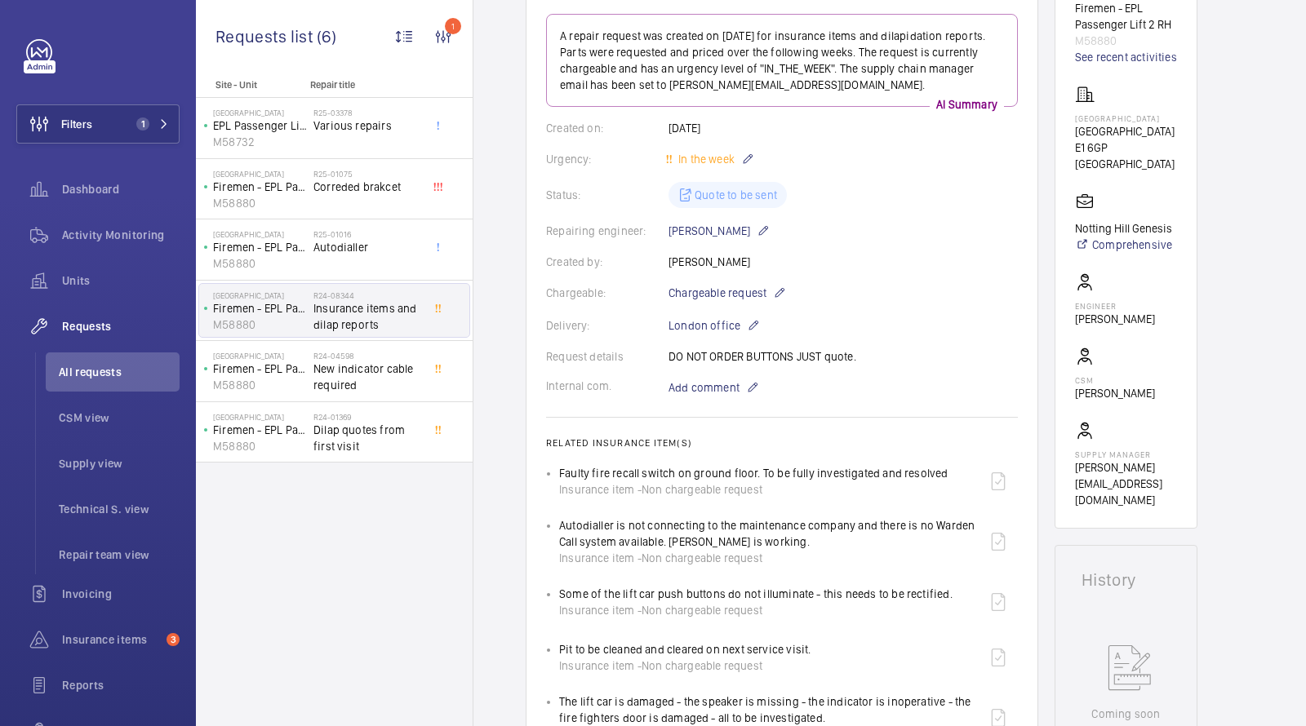
scroll to position [204, 0]
click at [325, 379] on span "New indicator cable required" at bounding box center [367, 377] width 108 height 33
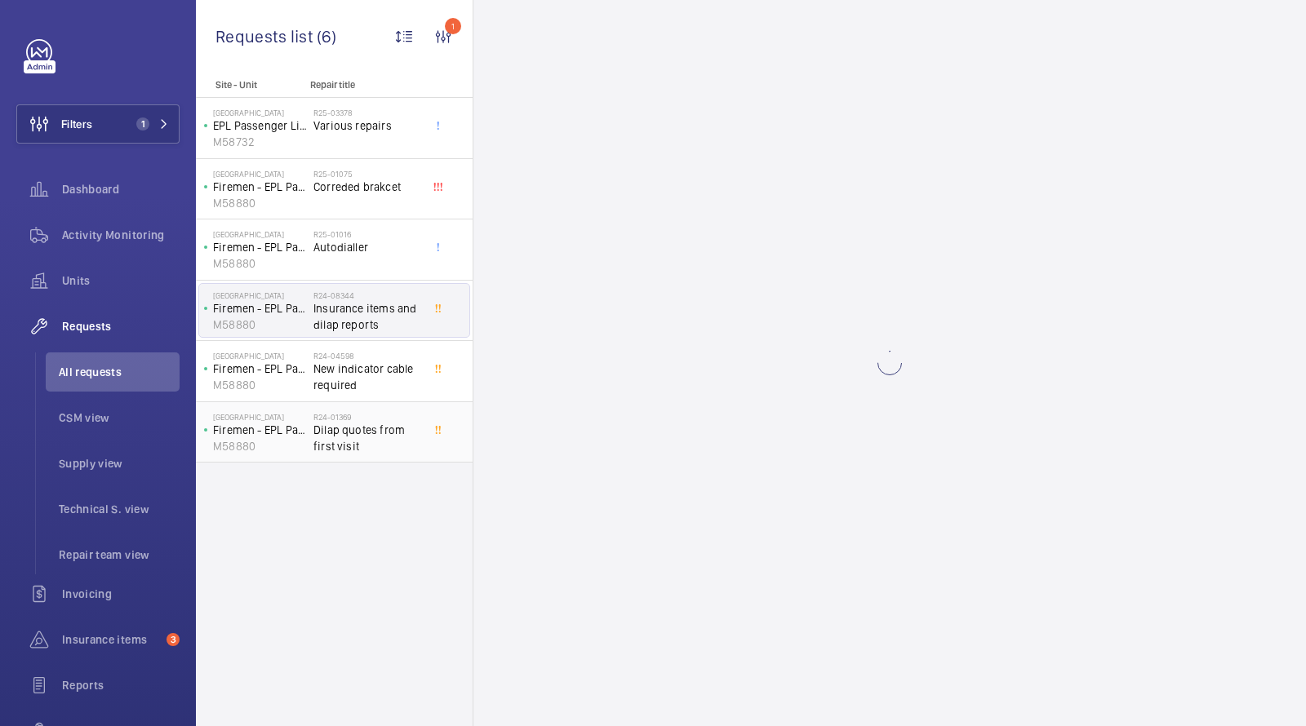
click at [340, 439] on span "Dilap quotes from first visit" at bounding box center [367, 438] width 108 height 33
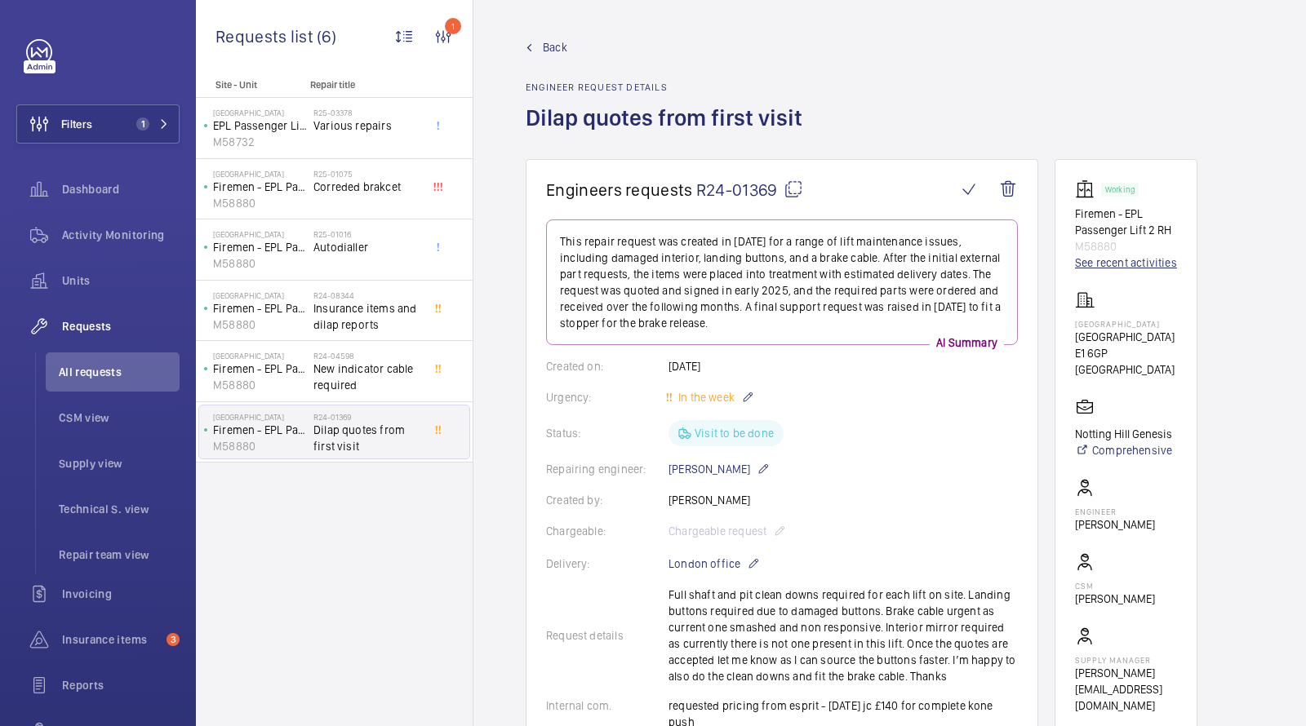
click at [1113, 264] on link "See recent activities" at bounding box center [1126, 263] width 102 height 16
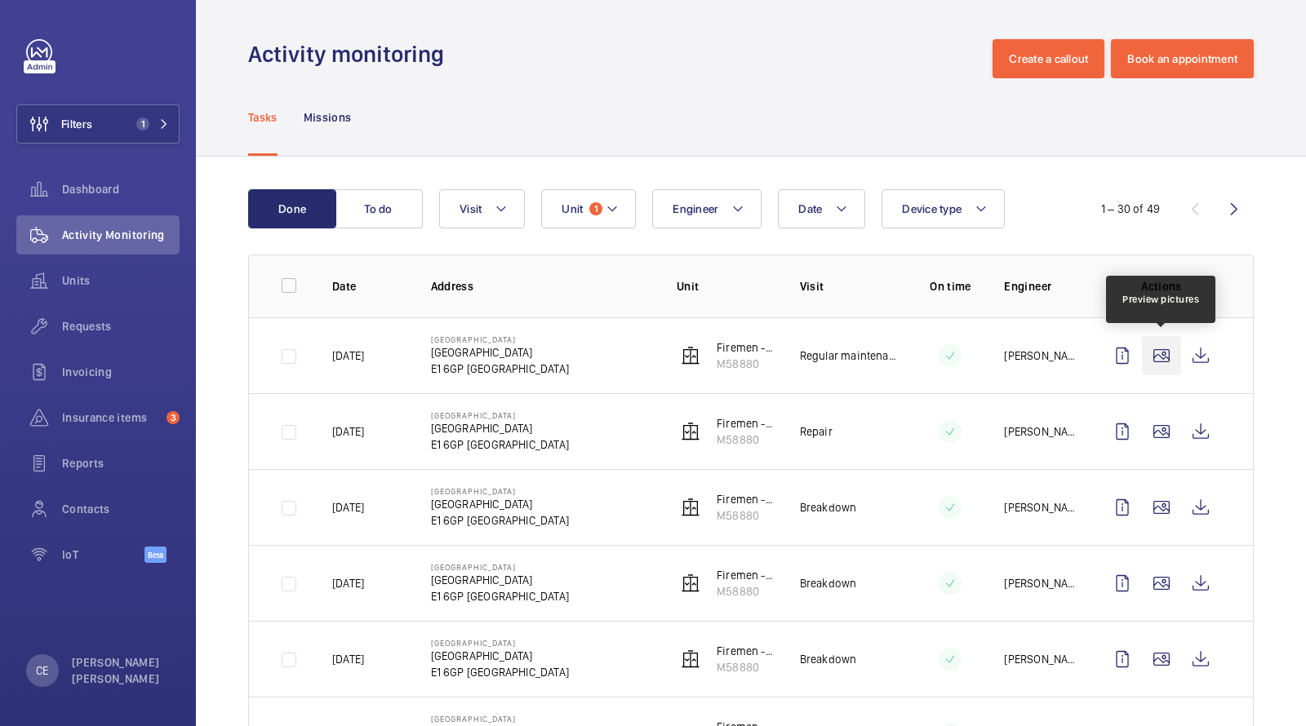
click at [1168, 356] on wm-front-icon-button at bounding box center [1161, 355] width 39 height 39
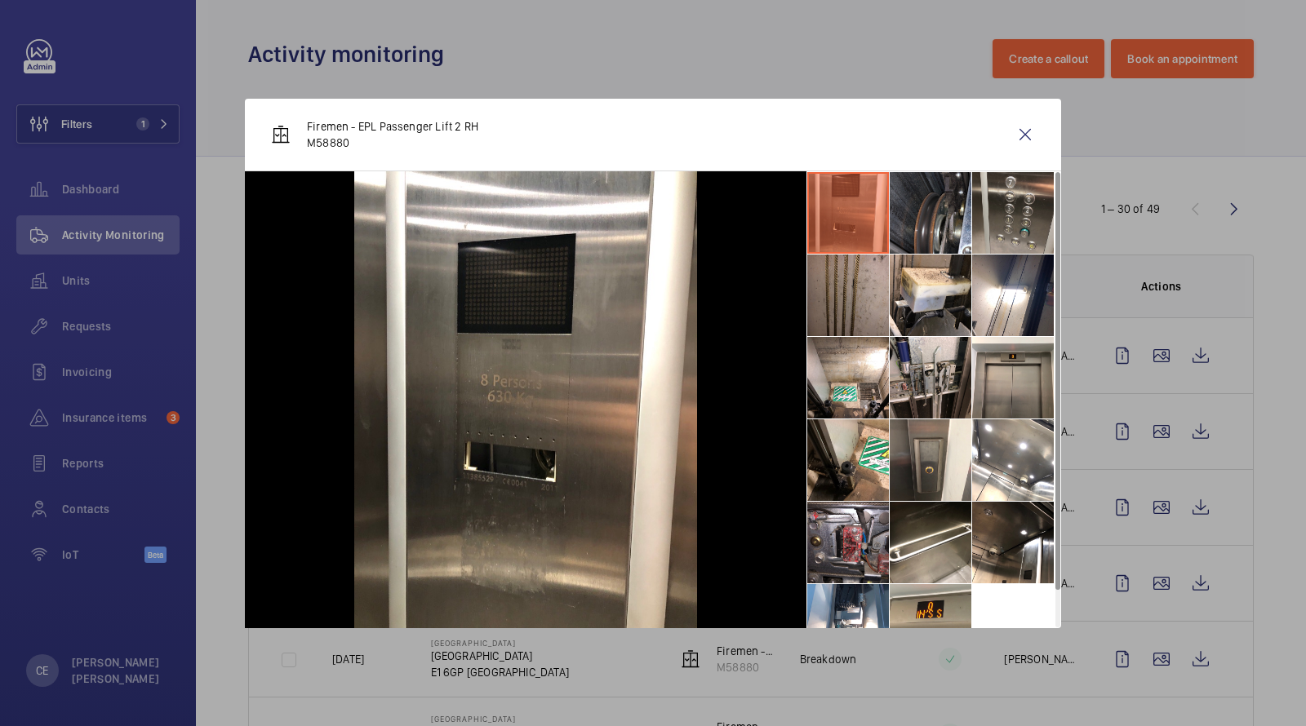
click at [1026, 204] on li at bounding box center [1013, 213] width 82 height 82
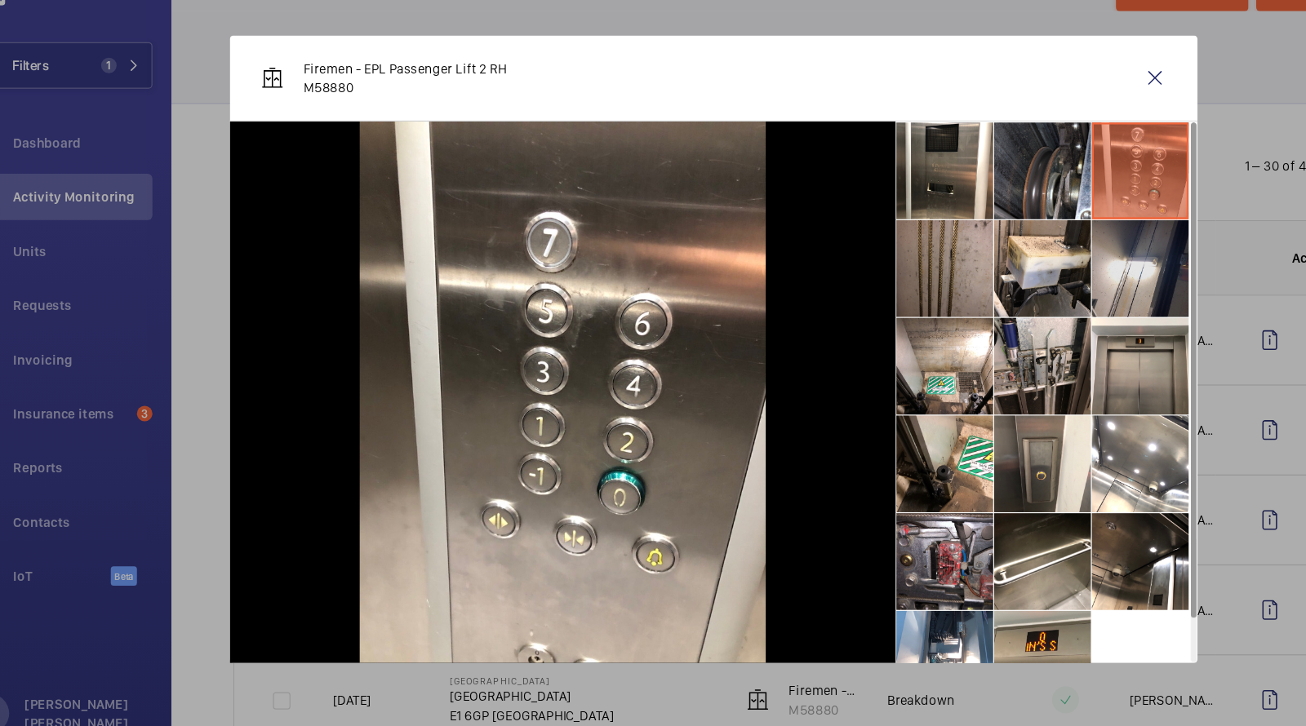
click at [1001, 286] on li at bounding box center [1013, 296] width 82 height 82
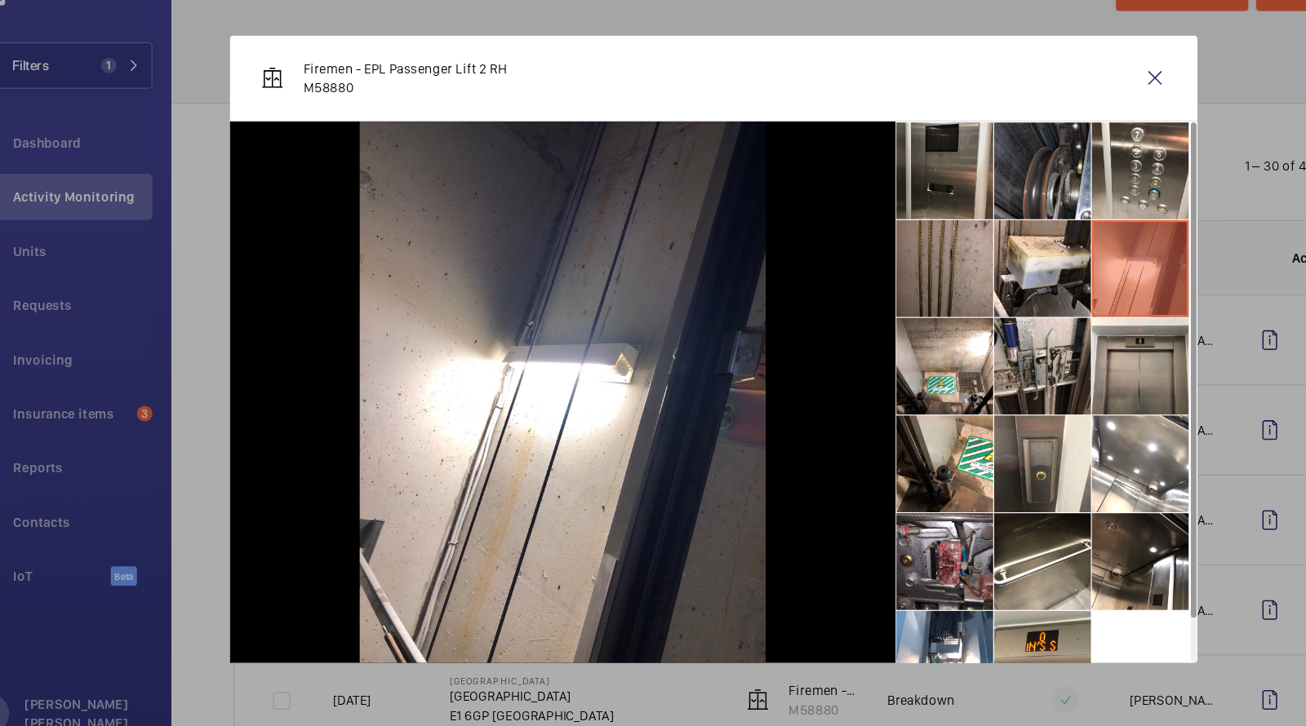
click at [853, 223] on li at bounding box center [848, 213] width 82 height 82
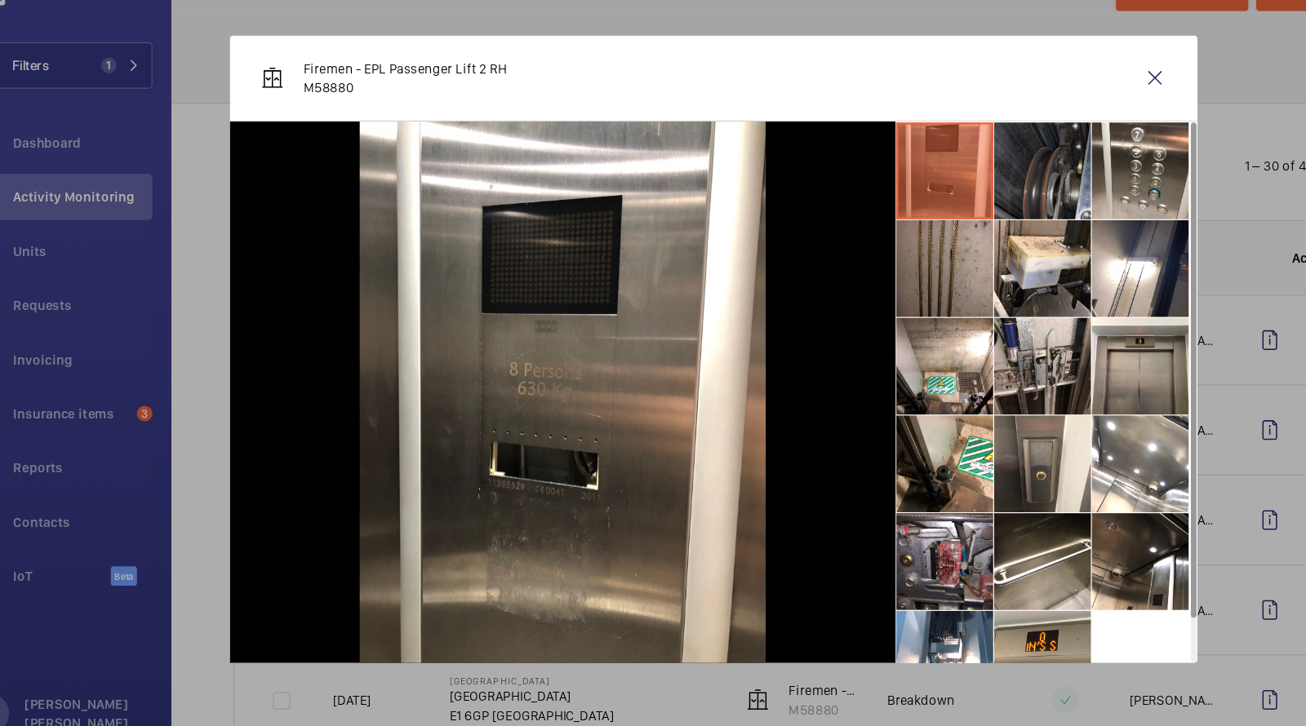
click at [932, 220] on li at bounding box center [931, 213] width 82 height 82
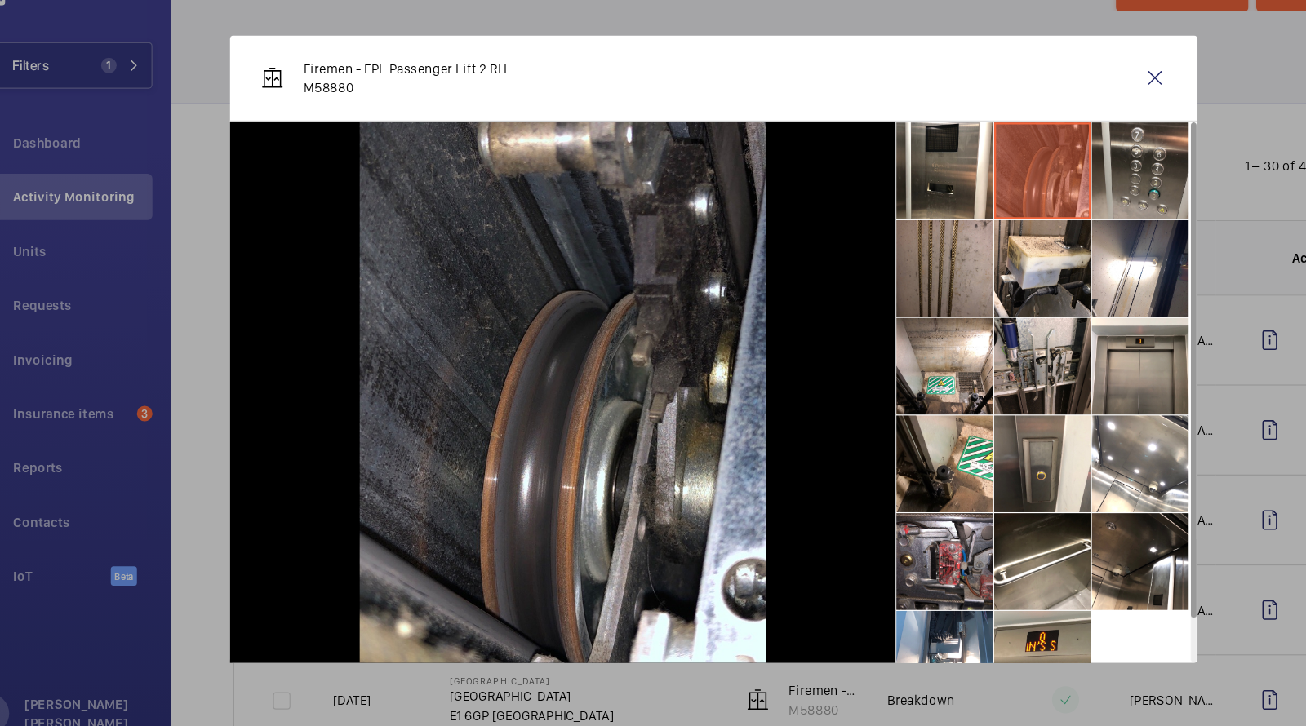
click at [1023, 218] on li at bounding box center [1013, 213] width 82 height 82
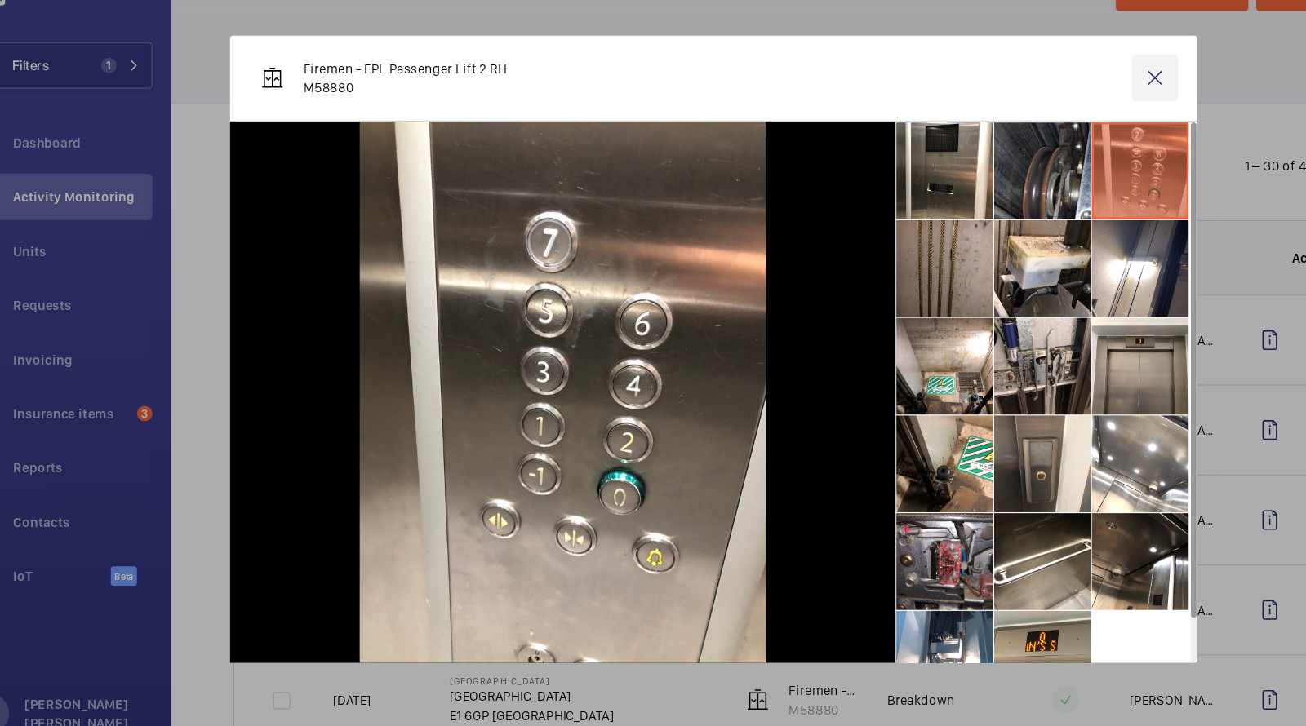
click at [1038, 139] on wm-front-icon-button at bounding box center [1024, 134] width 39 height 39
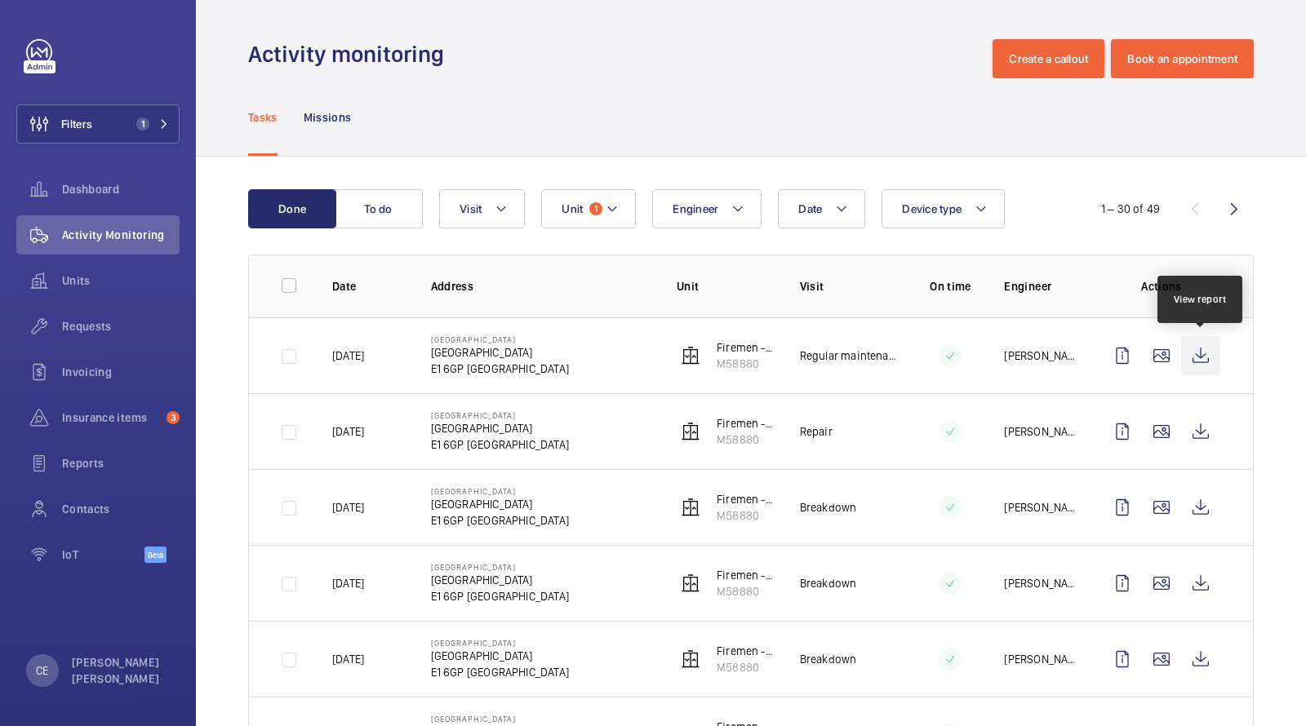
click at [1204, 346] on wm-front-icon-button at bounding box center [1200, 355] width 39 height 39
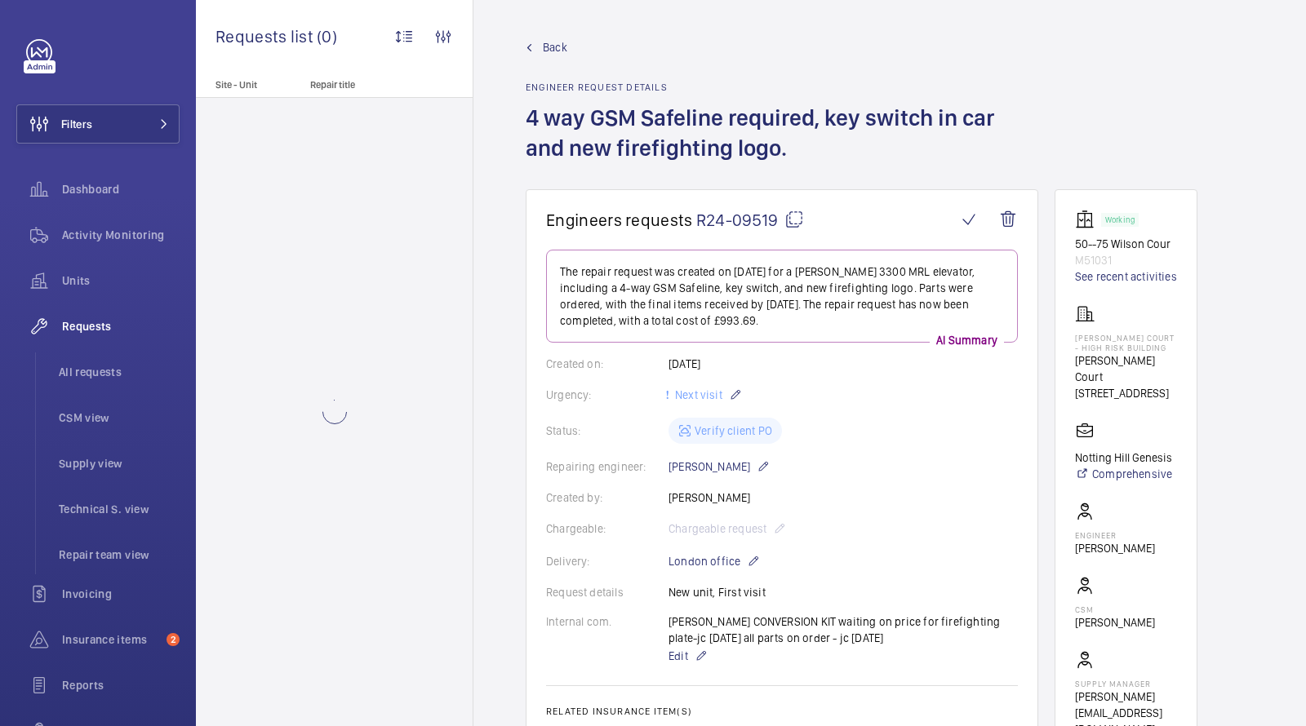
scroll to position [15, 0]
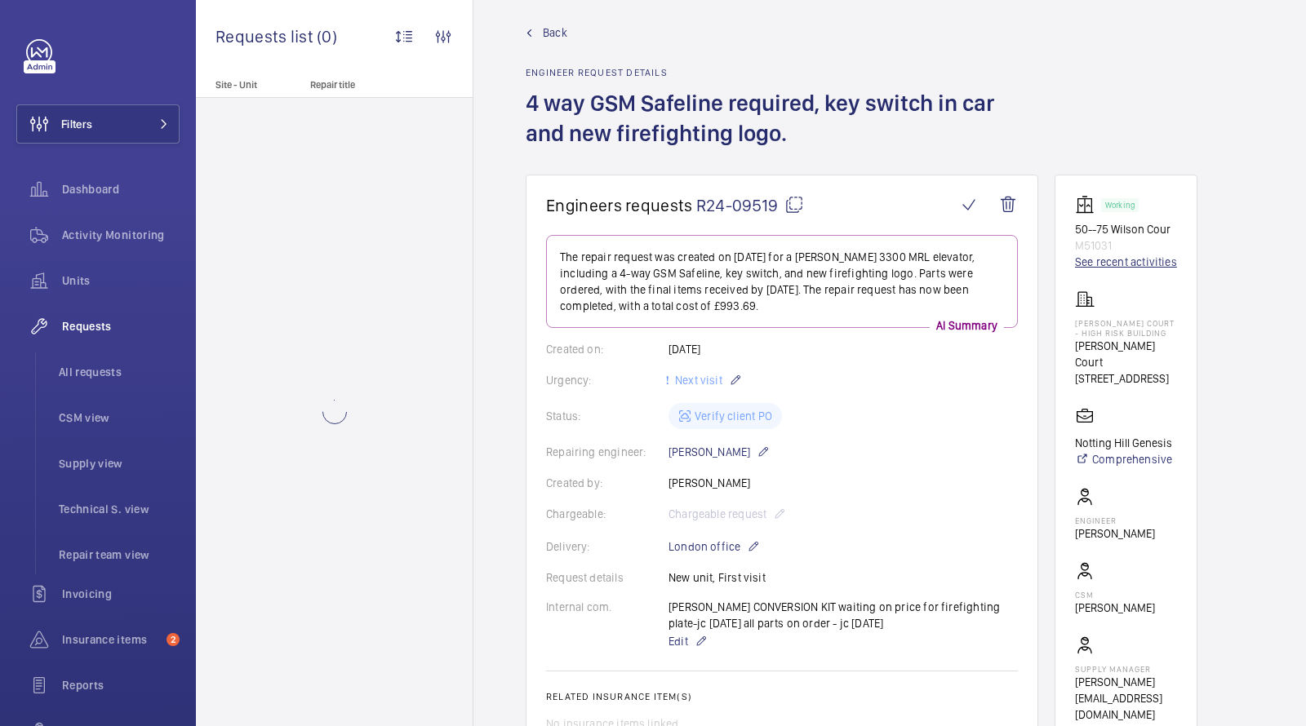
click at [1136, 259] on link "See recent activities" at bounding box center [1126, 262] width 102 height 16
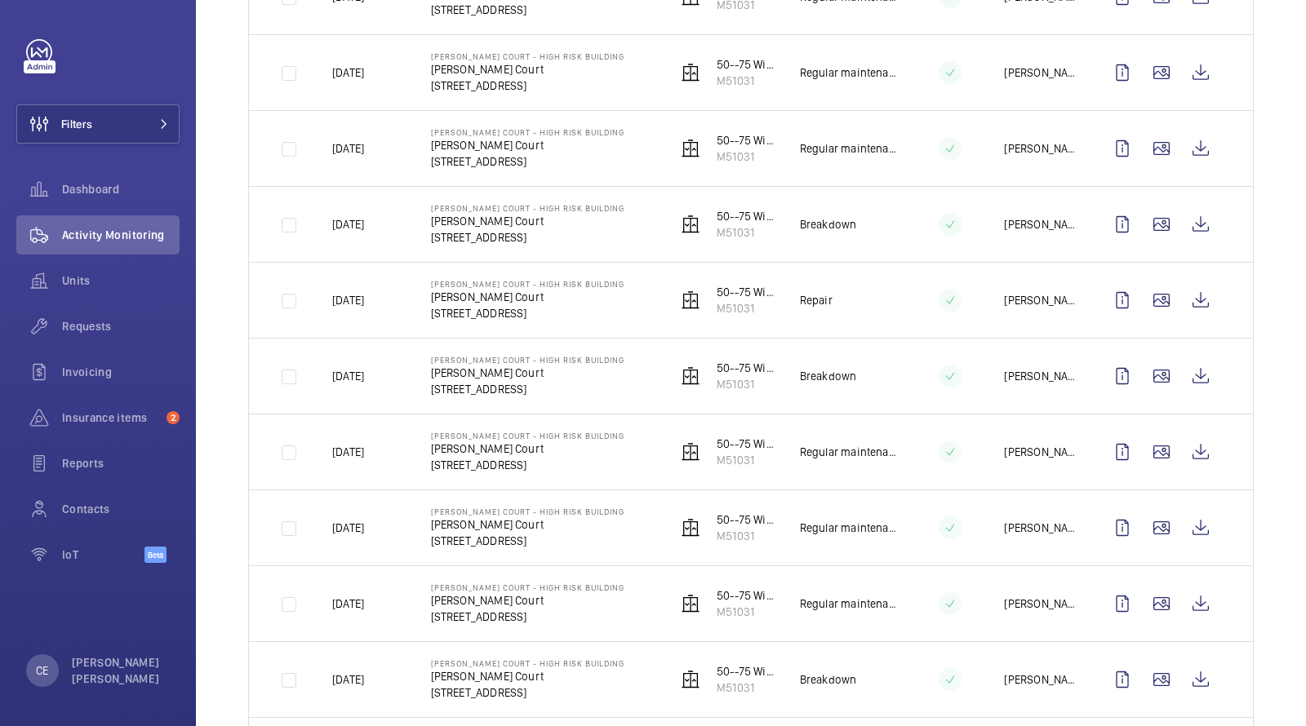
scroll to position [453, 0]
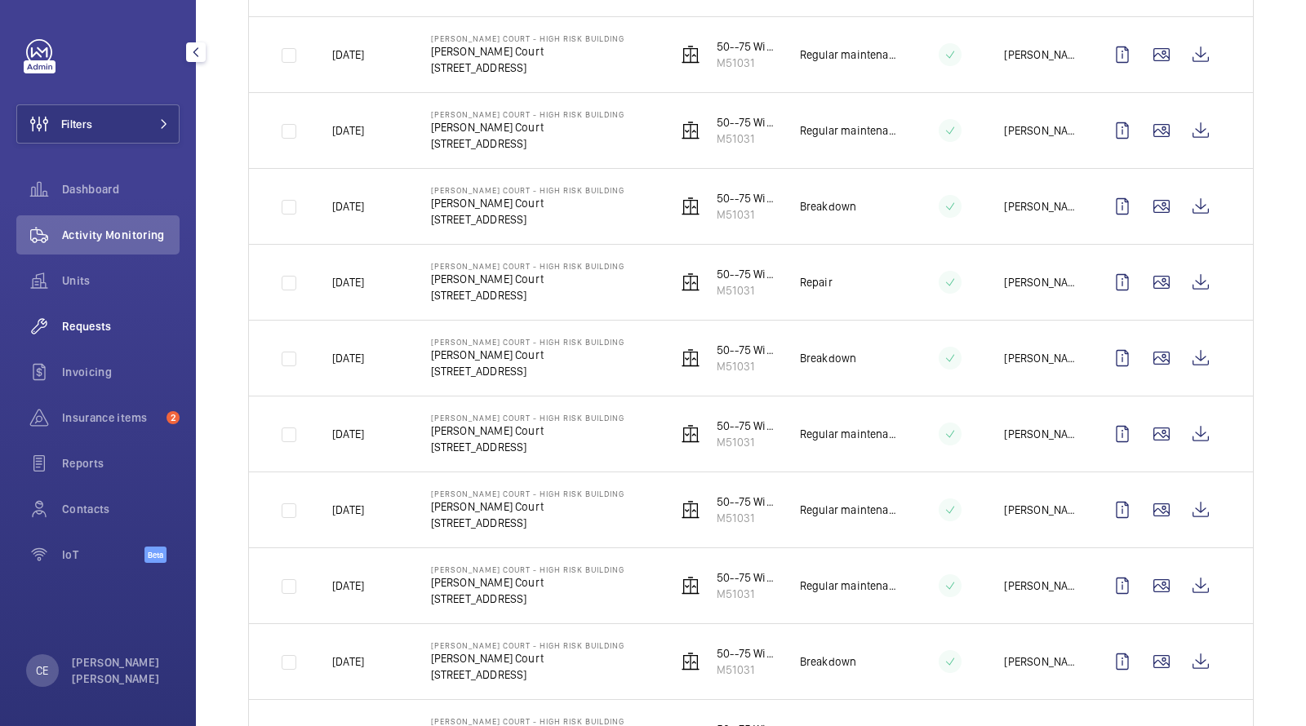
click at [95, 326] on span "Requests" at bounding box center [121, 326] width 118 height 16
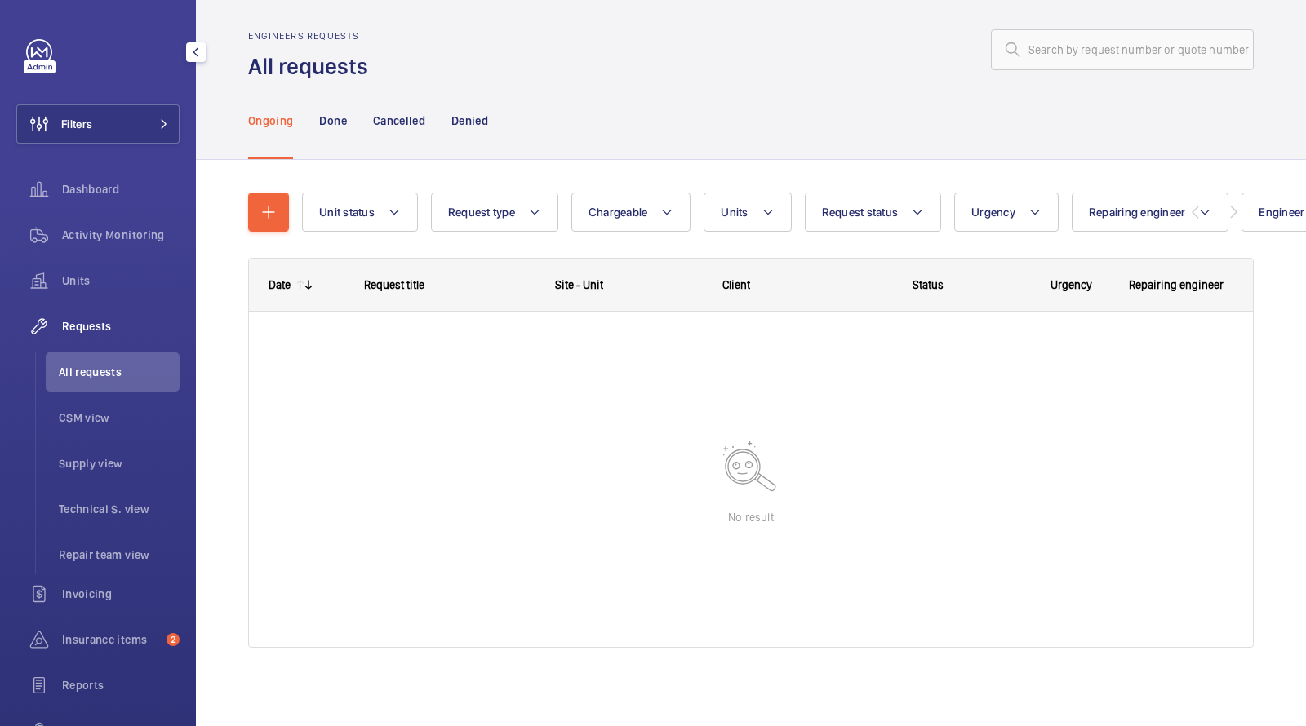
scroll to position [9, 0]
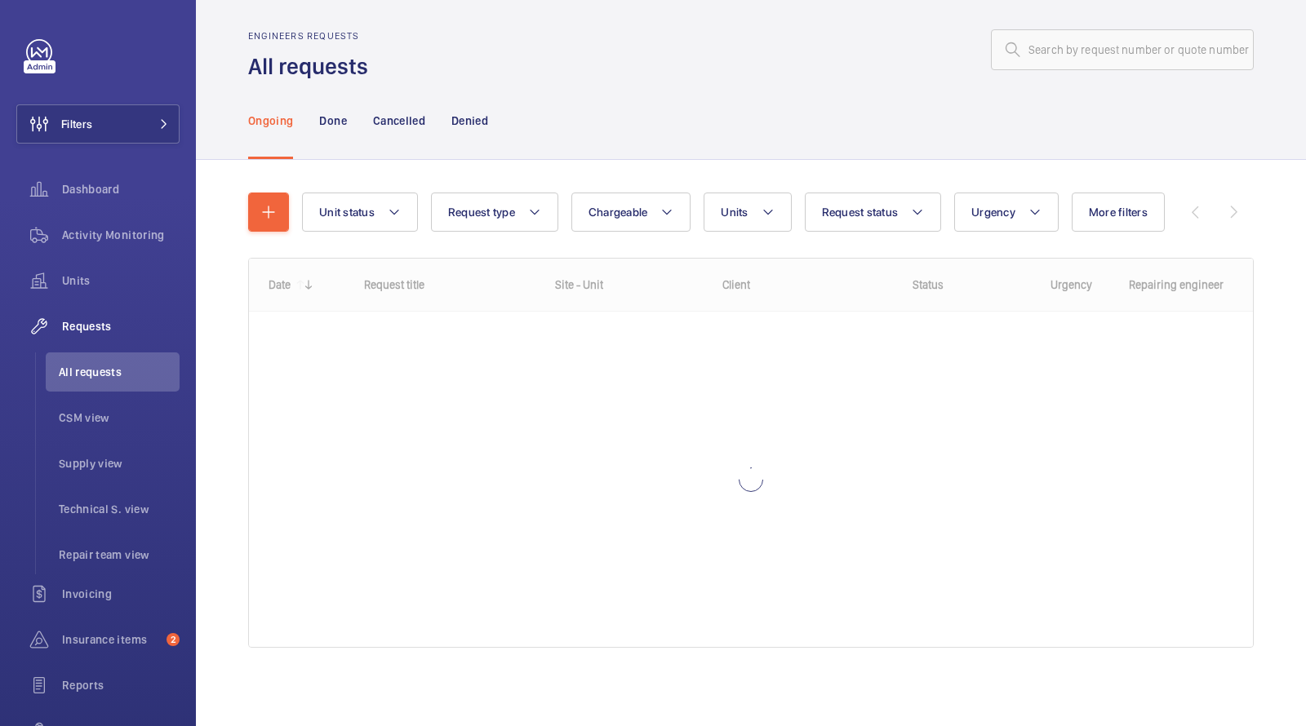
click at [732, 232] on wm-front-shared-table-view-engine "Unit status Request type Chargeable Units Request status Urgency More filters R…" at bounding box center [750, 440] width 1005 height 495
click at [732, 208] on span "Units" at bounding box center [734, 212] width 27 height 13
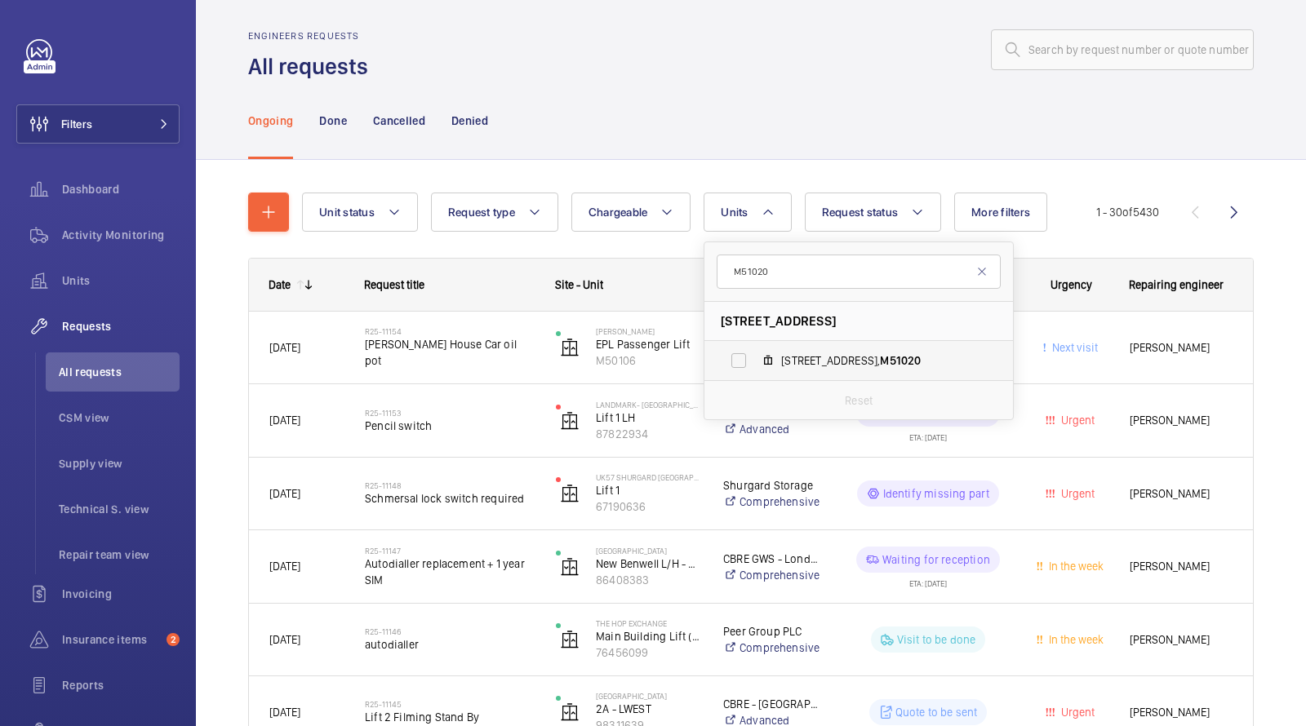
type input "M51020"
click at [783, 350] on label "[STREET_ADDRESS]" at bounding box center [845, 360] width 282 height 39
click at [755, 350] on input "[STREET_ADDRESS]" at bounding box center [738, 360] width 33 height 33
checkbox input "true"
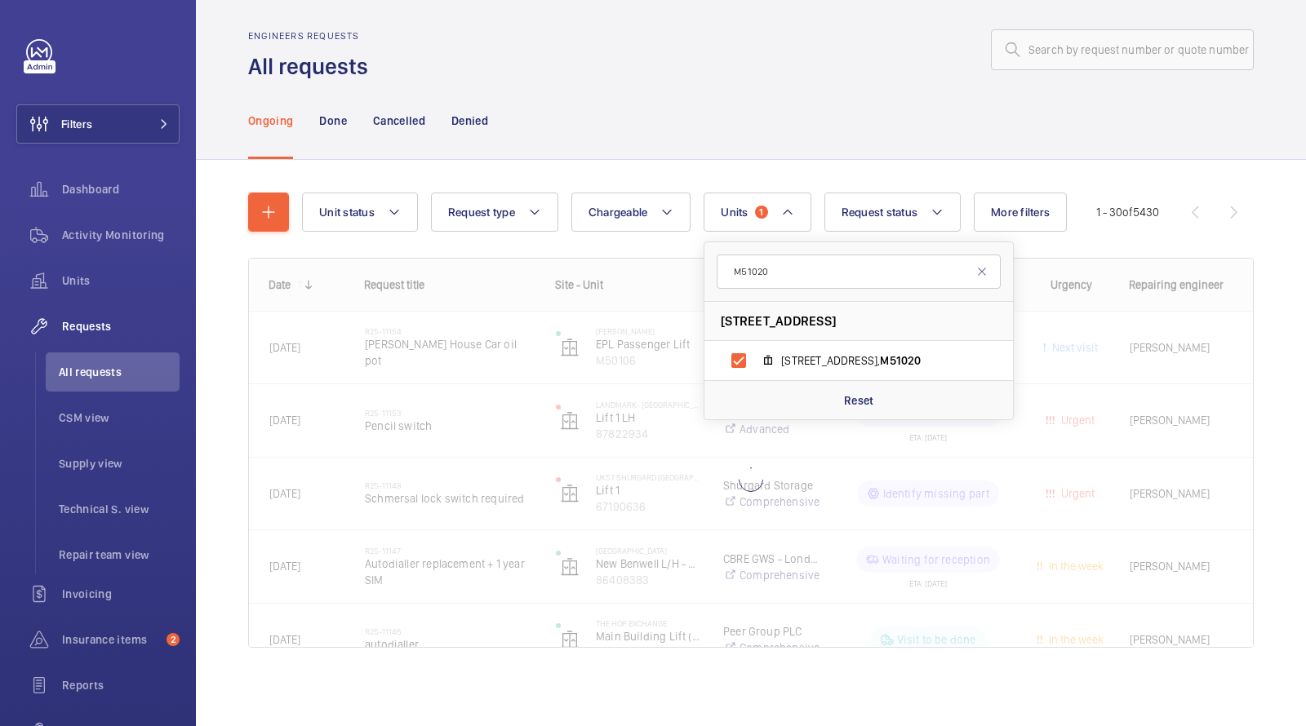
click at [774, 158] on div "Ongoing Done Cancelled Denied" at bounding box center [750, 121] width 1005 height 78
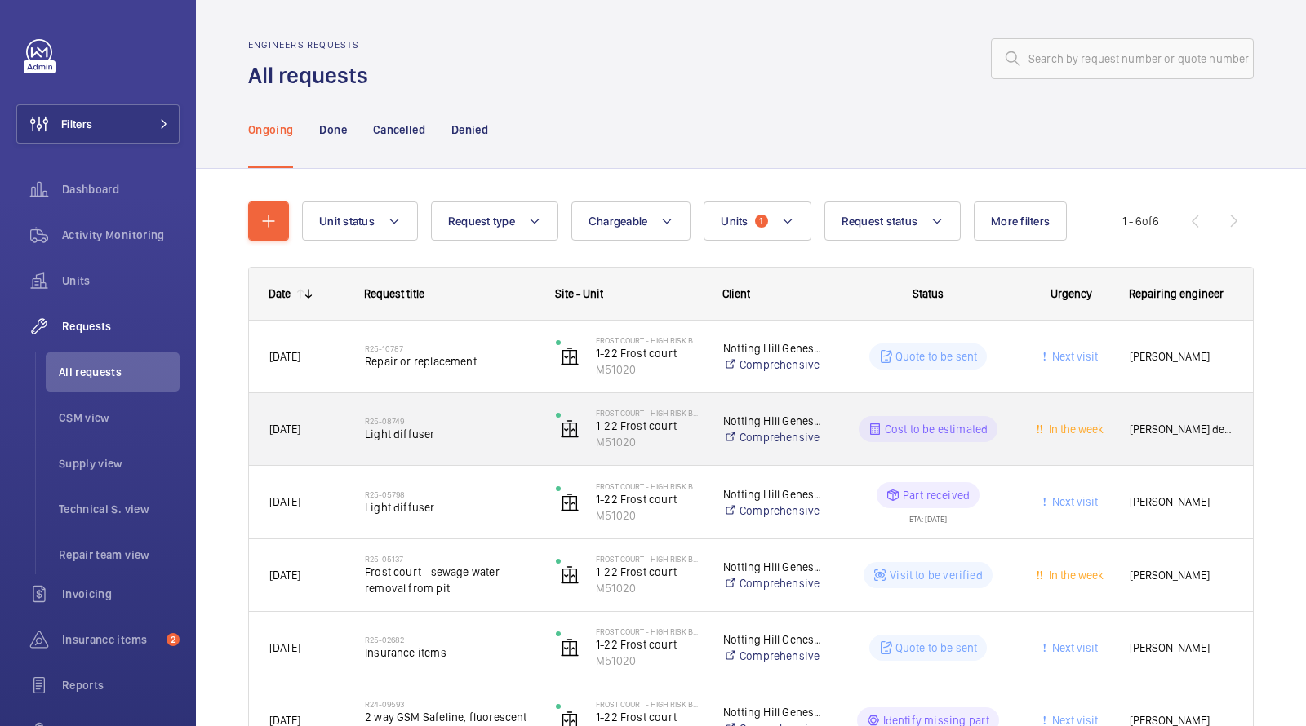
click at [447, 439] on span "Light diffuser" at bounding box center [450, 434] width 170 height 16
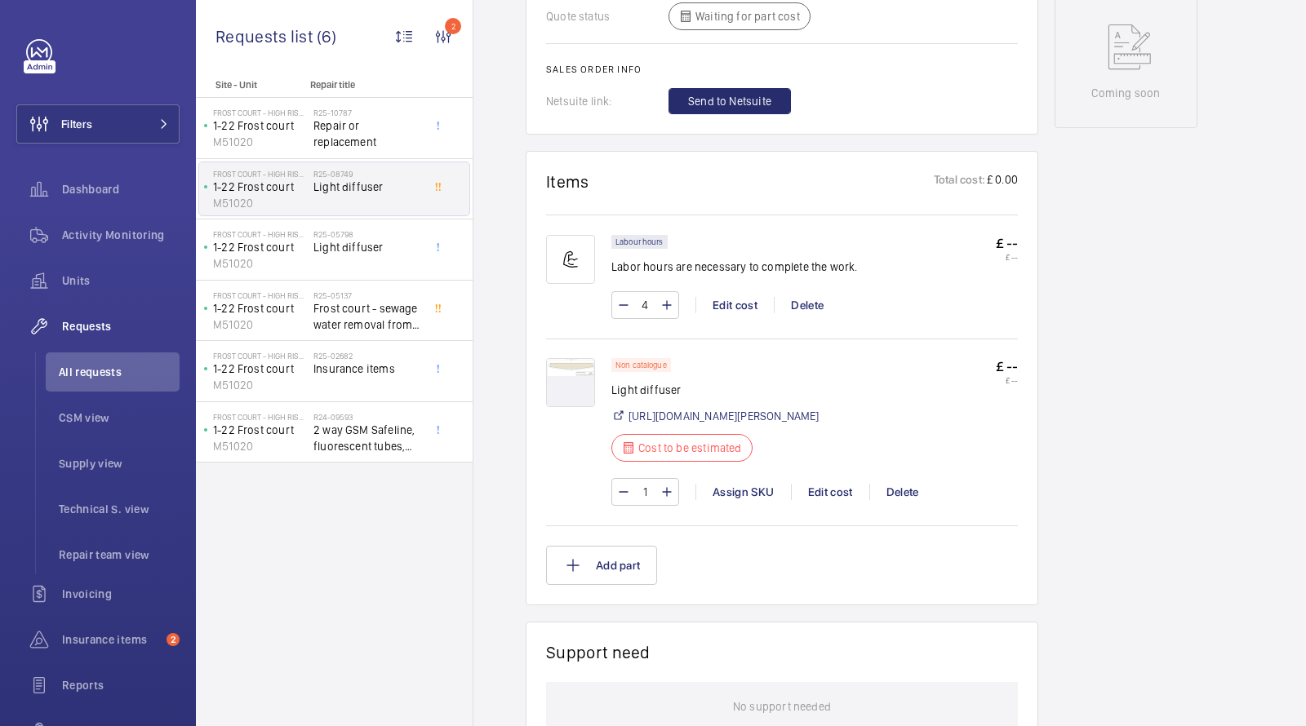
scroll to position [837, 0]
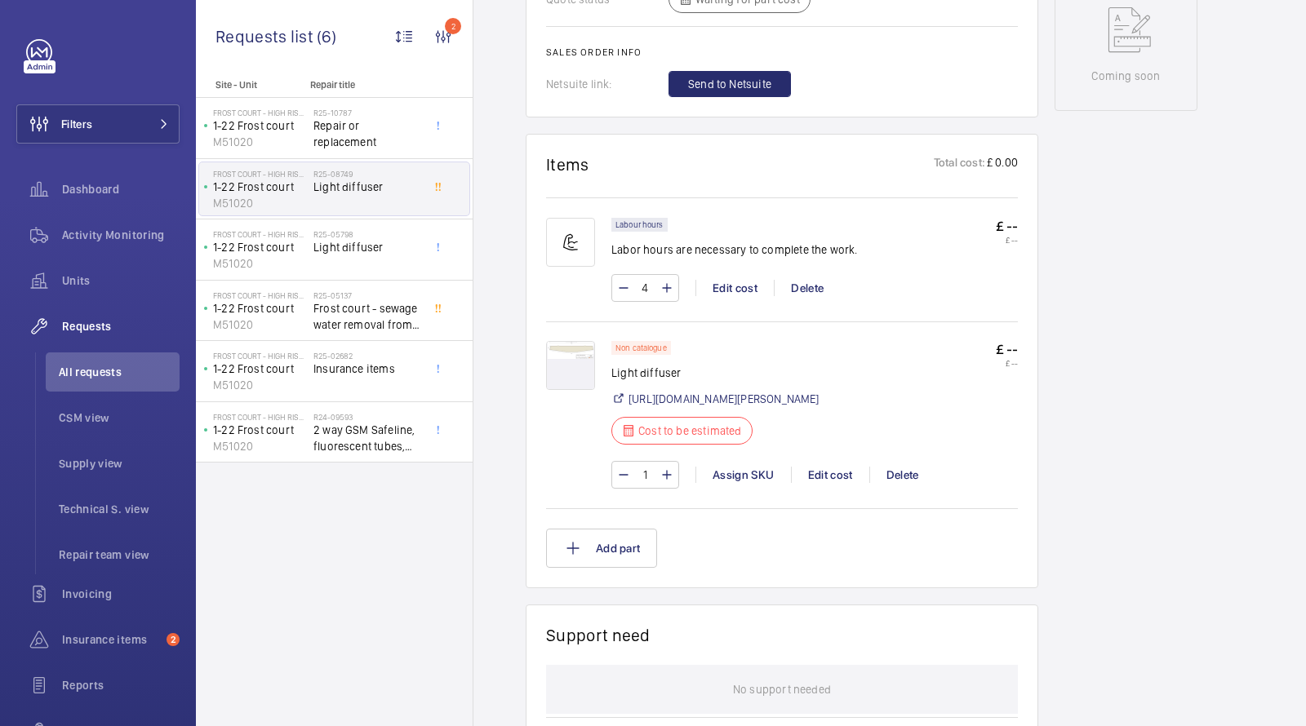
click at [560, 342] on img at bounding box center [570, 365] width 49 height 49
click at [722, 391] on link "[URL][DOMAIN_NAME][PERSON_NAME]" at bounding box center [723, 399] width 191 height 16
click at [145, 234] on span "Activity Monitoring" at bounding box center [121, 235] width 118 height 16
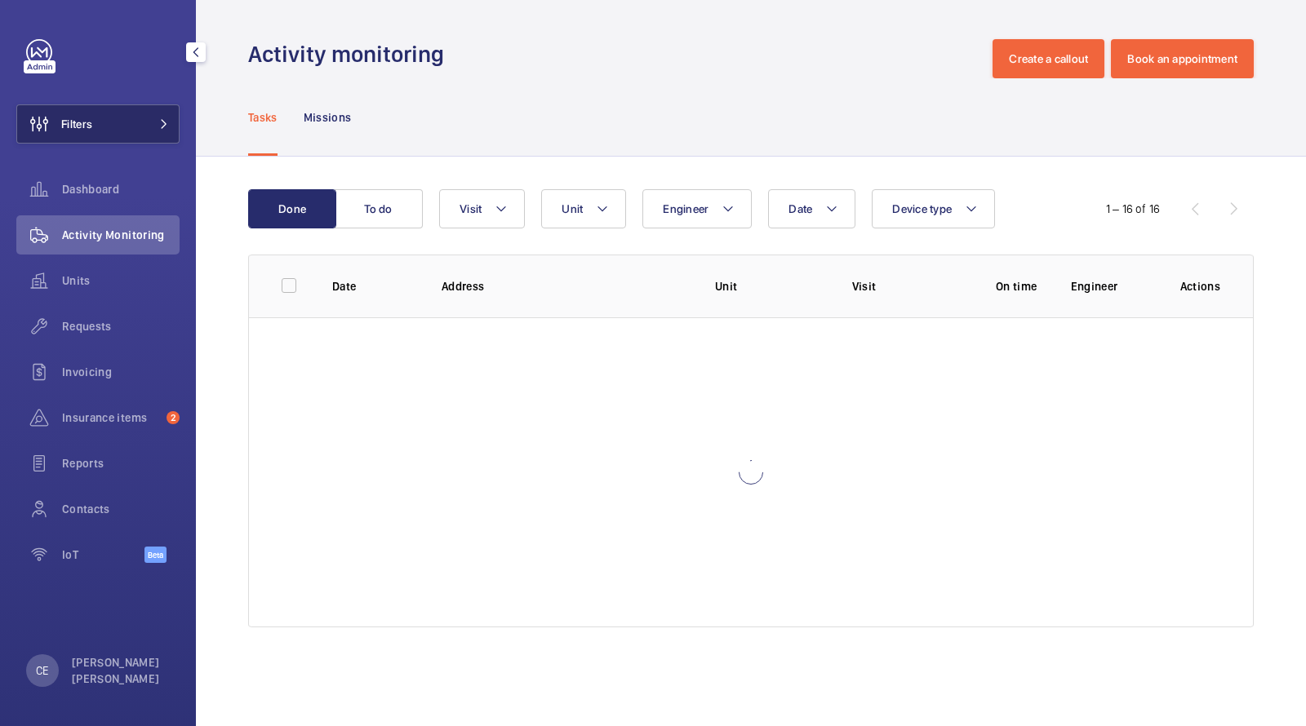
click at [162, 130] on button "Filters" at bounding box center [97, 123] width 163 height 39
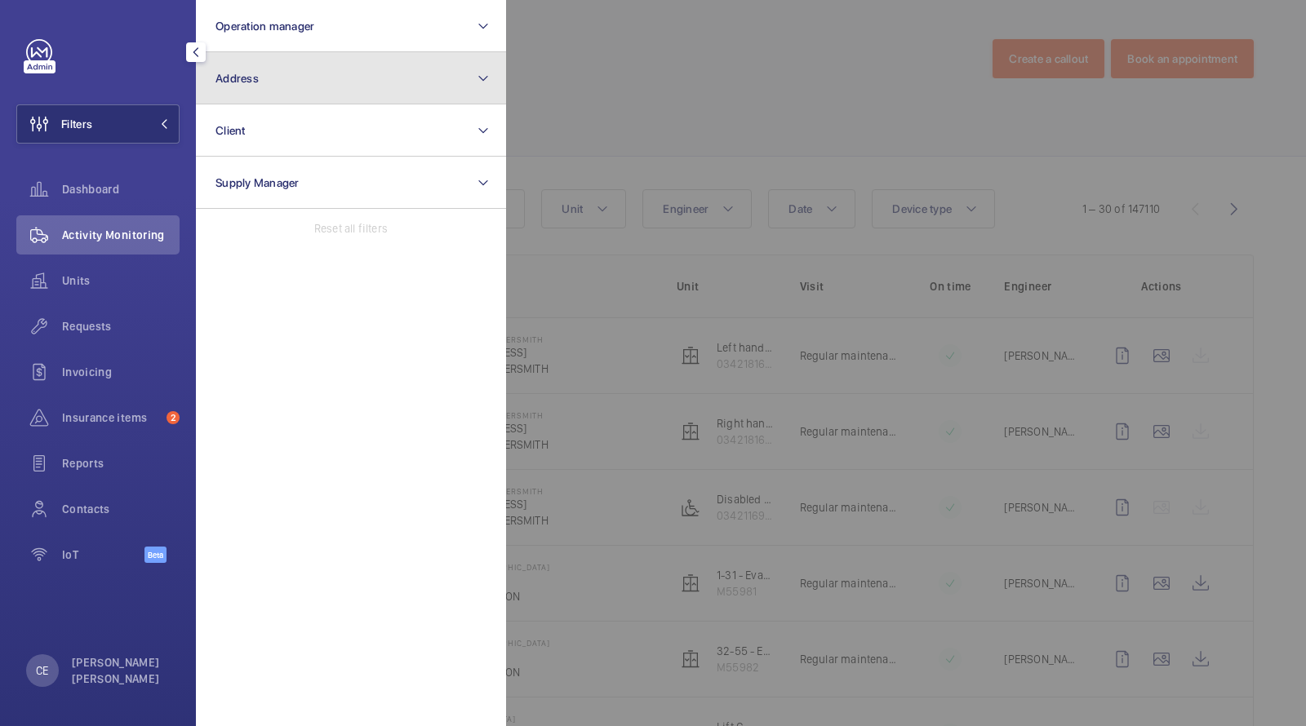
click at [289, 70] on button "Address" at bounding box center [351, 78] width 310 height 52
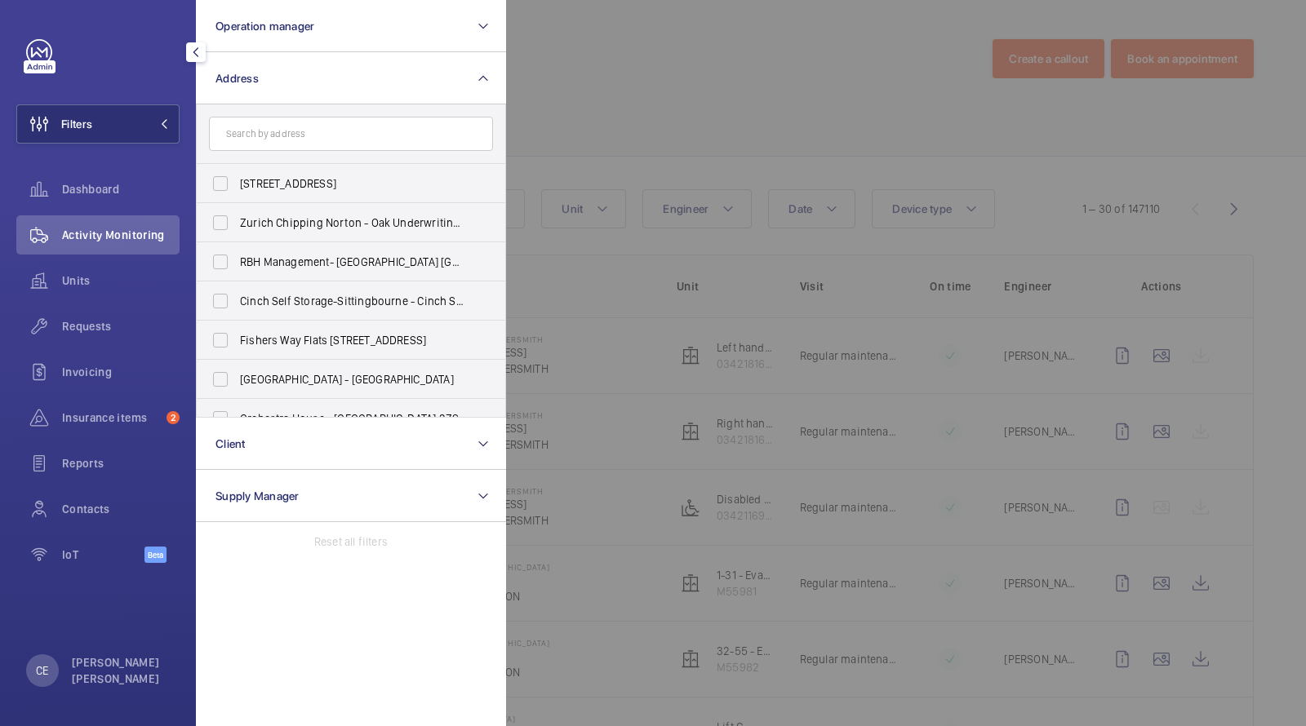
type input "g"
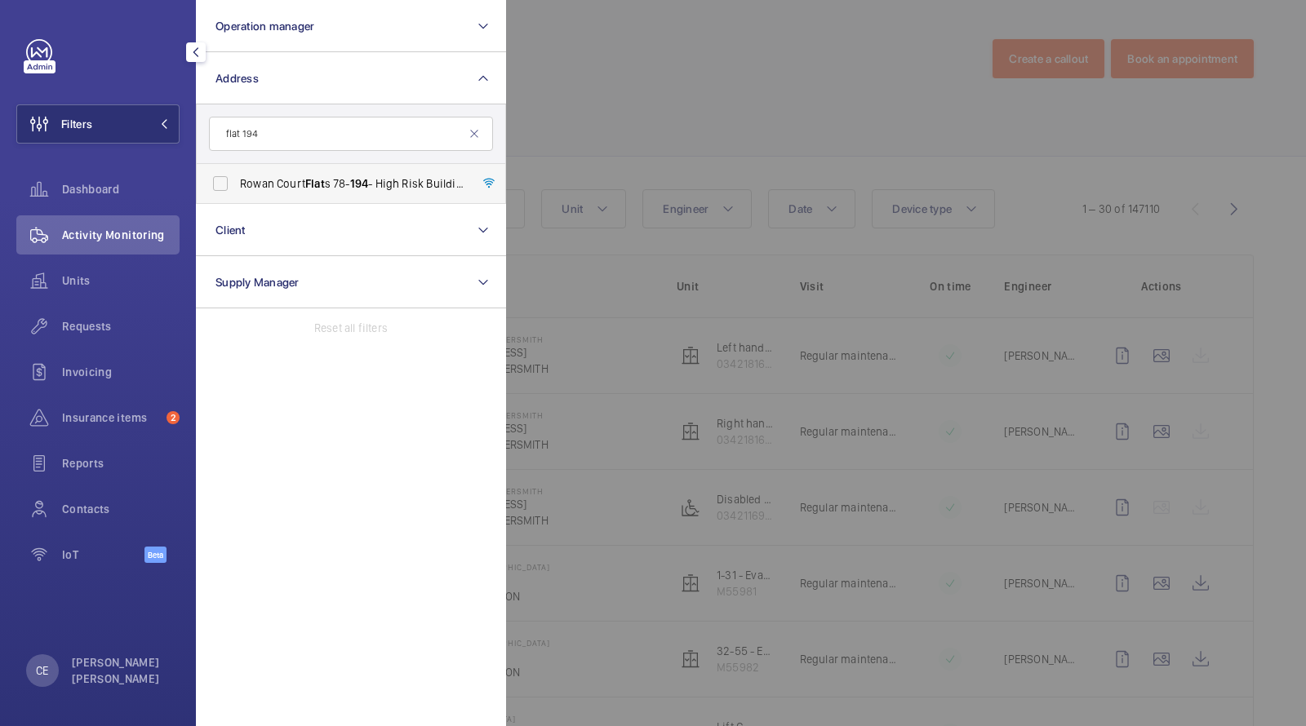
type input "flat 194"
click at [302, 183] on span "[GEOGRAPHIC_DATA] s [STREET_ADDRESS]" at bounding box center [352, 183] width 224 height 16
click at [237, 183] on input "[GEOGRAPHIC_DATA] s [STREET_ADDRESS]" at bounding box center [220, 183] width 33 height 33
checkbox input "true"
click at [282, 141] on input "flat 194" at bounding box center [351, 134] width 284 height 34
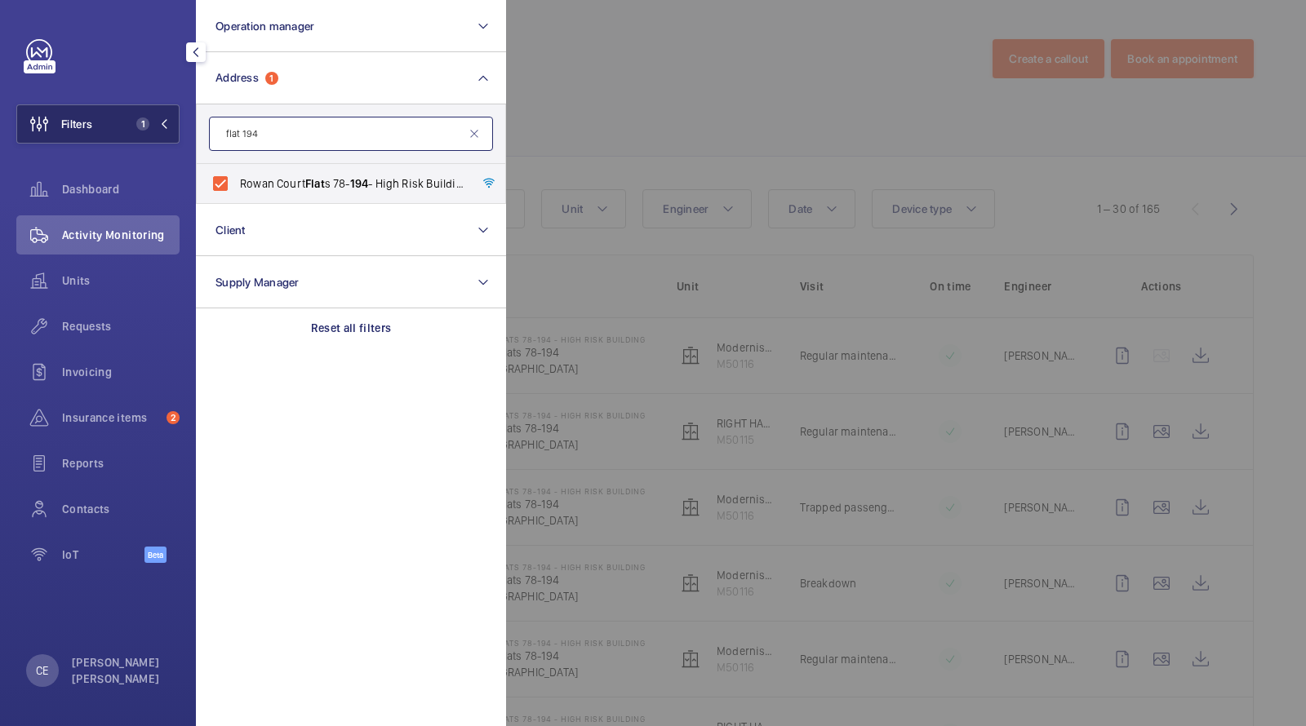
drag, startPoint x: 283, startPoint y: 141, endPoint x: 84, endPoint y: 126, distance: 199.7
click at [89, 126] on wm-front-sidebar-menu-filter "Filters 1 Operation manager Address 1 flat [STREET_ADDRESS] Reset Client Supply…" at bounding box center [97, 123] width 163 height 39
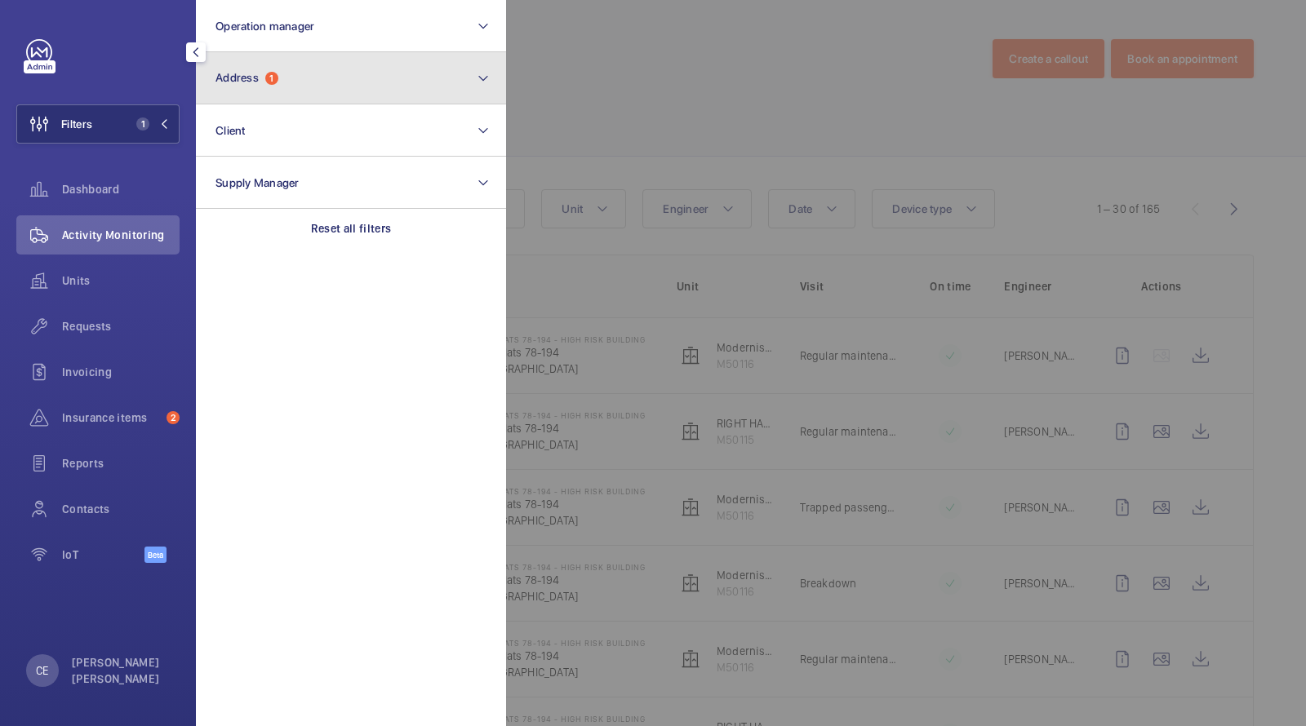
click at [263, 87] on button "Address 1" at bounding box center [351, 78] width 310 height 52
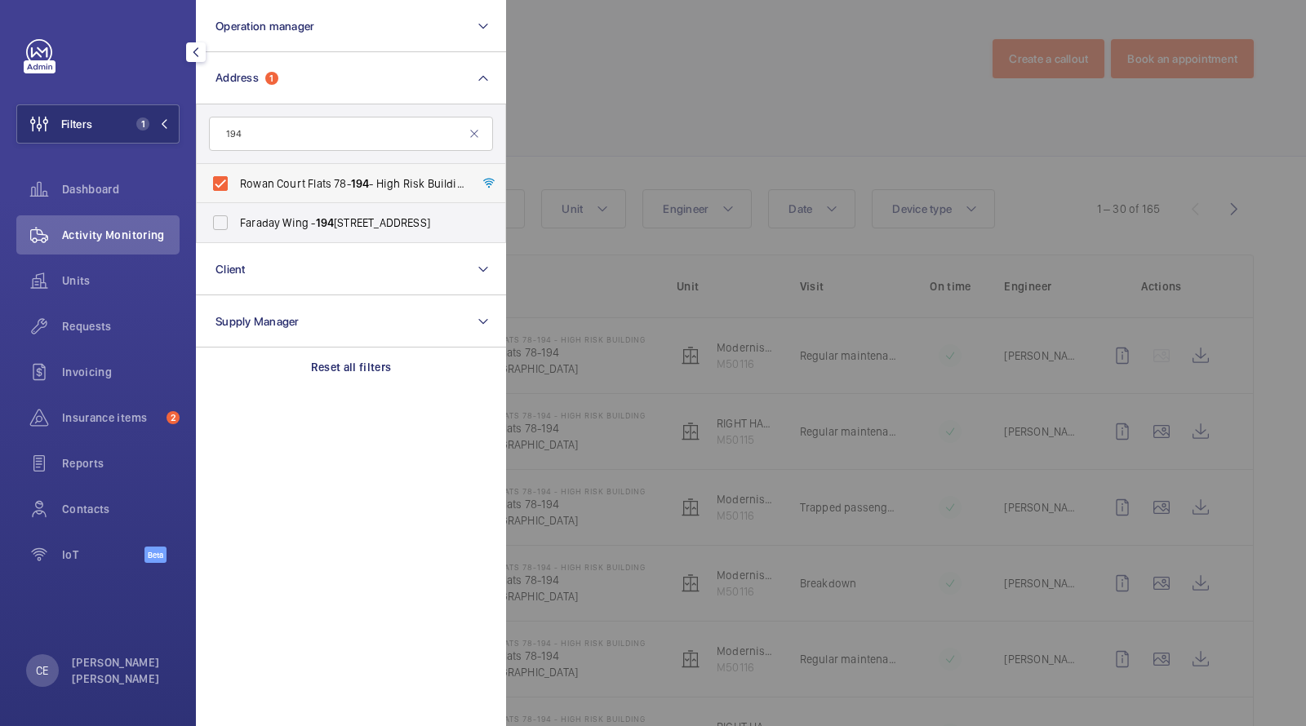
type input "194"
click at [226, 179] on label "Rowan Court Flats [STREET_ADDRESS]" at bounding box center [339, 183] width 284 height 39
click at [226, 179] on input "Rowan Court Flats [STREET_ADDRESS]" at bounding box center [220, 183] width 33 height 33
checkbox input "false"
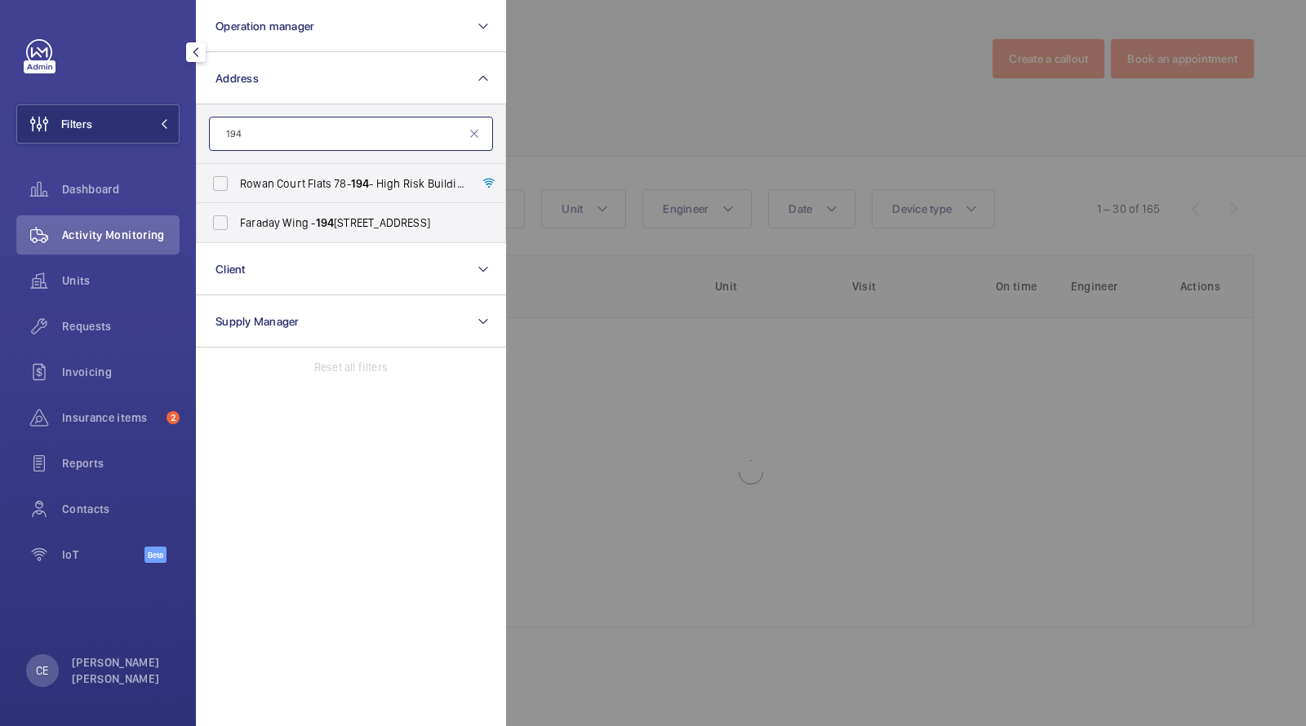
click at [228, 133] on input "194" at bounding box center [351, 134] width 284 height 34
click at [293, 127] on input "94" at bounding box center [351, 134] width 284 height 34
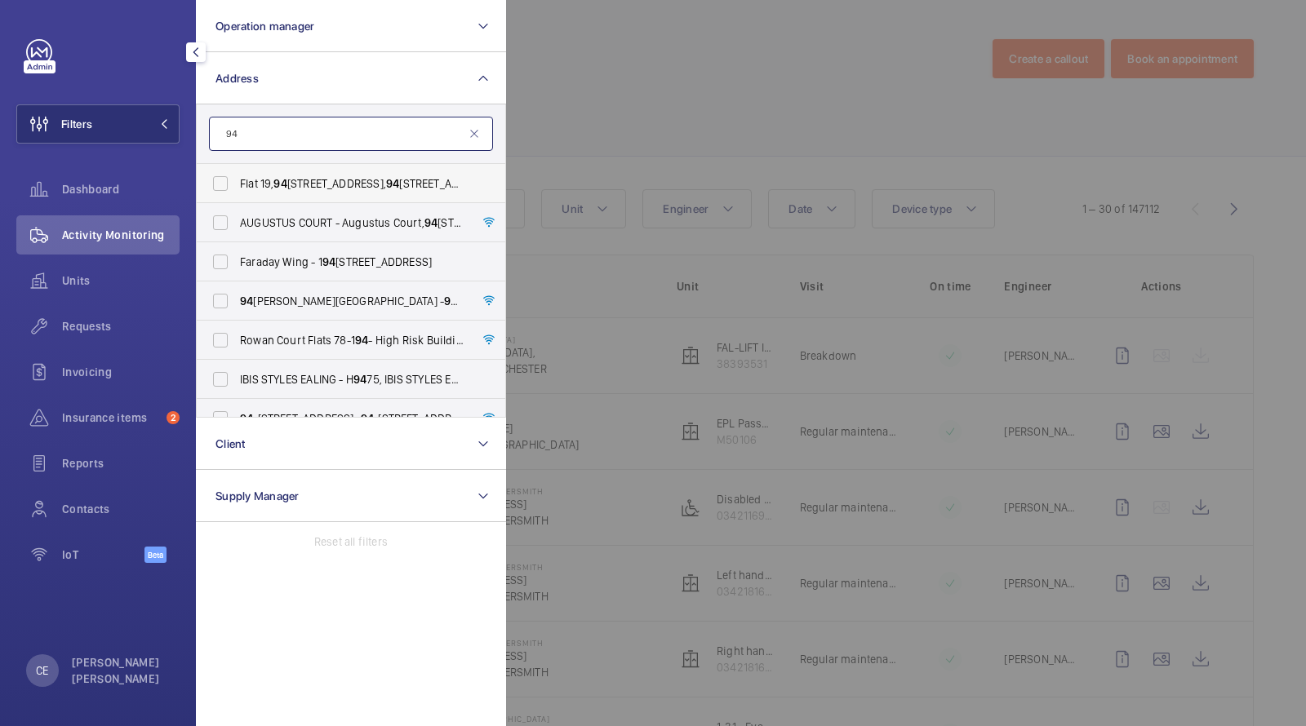
type input "94"
click at [296, 185] on span "[STREET_ADDRESS]" at bounding box center [352, 183] width 224 height 16
click at [237, 185] on input "[STREET_ADDRESS]" at bounding box center [220, 183] width 33 height 33
checkbox input "true"
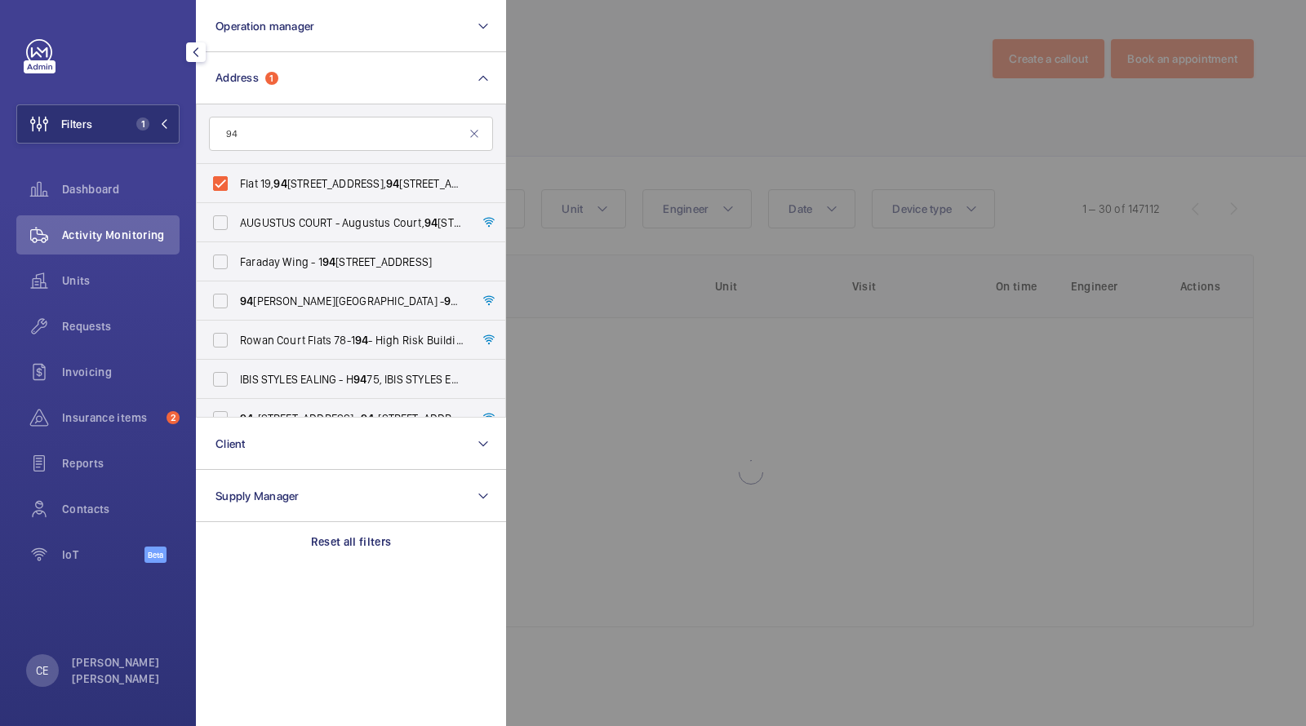
click at [530, 105] on div at bounding box center [1159, 363] width 1306 height 726
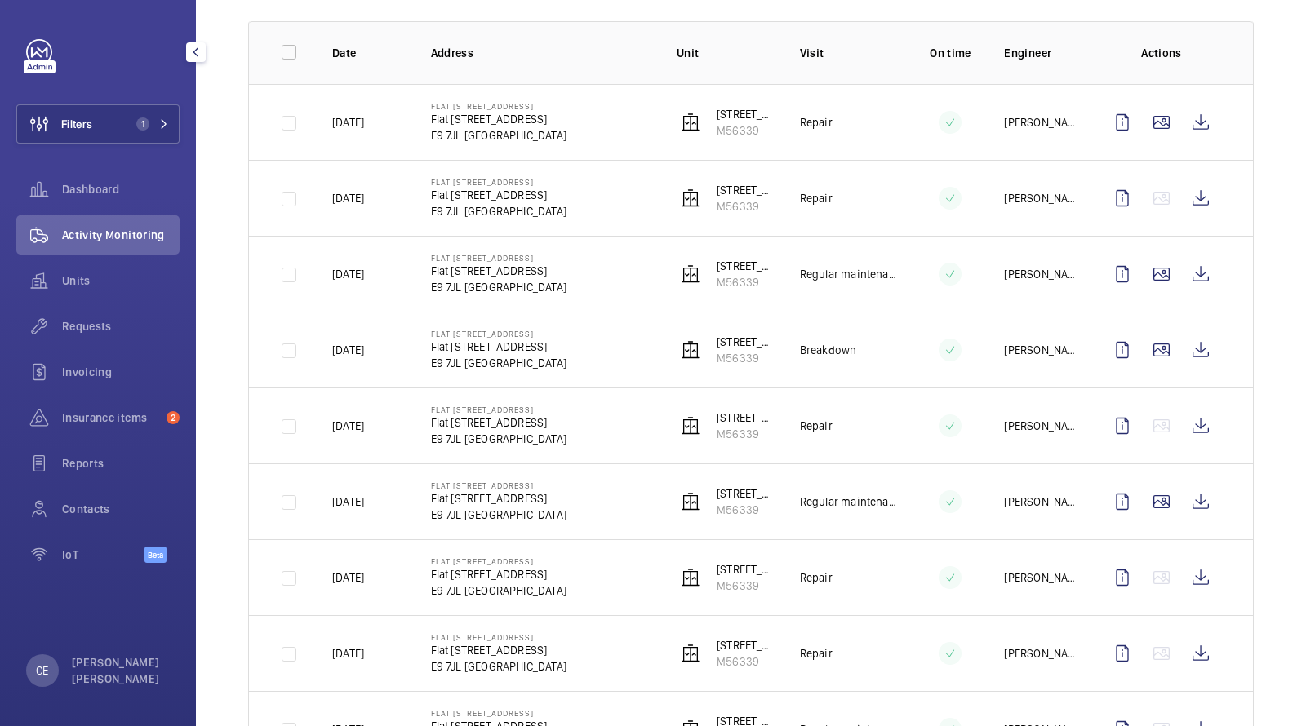
scroll to position [246, 0]
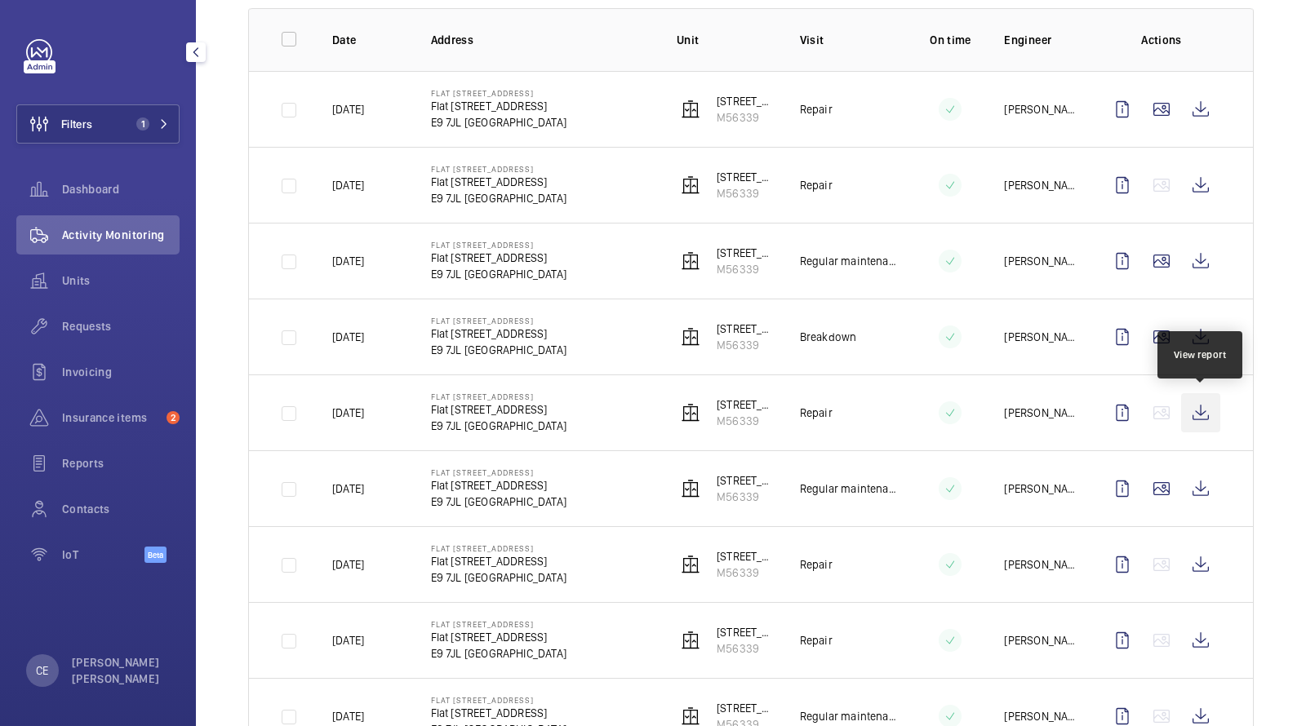
click at [1196, 411] on wm-front-icon-button at bounding box center [1200, 412] width 39 height 39
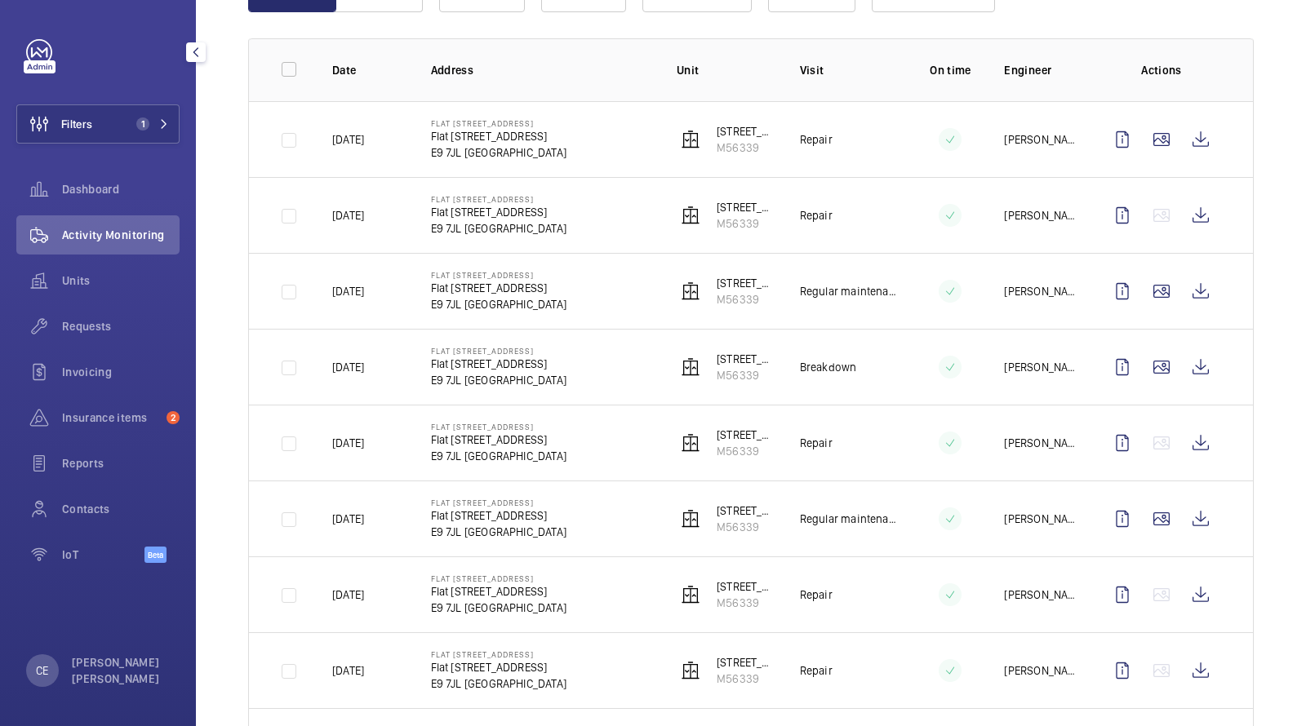
scroll to position [215, 0]
click at [1165, 132] on wm-front-icon-button at bounding box center [1161, 141] width 39 height 39
click at [1210, 136] on wm-front-icon-button at bounding box center [1200, 141] width 39 height 39
